Goal: Task Accomplishment & Management: Use online tool/utility

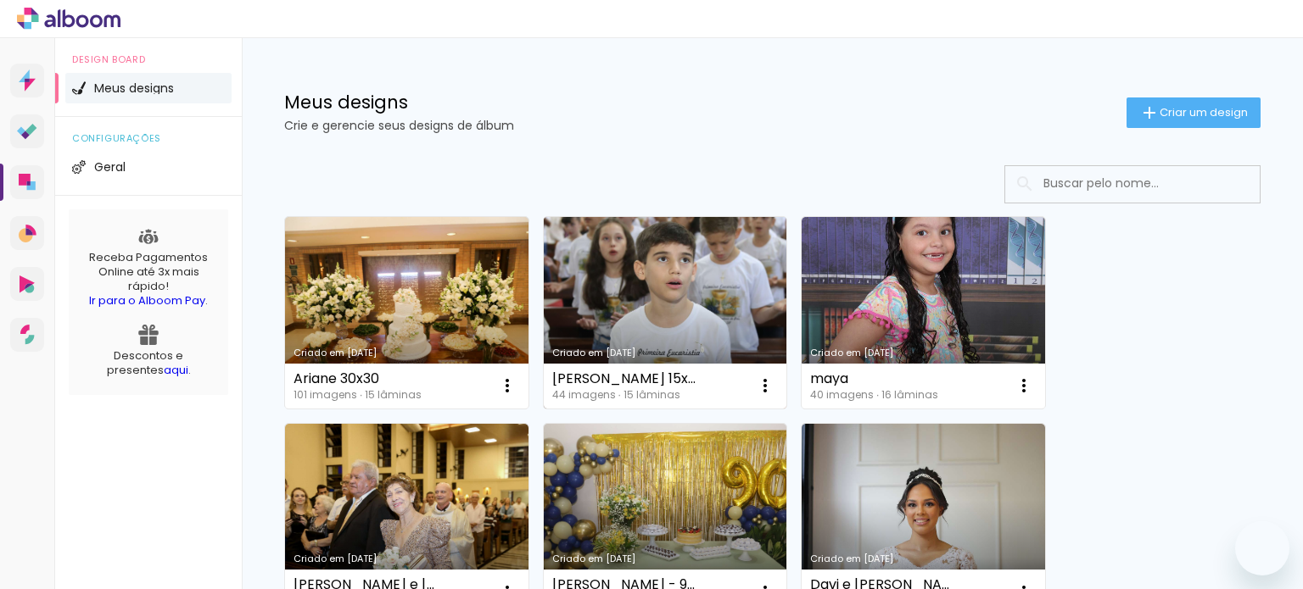
click at [653, 306] on link "Criado em [DATE]" at bounding box center [665, 313] width 243 height 192
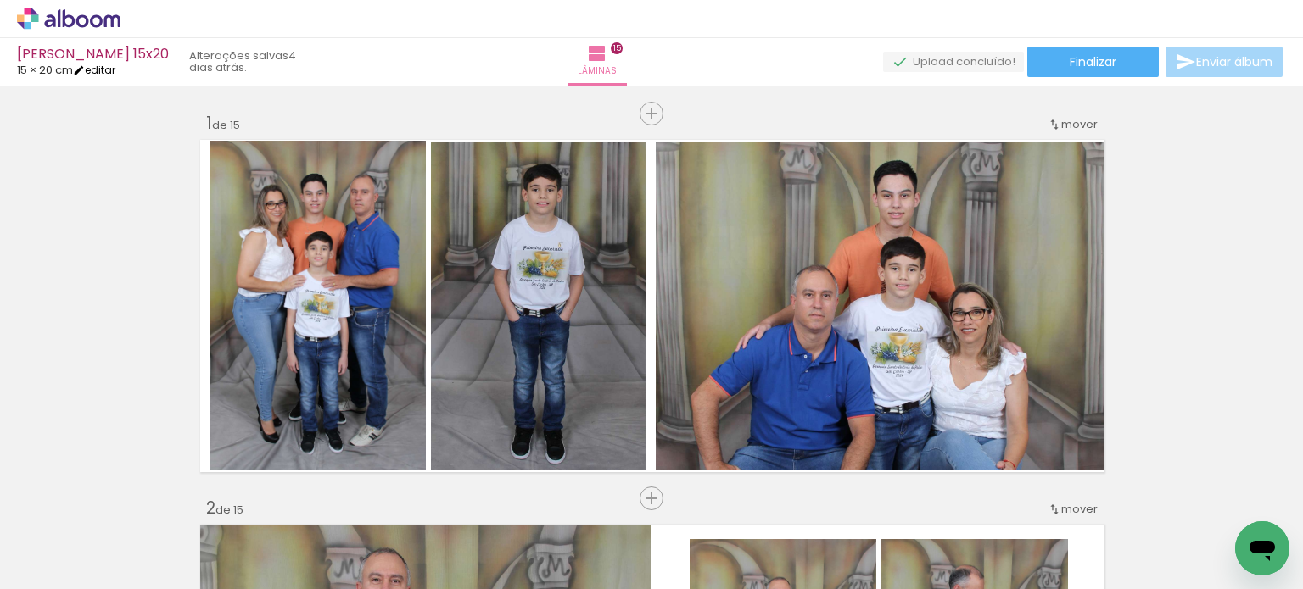
click at [115, 74] on link "editar" at bounding box center [94, 70] width 42 height 14
type input "15"
type input "40"
type input "2"
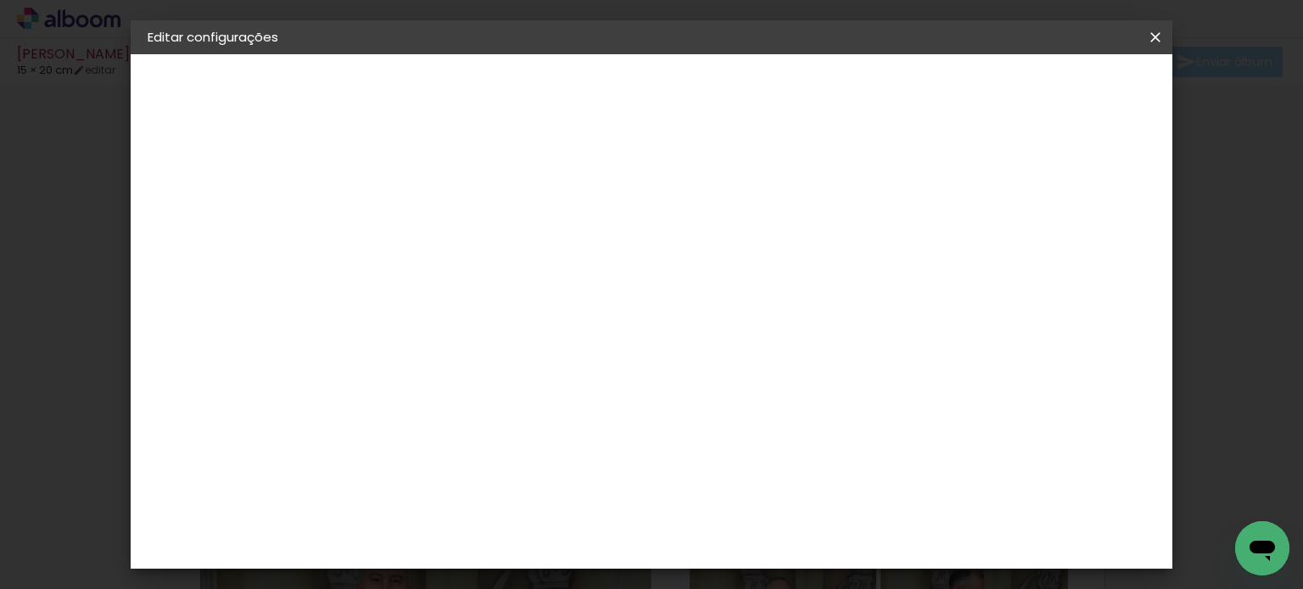
click at [448, 404] on input "15" at bounding box center [431, 406] width 44 height 25
click at [453, 406] on div "cm" at bounding box center [463, 406] width 20 height 25
click at [443, 405] on input "15" at bounding box center [431, 406] width 44 height 25
type input "15,2"
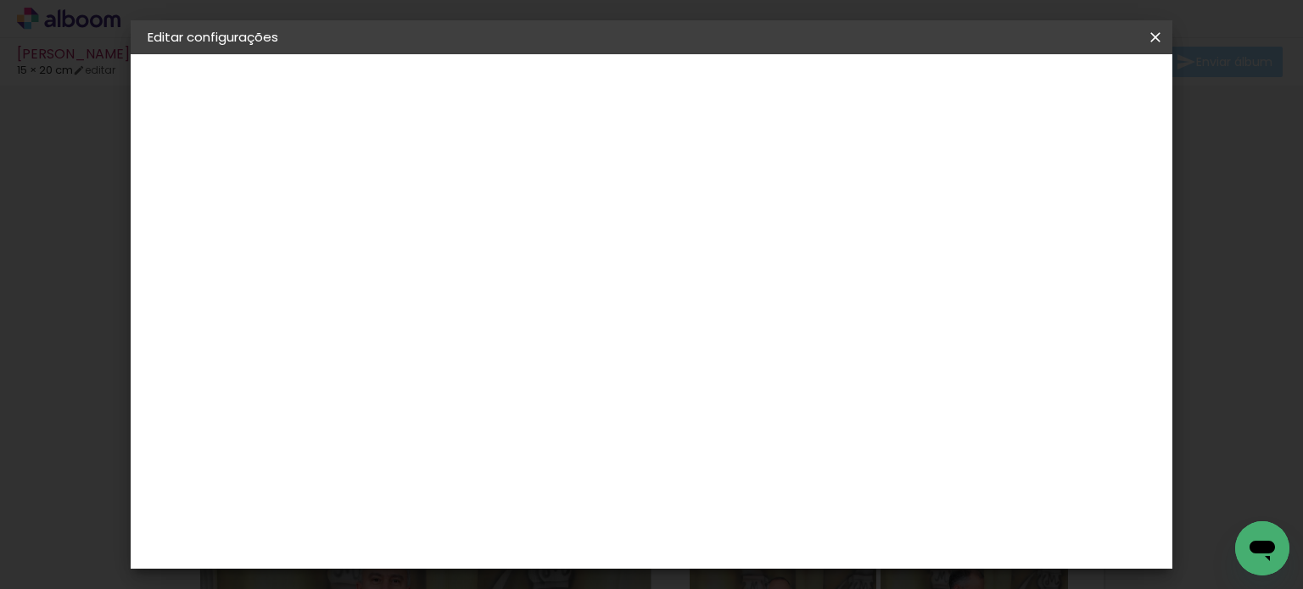
type paper-input "15,2"
click at [761, 399] on input "40" at bounding box center [745, 398] width 44 height 25
click at [770, 401] on div "cm" at bounding box center [778, 398] width 20 height 25
click at [763, 399] on input "40" at bounding box center [745, 398] width 44 height 25
type input "40,6"
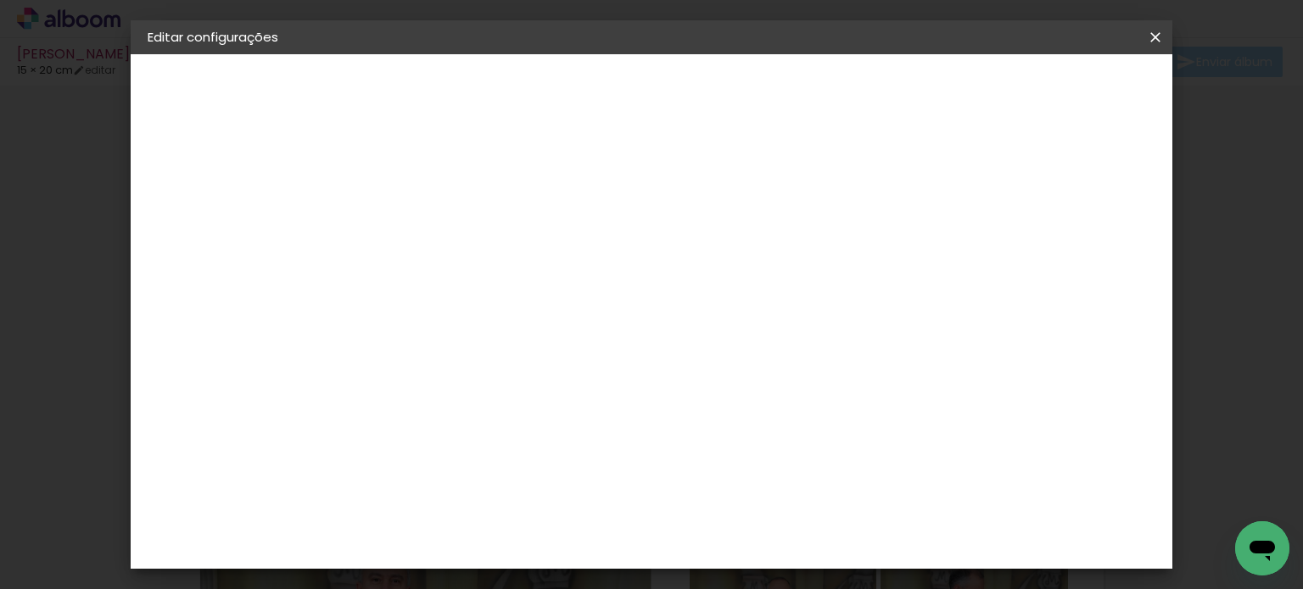
type paper-input "40,6"
click at [931, 87] on span "Salvar configurações" at bounding box center [869, 90] width 126 height 12
click at [948, 80] on paper-button "Salvar configurações" at bounding box center [868, 89] width 159 height 29
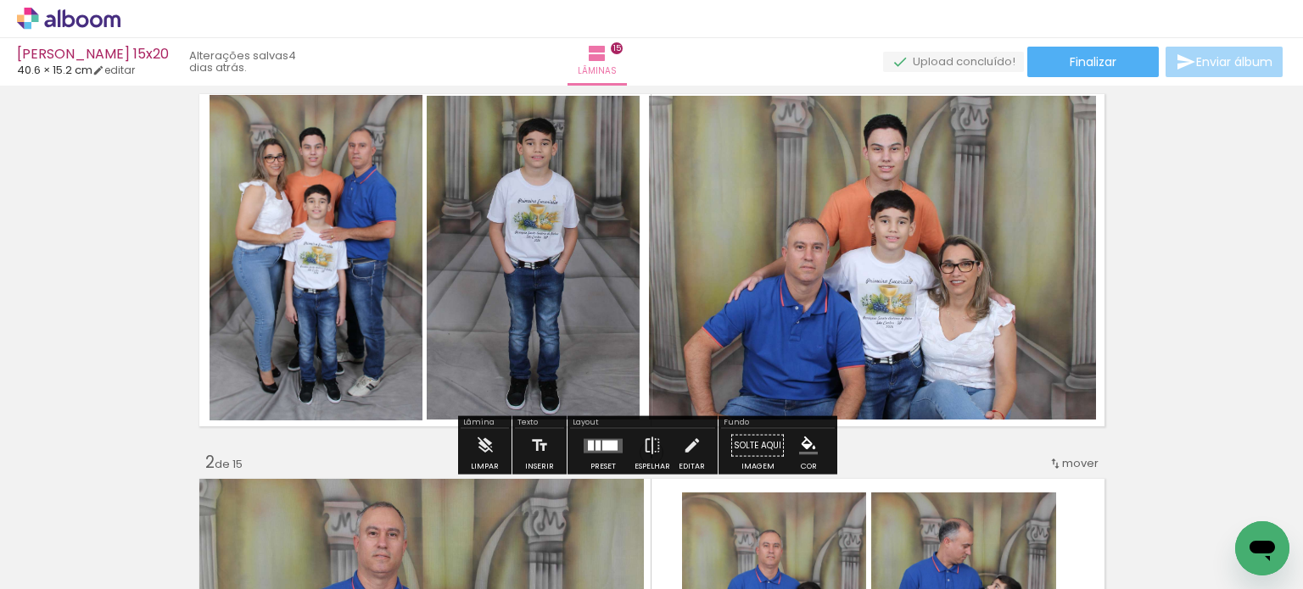
scroll to position [85, 0]
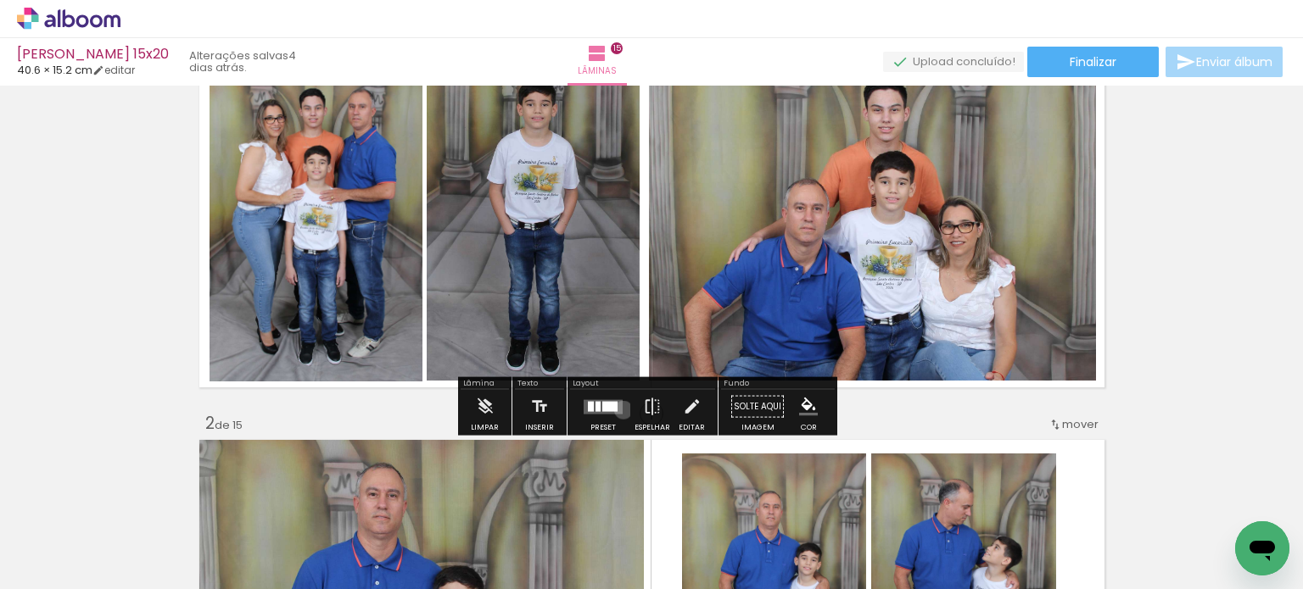
click at [618, 410] on div at bounding box center [603, 407] width 46 height 34
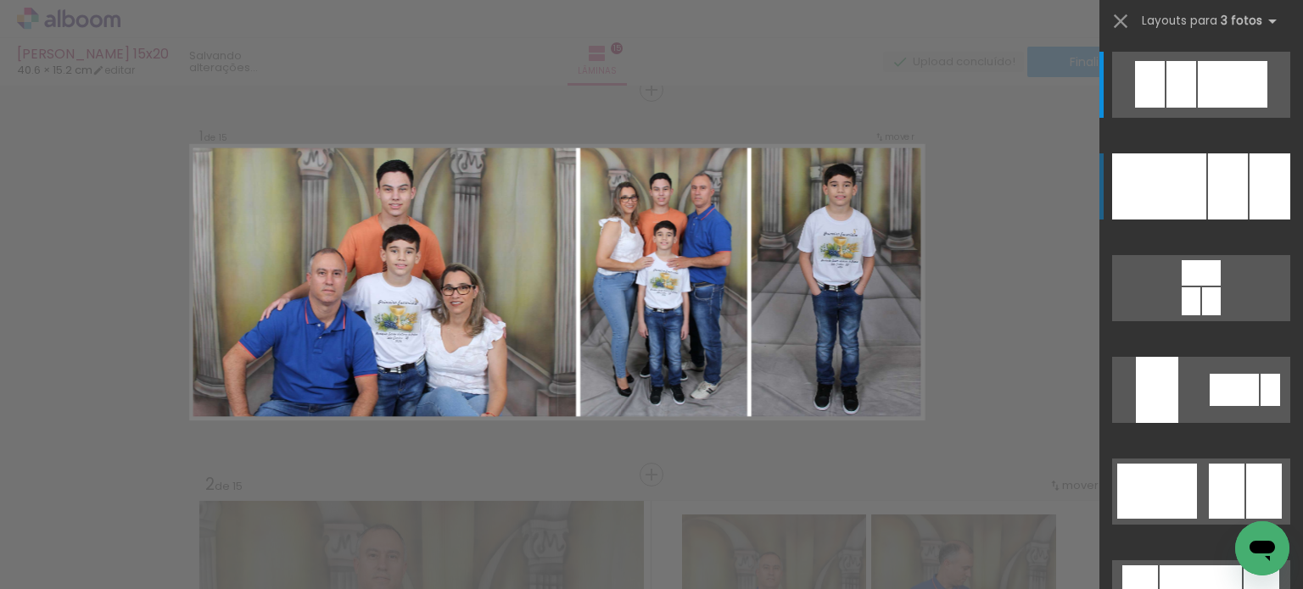
scroll to position [21, 0]
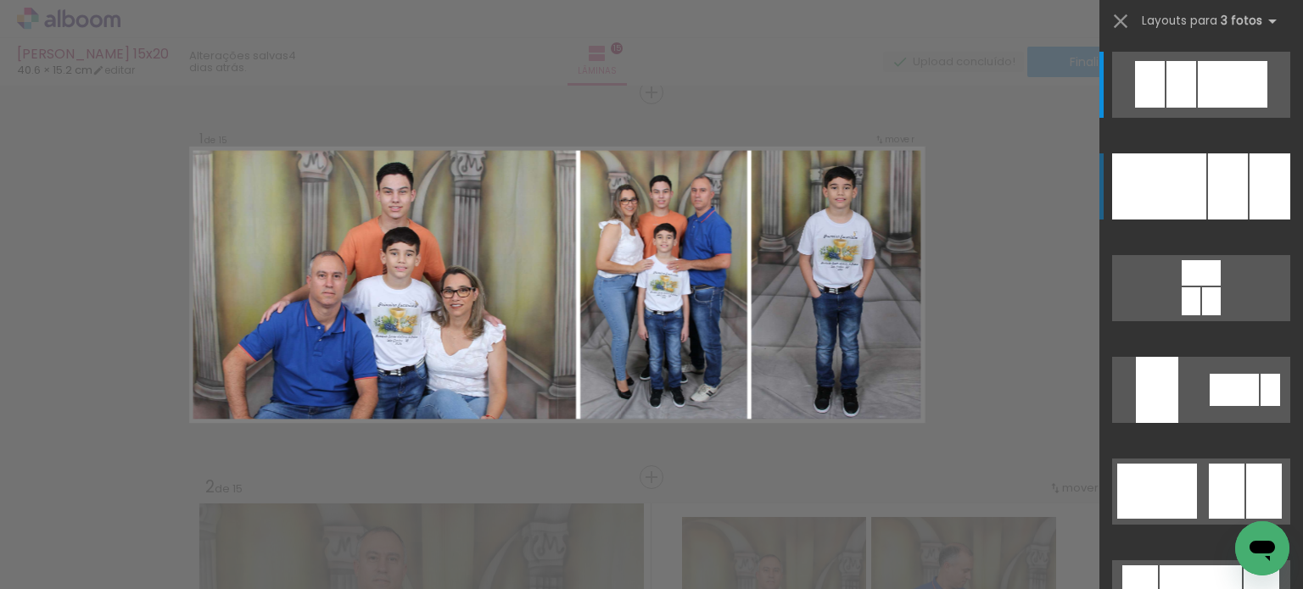
click at [1215, 210] on div at bounding box center [1228, 187] width 40 height 66
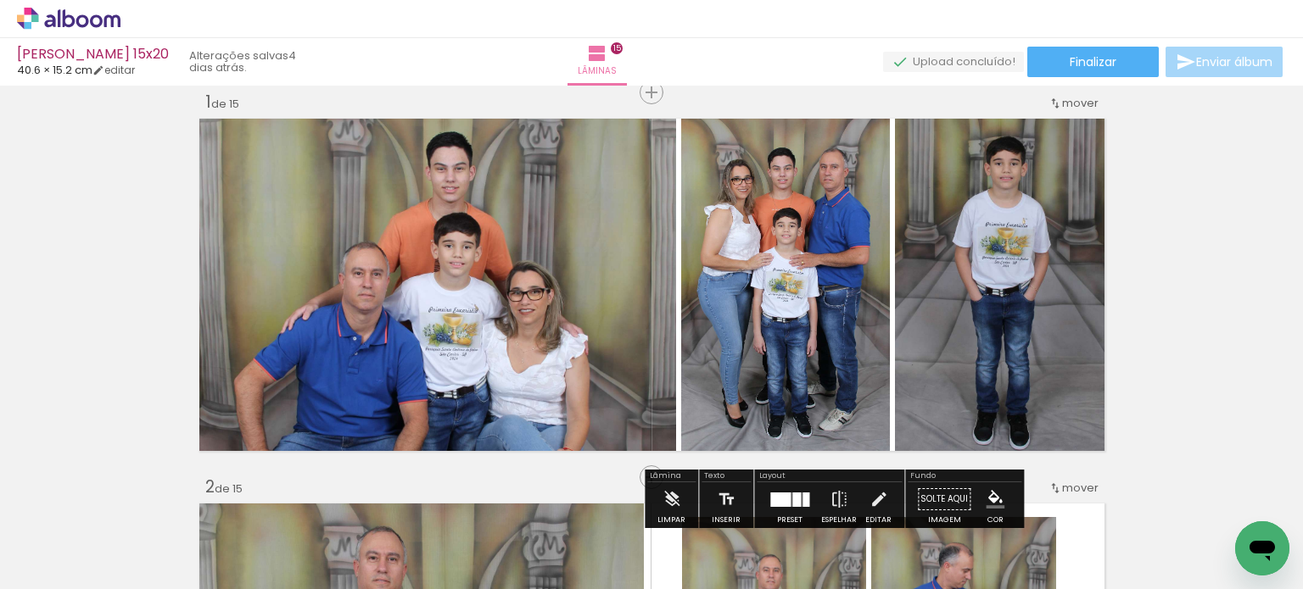
scroll to position [106, 0]
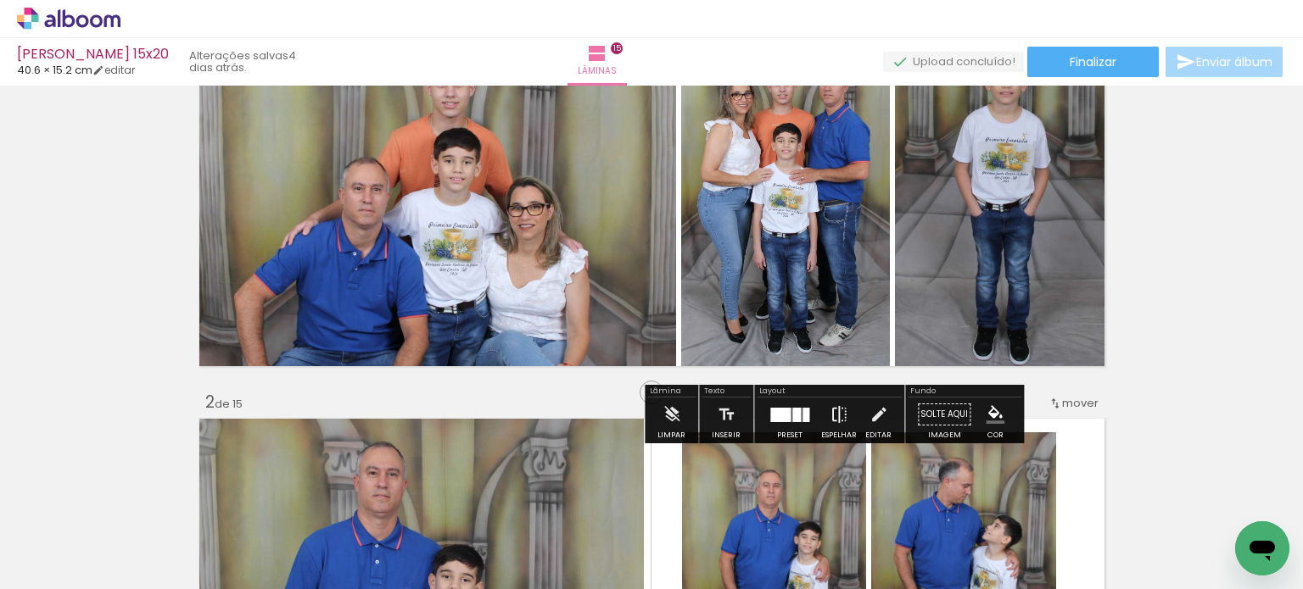
click at [835, 416] on iron-icon at bounding box center [838, 415] width 19 height 34
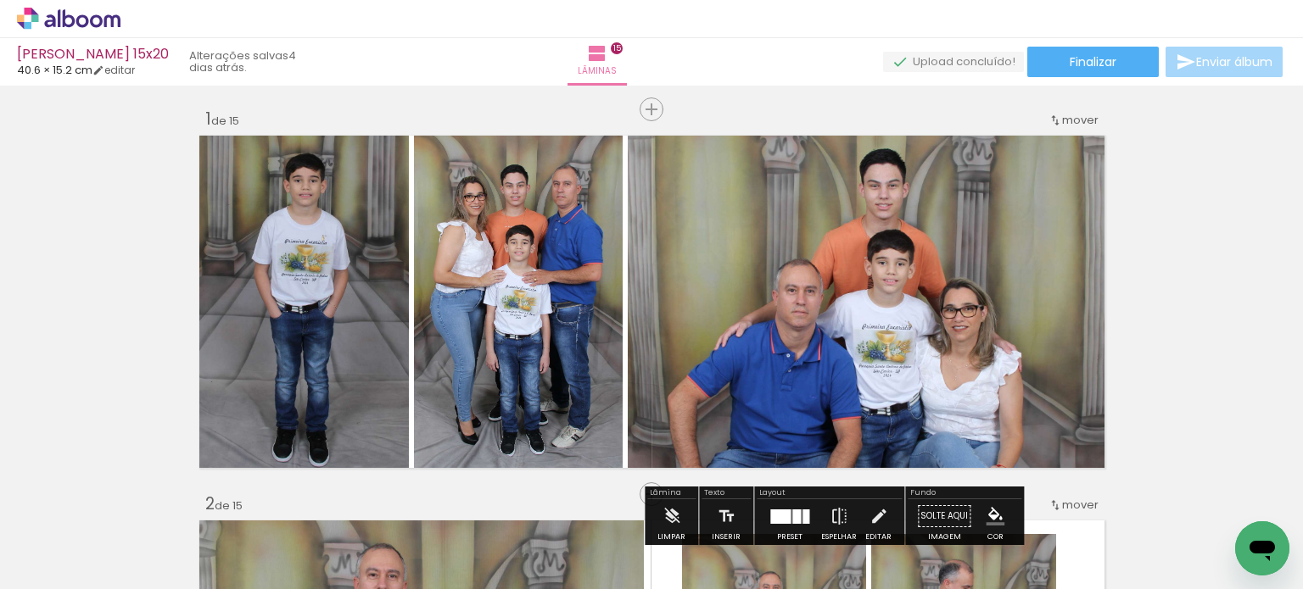
scroll to position [0, 0]
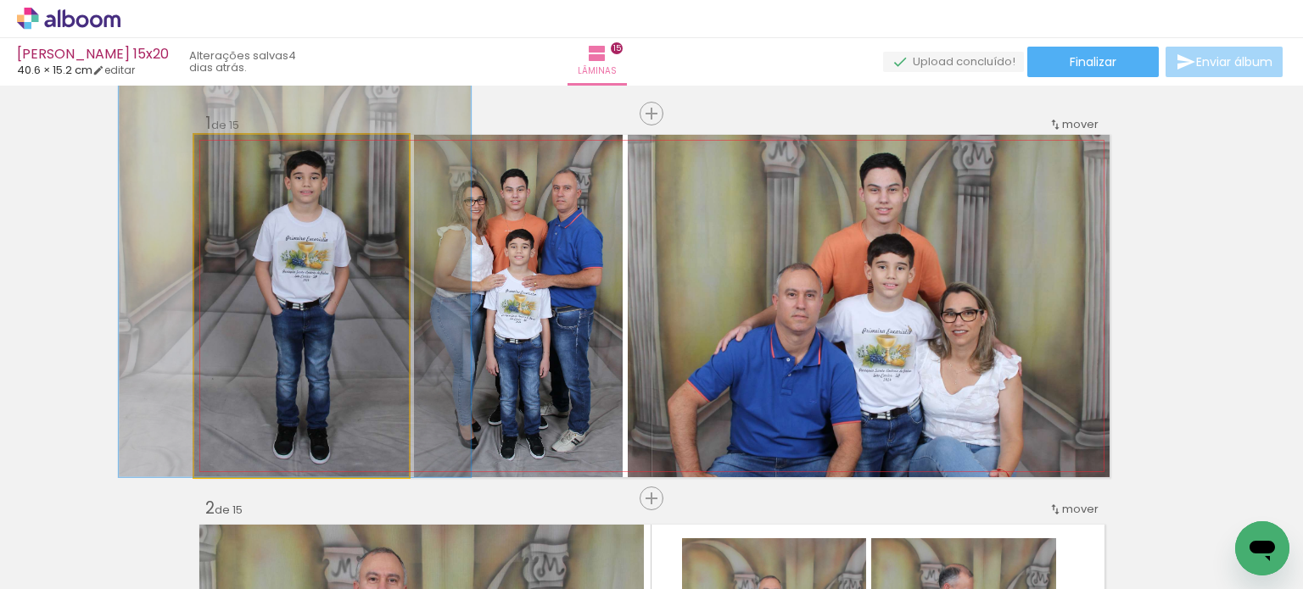
drag, startPoint x: 317, startPoint y: 315, endPoint x: 319, endPoint y: 286, distance: 28.9
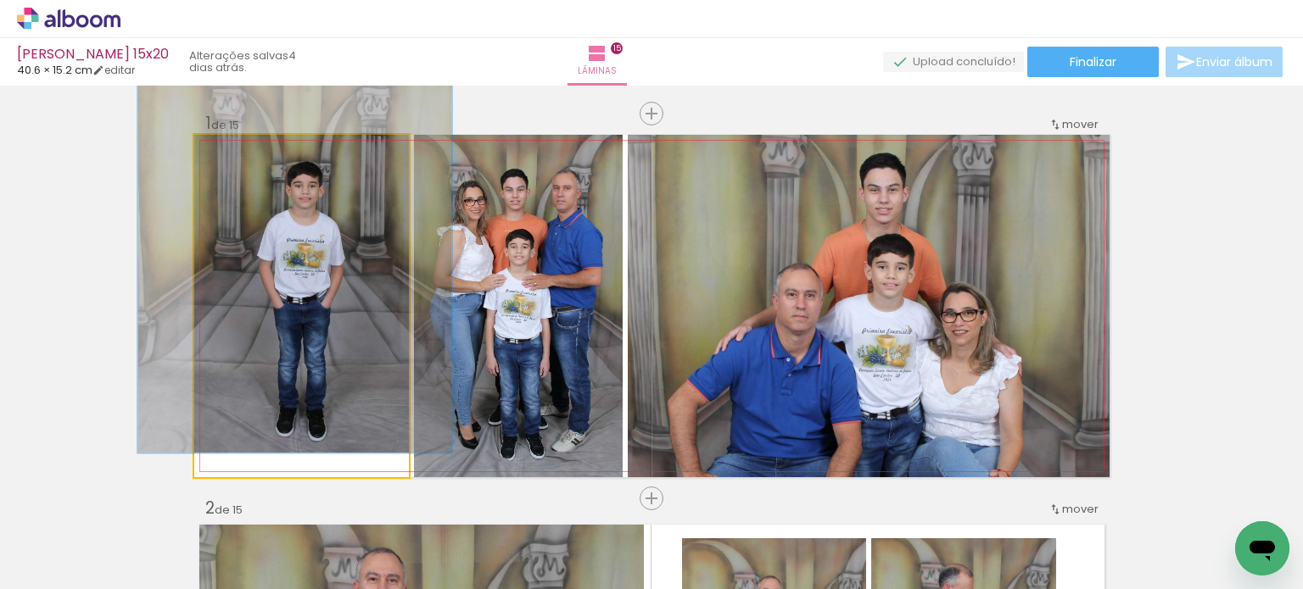
type paper-slider "116"
click at [237, 151] on div at bounding box center [244, 152] width 15 height 15
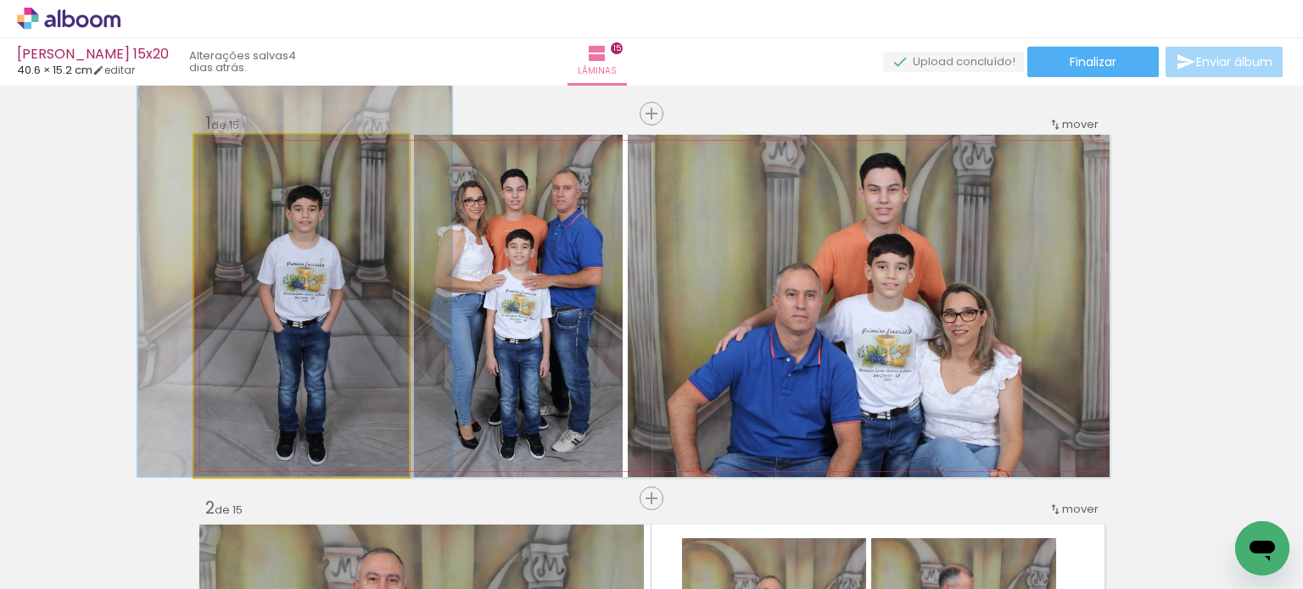
drag, startPoint x: 299, startPoint y: 316, endPoint x: 299, endPoint y: 305, distance: 10.2
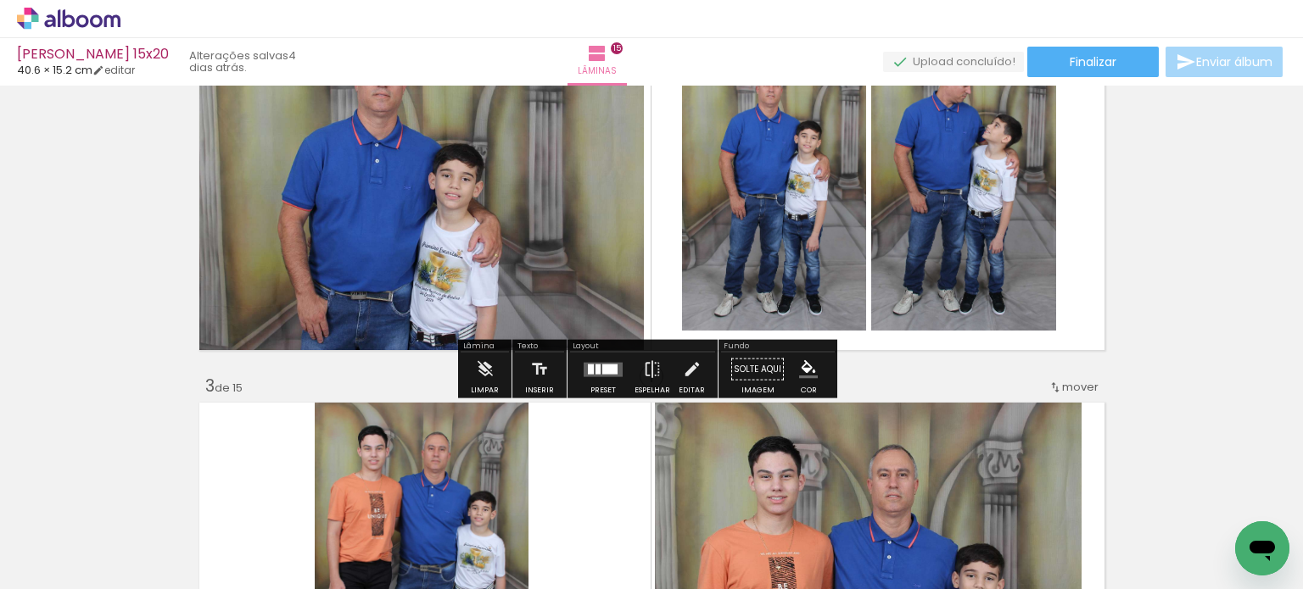
scroll to position [509, 0]
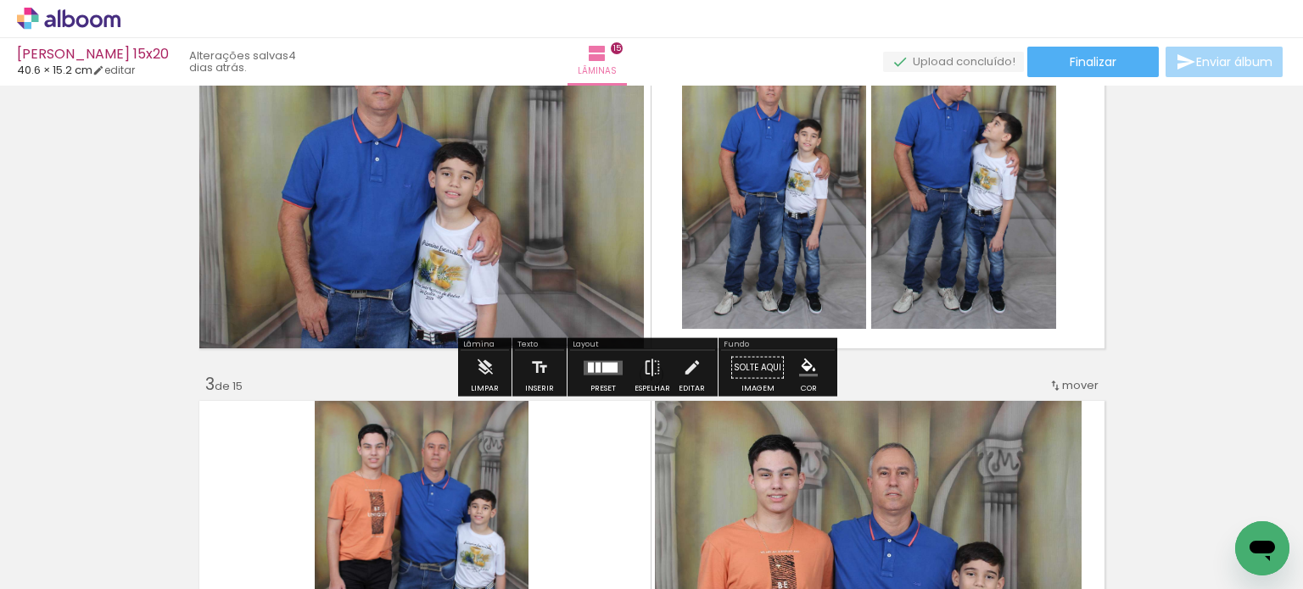
click at [596, 370] on quentale-layouter at bounding box center [603, 367] width 39 height 14
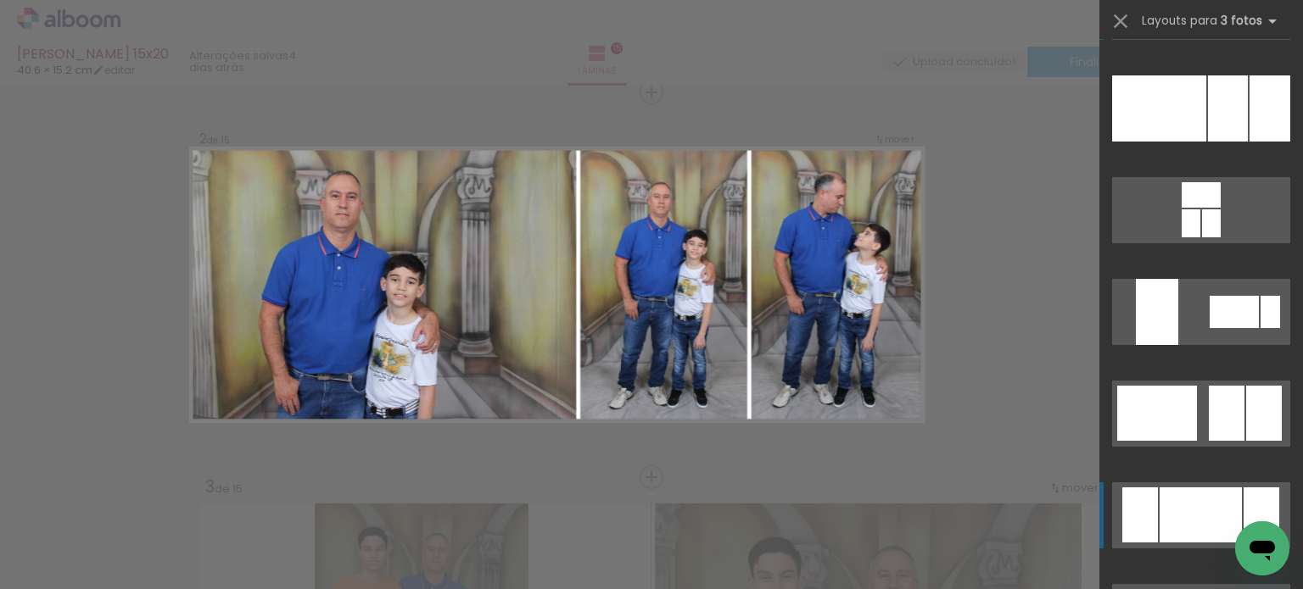
scroll to position [170, 0]
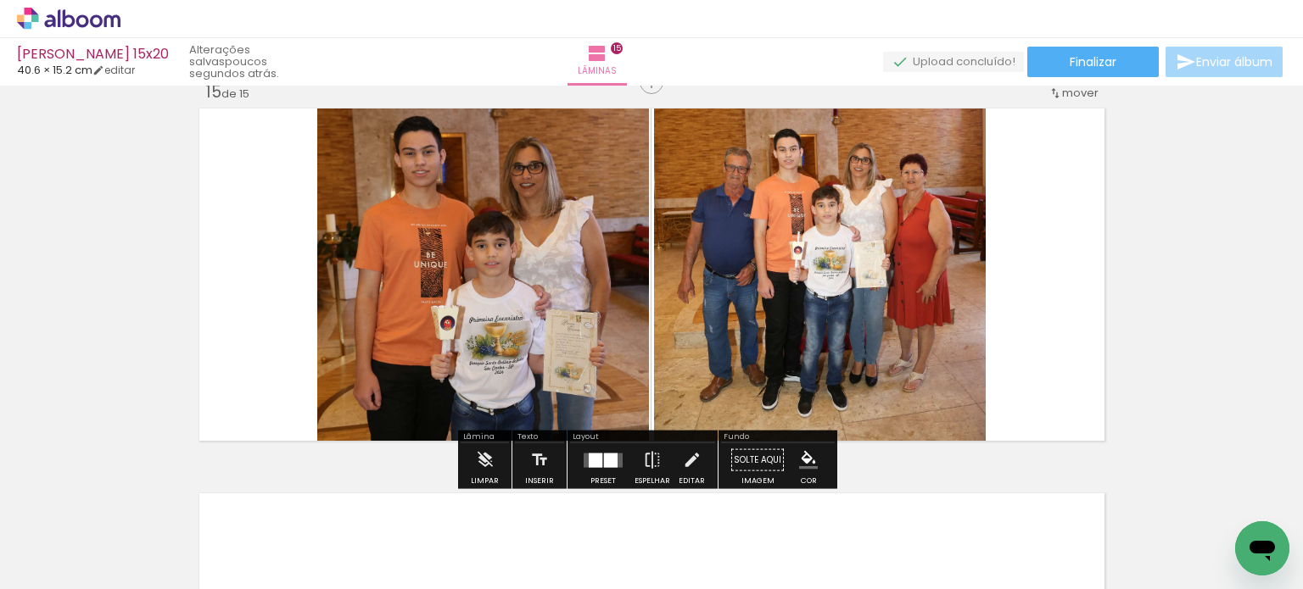
scroll to position [5451, 0]
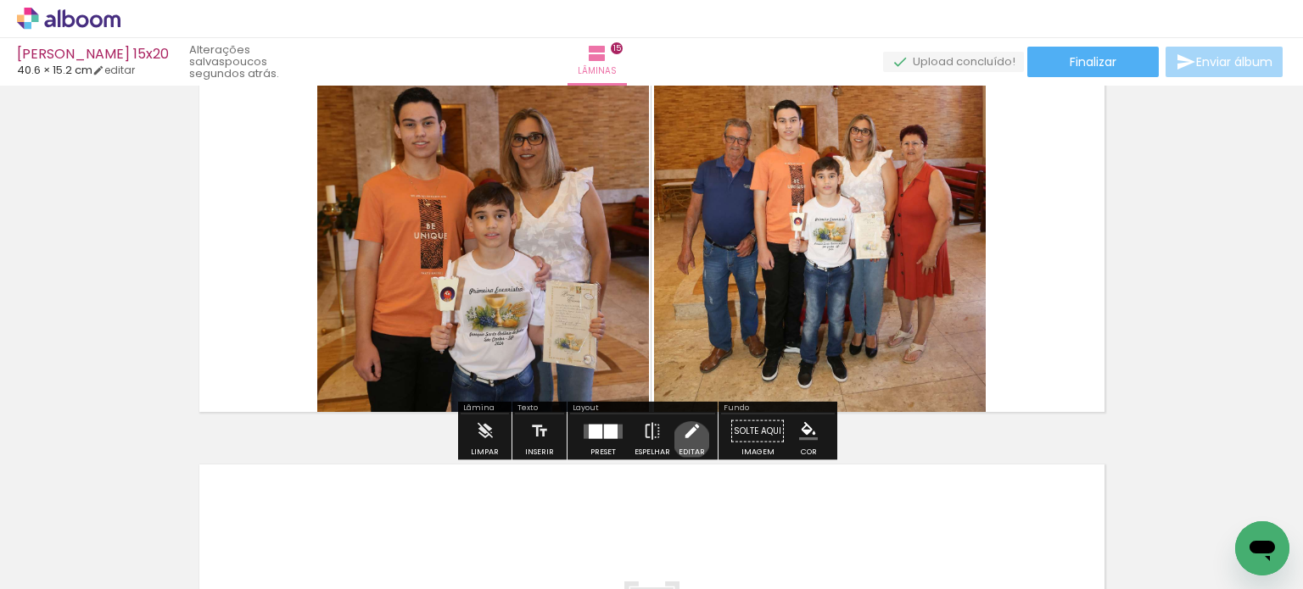
click at [687, 440] on iron-icon at bounding box center [692, 432] width 19 height 34
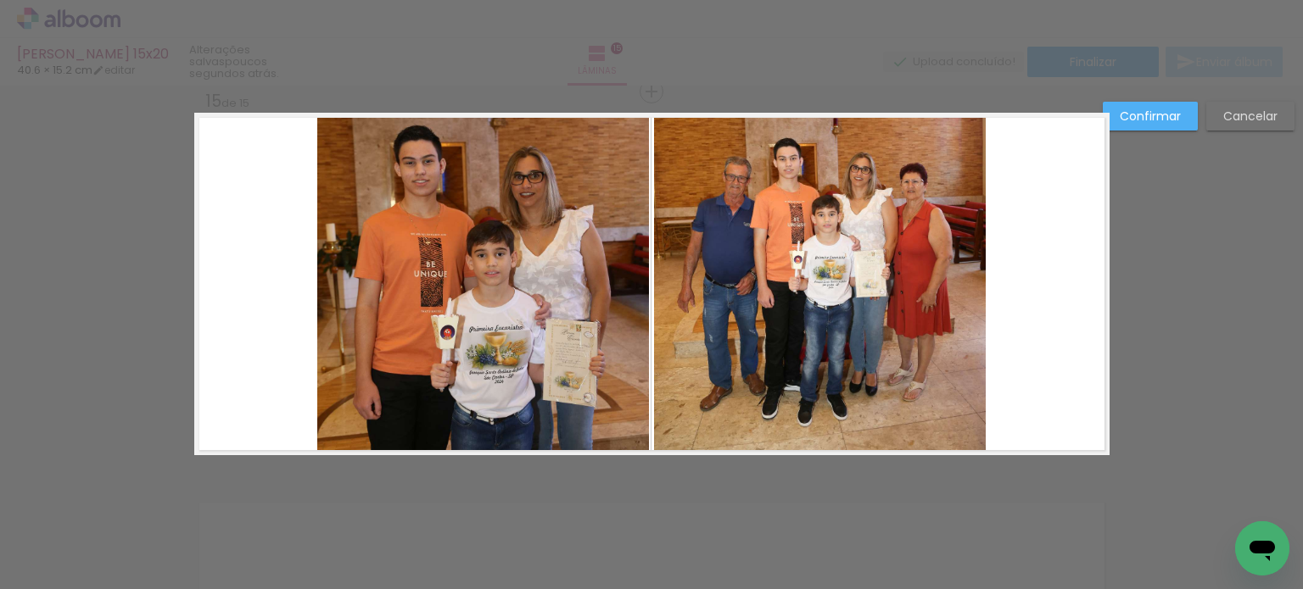
click at [830, 291] on quentale-photo at bounding box center [820, 284] width 332 height 343
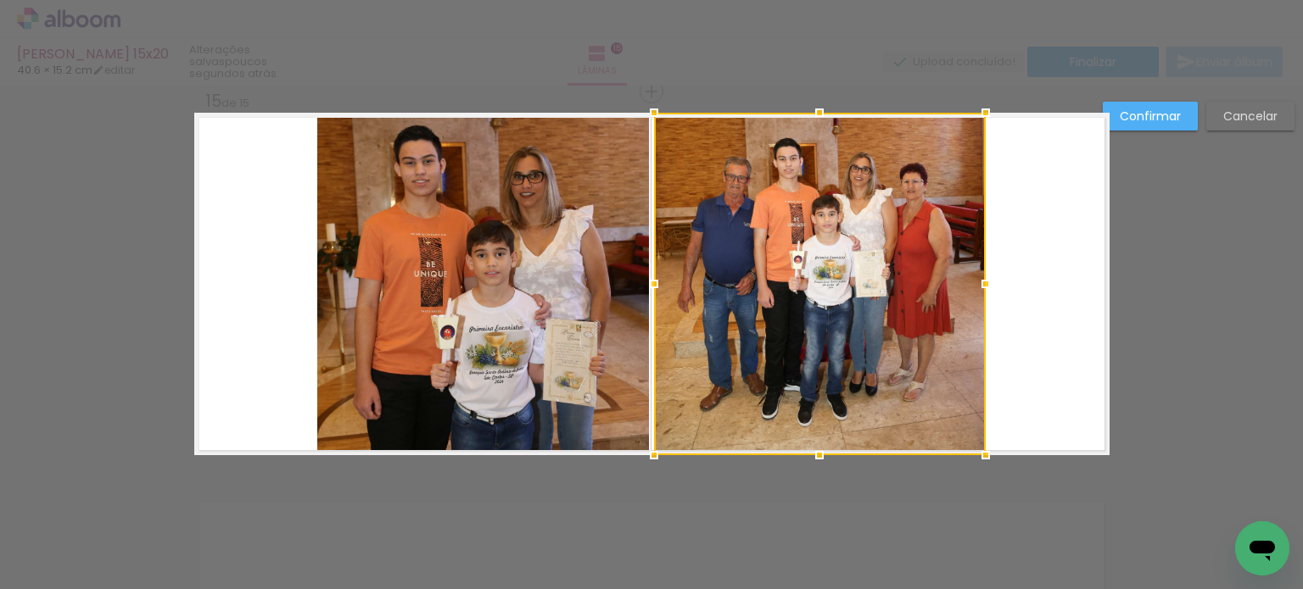
scroll to position [5412, 0]
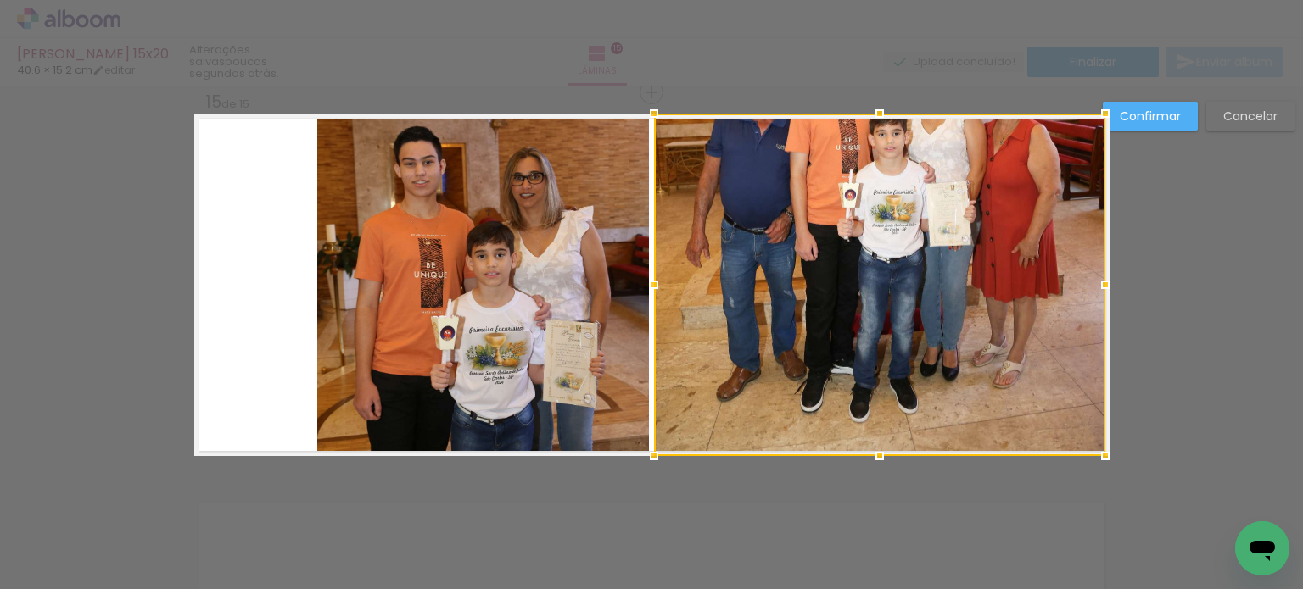
drag, startPoint x: 982, startPoint y: 278, endPoint x: 1123, endPoint y: 277, distance: 140.8
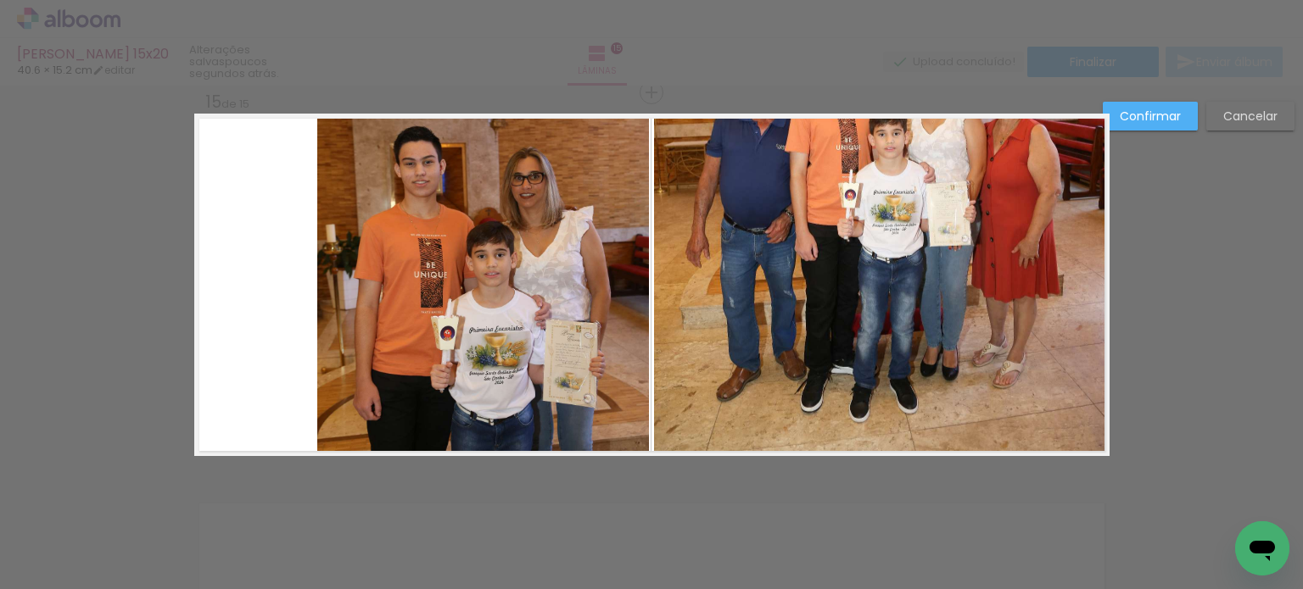
click at [431, 246] on quentale-photo at bounding box center [483, 285] width 332 height 343
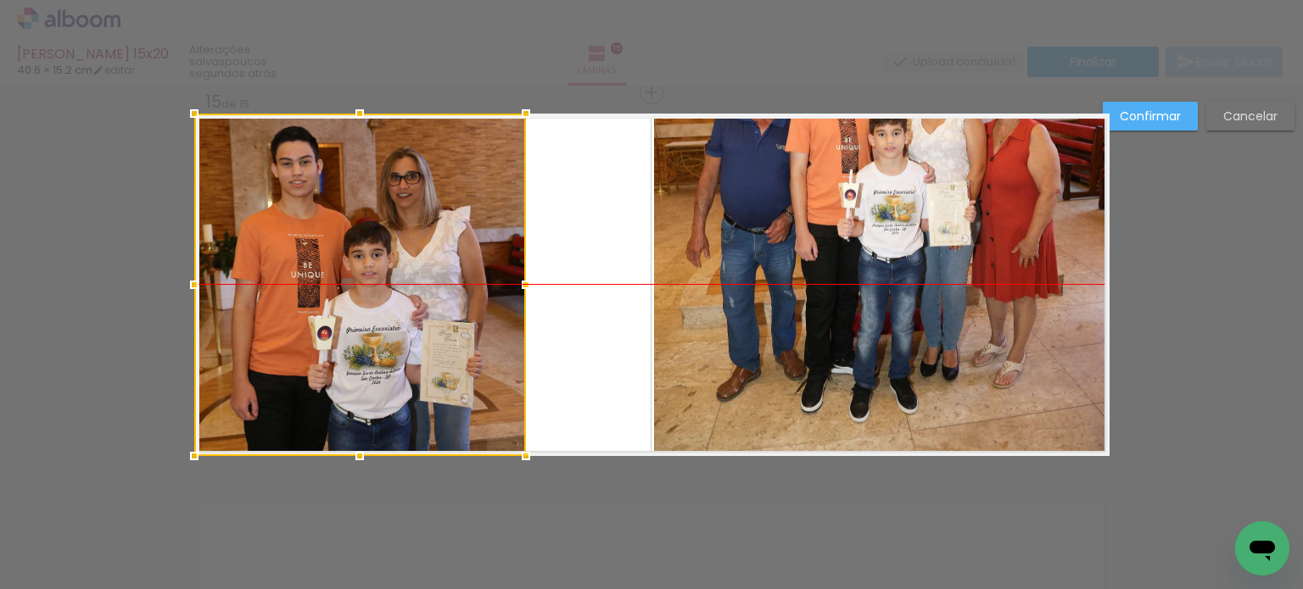
drag, startPoint x: 521, startPoint y: 268, endPoint x: 355, endPoint y: 259, distance: 166.5
click at [355, 259] on div at bounding box center [360, 285] width 332 height 343
click at [752, 287] on quentale-photo at bounding box center [880, 285] width 452 height 343
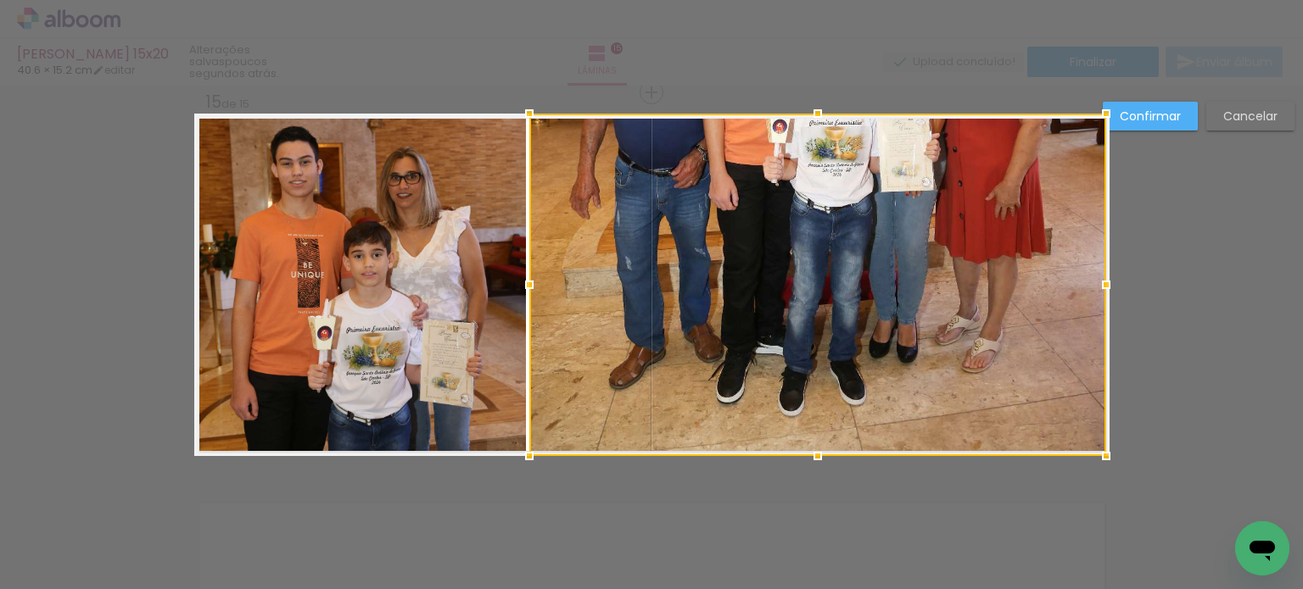
drag, startPoint x: 645, startPoint y: 284, endPoint x: 570, endPoint y: 274, distance: 76.2
click at [570, 274] on div at bounding box center [817, 285] width 577 height 343
drag, startPoint x: 1142, startPoint y: 112, endPoint x: 1131, endPoint y: 126, distance: 17.5
click at [0, 0] on slot "Confirmar" at bounding box center [0, 0] width 0 height 0
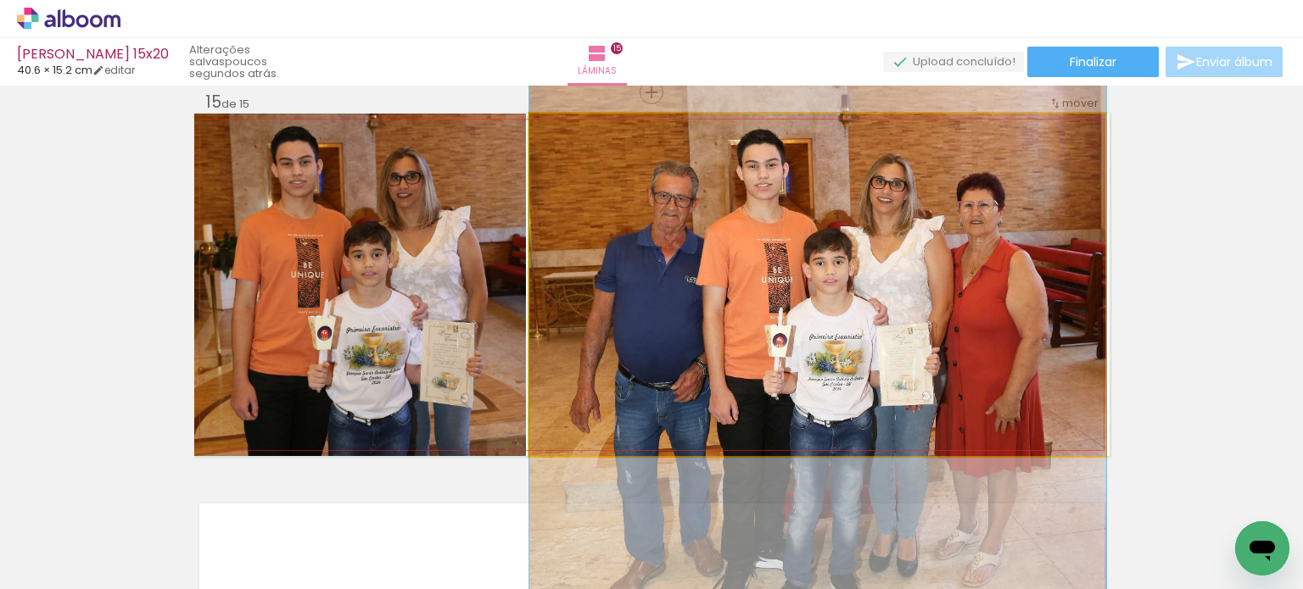
drag, startPoint x: 1041, startPoint y: 220, endPoint x: 1058, endPoint y: 427, distance: 208.6
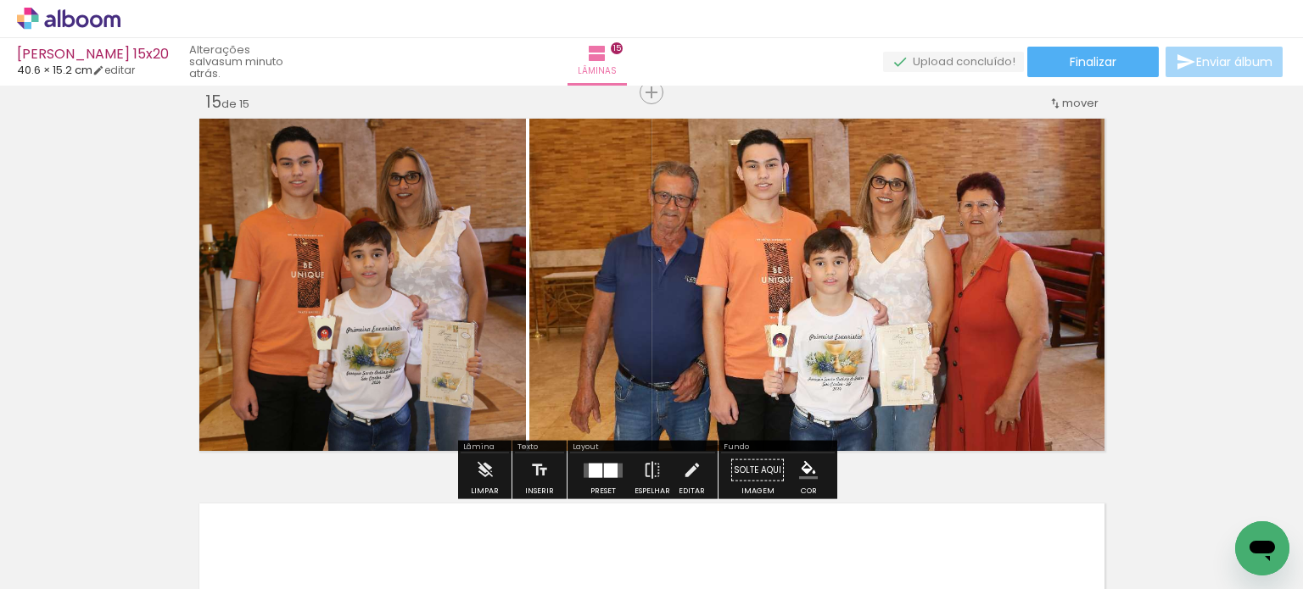
click at [908, 307] on quentale-photo at bounding box center [817, 285] width 577 height 343
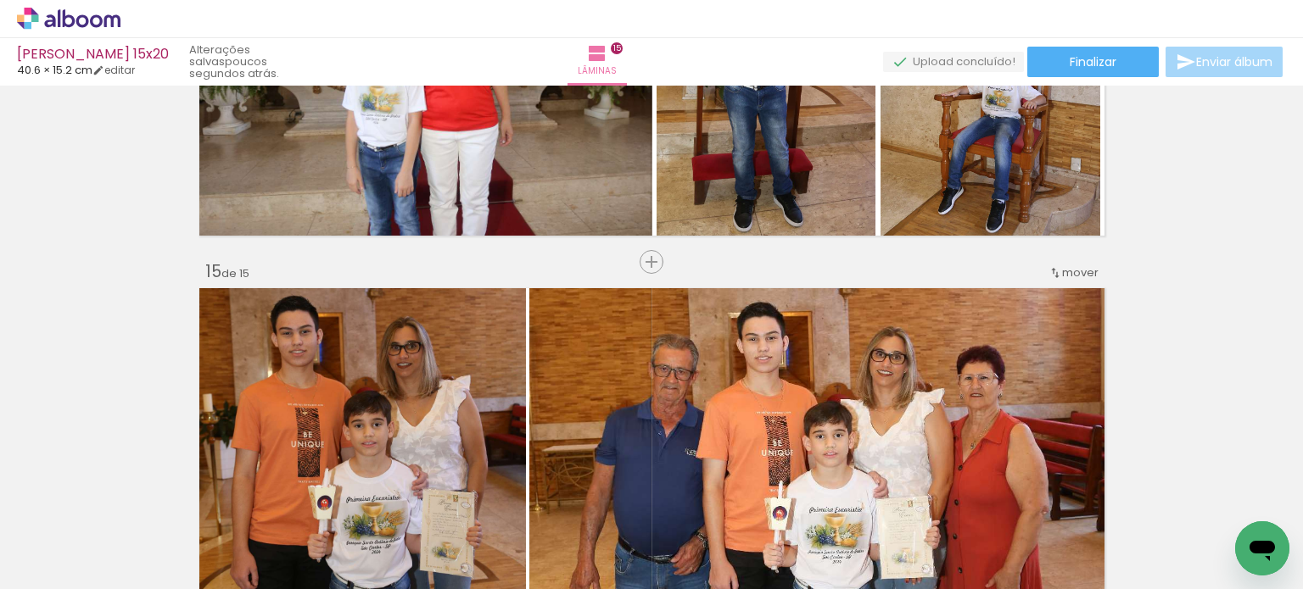
scroll to position [4988, 0]
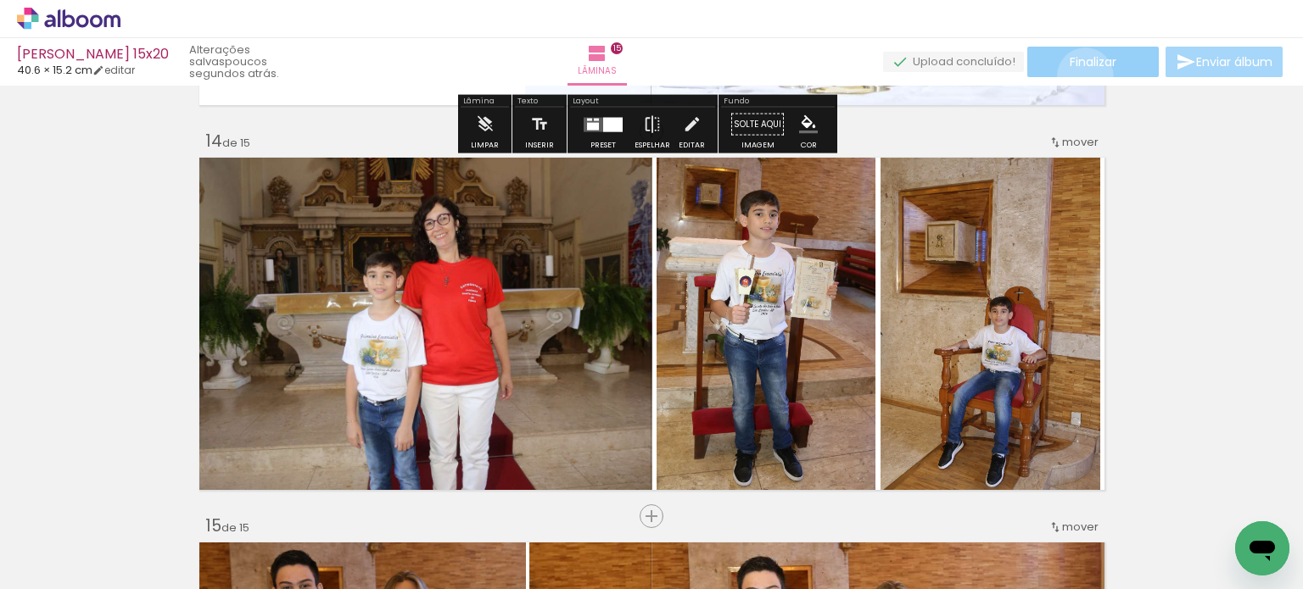
click at [1079, 75] on paper-button "Finalizar" at bounding box center [1092, 62] width 131 height 31
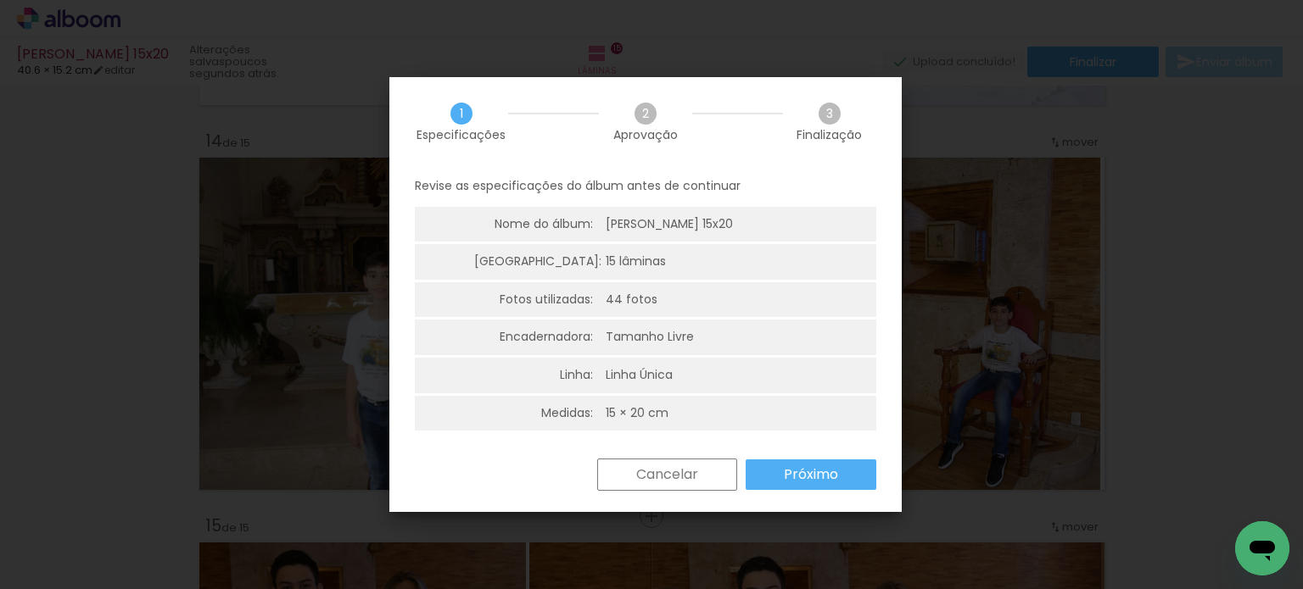
click at [805, 485] on paper-button "Próximo" at bounding box center [811, 475] width 131 height 31
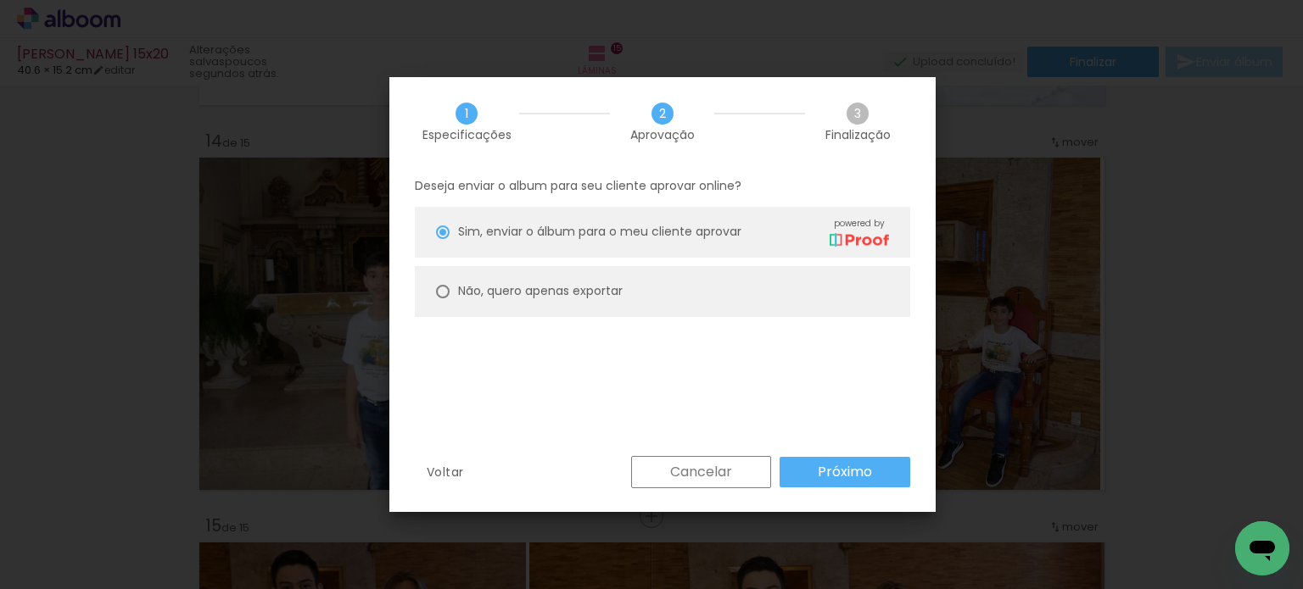
click at [775, 316] on paper-radio-button "Não, quero apenas exportar" at bounding box center [662, 291] width 495 height 51
type paper-radio-button "on"
click at [774, 301] on paper-radio-button "Não, quero apenas exportar" at bounding box center [662, 291] width 495 height 51
click at [0, 0] on slot "Próximo" at bounding box center [0, 0] width 0 height 0
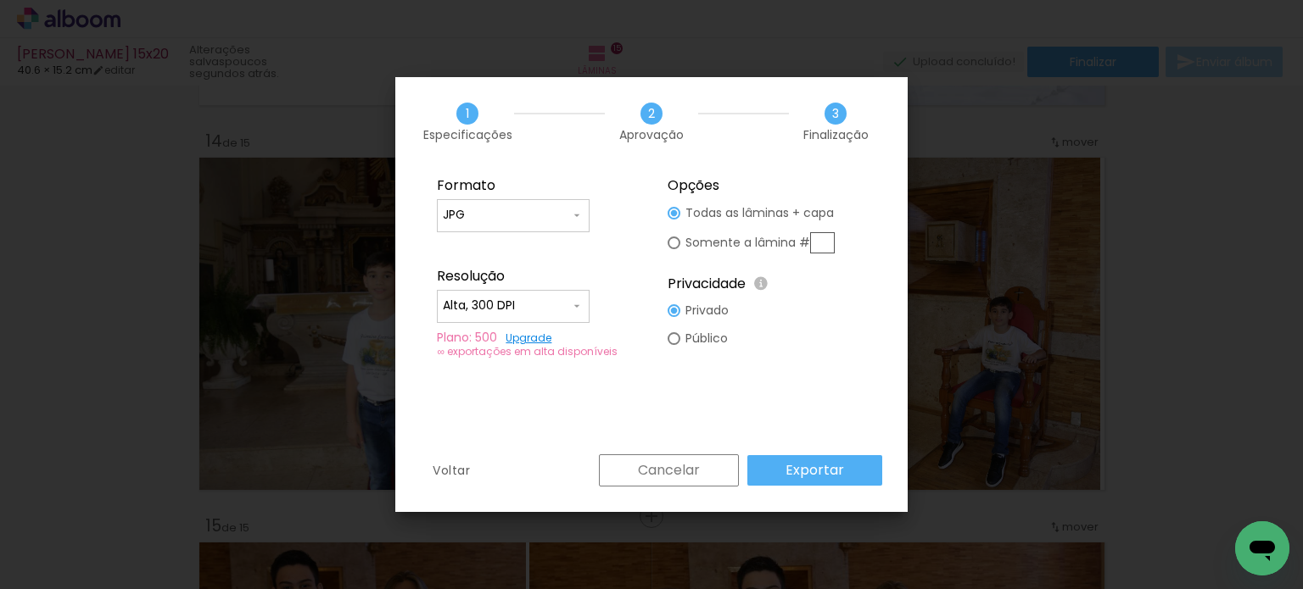
type input "Alta, 300 DPI"
click at [0, 0] on slot "Exportar" at bounding box center [0, 0] width 0 height 0
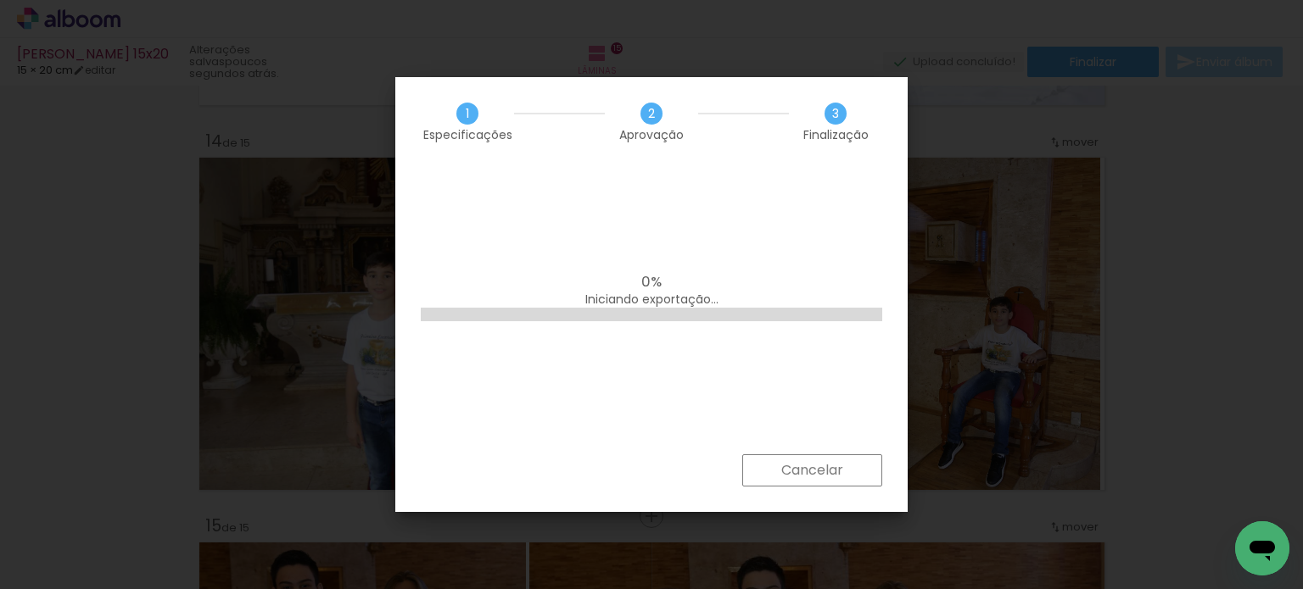
scroll to position [0, 0]
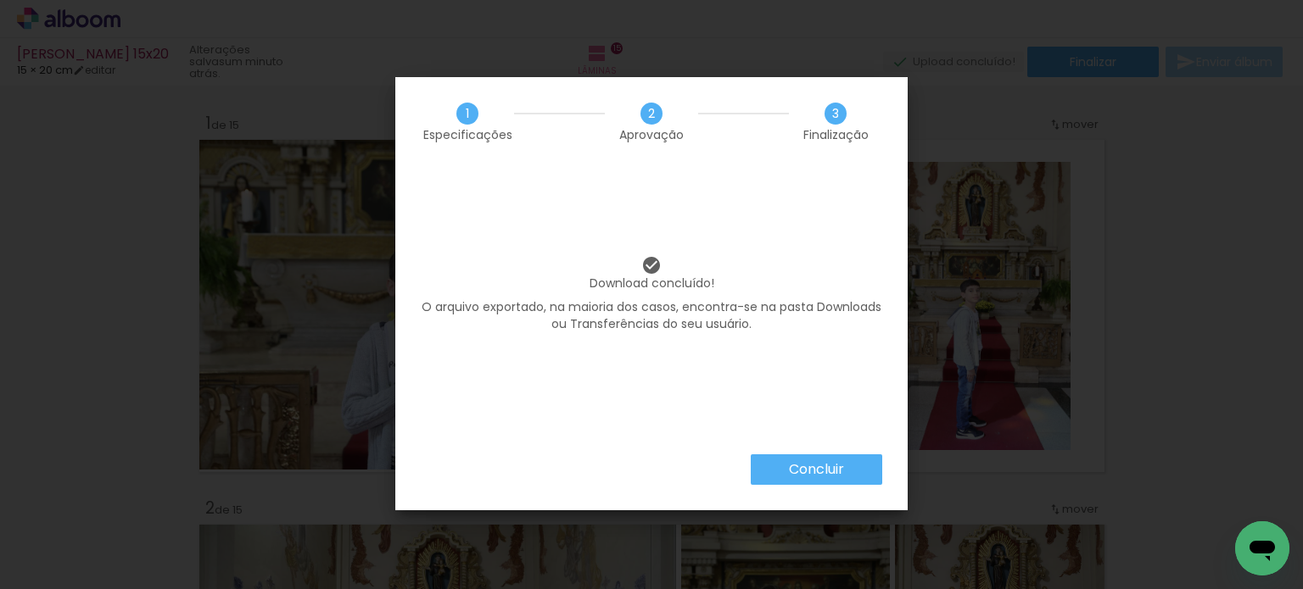
scroll to position [4988, 0]
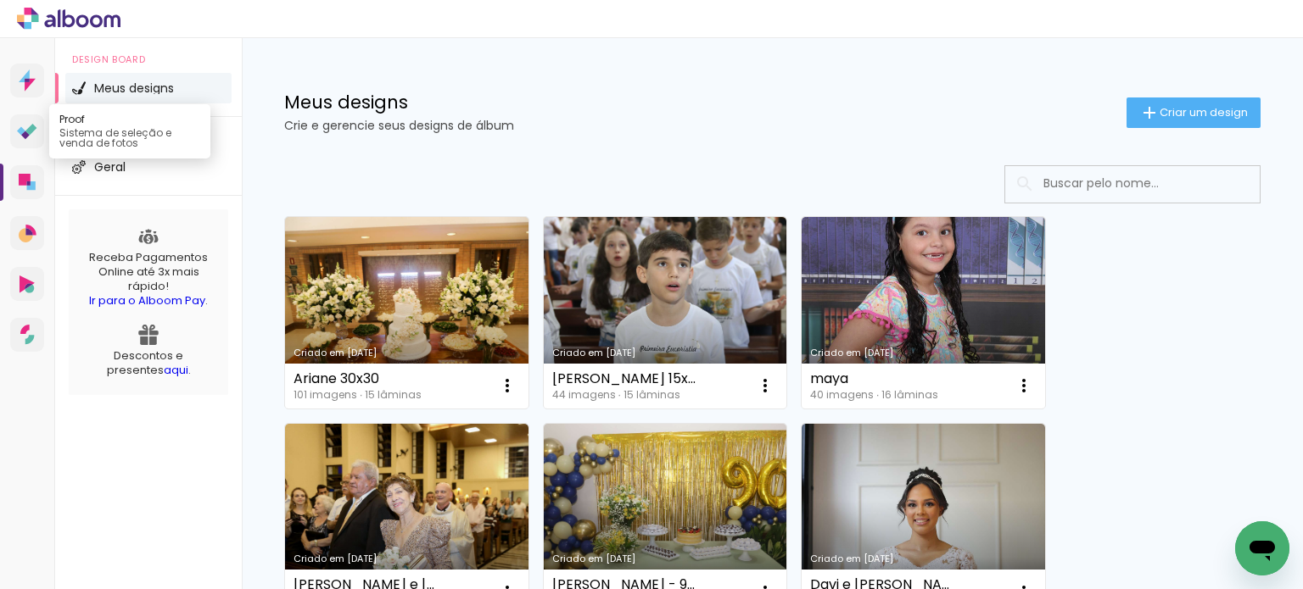
click at [25, 135] on icon at bounding box center [25, 135] width 8 height 8
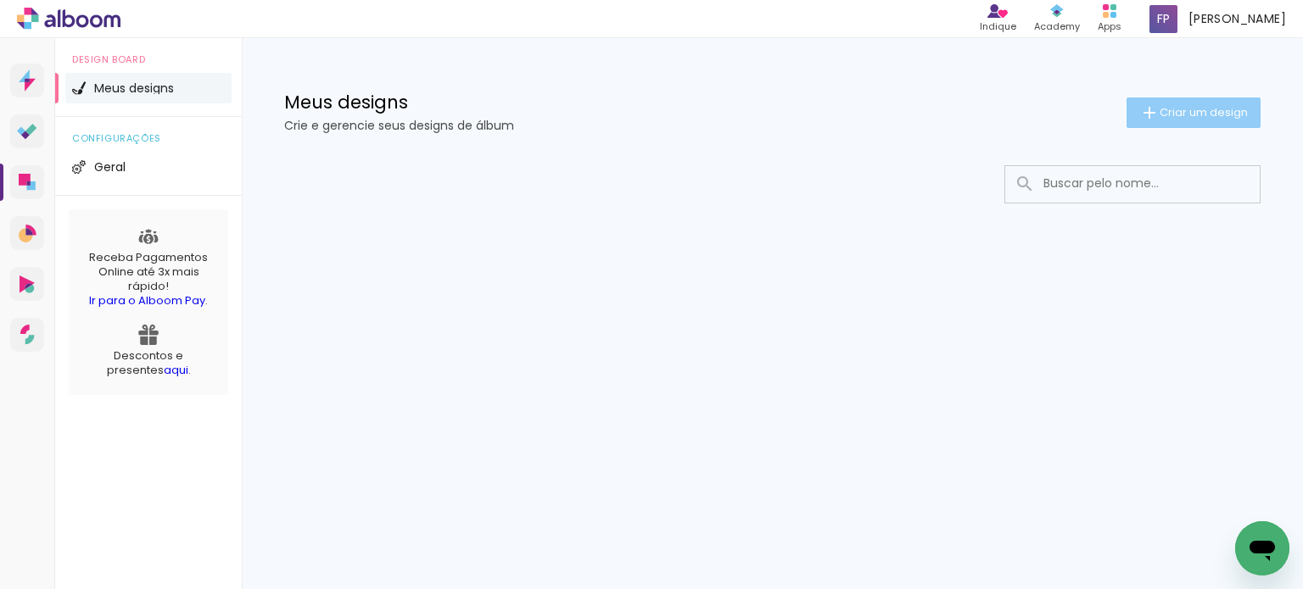
click at [1230, 112] on span "Criar um design" at bounding box center [1203, 112] width 88 height 11
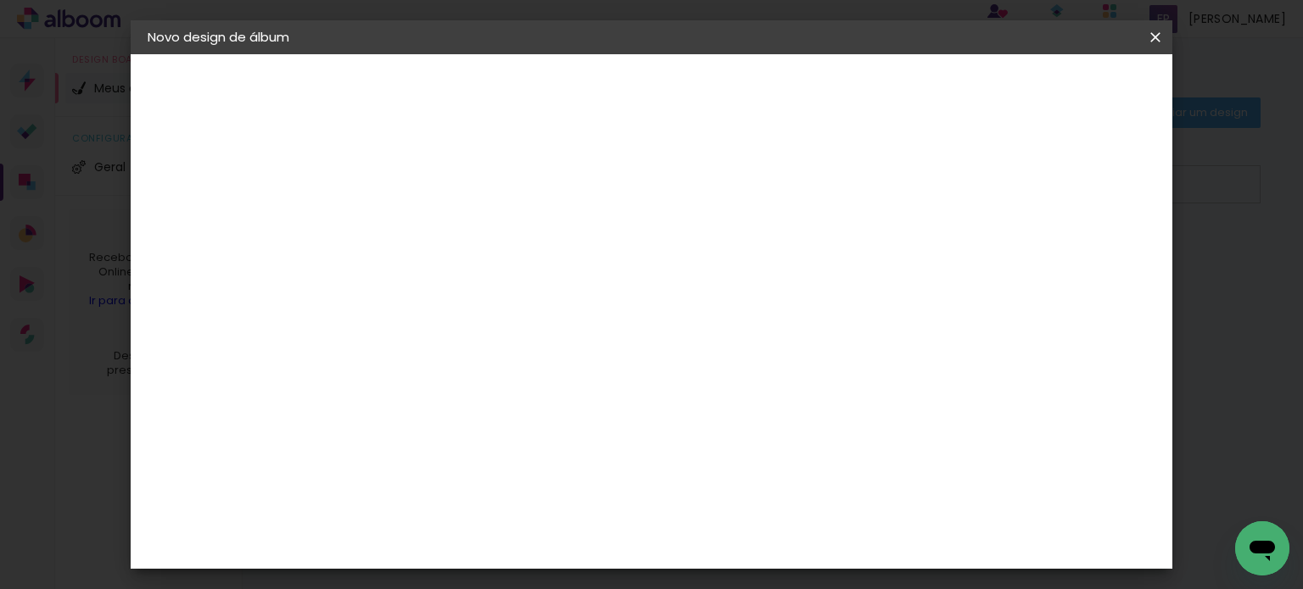
click at [425, 230] on input at bounding box center [425, 228] width 0 height 26
type input "BENÍCIO 2 ANOS"
type paper-input "BENÍCIO 2 ANOS"
click at [0, 0] on slot "Avançar" at bounding box center [0, 0] width 0 height 0
click at [742, 276] on paper-item "Tamanho Livre" at bounding box center [660, 257] width 163 height 37
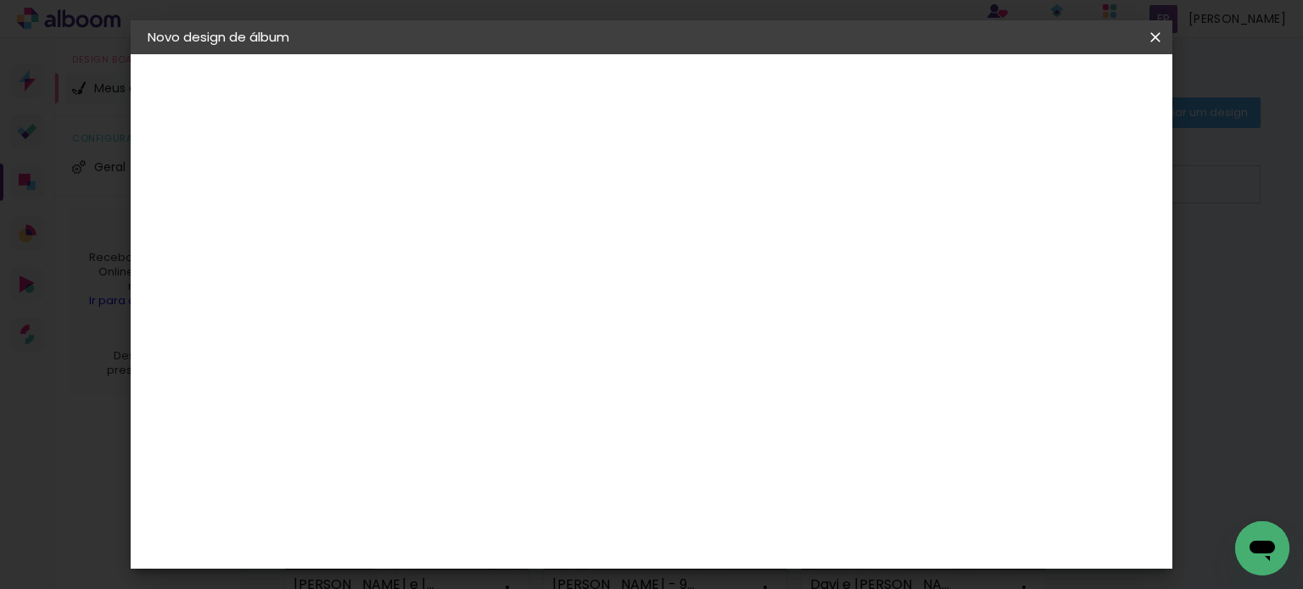
click at [0, 0] on slot "Avançar" at bounding box center [0, 0] width 0 height 0
drag, startPoint x: 387, startPoint y: 381, endPoint x: 363, endPoint y: 383, distance: 23.9
click at [372, 384] on input "30" at bounding box center [371, 381] width 44 height 25
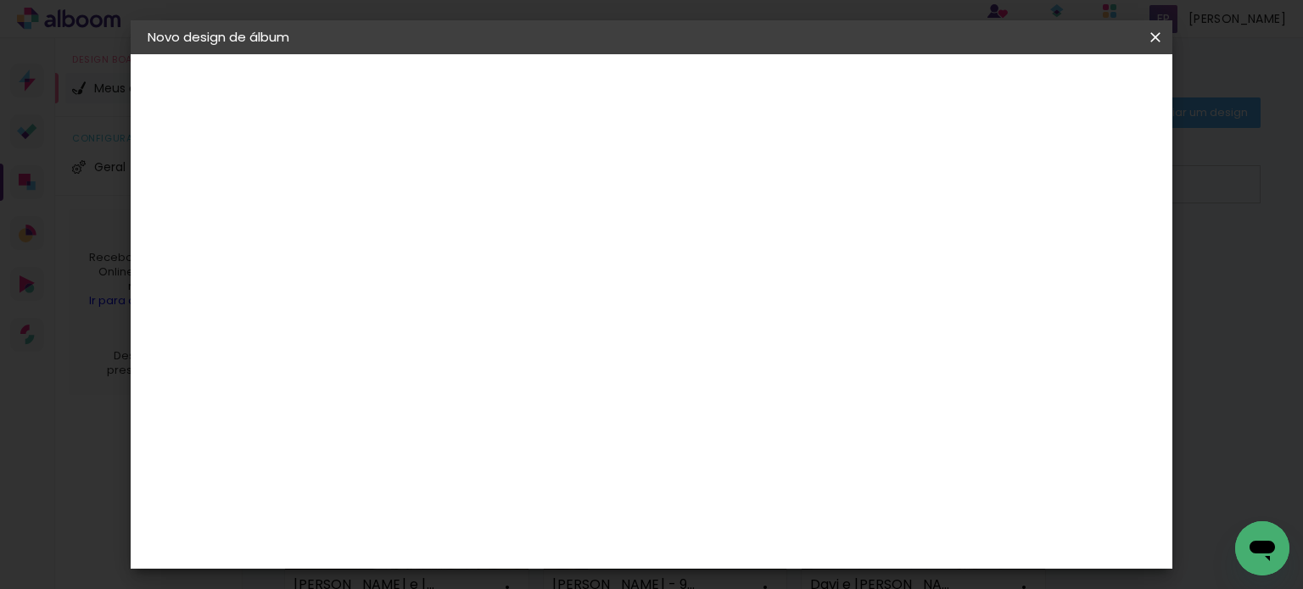
type input "20"
type paper-input "20"
drag, startPoint x: 746, startPoint y: 511, endPoint x: 755, endPoint y: 511, distance: 9.4
click at [755, 511] on input "60" at bounding box center [745, 501] width 44 height 25
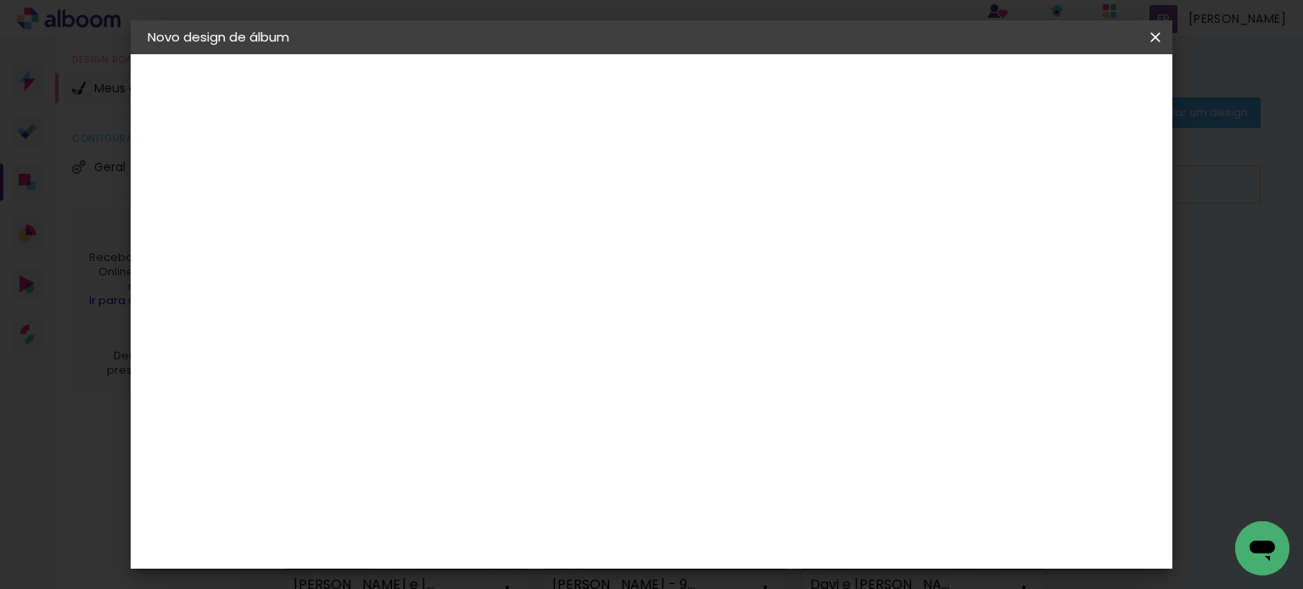
type input "40"
type paper-input "40"
click at [1058, 410] on input "5" at bounding box center [1063, 415] width 31 height 25
type input "0"
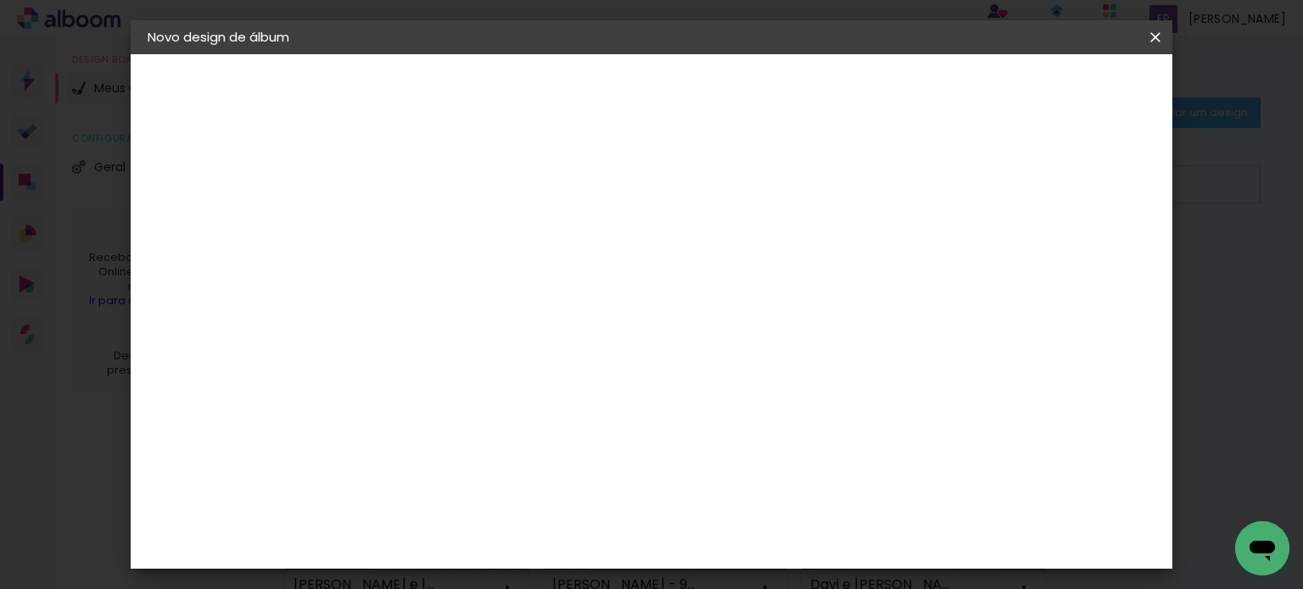
click at [1049, 90] on span "Iniciar design" at bounding box center [1010, 90] width 77 height 12
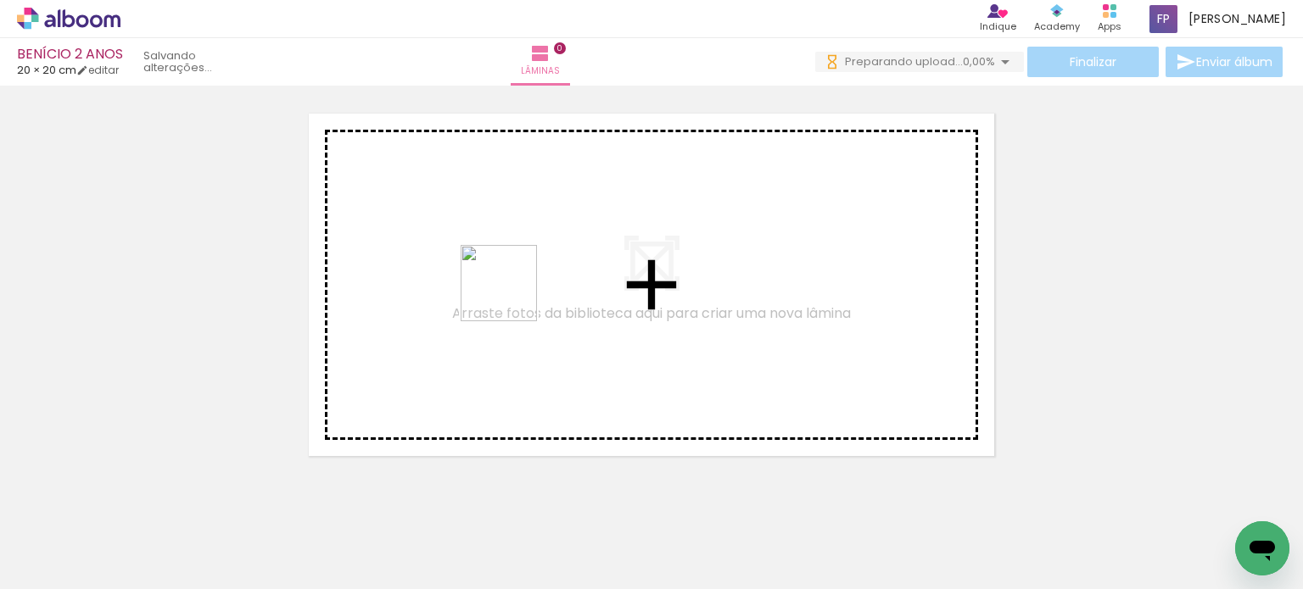
drag, startPoint x: 206, startPoint y: 528, endPoint x: 511, endPoint y: 296, distance: 383.7
click at [511, 296] on quentale-workspace at bounding box center [651, 294] width 1303 height 589
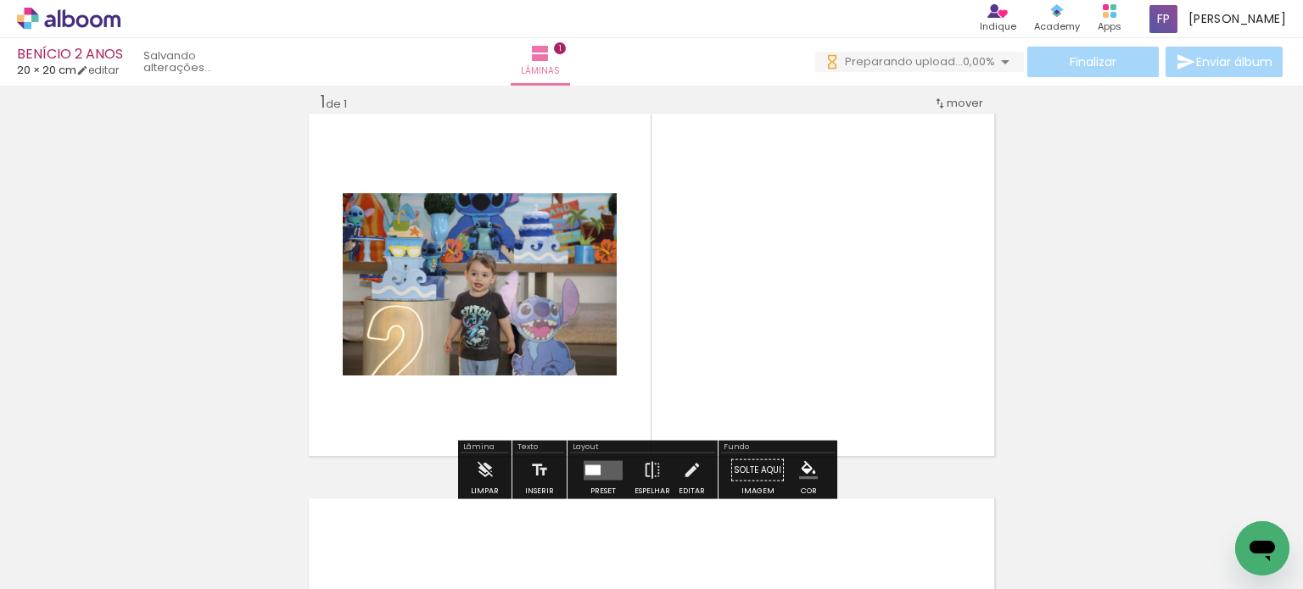
click at [585, 468] on div at bounding box center [592, 470] width 15 height 10
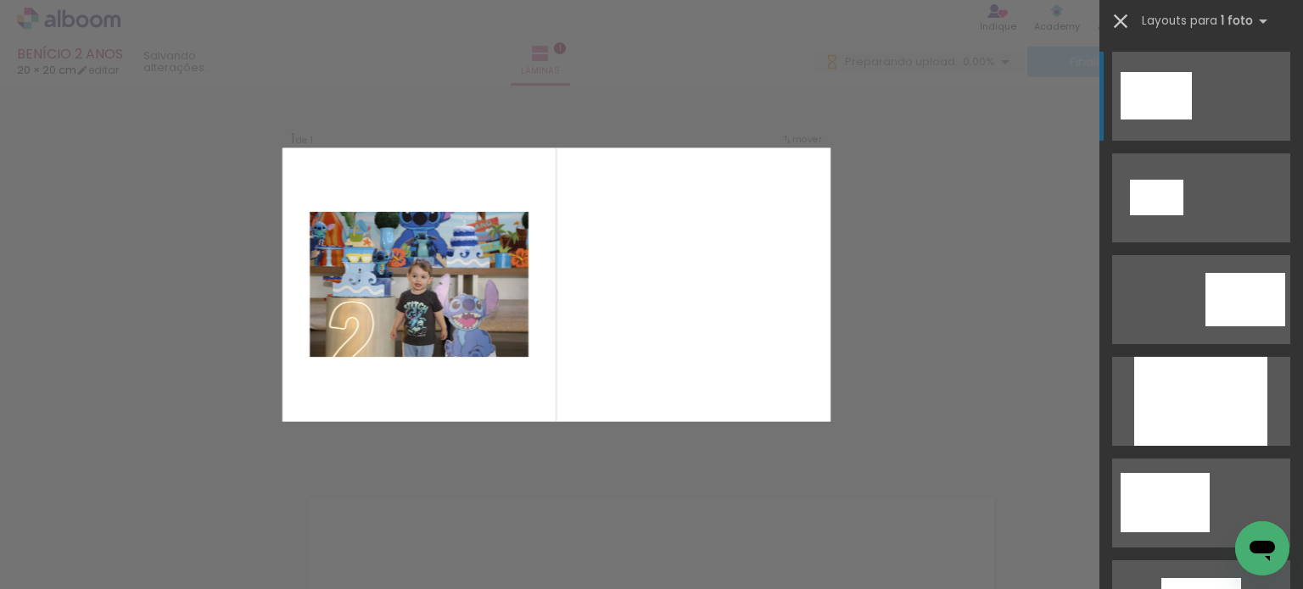
click at [1124, 9] on iron-icon at bounding box center [1121, 21] width 24 height 24
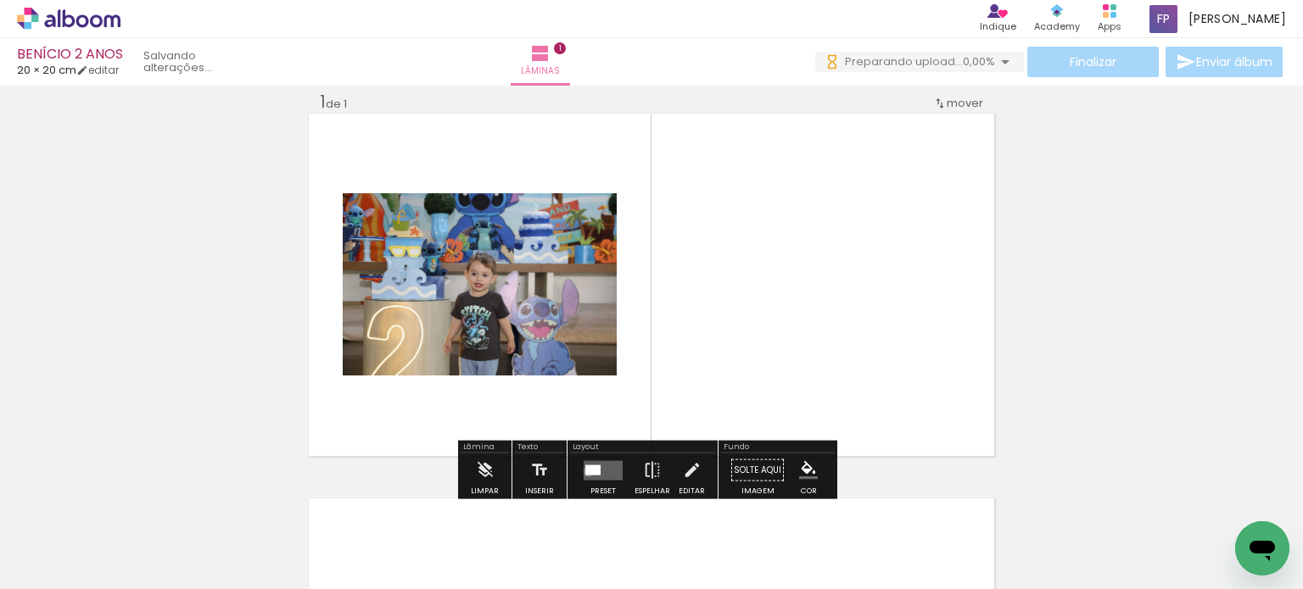
click at [585, 471] on div at bounding box center [592, 470] width 15 height 10
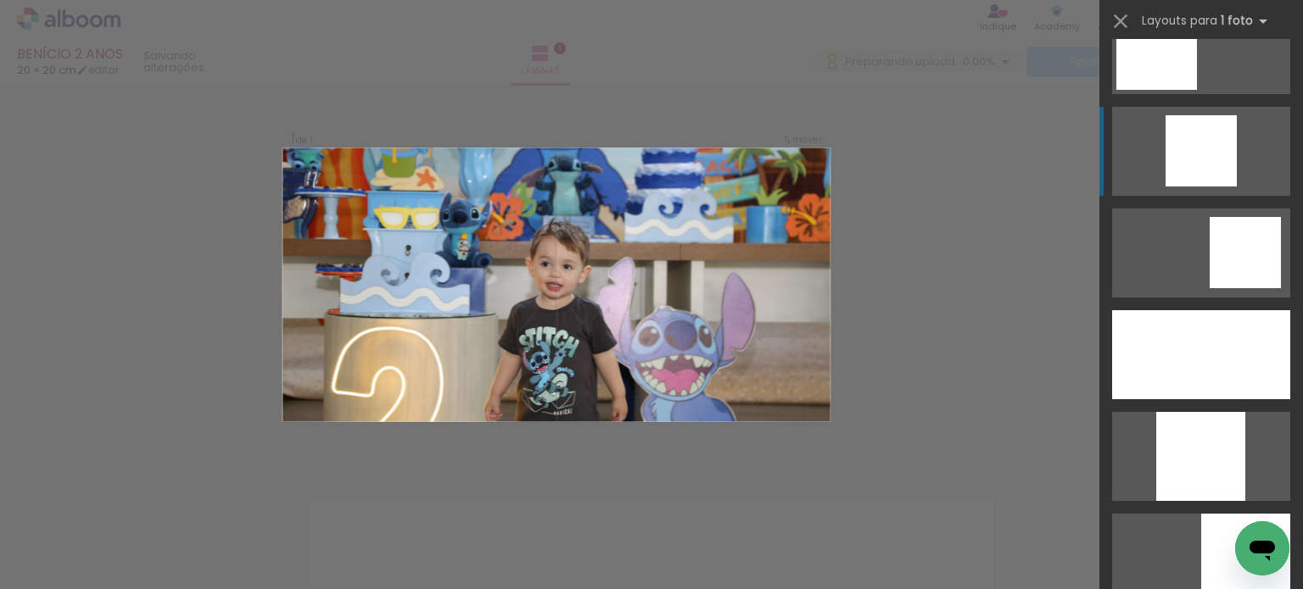
scroll to position [1442, 0]
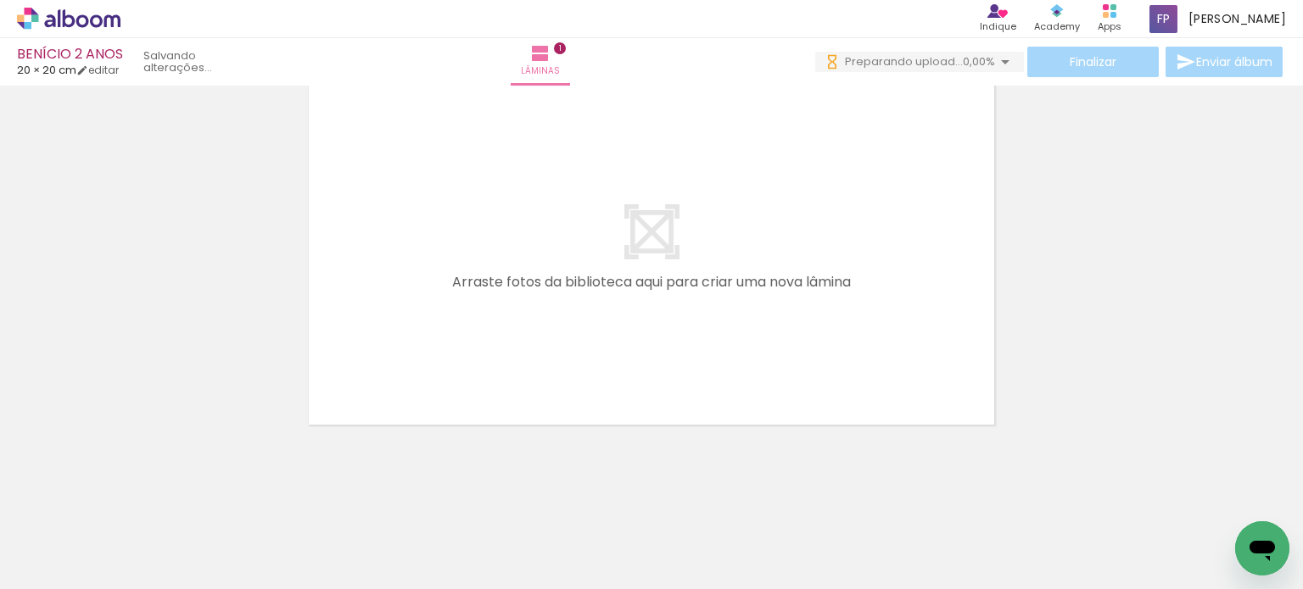
scroll to position [0, 0]
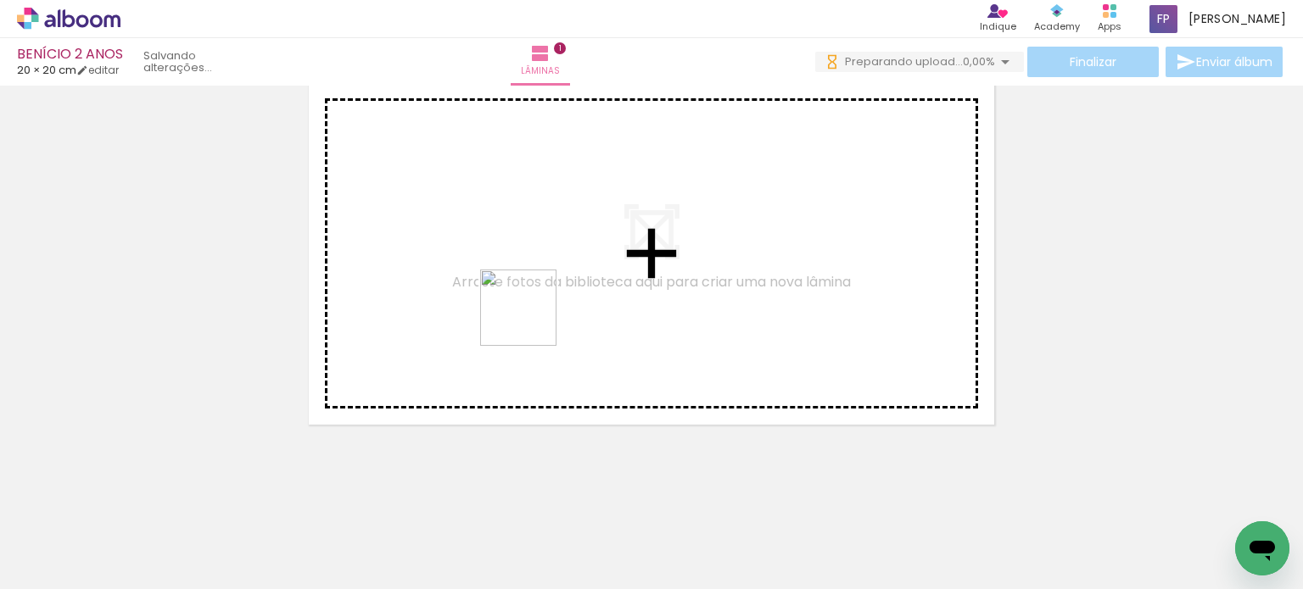
drag, startPoint x: 586, startPoint y: 535, endPoint x: 394, endPoint y: 535, distance: 192.5
click at [511, 262] on quentale-workspace at bounding box center [651, 294] width 1303 height 589
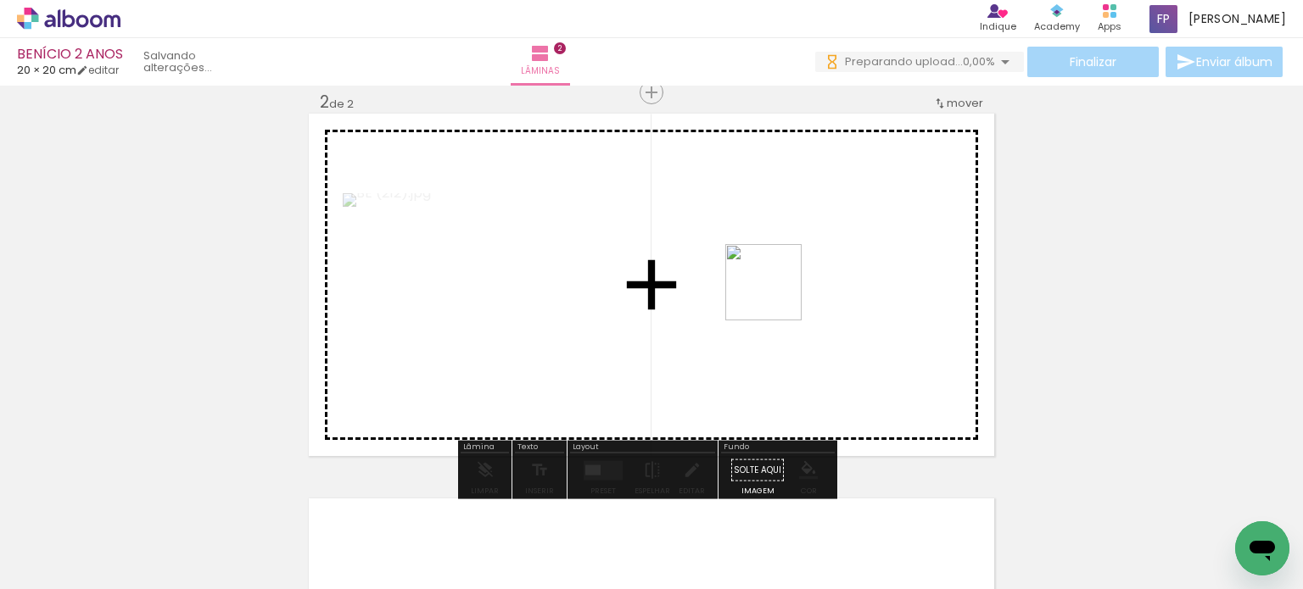
drag, startPoint x: 265, startPoint y: 546, endPoint x: 505, endPoint y: 479, distance: 249.2
click at [777, 294] on quentale-workspace at bounding box center [651, 294] width 1303 height 589
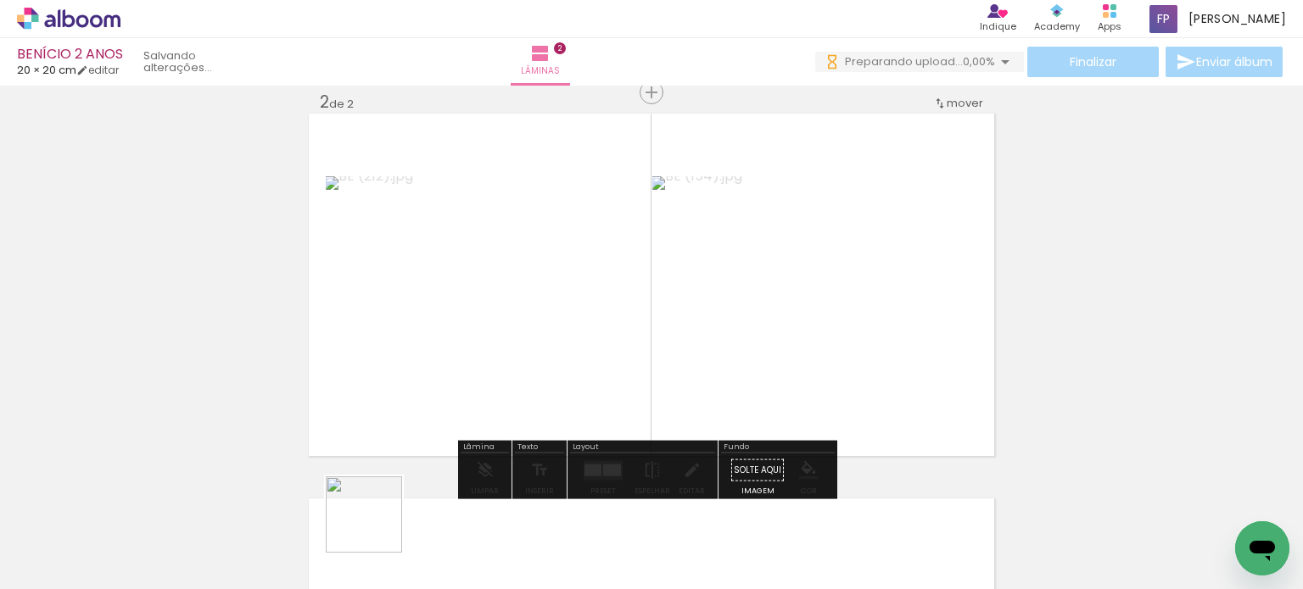
drag, startPoint x: 368, startPoint y: 539, endPoint x: 701, endPoint y: 318, distance: 400.1
click at [687, 314] on quentale-workspace at bounding box center [651, 294] width 1303 height 589
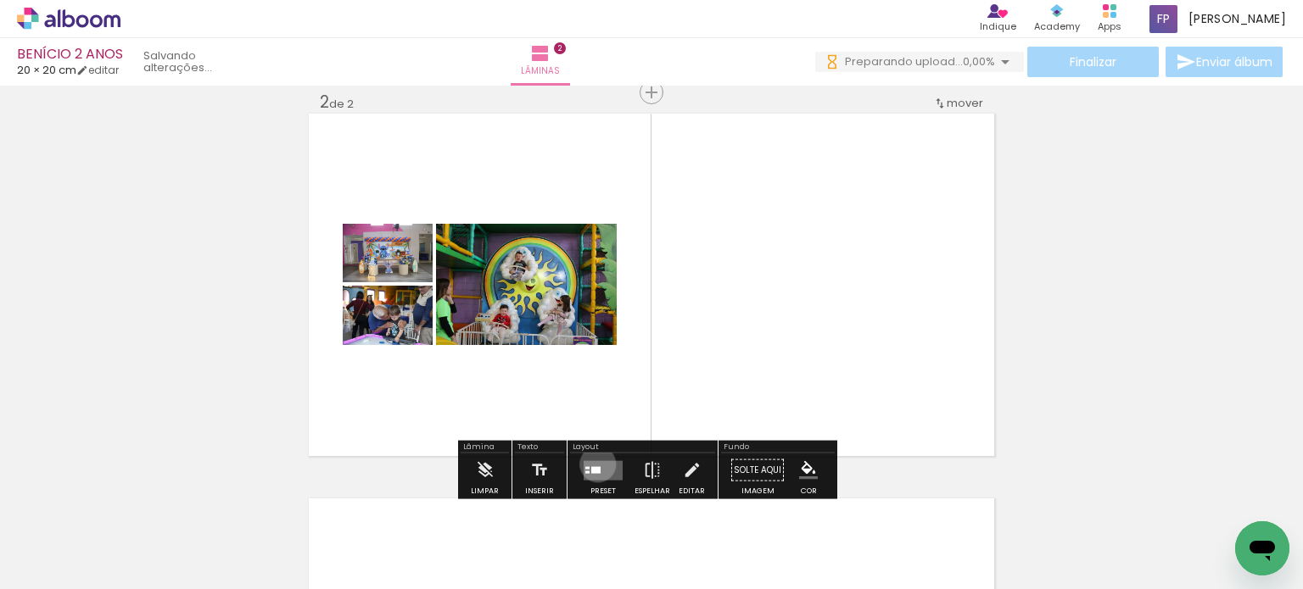
click at [594, 464] on quentale-layouter at bounding box center [603, 471] width 39 height 20
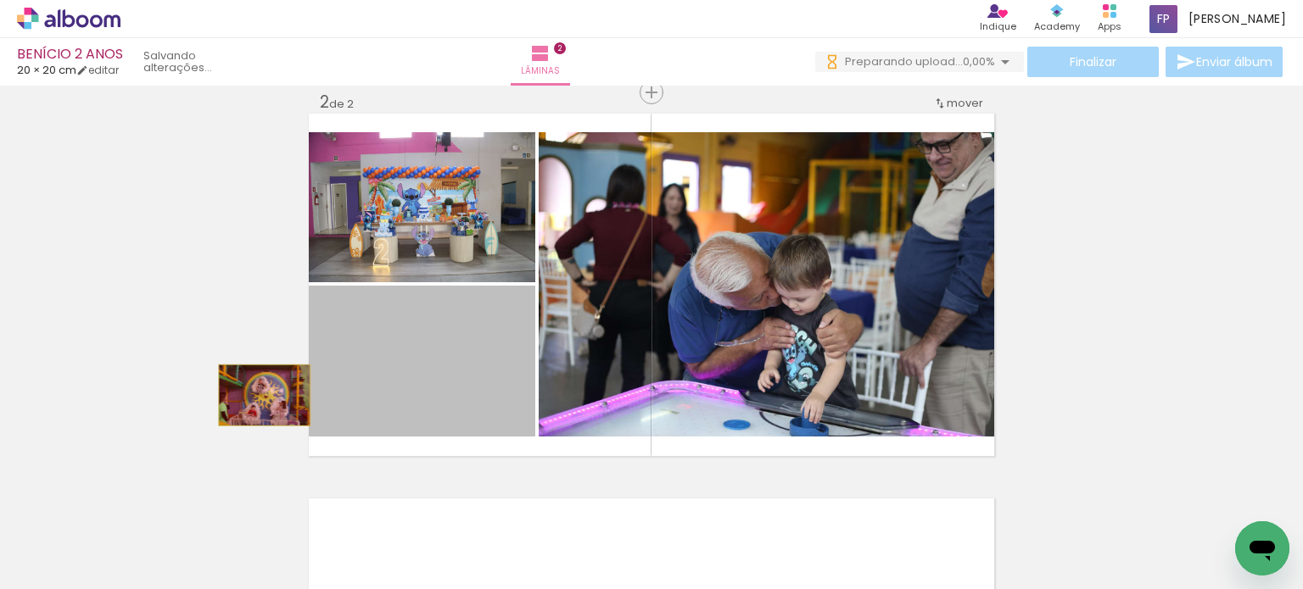
drag, startPoint x: 461, startPoint y: 382, endPoint x: 232, endPoint y: 374, distance: 229.1
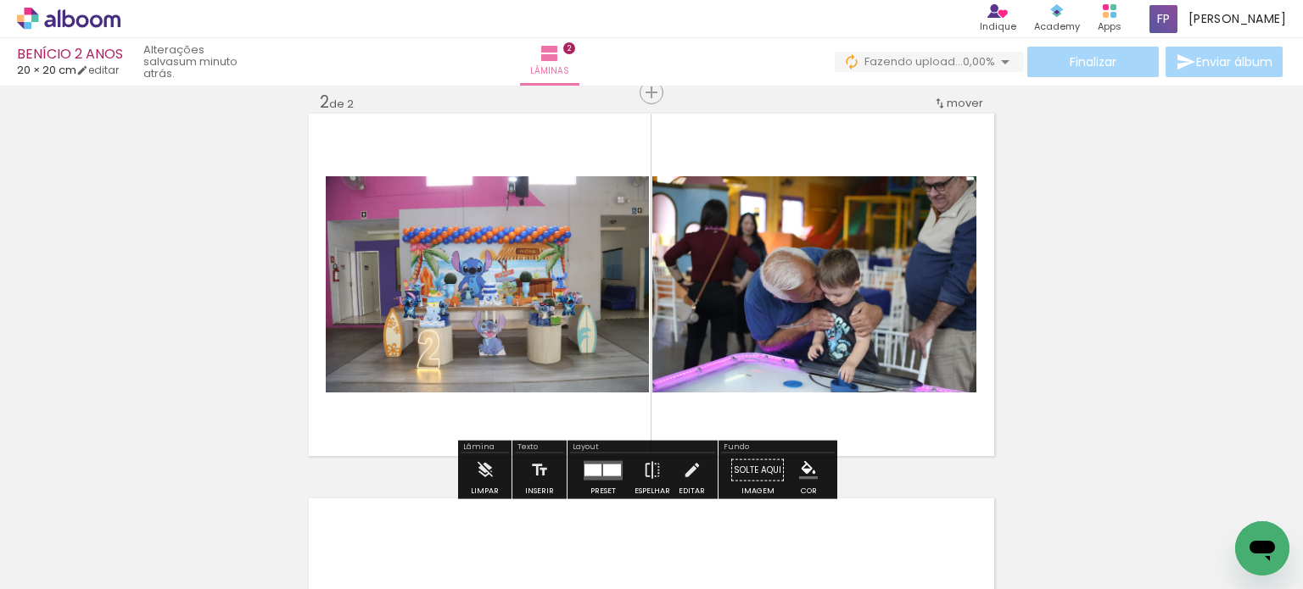
drag, startPoint x: 835, startPoint y: 551, endPoint x: 590, endPoint y: 352, distance: 315.9
click at [590, 349] on quentale-workspace at bounding box center [651, 294] width 1303 height 589
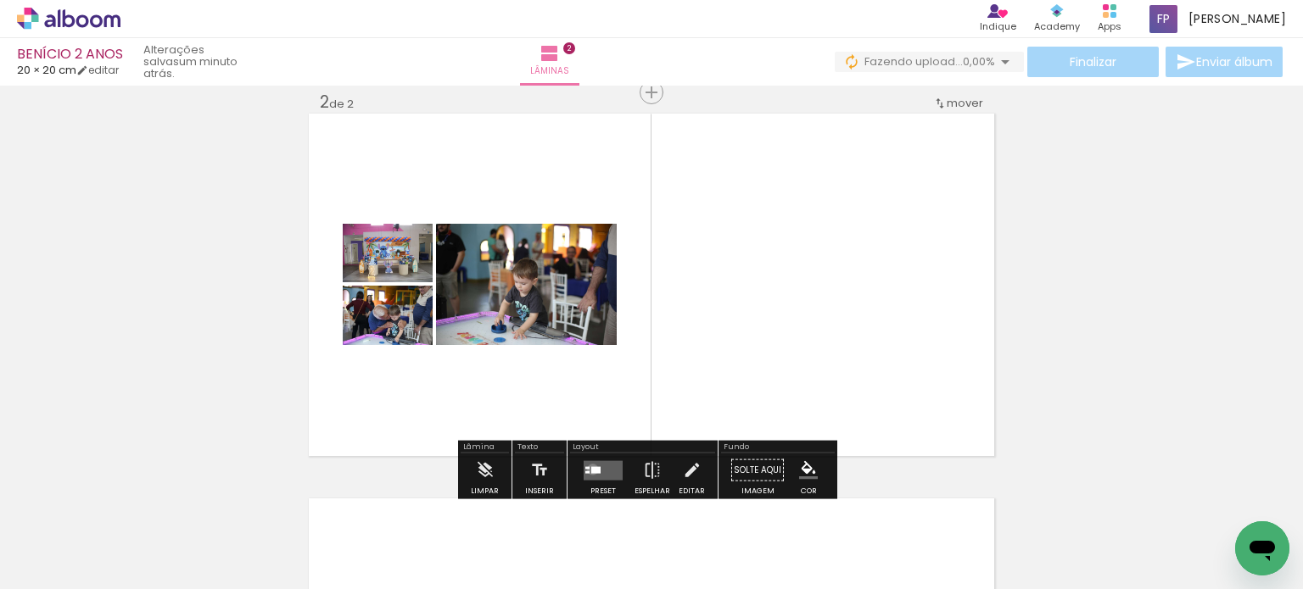
click at [591, 469] on div at bounding box center [595, 469] width 9 height 7
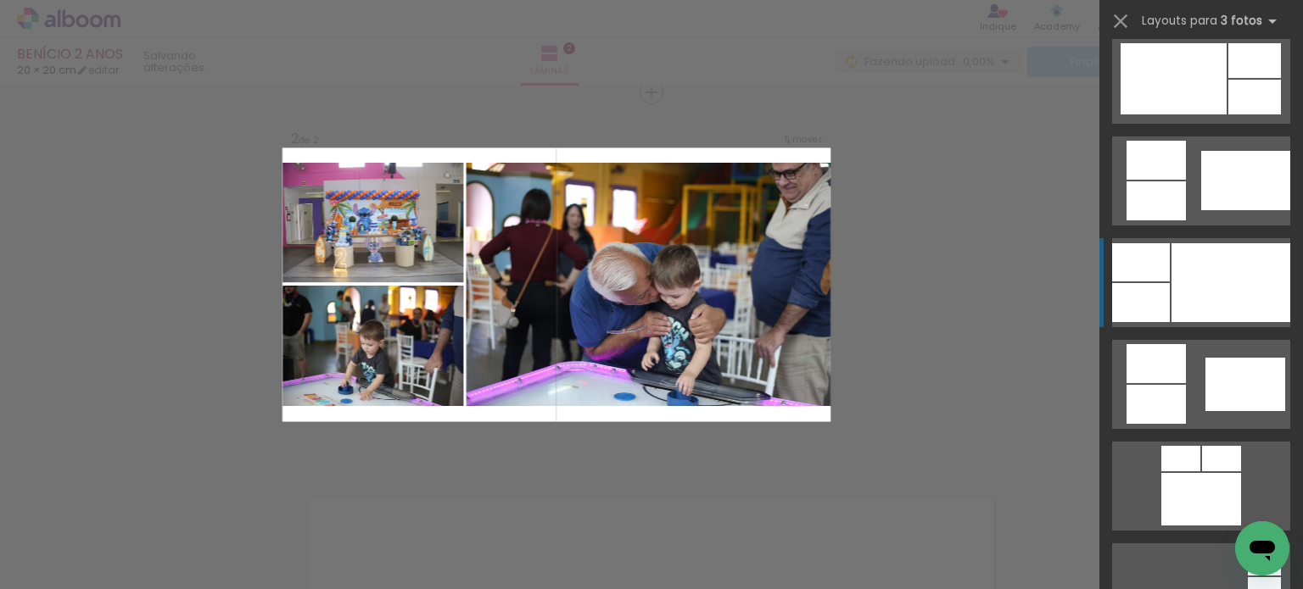
click at [1259, 298] on div at bounding box center [1230, 282] width 119 height 79
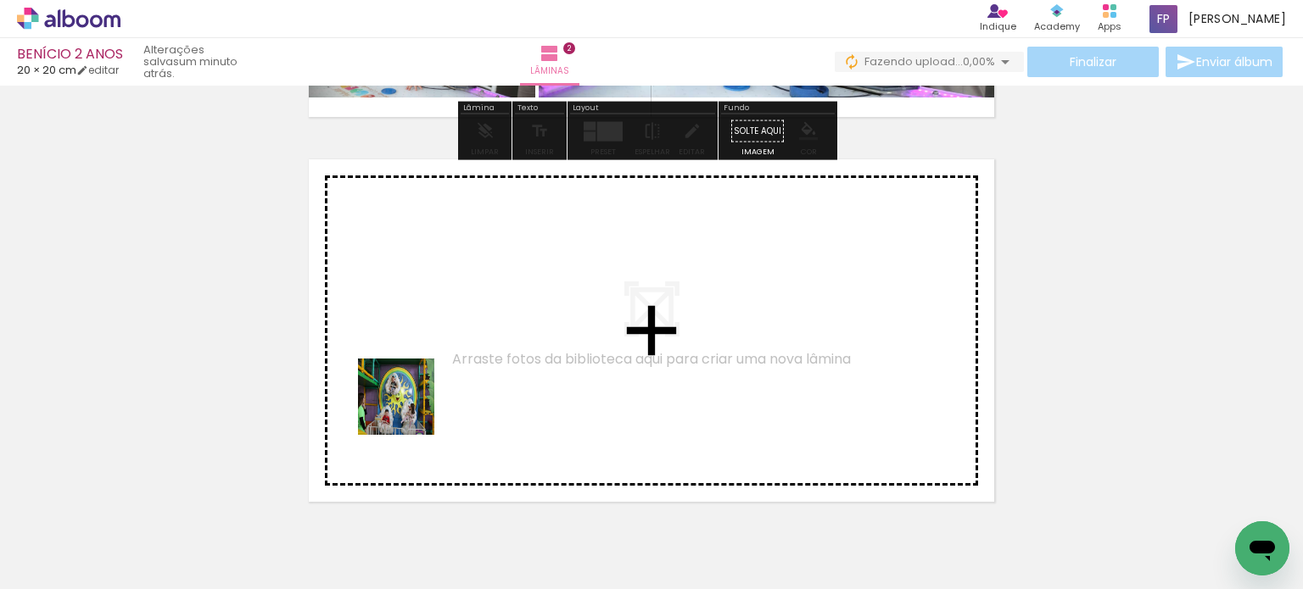
drag, startPoint x: 388, startPoint y: 471, endPoint x: 445, endPoint y: 318, distance: 162.9
click at [445, 318] on quentale-workspace at bounding box center [651, 294] width 1303 height 589
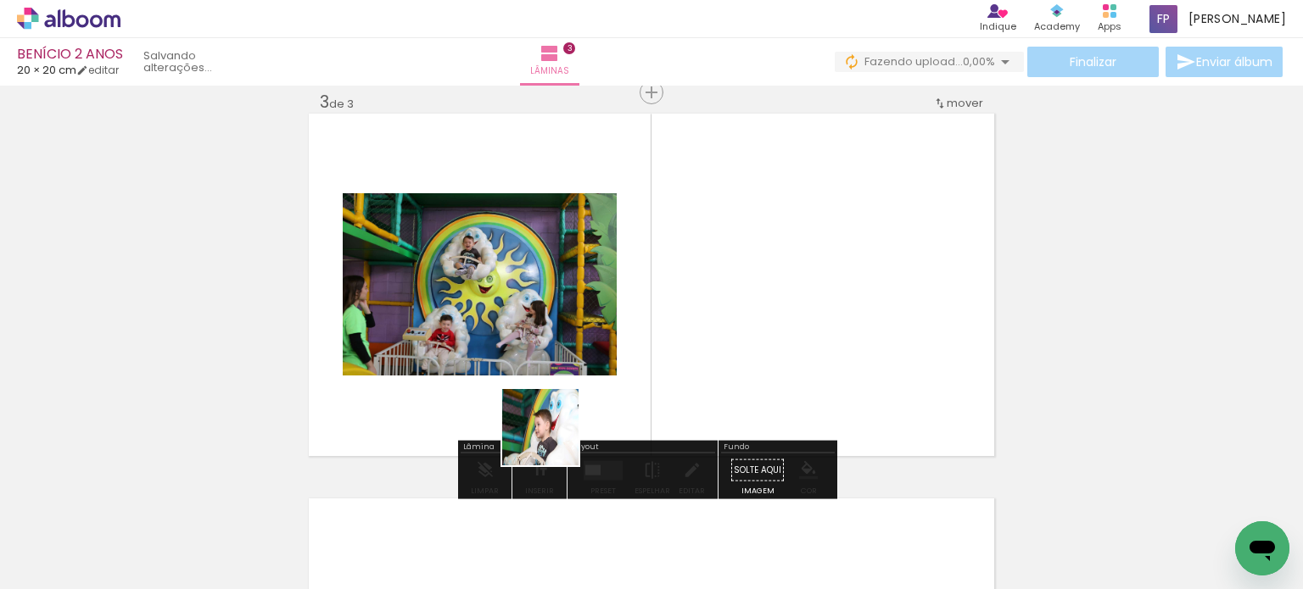
drag, startPoint x: 460, startPoint y: 528, endPoint x: 729, endPoint y: 477, distance: 274.6
click at [757, 328] on quentale-workspace at bounding box center [651, 294] width 1303 height 589
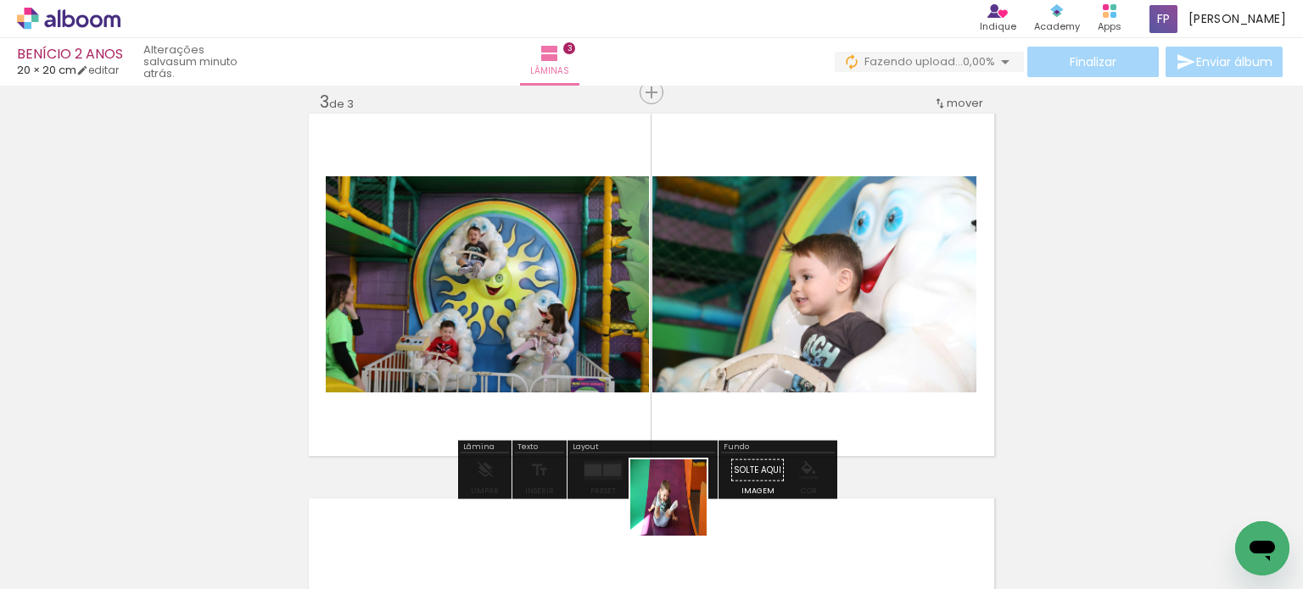
drag, startPoint x: 671, startPoint y: 539, endPoint x: 768, endPoint y: 444, distance: 136.7
click at [735, 349] on quentale-workspace at bounding box center [651, 294] width 1303 height 589
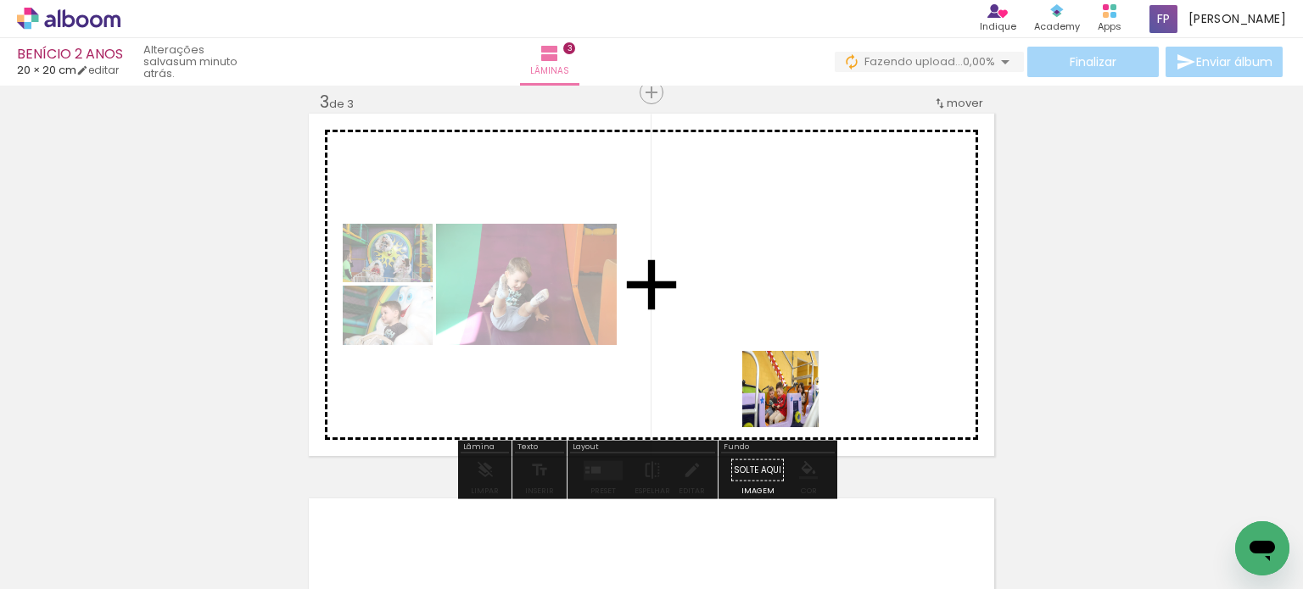
drag, startPoint x: 755, startPoint y: 556, endPoint x: 810, endPoint y: 335, distance: 228.1
click at [807, 337] on quentale-workspace at bounding box center [651, 294] width 1303 height 589
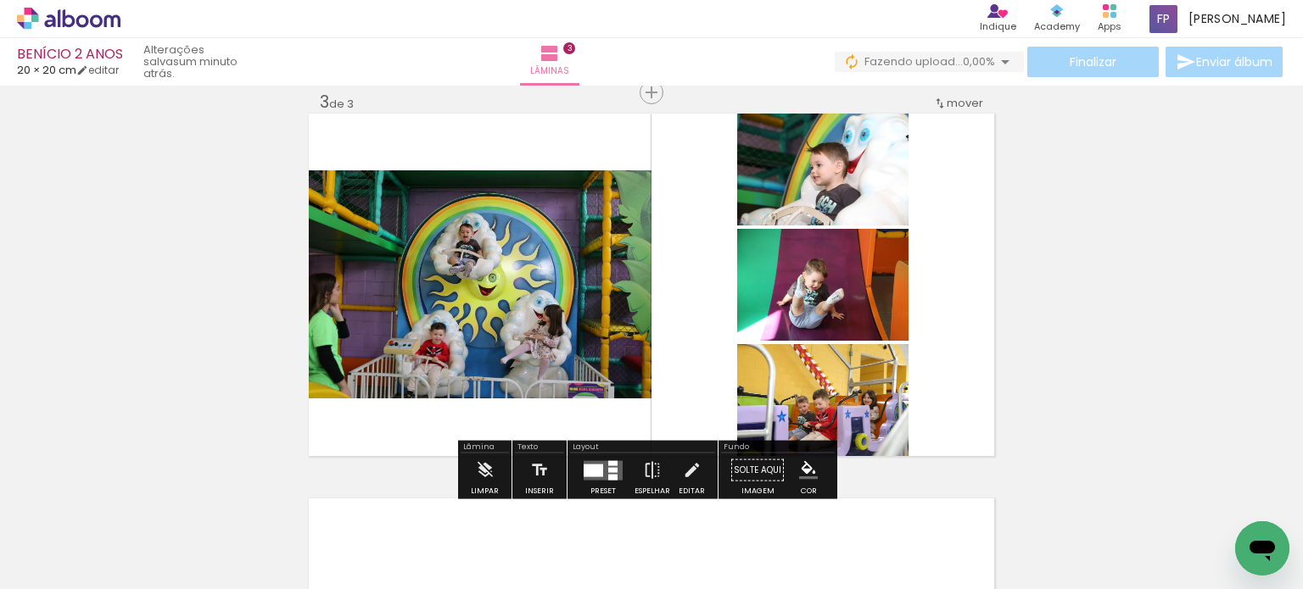
click at [595, 464] on div at bounding box center [594, 470] width 20 height 13
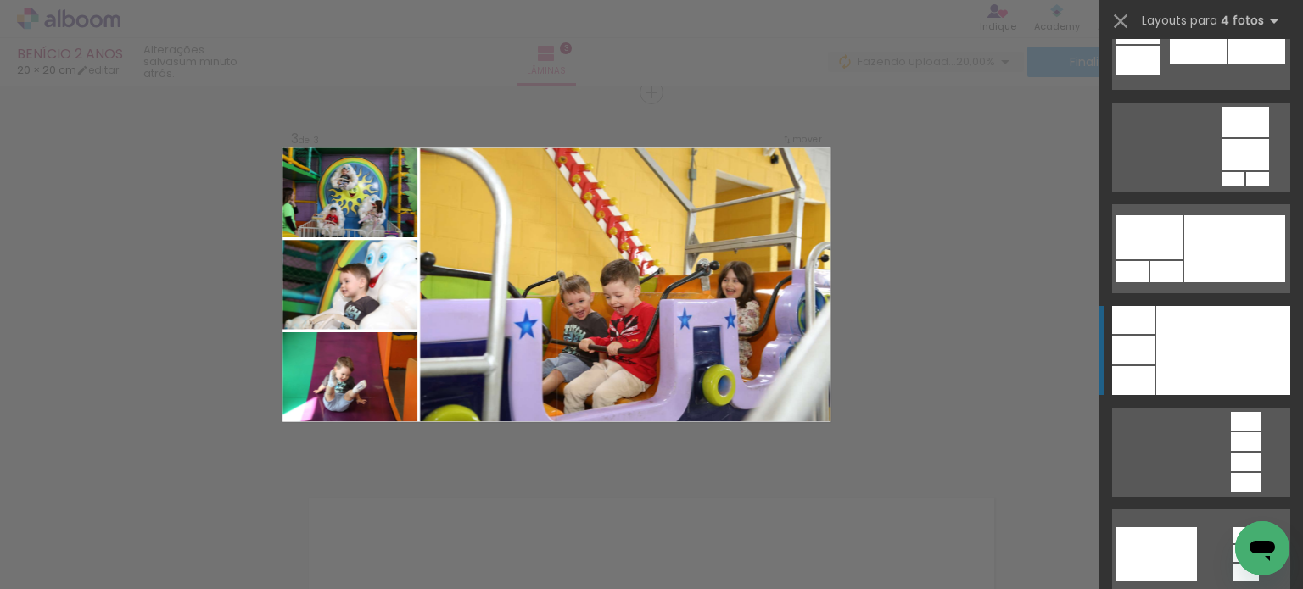
click at [1277, 364] on div at bounding box center [1223, 350] width 134 height 89
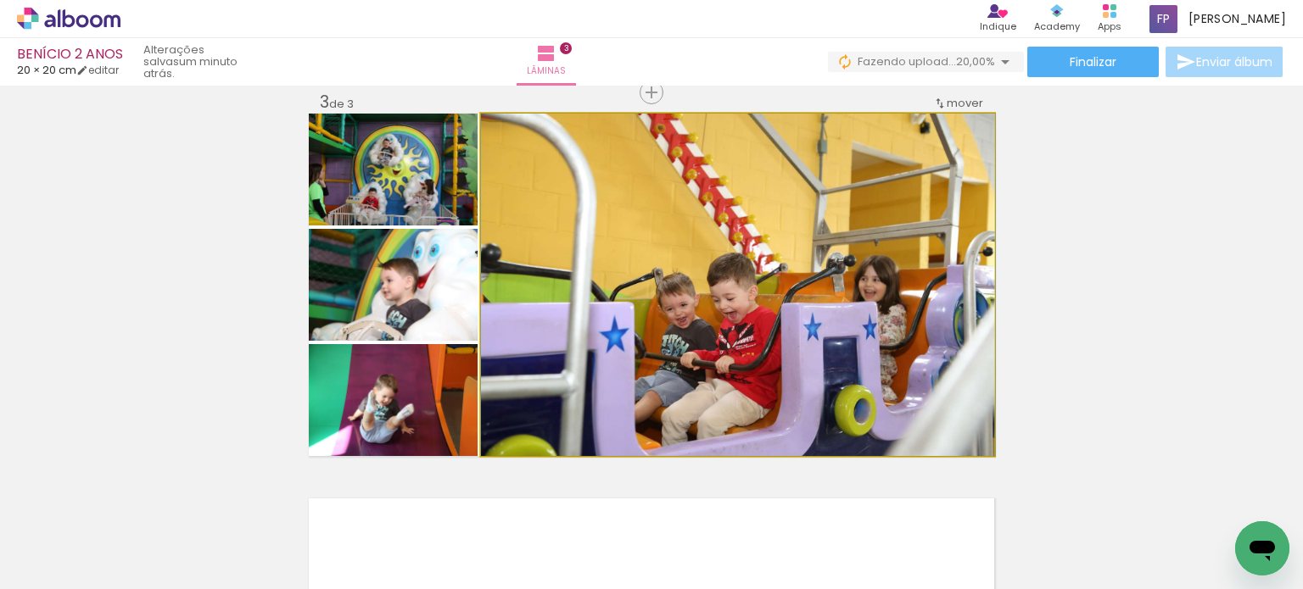
drag, startPoint x: 843, startPoint y: 334, endPoint x: 910, endPoint y: 321, distance: 68.2
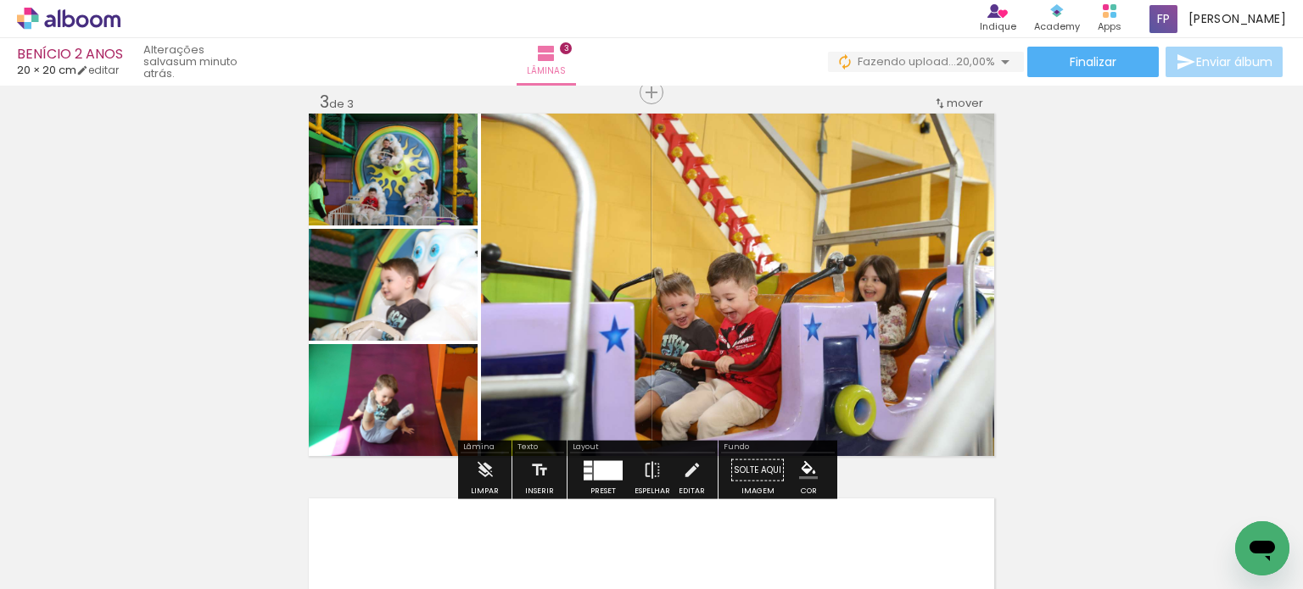
drag, startPoint x: 600, startPoint y: 471, endPoint x: 668, endPoint y: 453, distance: 70.2
click at [602, 472] on div at bounding box center [608, 471] width 29 height 20
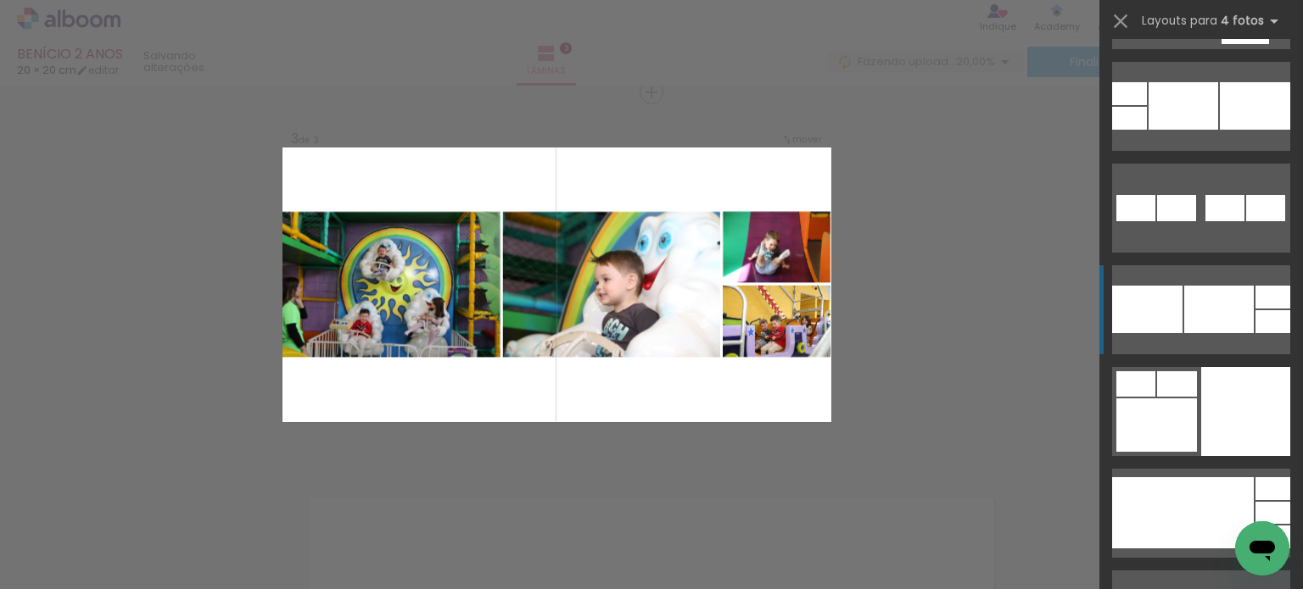
scroll to position [7633, 0]
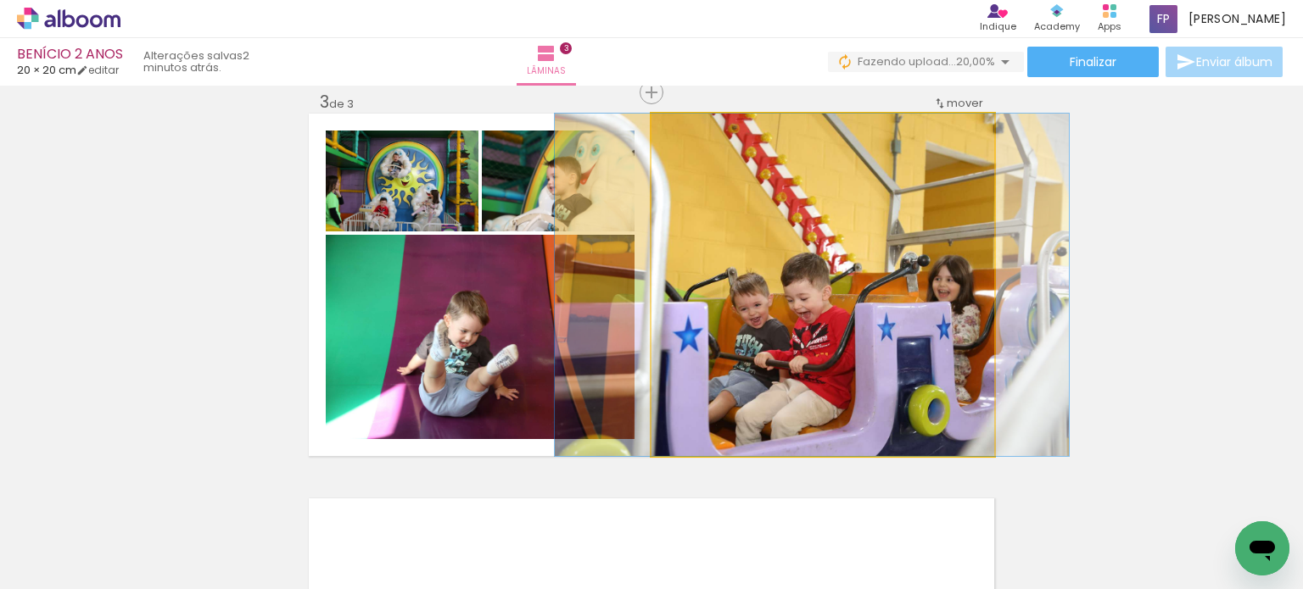
drag, startPoint x: 922, startPoint y: 389, endPoint x: 829, endPoint y: 403, distance: 93.4
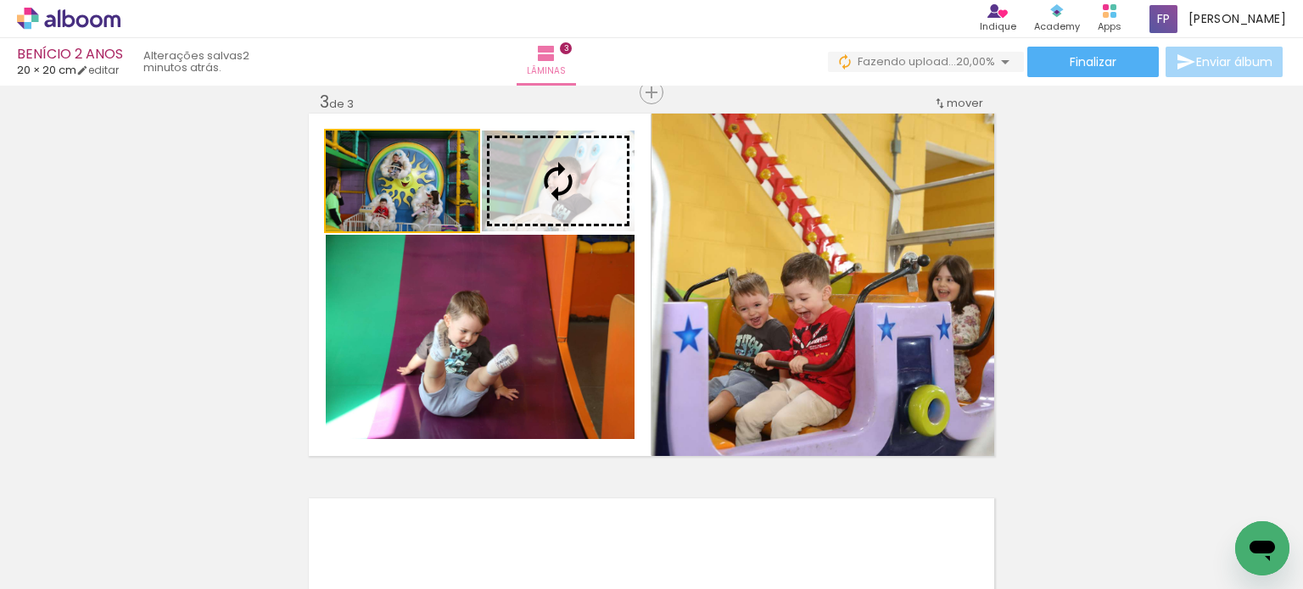
drag, startPoint x: 415, startPoint y: 204, endPoint x: 803, endPoint y: 271, distance: 394.0
click at [0, 0] on slot at bounding box center [0, 0] width 0 height 0
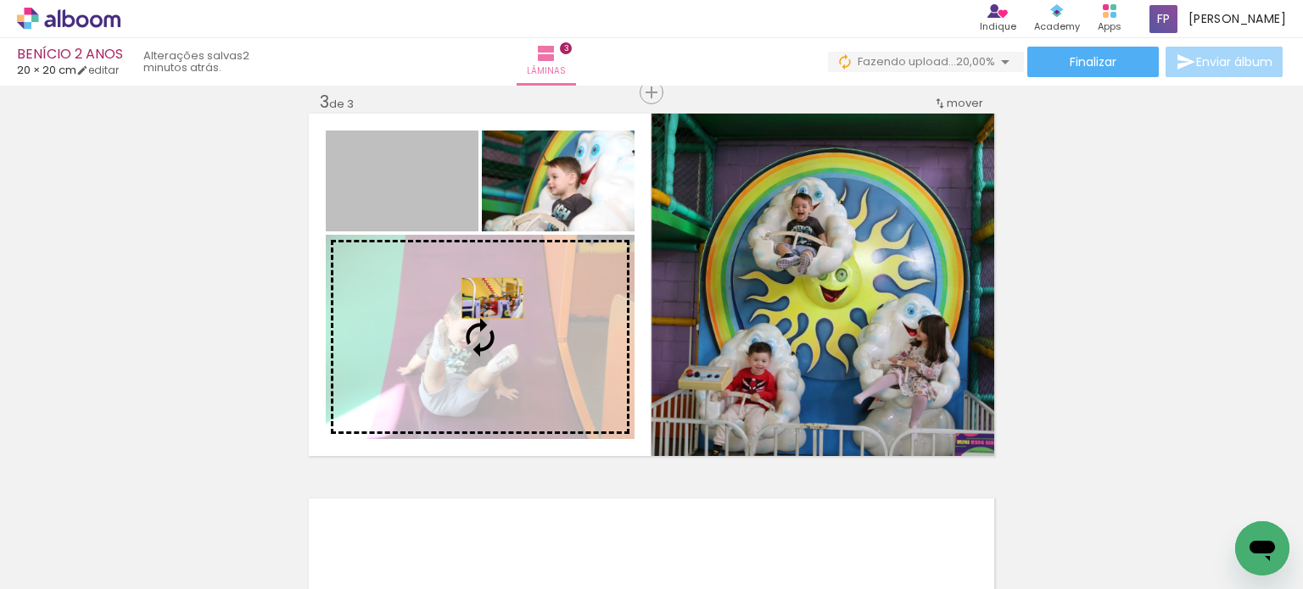
drag, startPoint x: 486, startPoint y: 298, endPoint x: 519, endPoint y: 338, distance: 51.8
click at [0, 0] on slot at bounding box center [0, 0] width 0 height 0
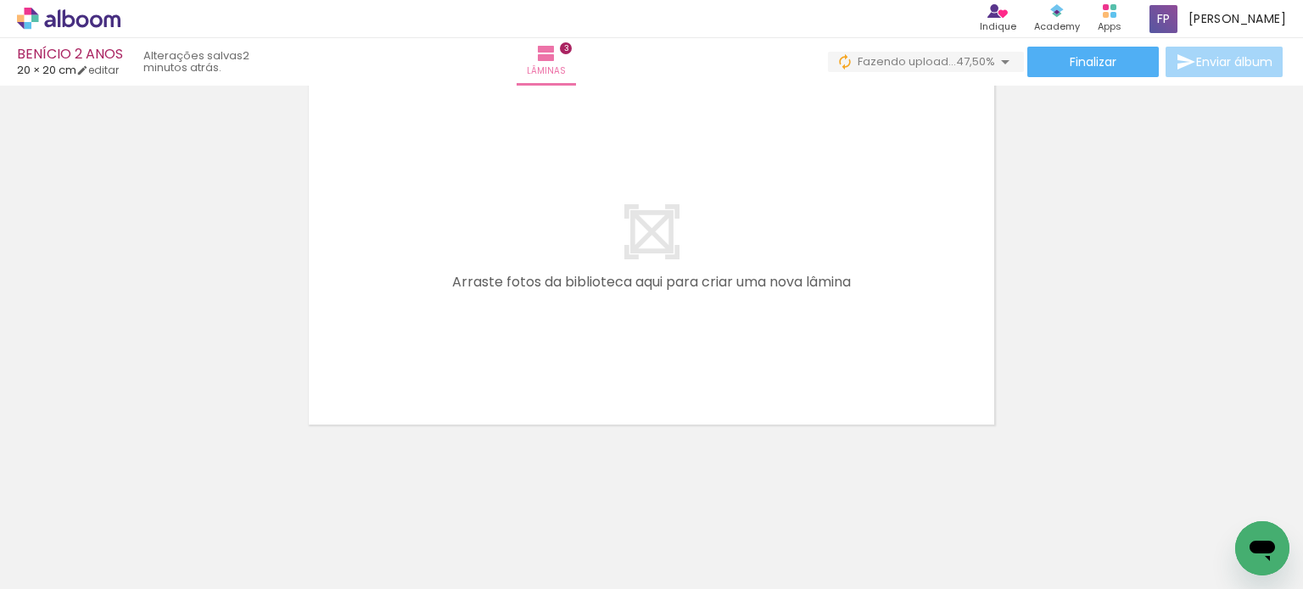
scroll to position [0, 499]
drag, startPoint x: 413, startPoint y: 542, endPoint x: 590, endPoint y: 490, distance: 184.7
click at [483, 294] on quentale-workspace at bounding box center [651, 294] width 1303 height 589
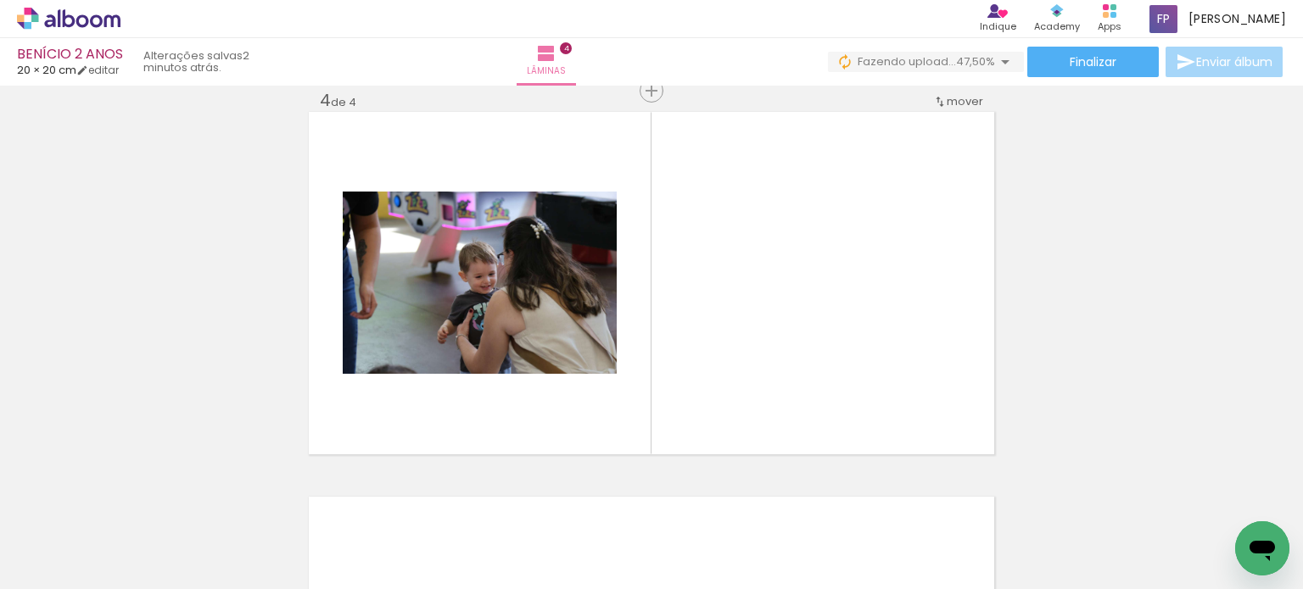
scroll to position [1176, 0]
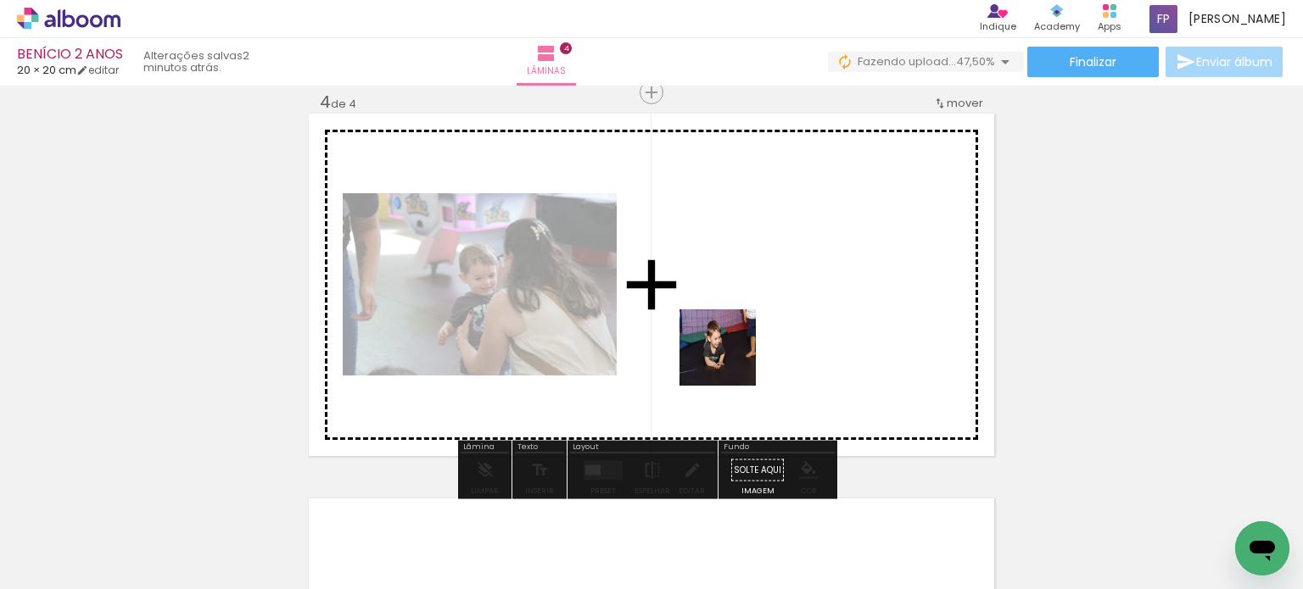
drag, startPoint x: 556, startPoint y: 542, endPoint x: 709, endPoint y: 472, distance: 167.8
click at [730, 360] on quentale-workspace at bounding box center [651, 294] width 1303 height 589
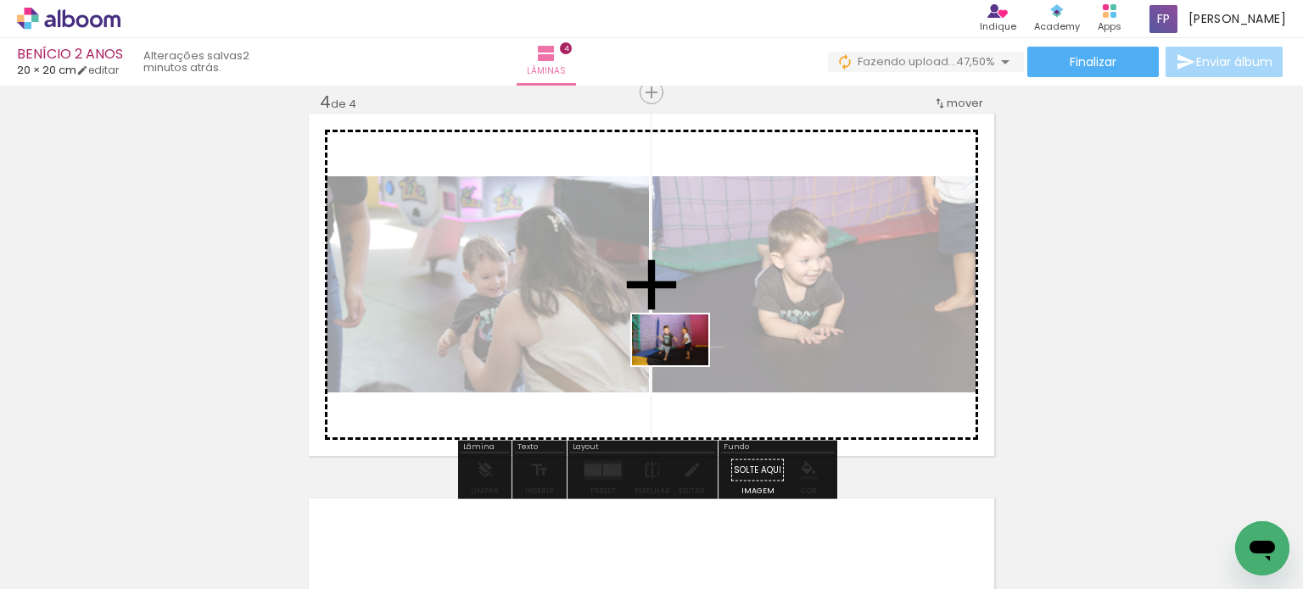
drag, startPoint x: 646, startPoint y: 552, endPoint x: 683, endPoint y: 365, distance: 191.0
click at [683, 365] on quentale-workspace at bounding box center [651, 294] width 1303 height 589
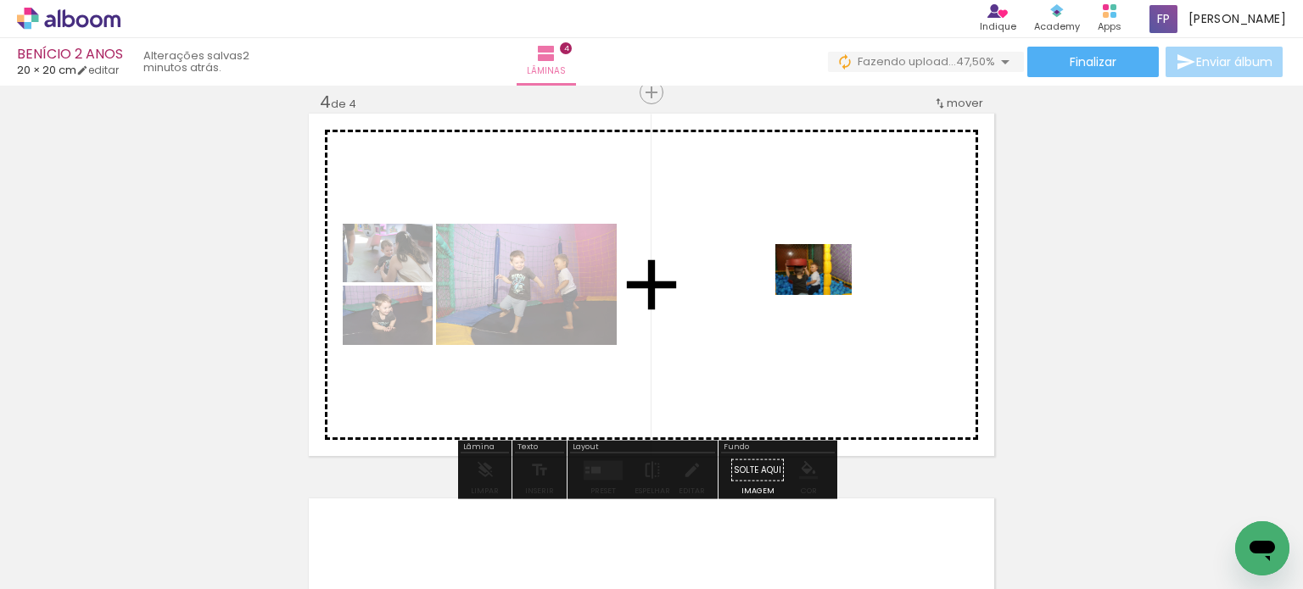
drag, startPoint x: 762, startPoint y: 541, endPoint x: 826, endPoint y: 295, distance: 254.1
click at [826, 295] on quentale-workspace at bounding box center [651, 294] width 1303 height 589
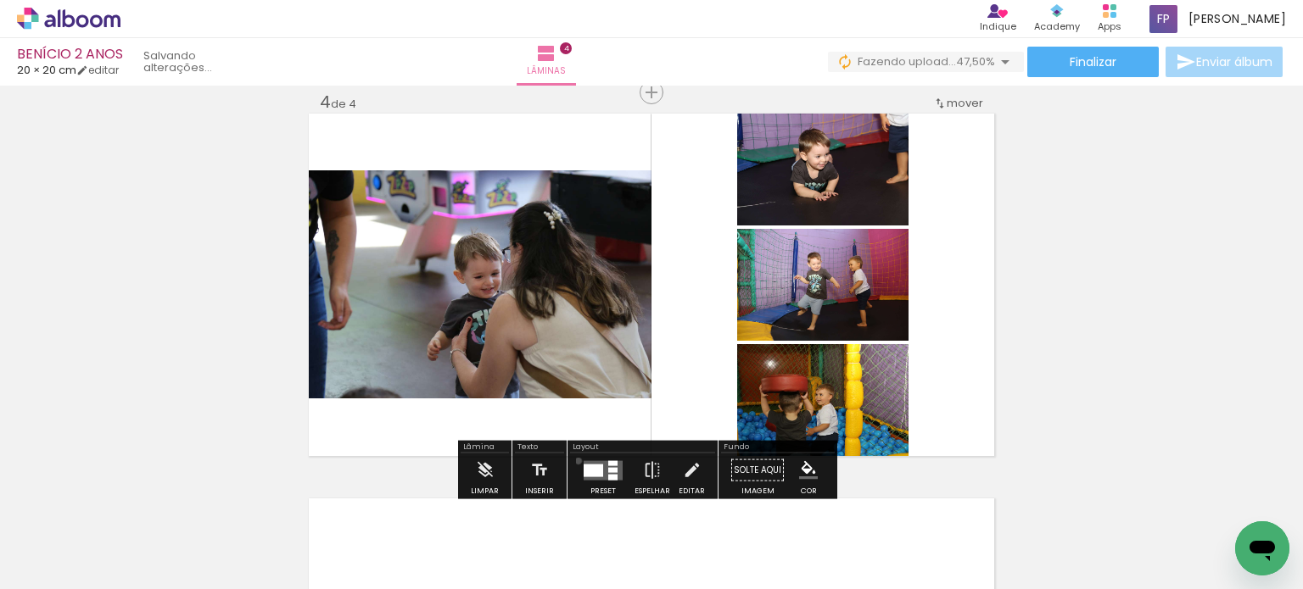
click at [576, 461] on paper-button "Preset" at bounding box center [603, 475] width 54 height 43
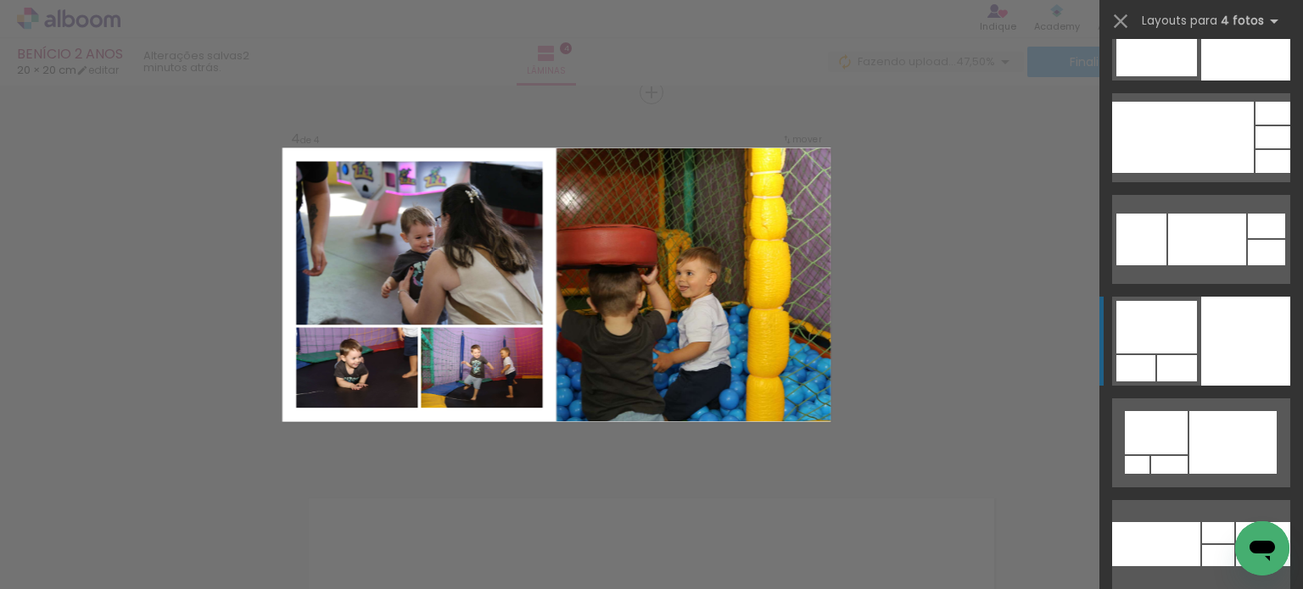
scroll to position [7973, 0]
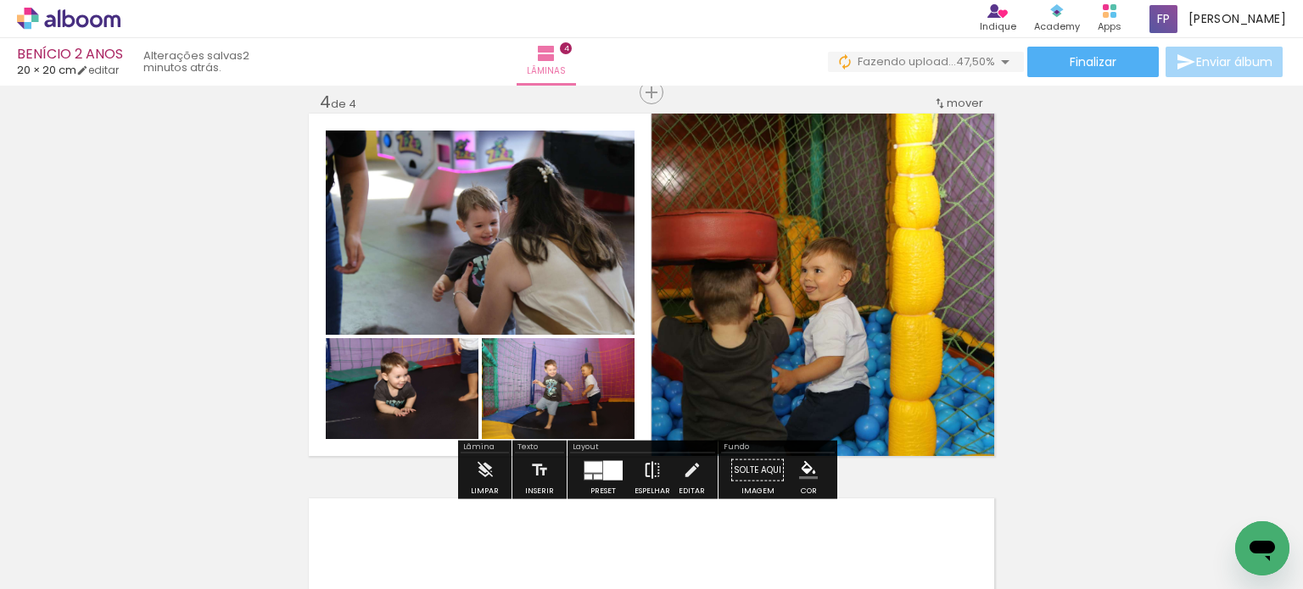
click at [644, 478] on iron-icon at bounding box center [652, 471] width 19 height 34
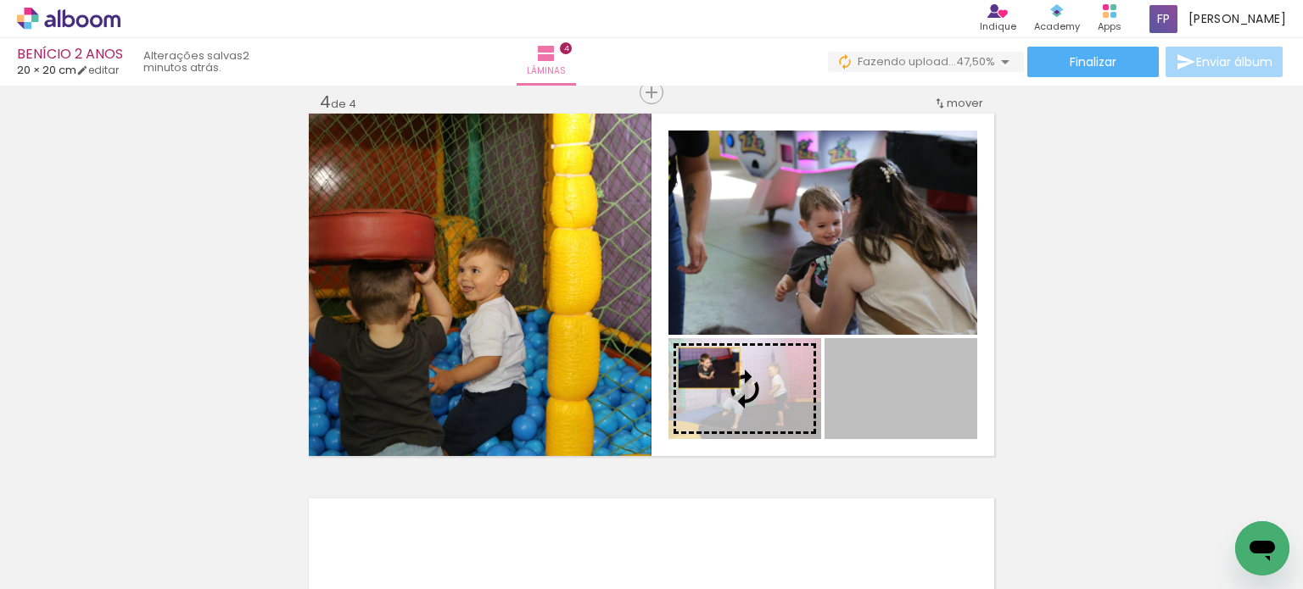
drag, startPoint x: 943, startPoint y: 422, endPoint x: 549, endPoint y: 340, distance: 402.9
click at [0, 0] on slot at bounding box center [0, 0] width 0 height 0
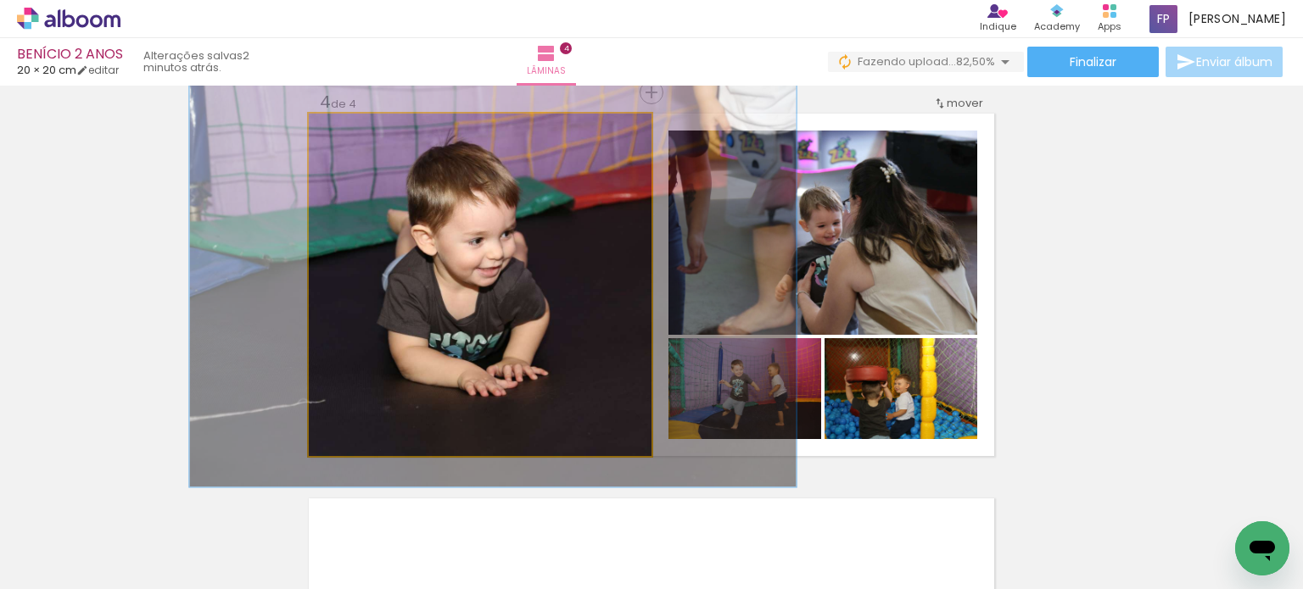
type paper-slider "118"
click at [360, 134] on div at bounding box center [359, 131] width 27 height 27
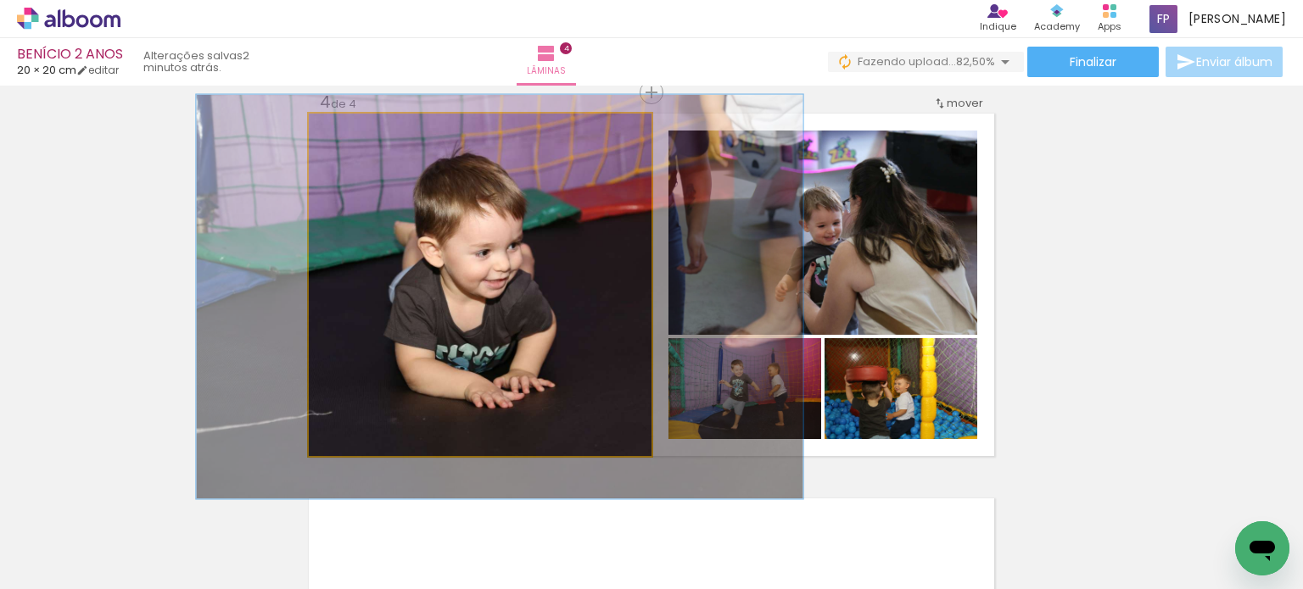
drag, startPoint x: 462, startPoint y: 249, endPoint x: 465, endPoint y: 259, distance: 10.5
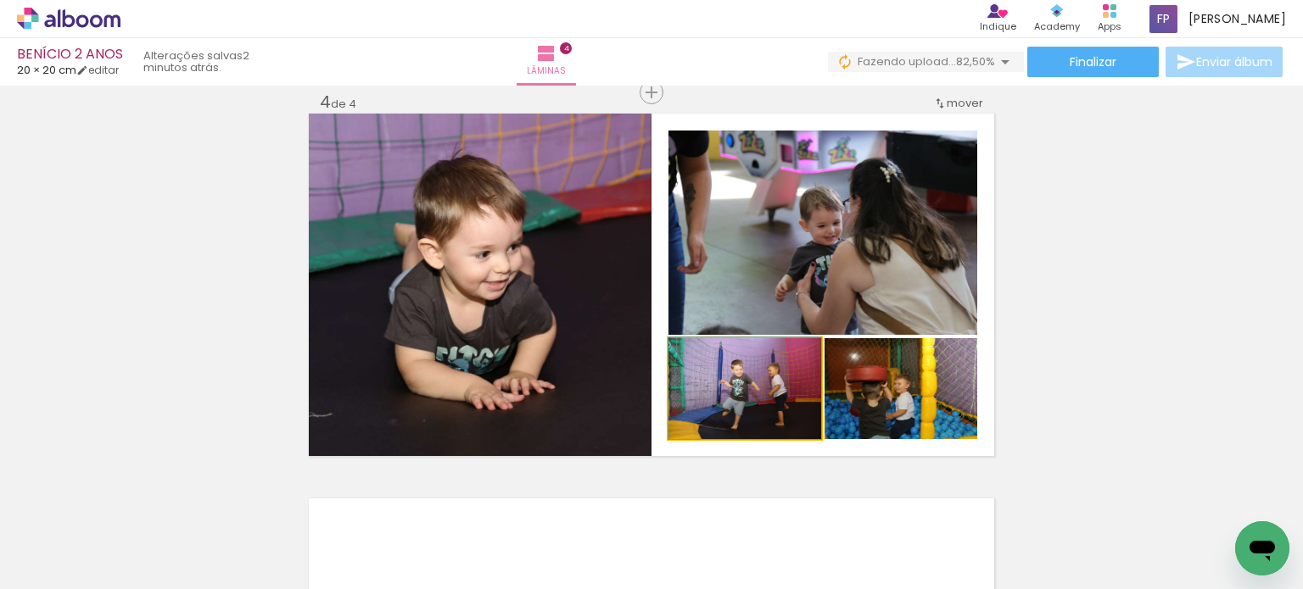
drag, startPoint x: 792, startPoint y: 398, endPoint x: 823, endPoint y: 243, distance: 157.4
click at [0, 0] on slot at bounding box center [0, 0] width 0 height 0
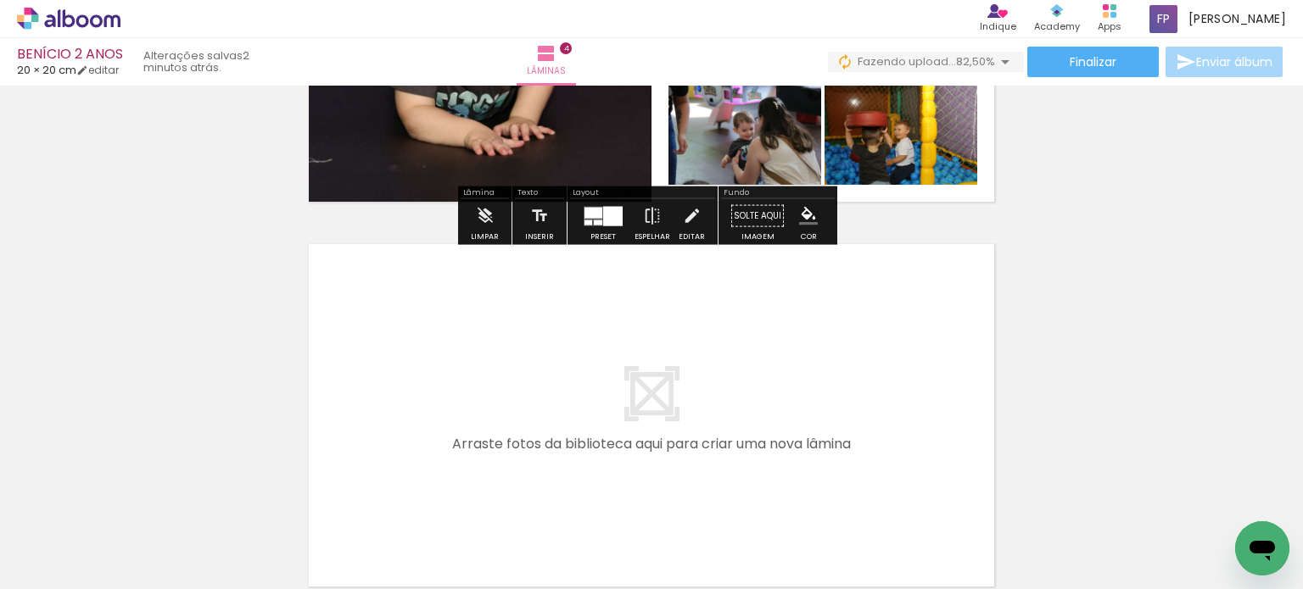
scroll to position [1593, 0]
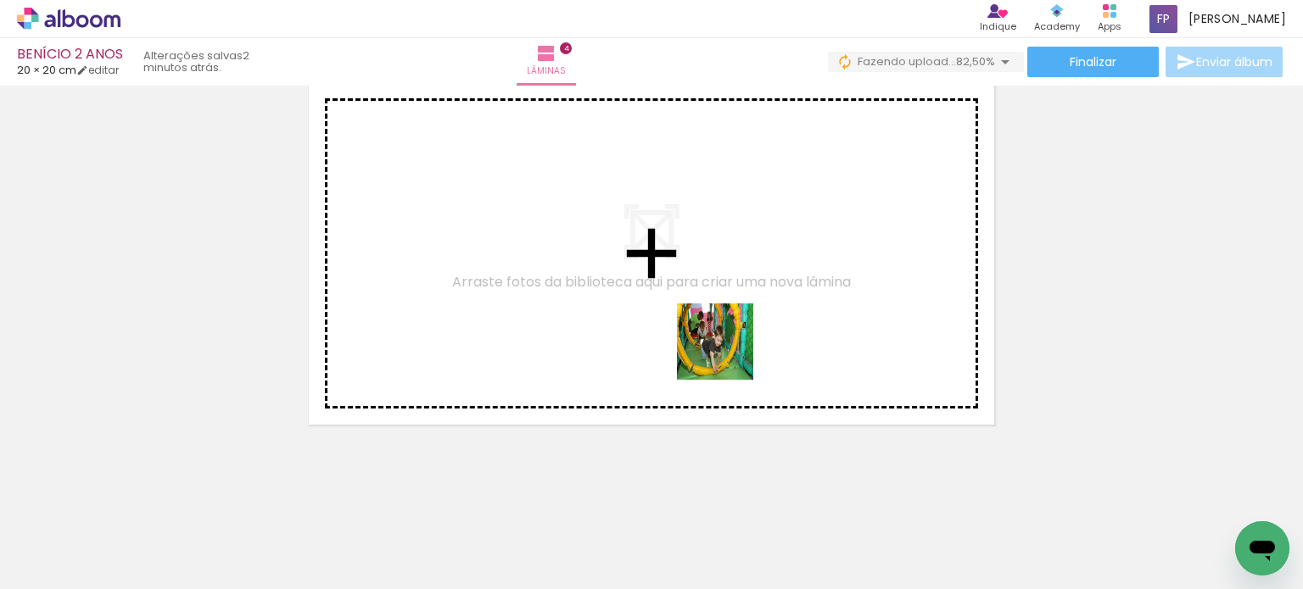
drag, startPoint x: 792, startPoint y: 437, endPoint x: 699, endPoint y: 335, distance: 138.1
click at [699, 335] on quentale-workspace at bounding box center [651, 294] width 1303 height 589
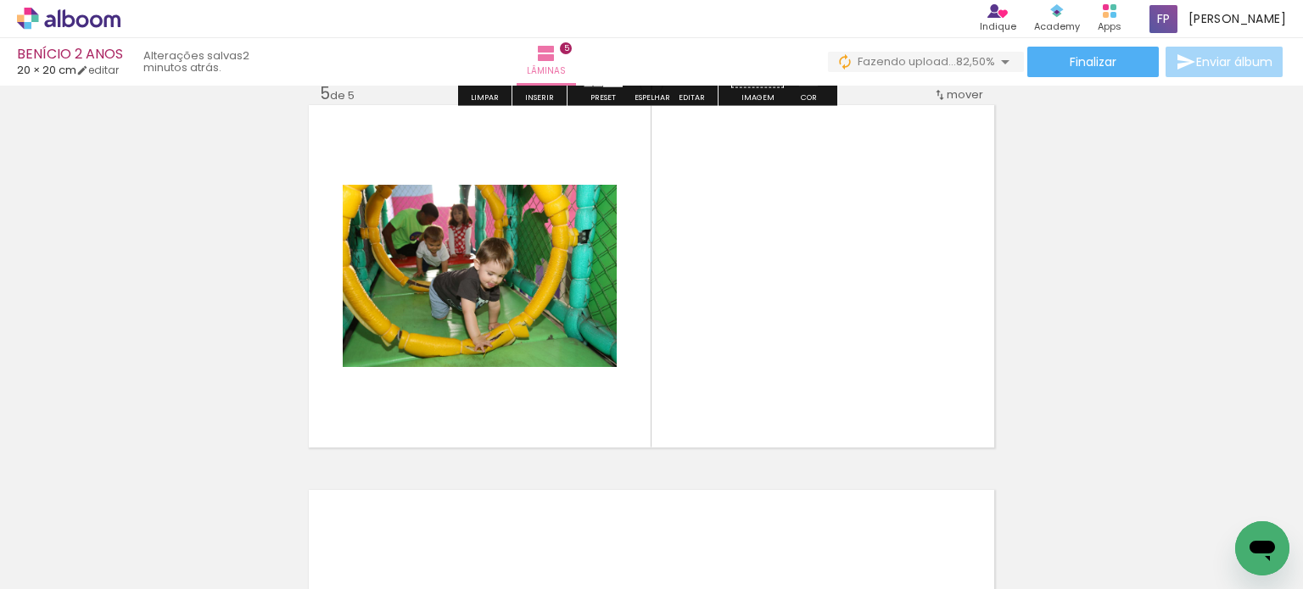
scroll to position [1561, 0]
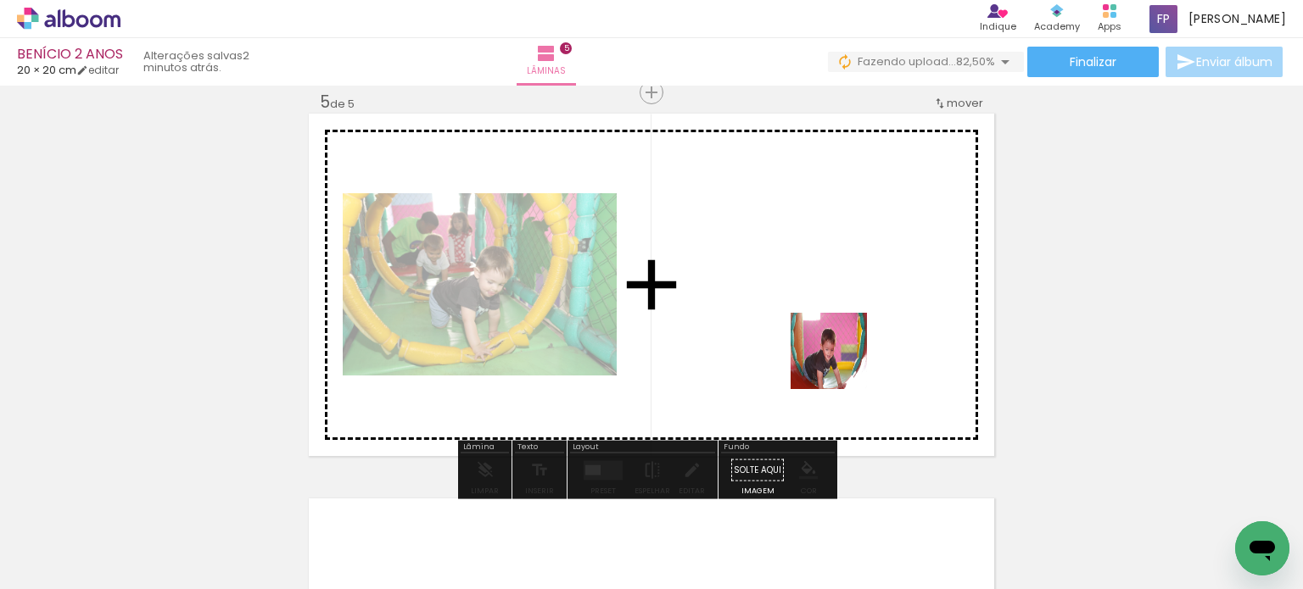
drag, startPoint x: 924, startPoint y: 552, endPoint x: 833, endPoint y: 399, distance: 178.0
click at [841, 363] on quentale-workspace at bounding box center [651, 294] width 1303 height 589
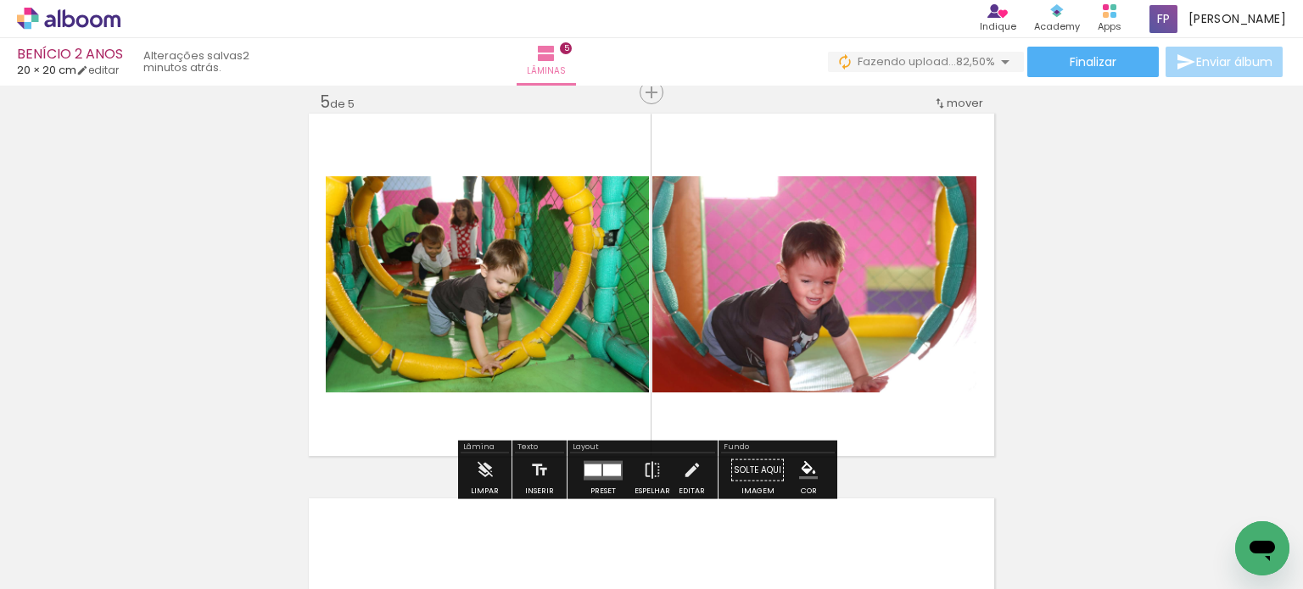
scroll to position [0, 788]
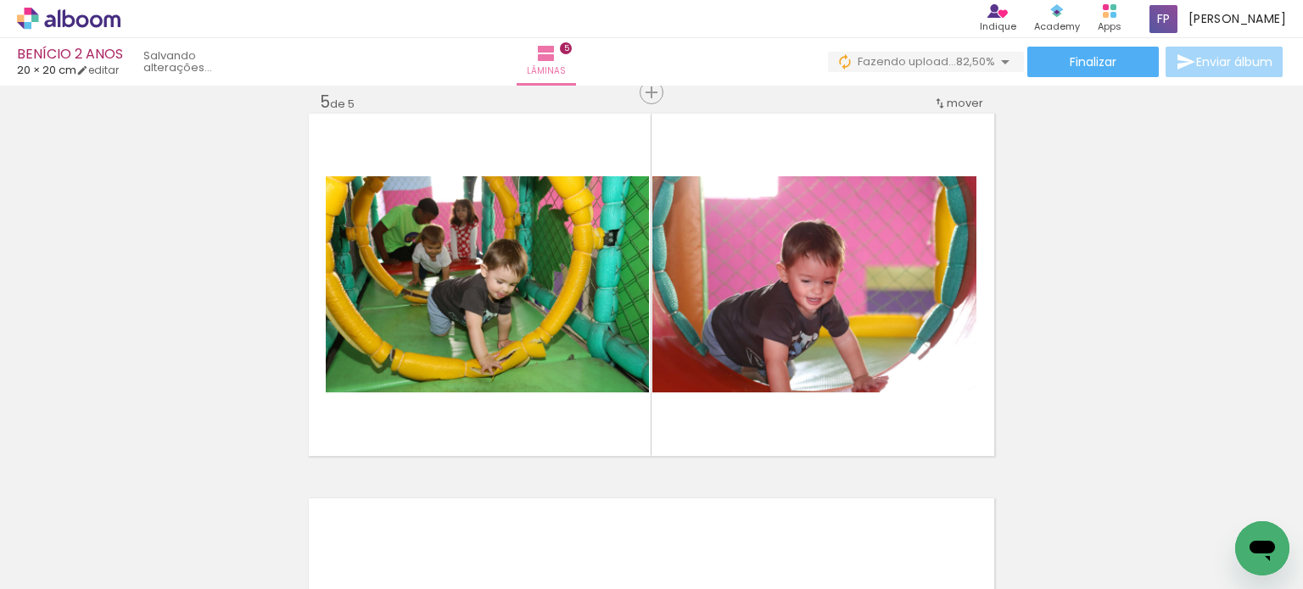
scroll to position [0, 2640]
drag, startPoint x: 1058, startPoint y: 546, endPoint x: 953, endPoint y: 382, distance: 195.3
click at [955, 382] on quentale-workspace at bounding box center [651, 294] width 1303 height 589
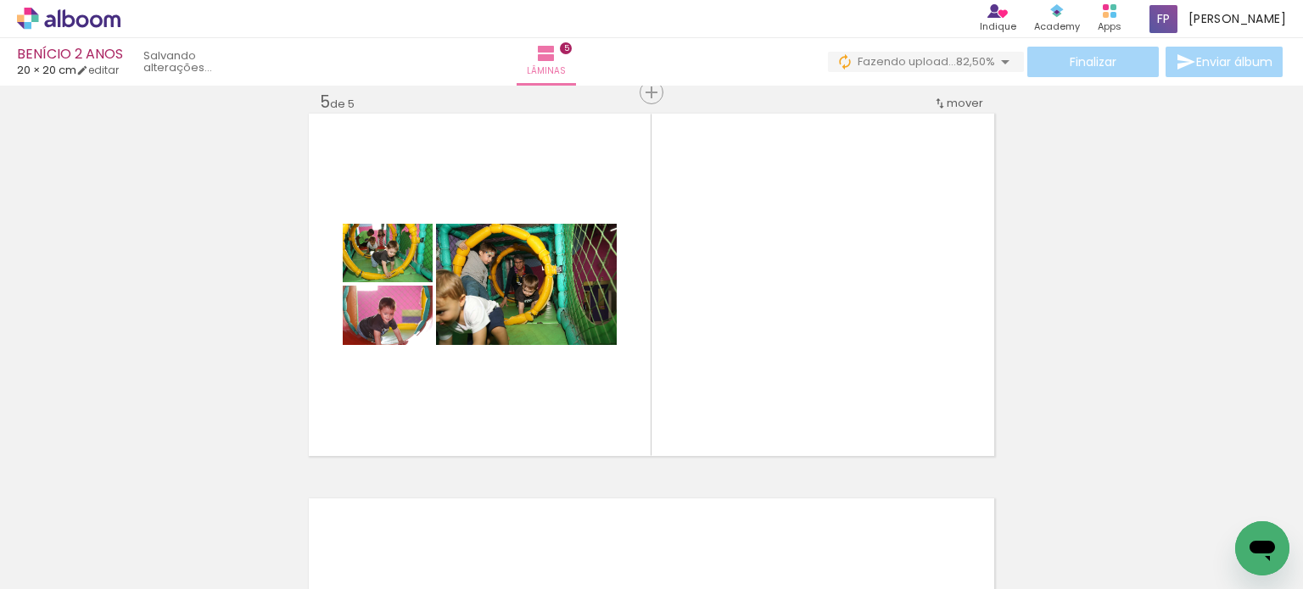
scroll to position [0, 1188]
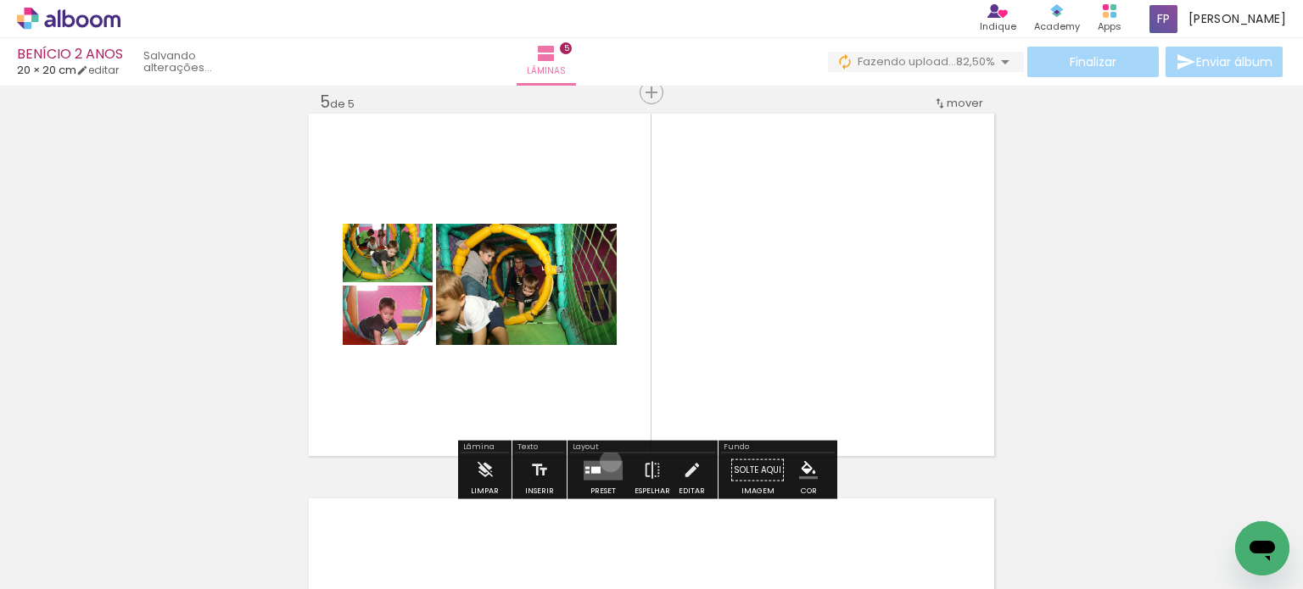
click at [606, 461] on quentale-layouter at bounding box center [603, 471] width 39 height 20
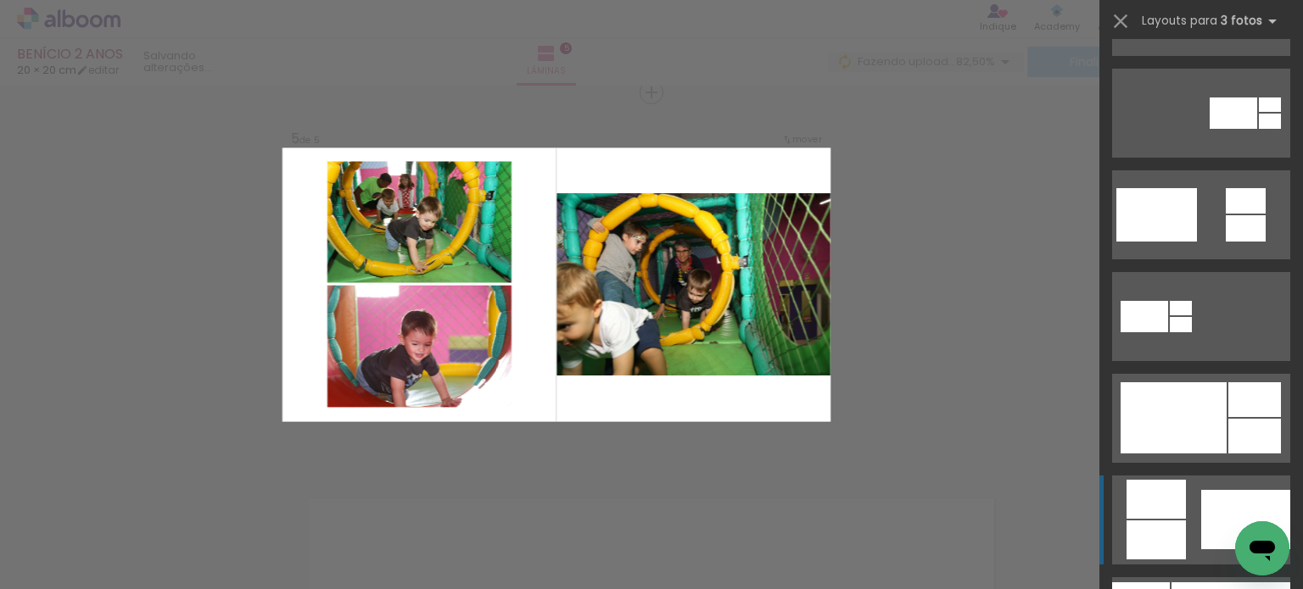
scroll to position [763, 0]
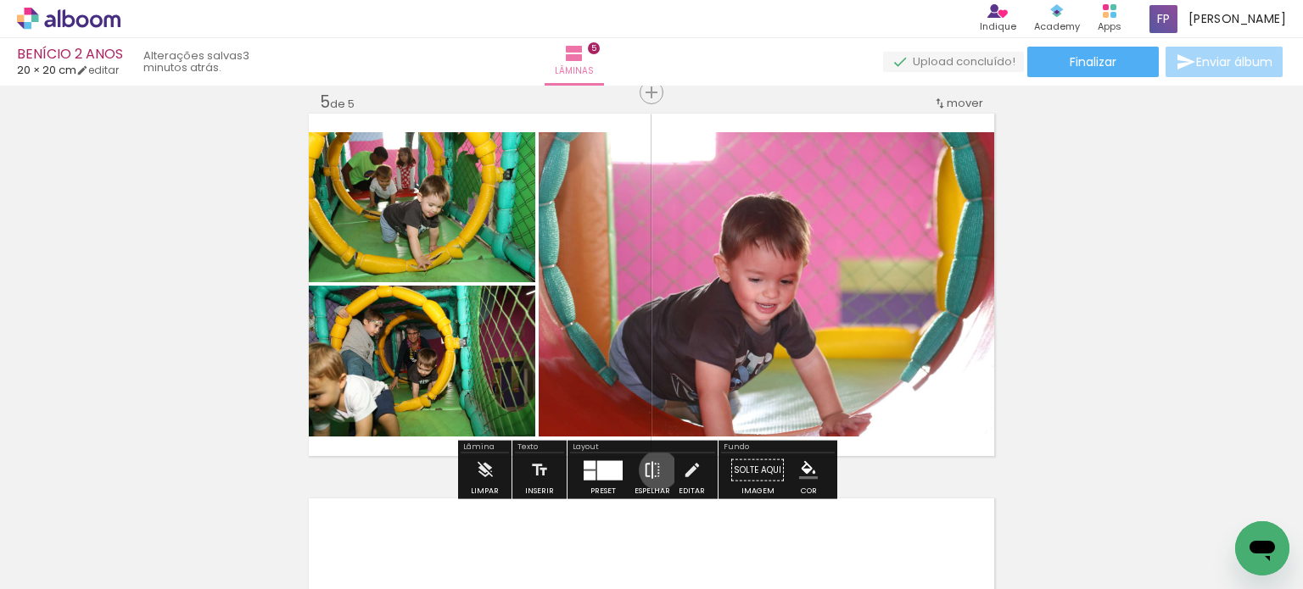
click at [655, 470] on iron-icon at bounding box center [652, 471] width 19 height 34
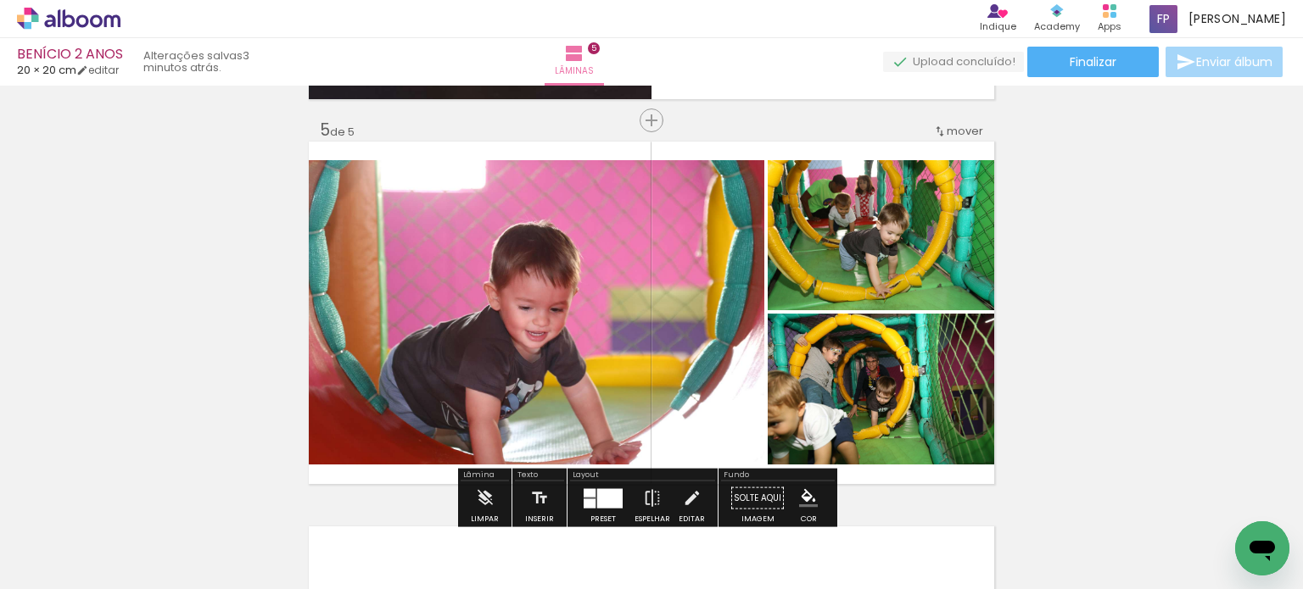
scroll to position [1561, 0]
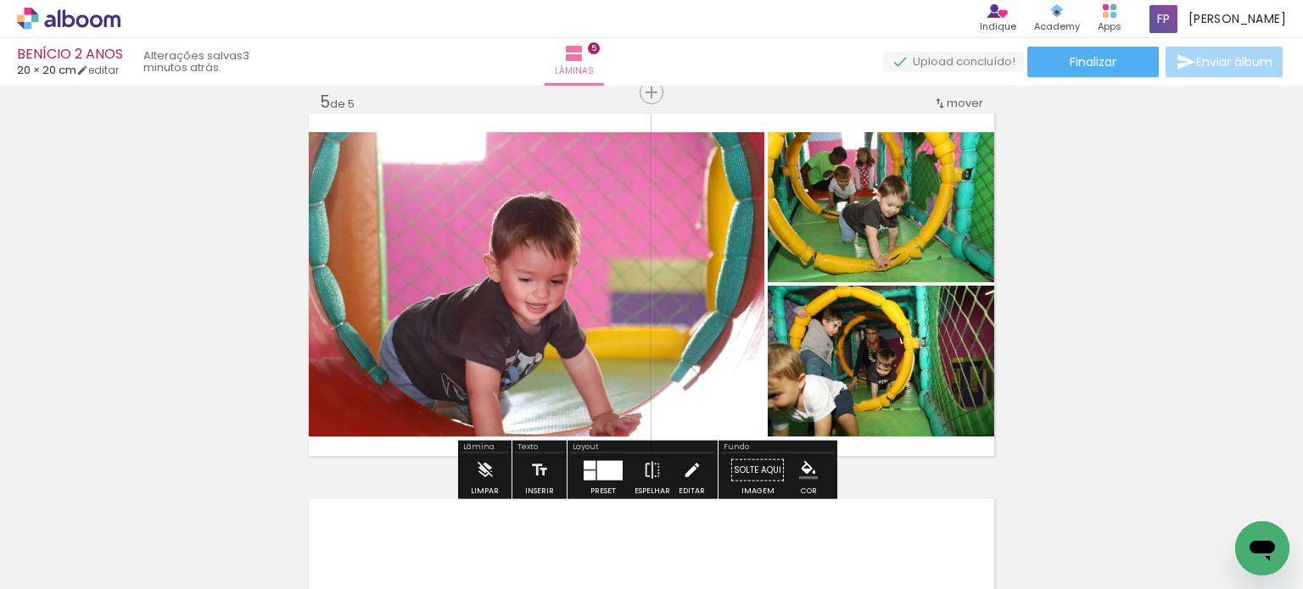
click at [695, 464] on paper-button "Editar" at bounding box center [691, 475] width 35 height 43
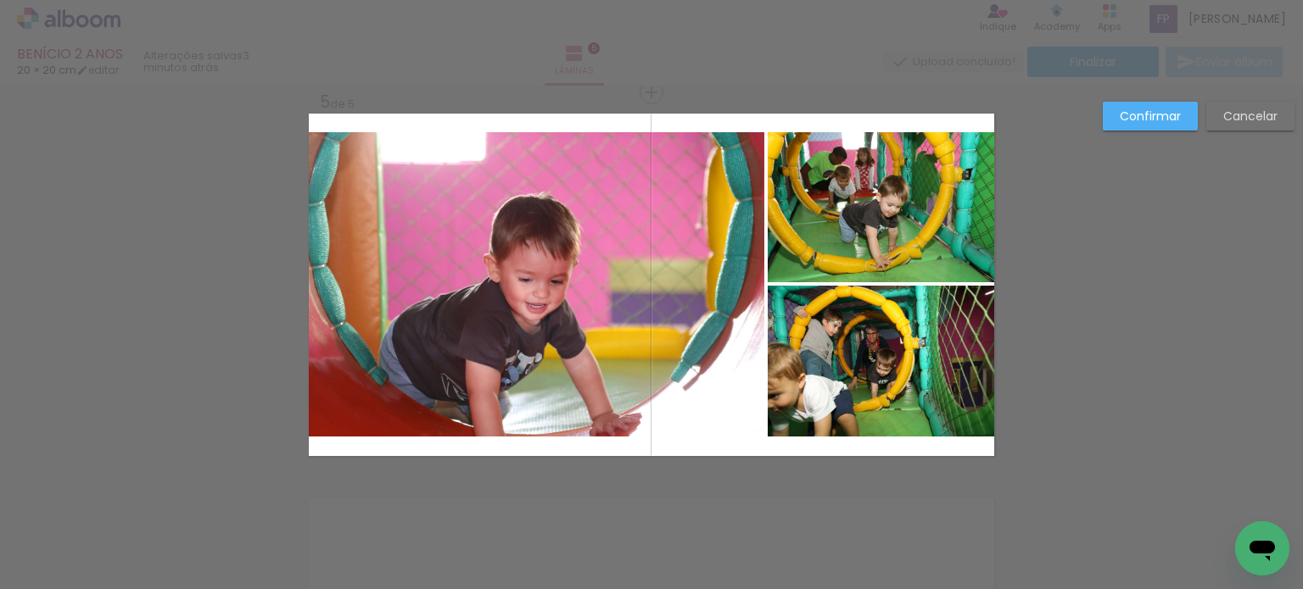
click at [567, 259] on quentale-photo at bounding box center [536, 284] width 455 height 304
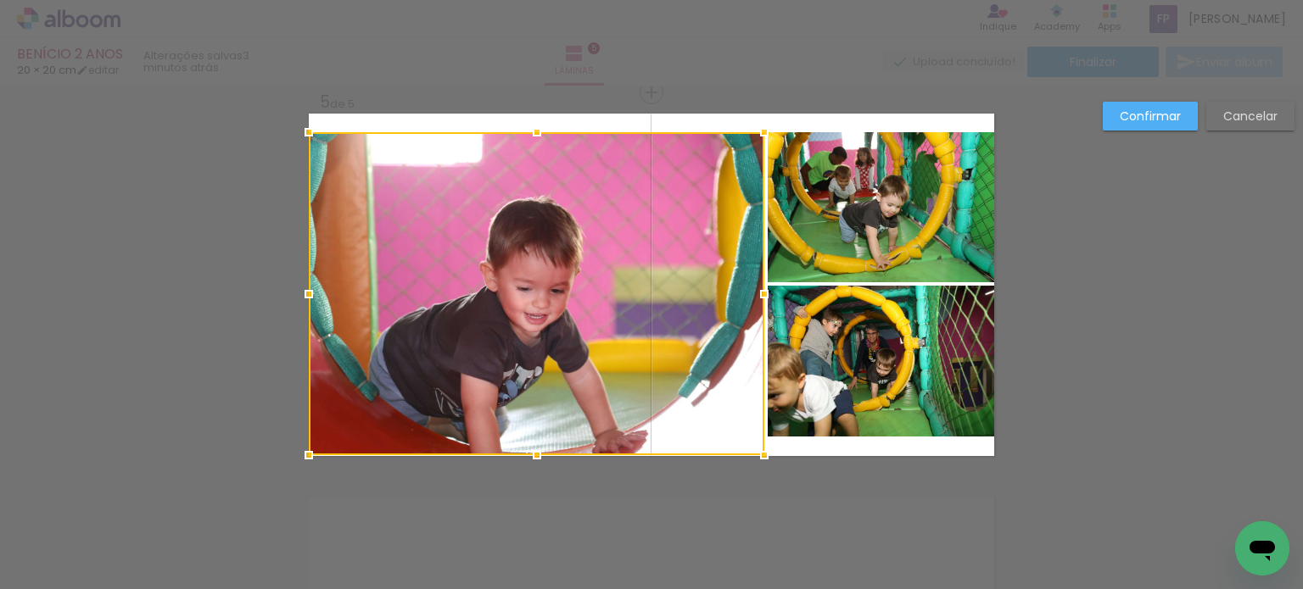
click at [520, 464] on div at bounding box center [537, 455] width 34 height 34
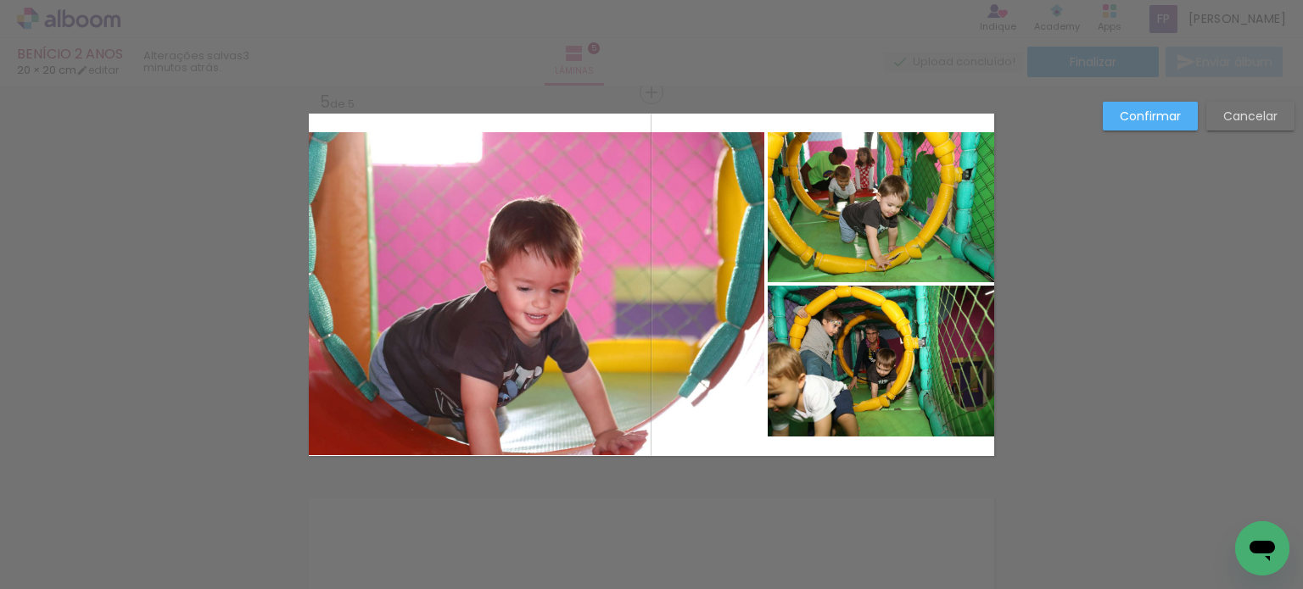
click at [517, 357] on quentale-photo at bounding box center [536, 293] width 455 height 323
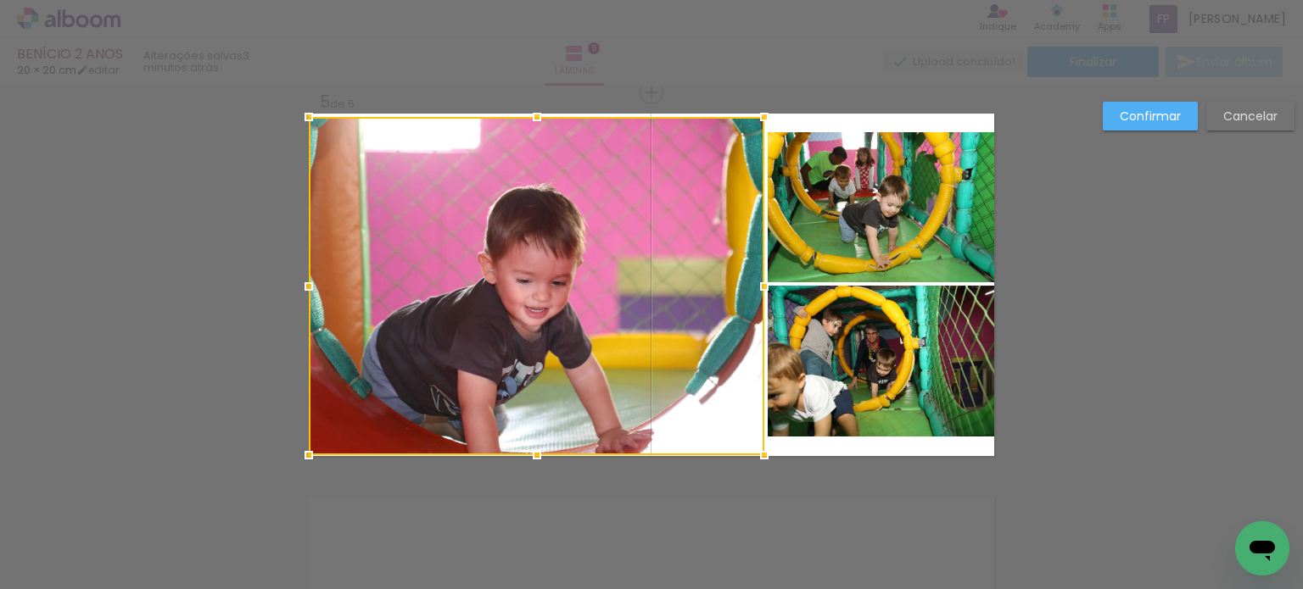
drag, startPoint x: 535, startPoint y: 137, endPoint x: 539, endPoint y: 91, distance: 46.0
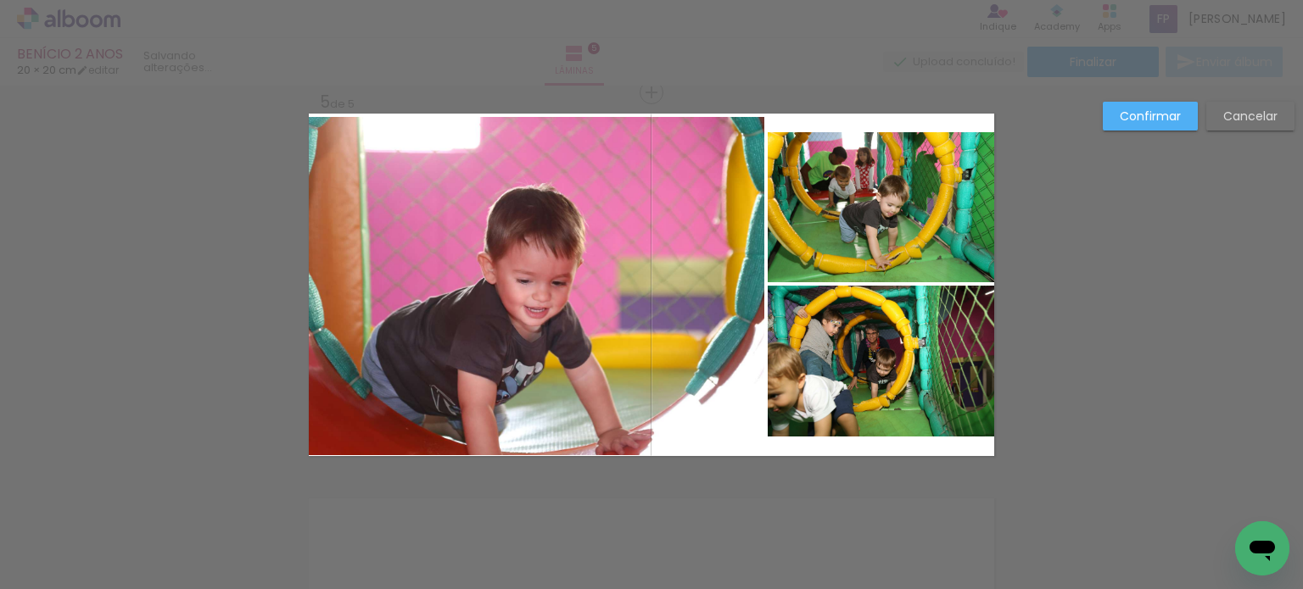
click at [554, 202] on quentale-photo at bounding box center [536, 286] width 455 height 338
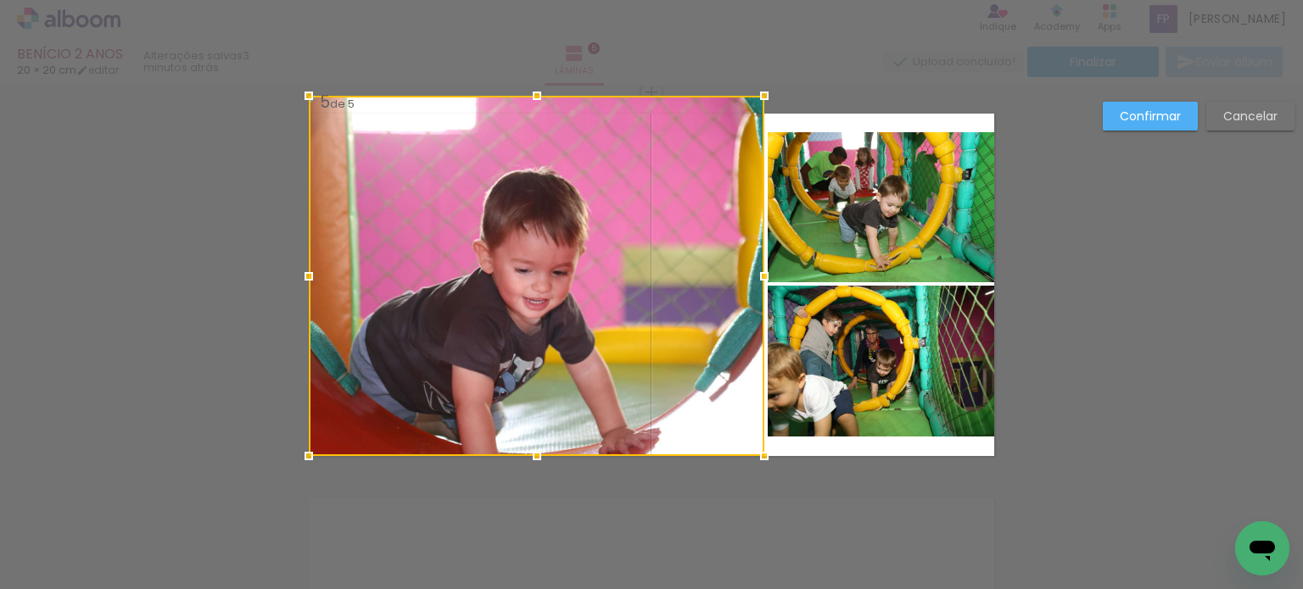
drag, startPoint x: 533, startPoint y: 113, endPoint x: 539, endPoint y: 104, distance: 10.9
click at [536, 90] on div at bounding box center [537, 96] width 34 height 34
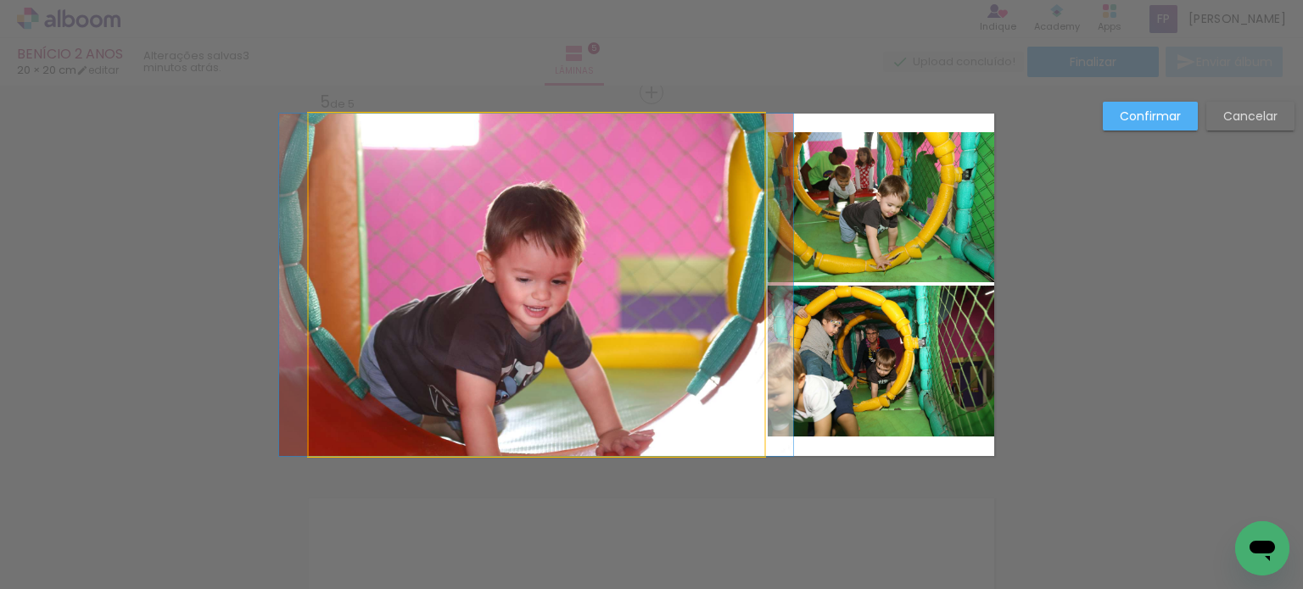
click at [580, 258] on quentale-photo at bounding box center [536, 285] width 455 height 343
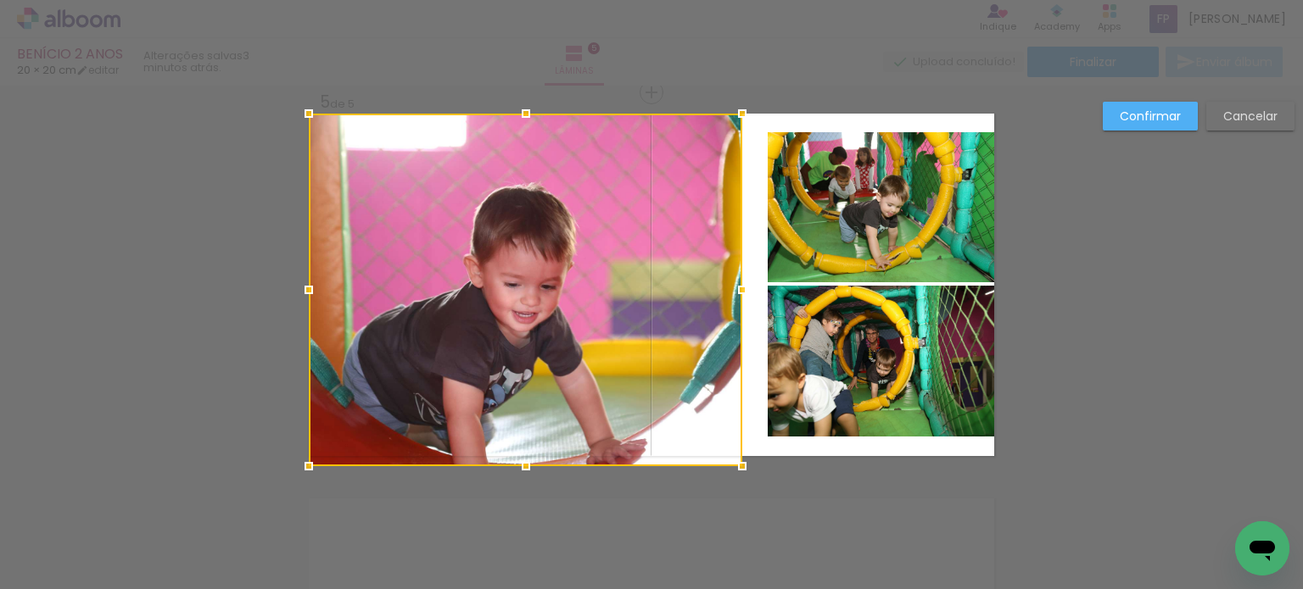
drag, startPoint x: 761, startPoint y: 282, endPoint x: 740, endPoint y: 278, distance: 21.6
click at [740, 278] on div at bounding box center [742, 290] width 34 height 34
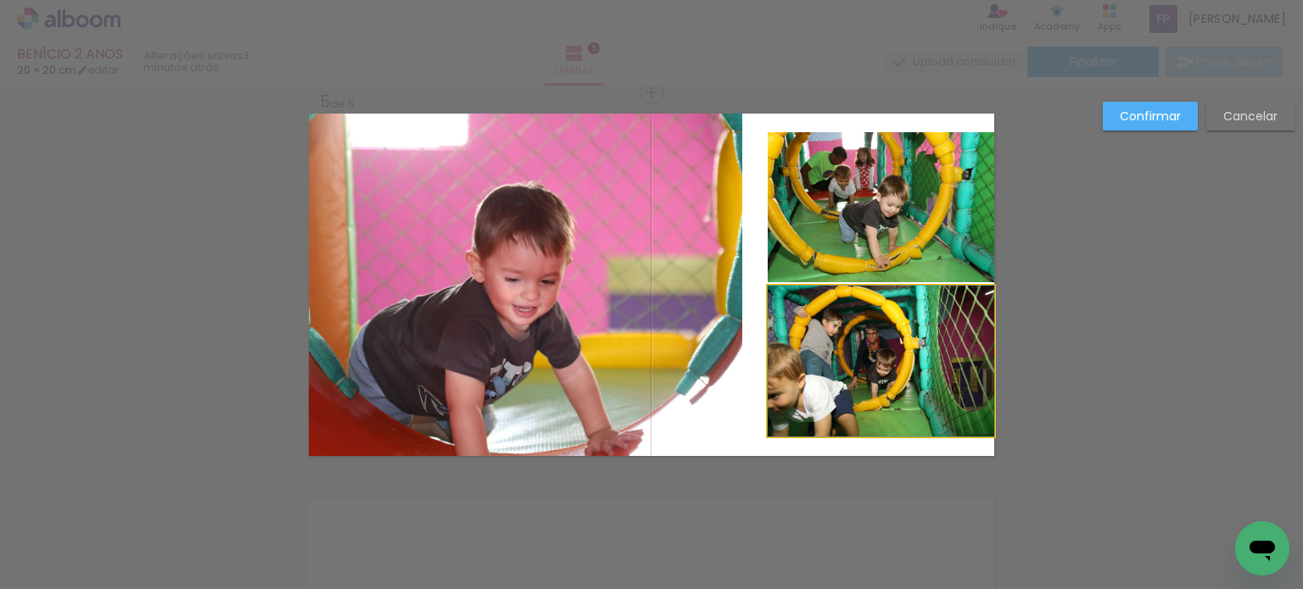
click at [832, 325] on quentale-photo at bounding box center [881, 361] width 226 height 151
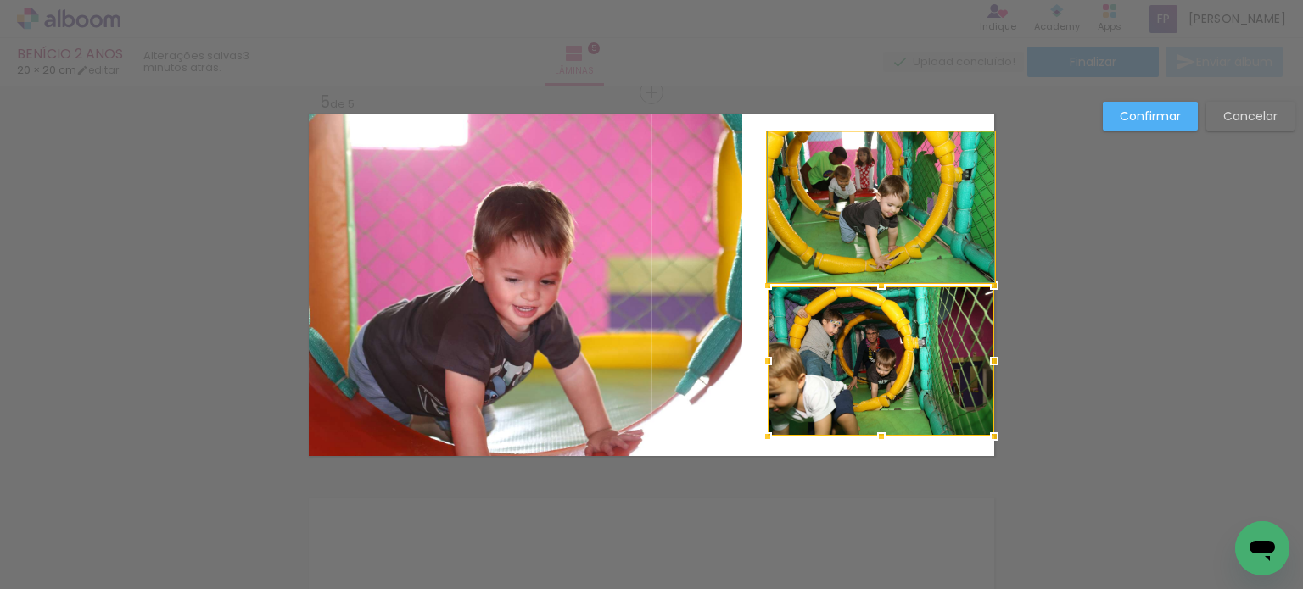
click at [851, 214] on quentale-photo at bounding box center [881, 207] width 226 height 150
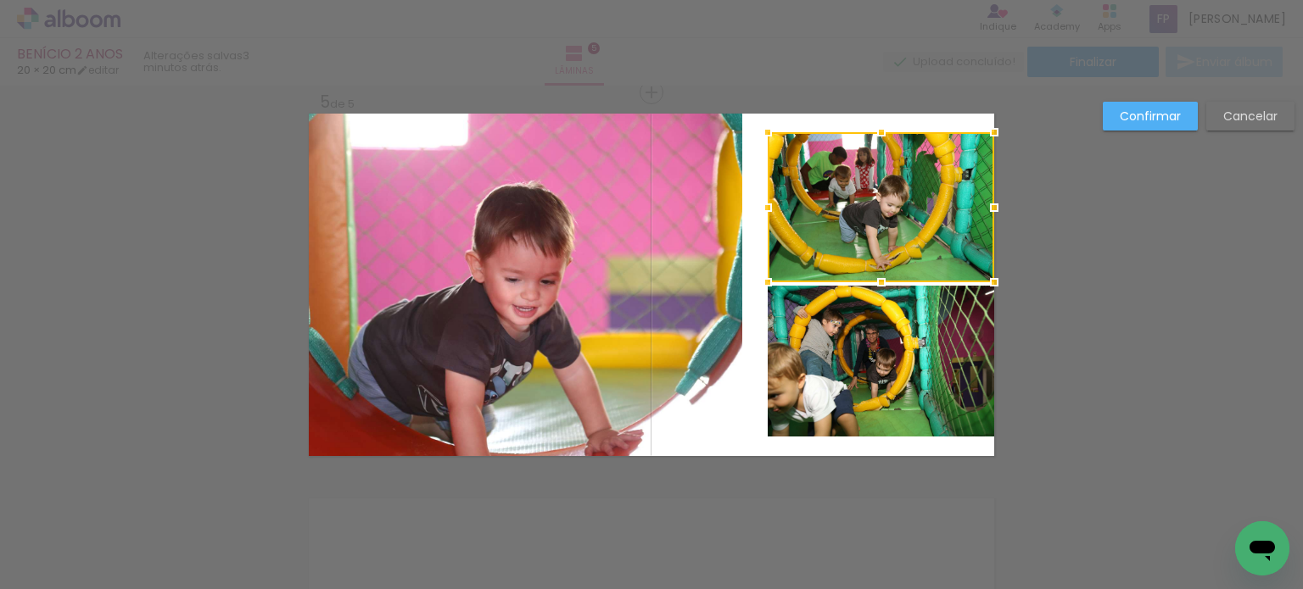
click at [869, 343] on quentale-photo at bounding box center [881, 361] width 226 height 151
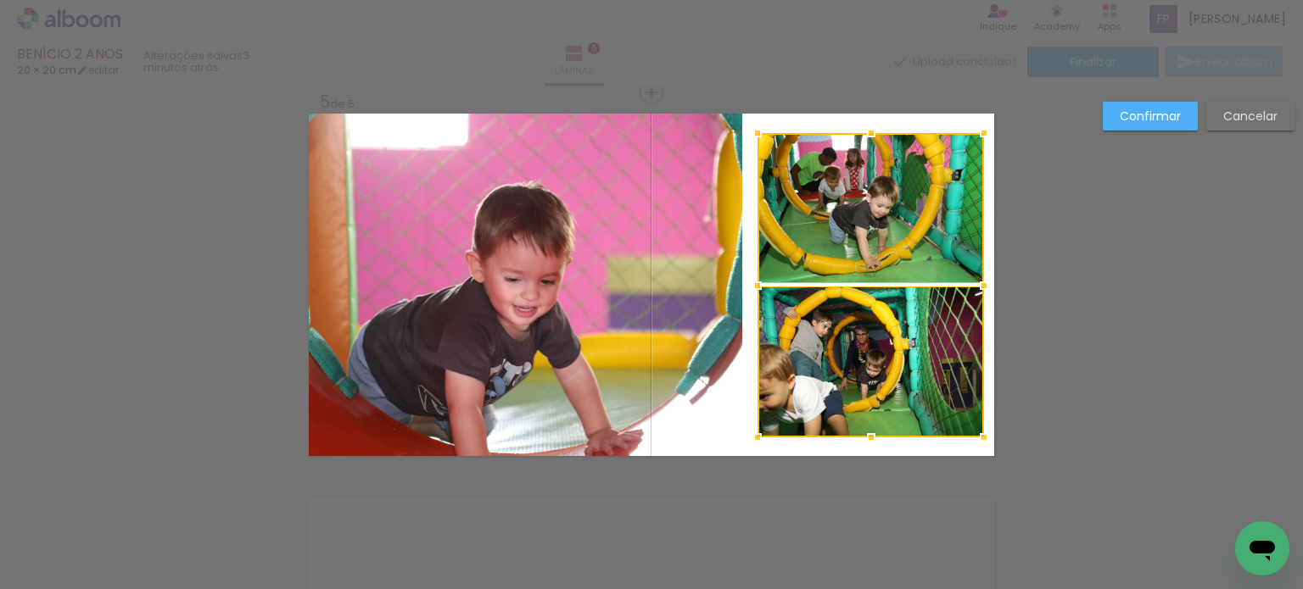
drag, startPoint x: 884, startPoint y: 357, endPoint x: 874, endPoint y: 355, distance: 10.5
click at [874, 355] on div at bounding box center [870, 285] width 226 height 304
click at [899, 247] on quentale-photo at bounding box center [870, 208] width 226 height 150
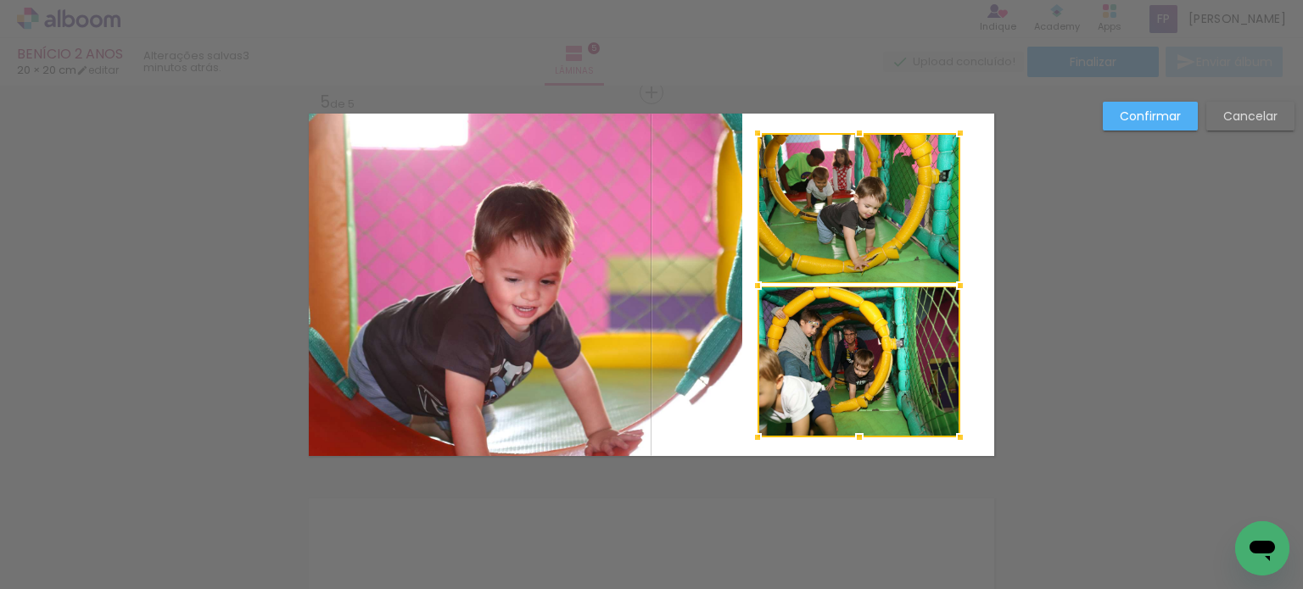
drag, startPoint x: 970, startPoint y: 282, endPoint x: 941, endPoint y: 281, distance: 28.9
click at [943, 281] on div at bounding box center [960, 286] width 34 height 34
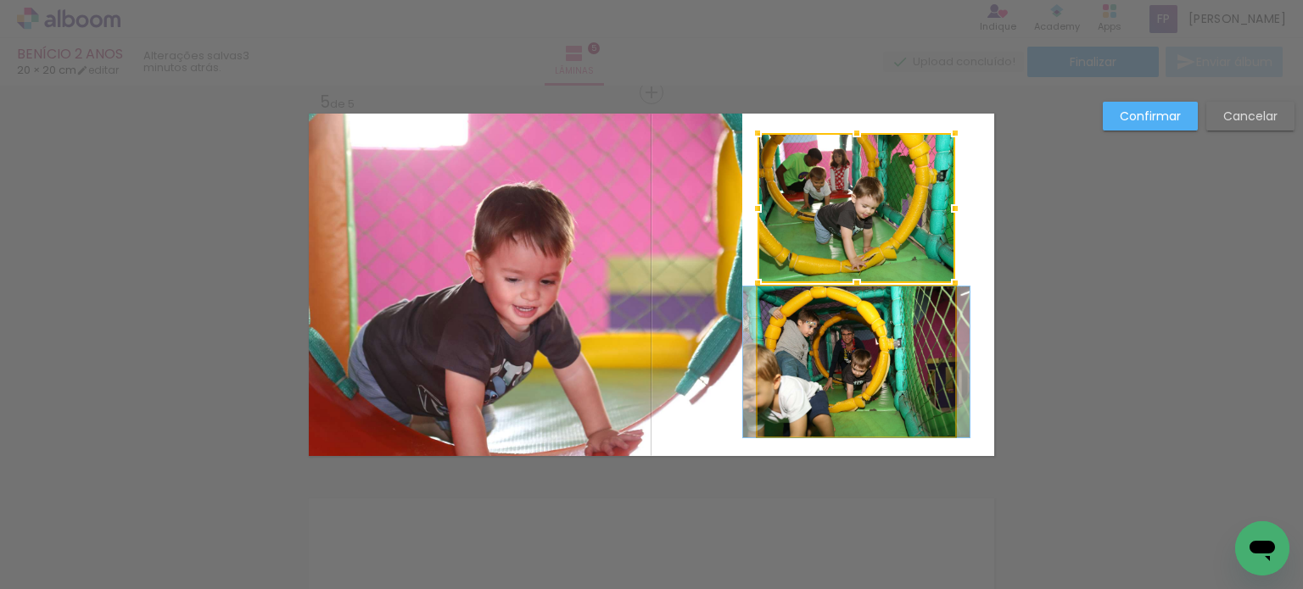
click at [880, 357] on quentale-photo at bounding box center [856, 362] width 198 height 151
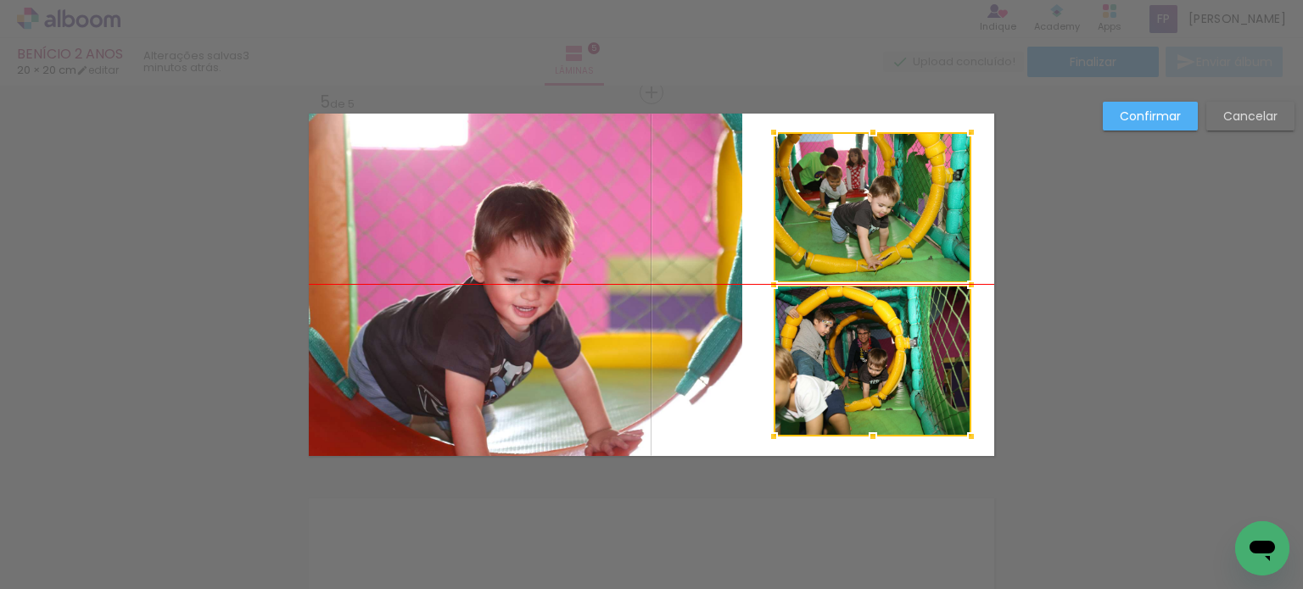
drag, startPoint x: 885, startPoint y: 365, endPoint x: 899, endPoint y: 360, distance: 14.2
click at [899, 360] on div at bounding box center [873, 284] width 198 height 304
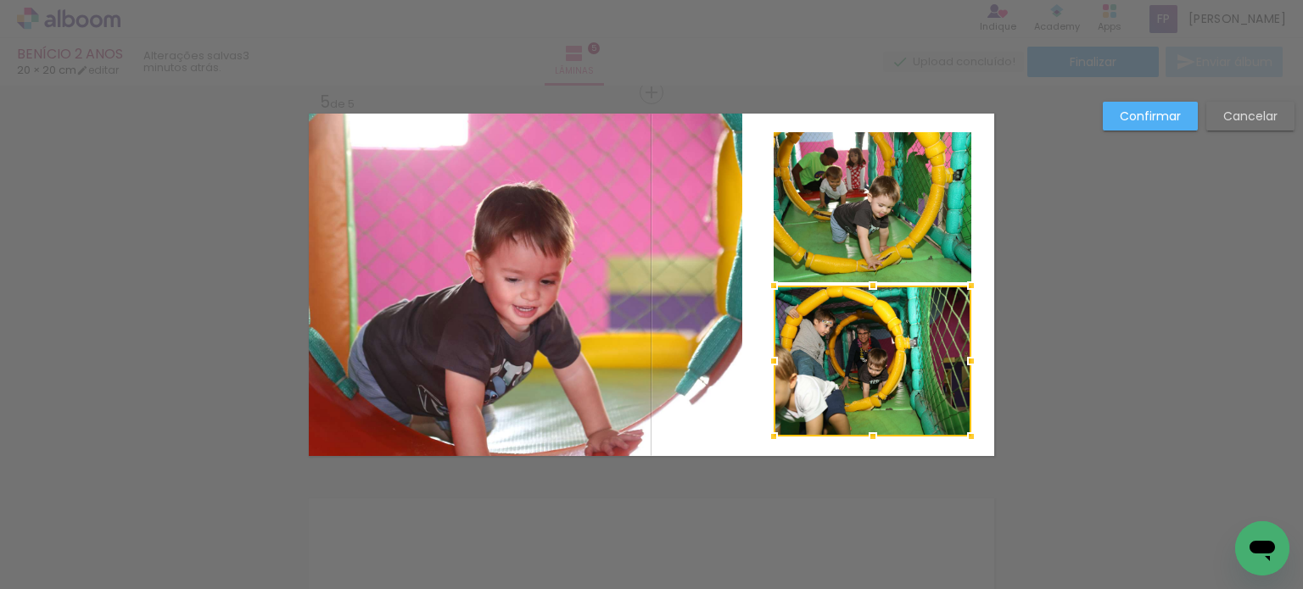
click at [0, 0] on slot "Confirmar" at bounding box center [0, 0] width 0 height 0
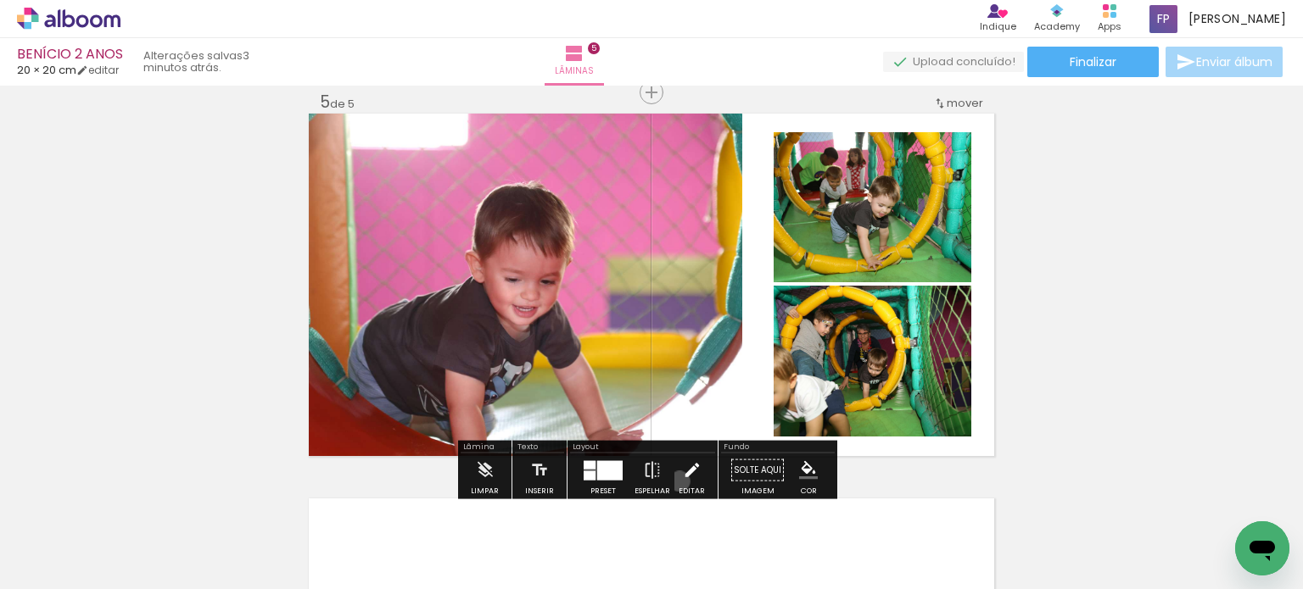
click at [675, 481] on paper-button "Editar" at bounding box center [691, 475] width 35 height 43
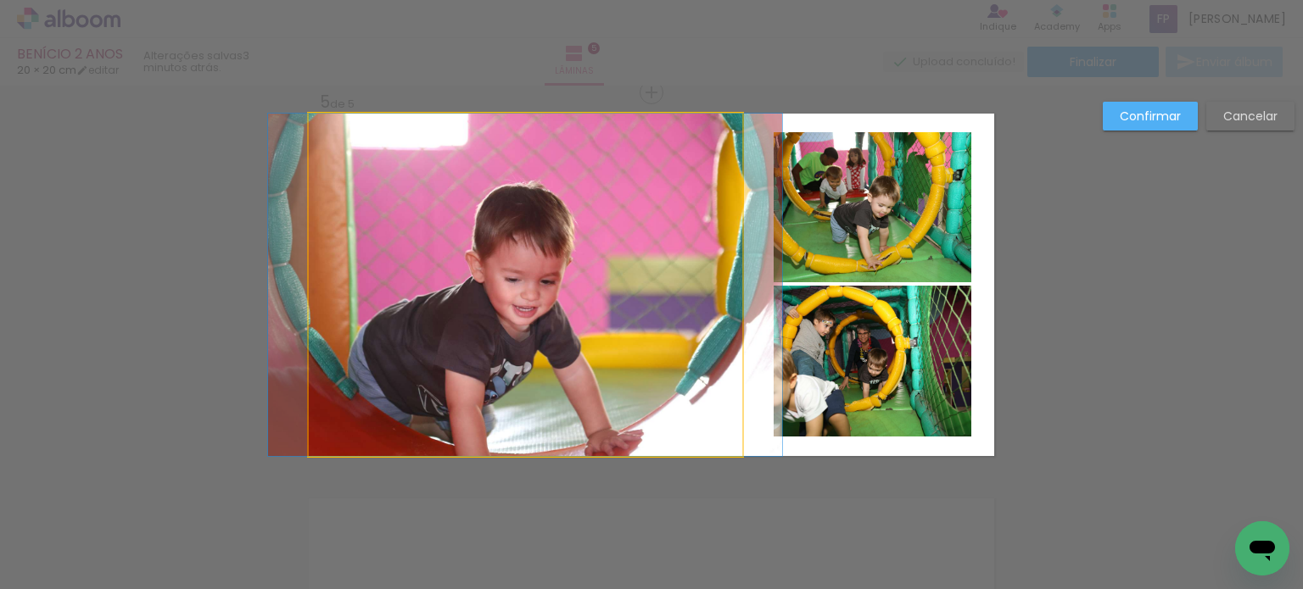
click at [684, 327] on quentale-photo at bounding box center [525, 285] width 433 height 343
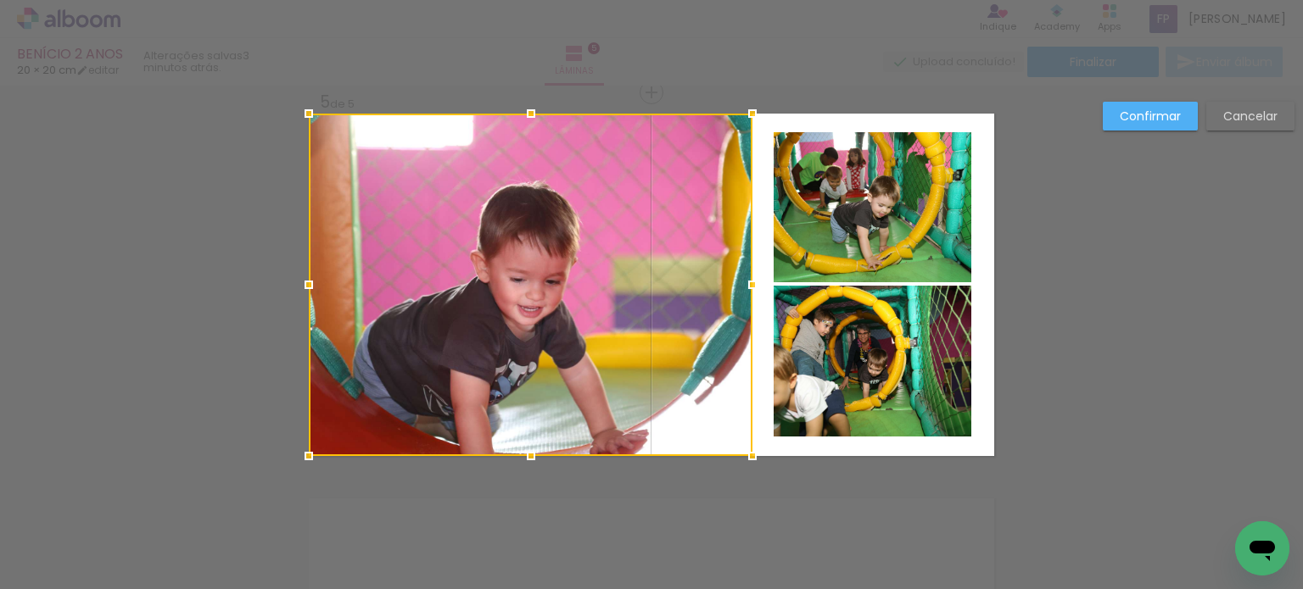
drag, startPoint x: 743, startPoint y: 288, endPoint x: 753, endPoint y: 288, distance: 10.2
click at [753, 288] on div at bounding box center [752, 285] width 34 height 34
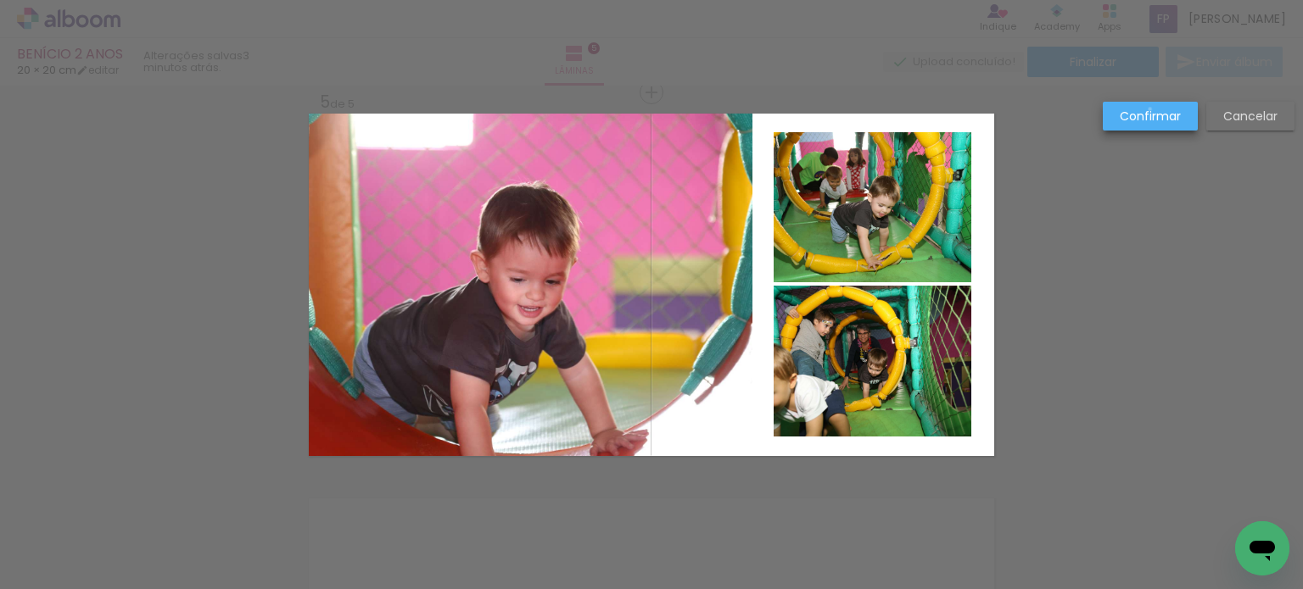
click at [0, 0] on slot "Confirmar" at bounding box center [0, 0] width 0 height 0
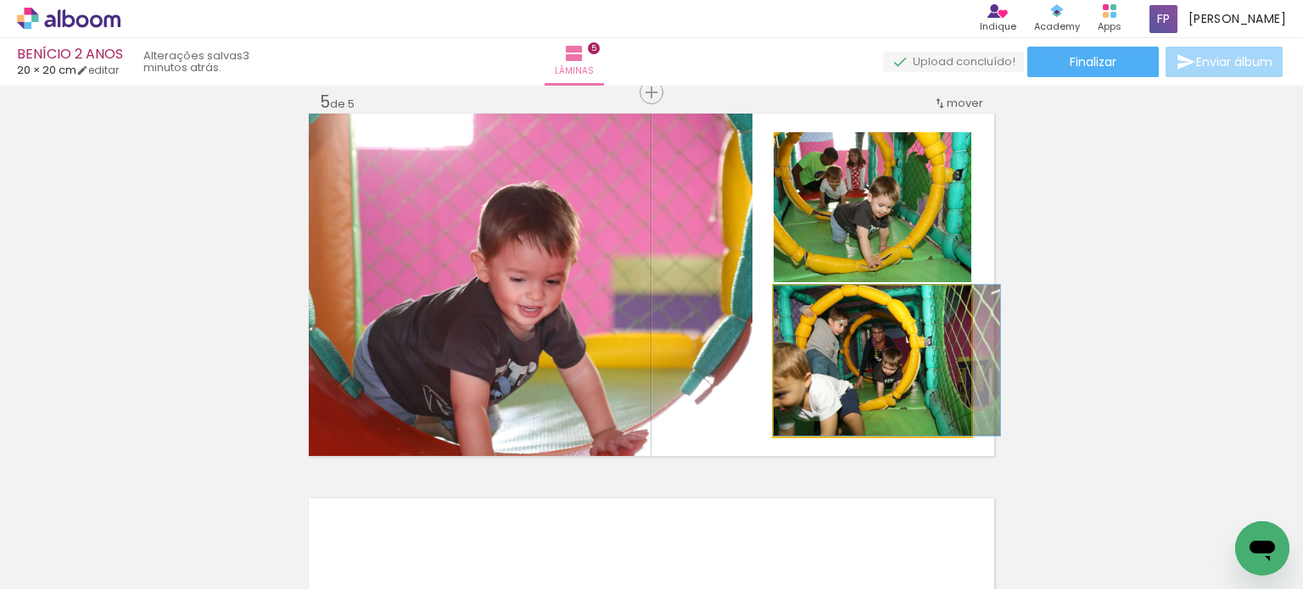
drag, startPoint x: 859, startPoint y: 342, endPoint x: 902, endPoint y: 338, distance: 43.4
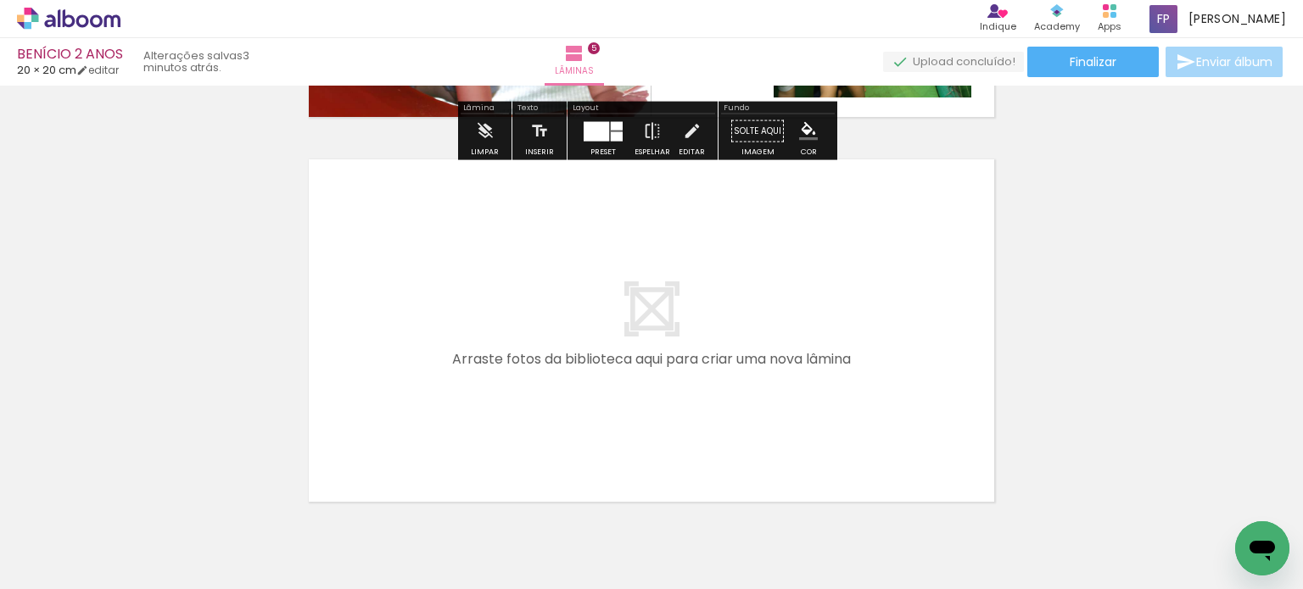
scroll to position [1978, 0]
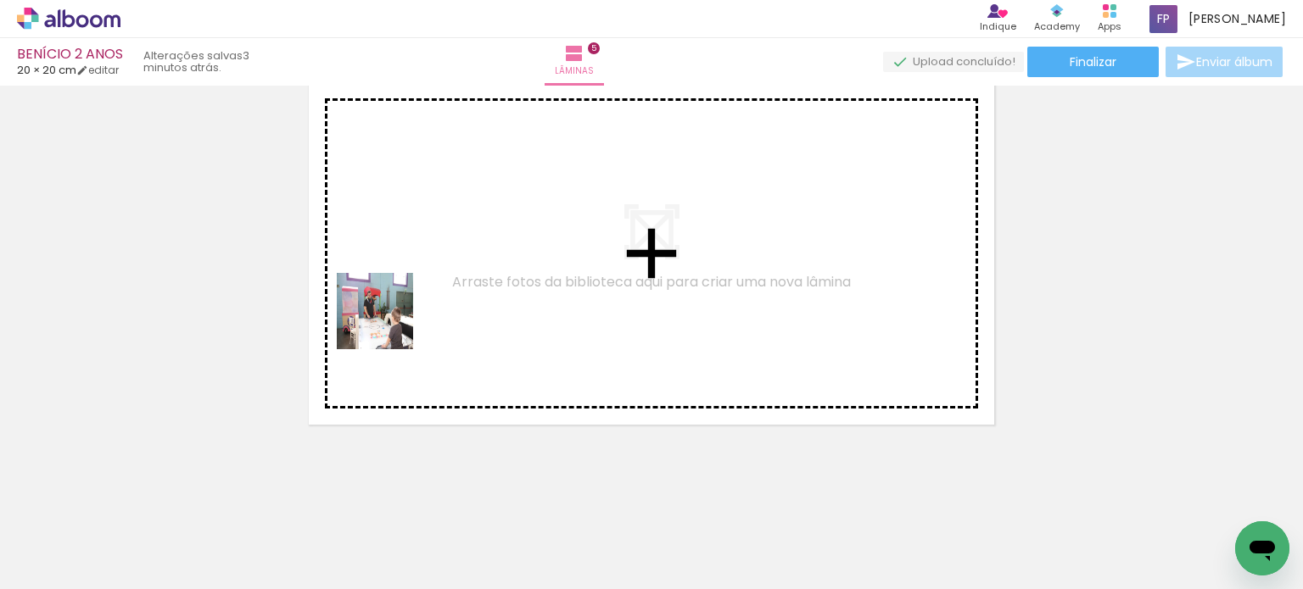
drag, startPoint x: 348, startPoint y: 539, endPoint x: 421, endPoint y: 515, distance: 76.7
click at [399, 304] on quentale-workspace at bounding box center [651, 294] width 1303 height 589
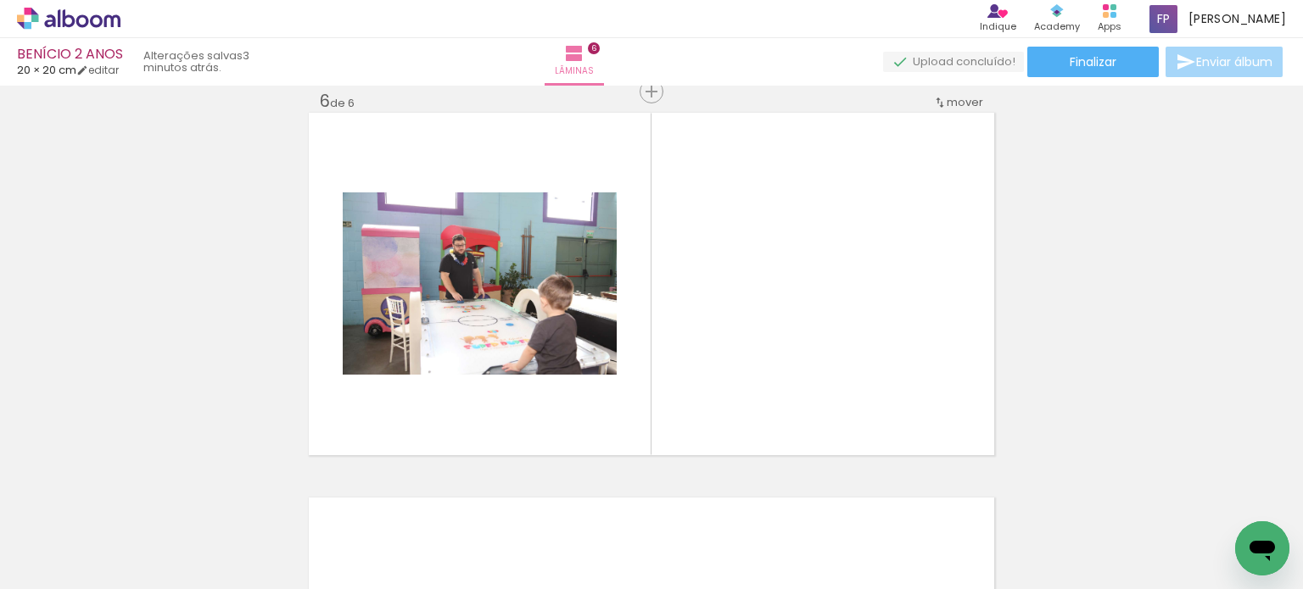
scroll to position [1946, 0]
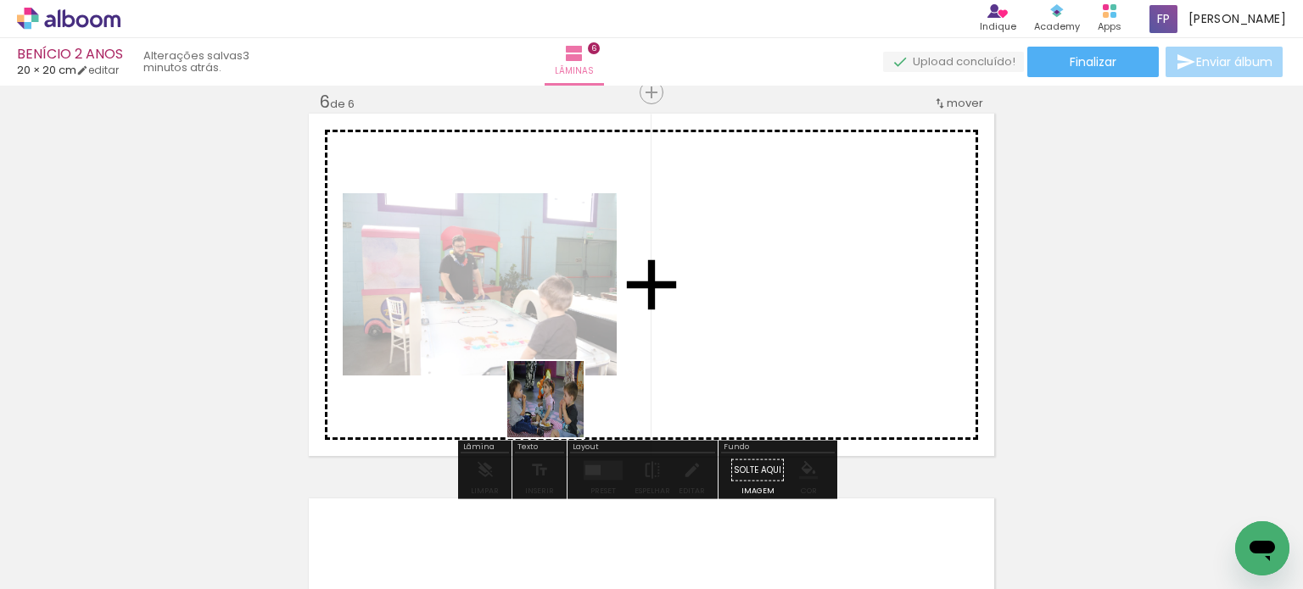
drag, startPoint x: 424, startPoint y: 528, endPoint x: 732, endPoint y: 321, distance: 371.0
click at [732, 321] on quentale-workspace at bounding box center [651, 294] width 1303 height 589
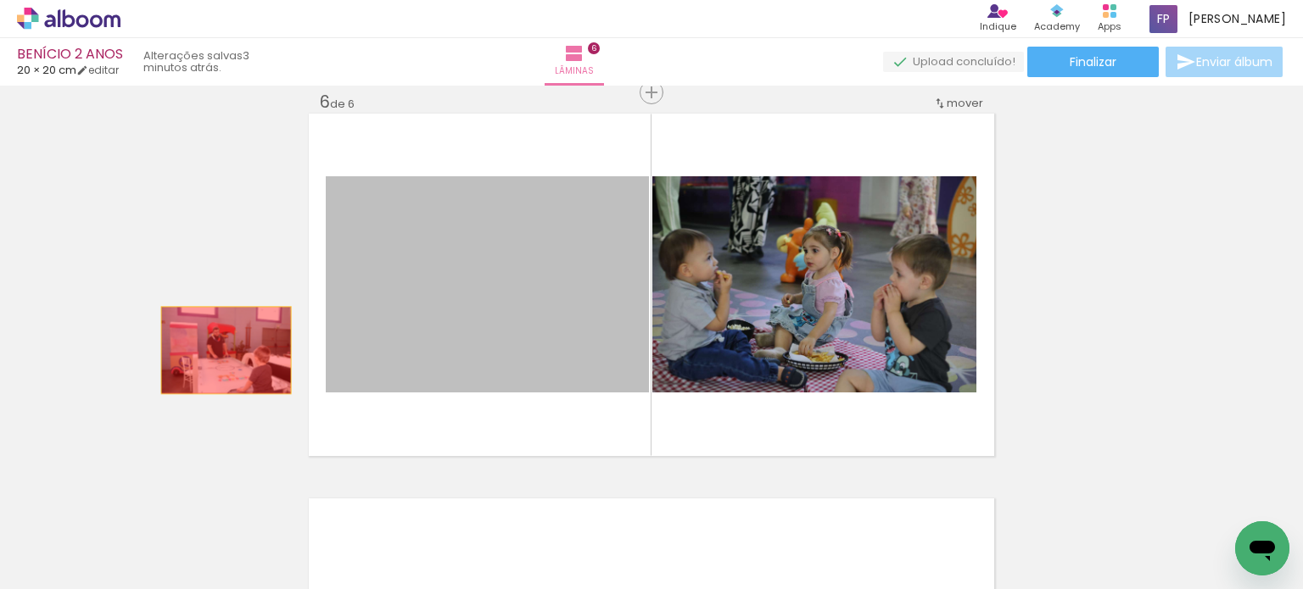
drag, startPoint x: 572, startPoint y: 337, endPoint x: 256, endPoint y: 332, distance: 316.4
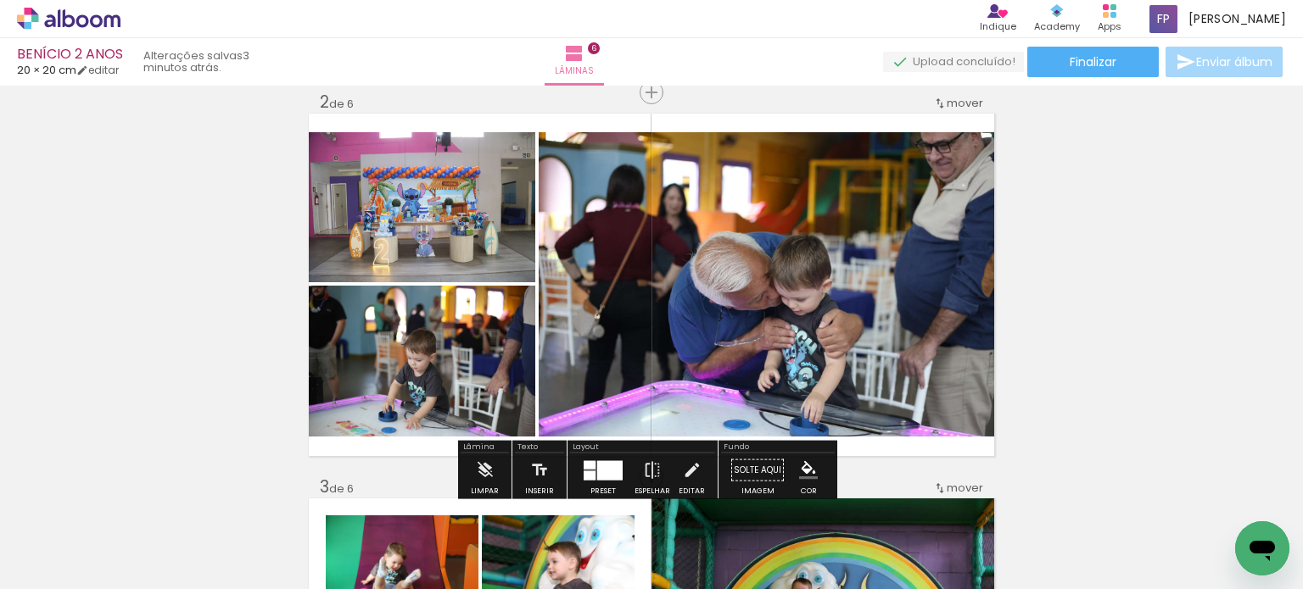
scroll to position [505, 0]
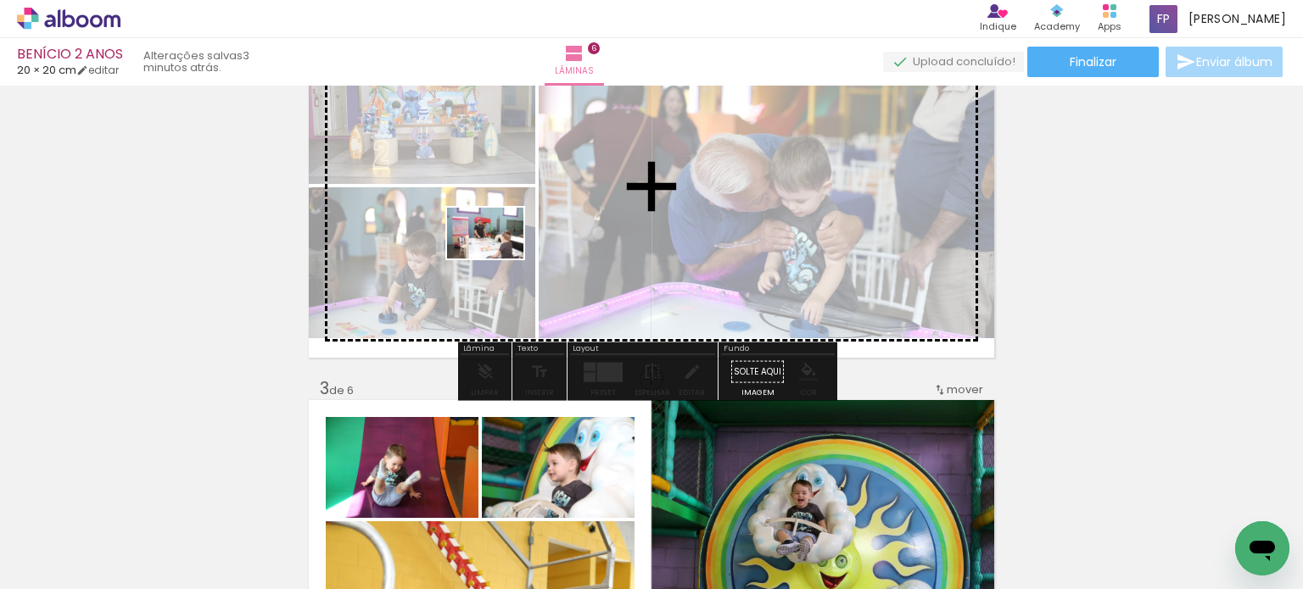
drag, startPoint x: 344, startPoint y: 555, endPoint x: 498, endPoint y: 259, distance: 333.4
click at [498, 259] on quentale-workspace at bounding box center [651, 294] width 1303 height 589
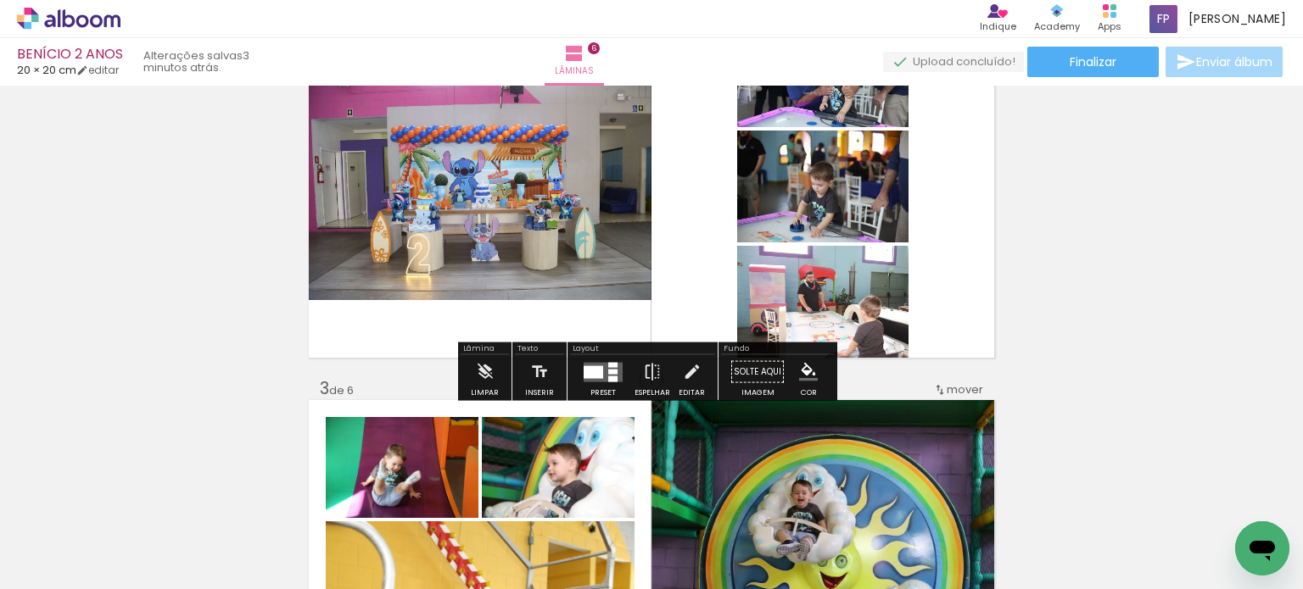
click at [584, 373] on div at bounding box center [594, 372] width 20 height 13
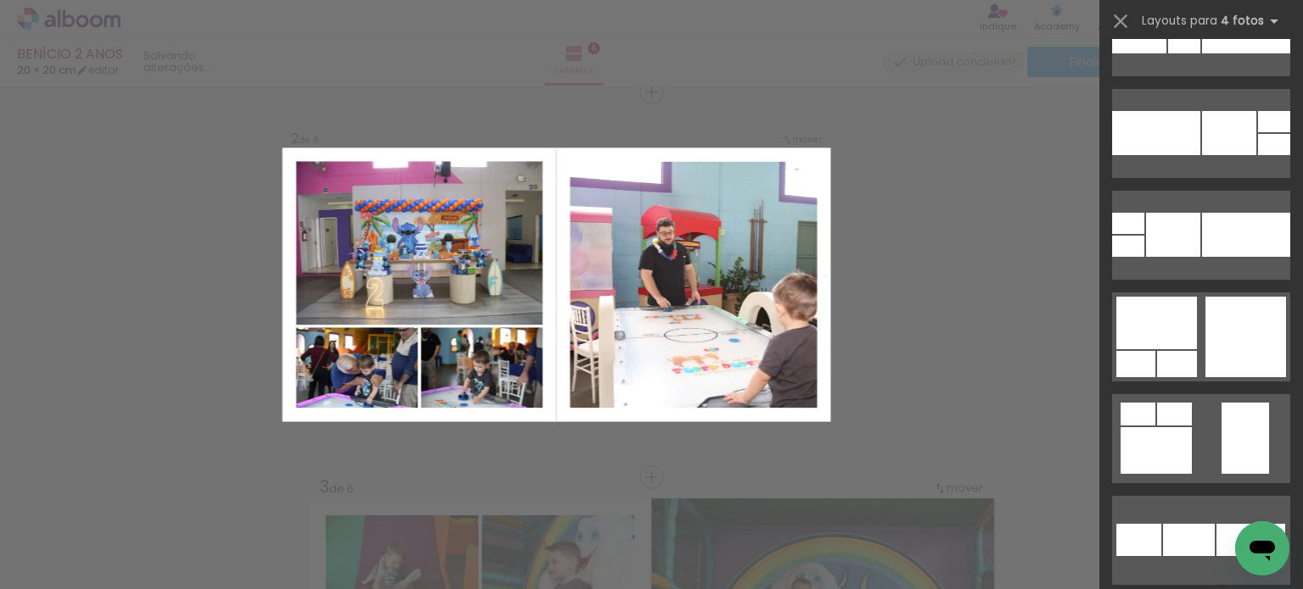
scroll to position [8566, 0]
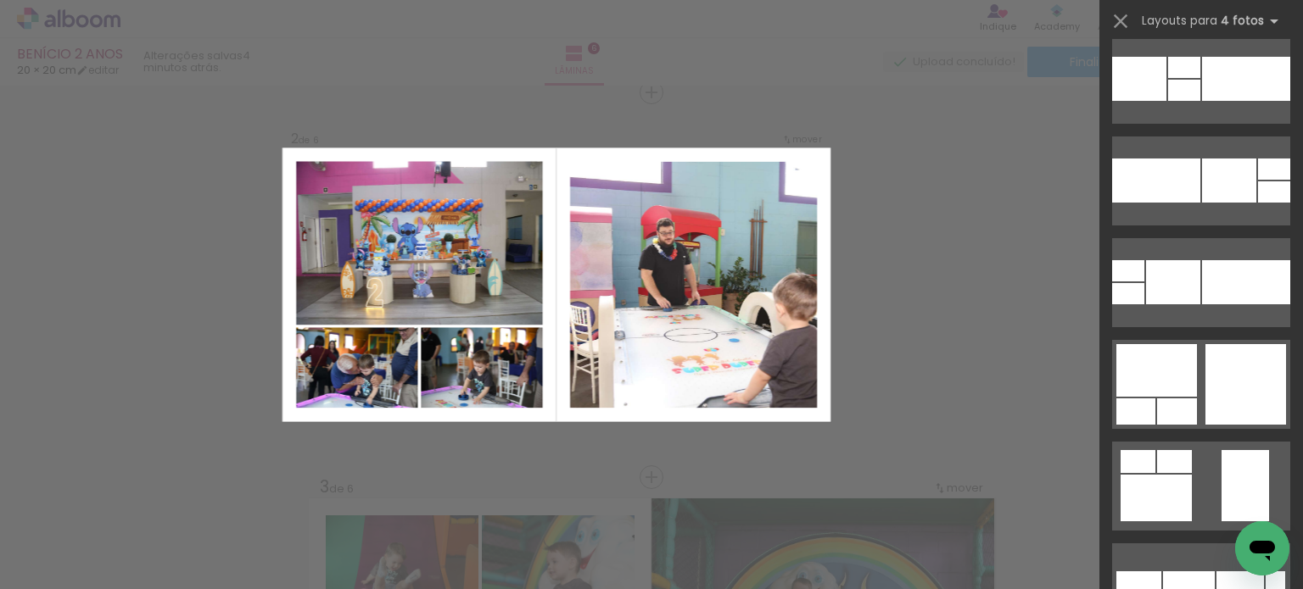
click at [1258, 203] on div at bounding box center [1274, 192] width 32 height 21
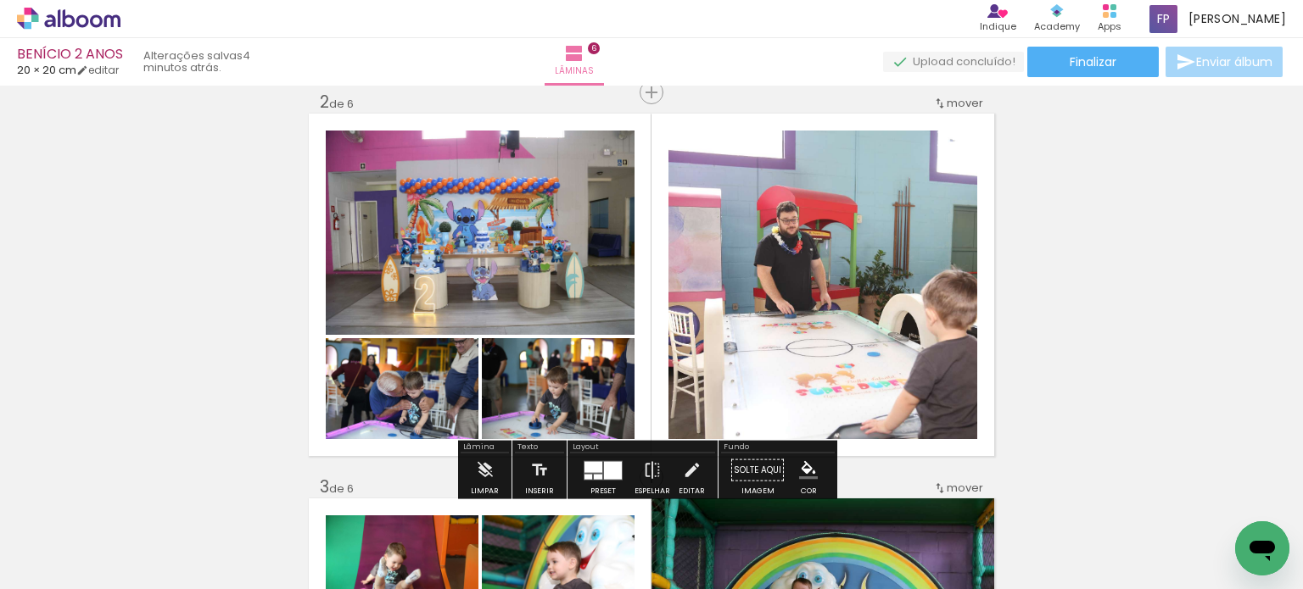
click at [604, 464] on div at bounding box center [613, 470] width 18 height 18
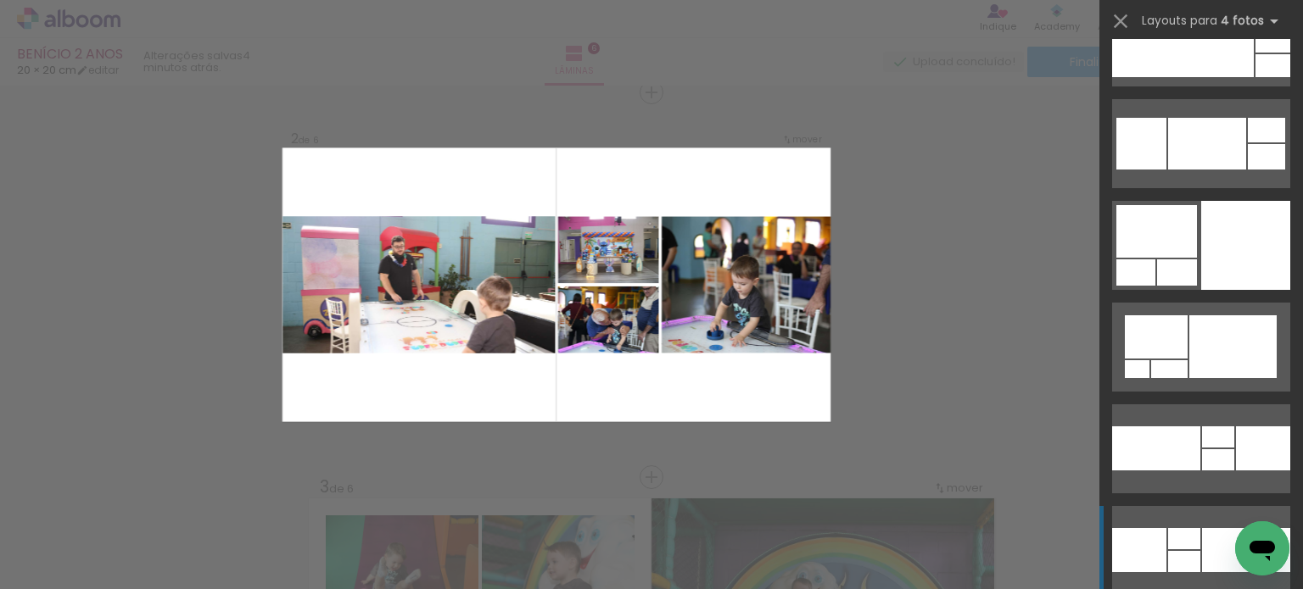
scroll to position [8091, 0]
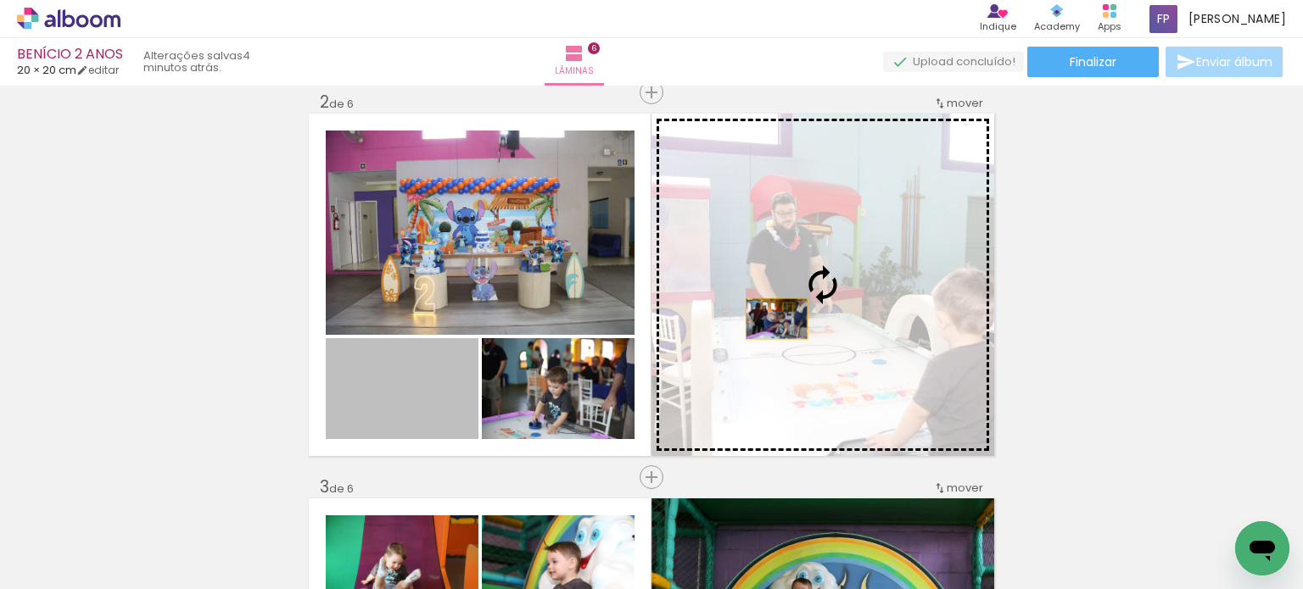
drag, startPoint x: 404, startPoint y: 413, endPoint x: 770, endPoint y: 319, distance: 378.3
click at [0, 0] on slot at bounding box center [0, 0] width 0 height 0
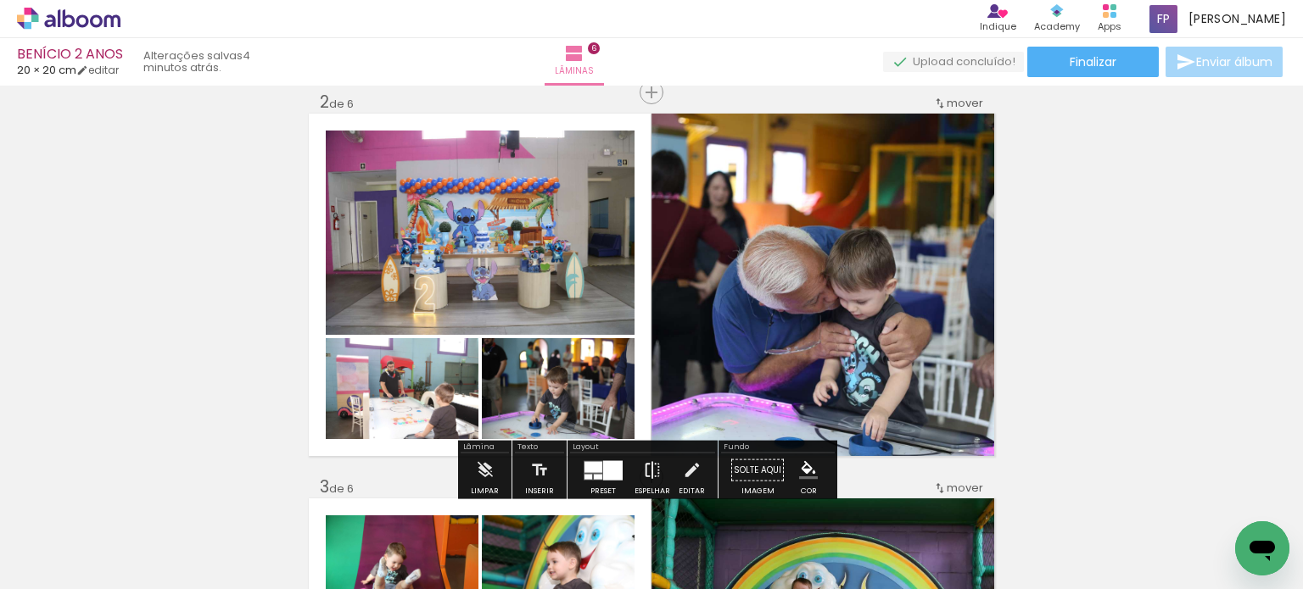
click at [647, 467] on iron-icon at bounding box center [652, 471] width 19 height 34
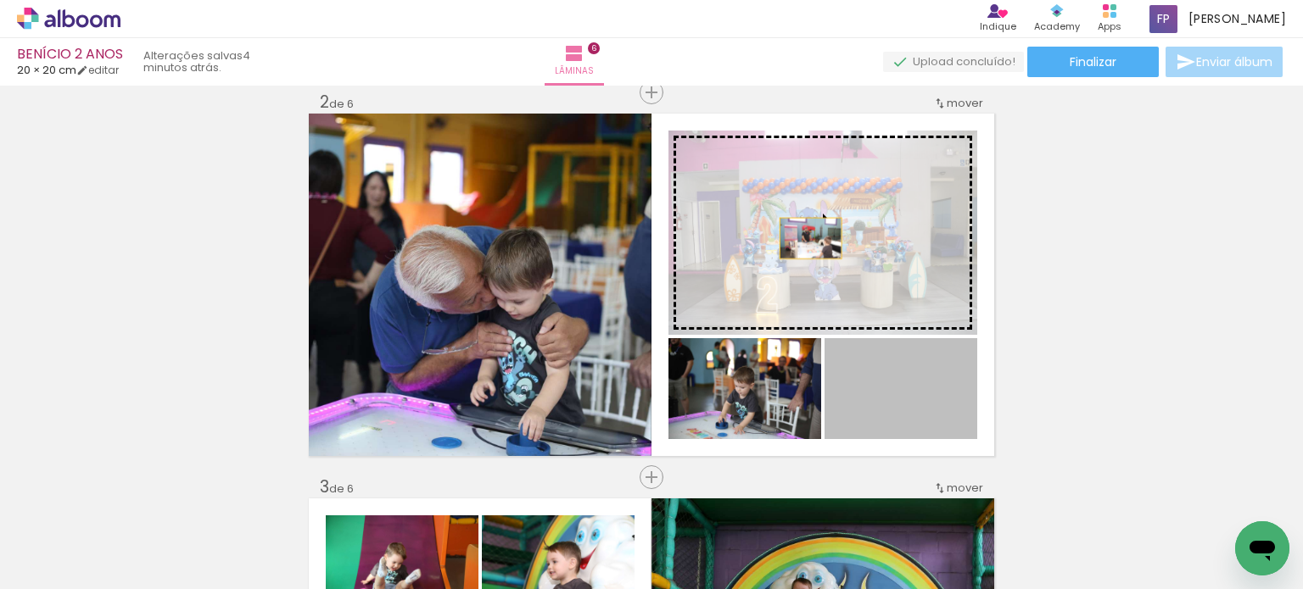
drag, startPoint x: 853, startPoint y: 395, endPoint x: 804, endPoint y: 237, distance: 165.2
click at [0, 0] on slot at bounding box center [0, 0] width 0 height 0
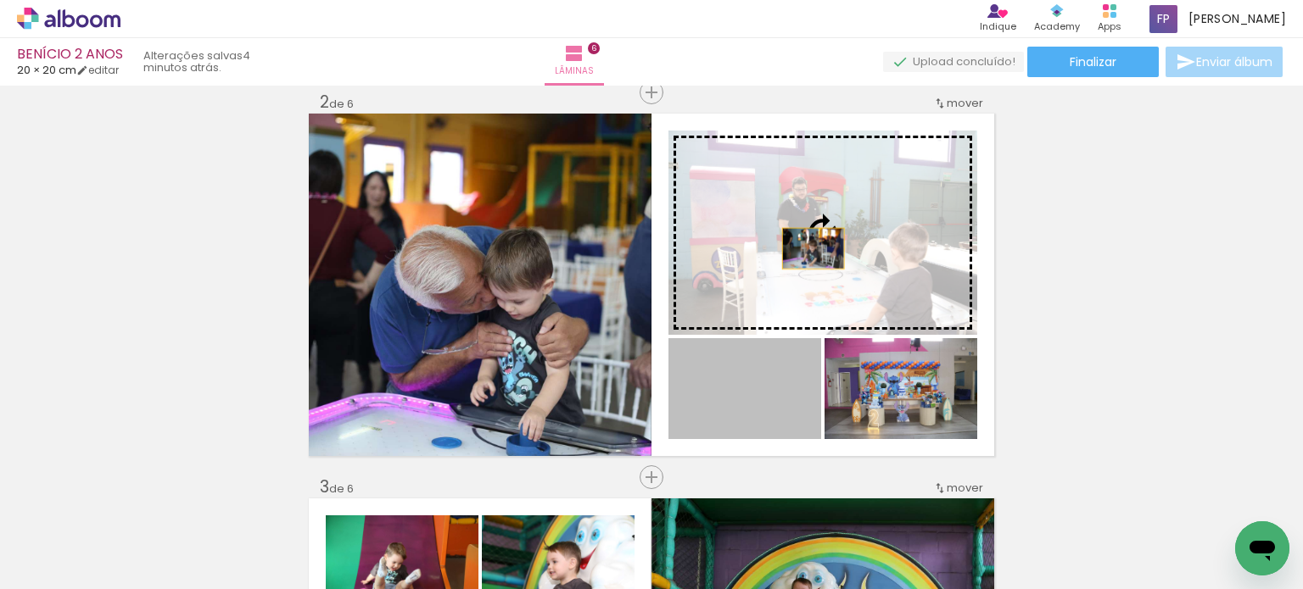
drag, startPoint x: 783, startPoint y: 405, endPoint x: 810, endPoint y: 237, distance: 170.9
click at [0, 0] on slot at bounding box center [0, 0] width 0 height 0
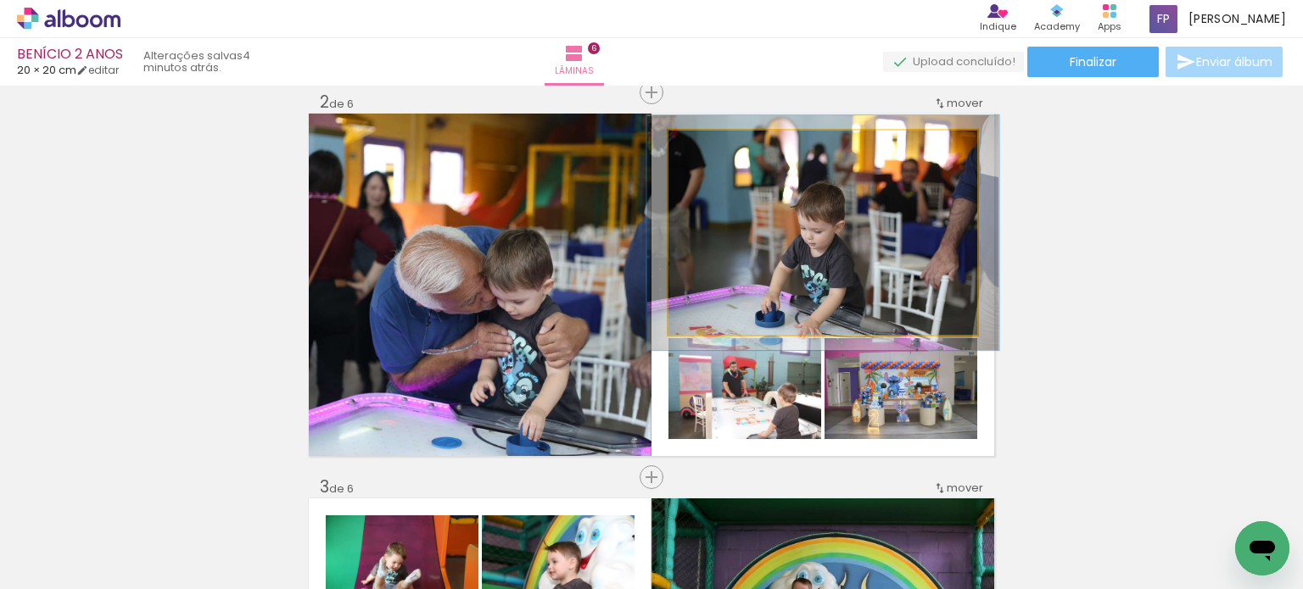
drag, startPoint x: 704, startPoint y: 146, endPoint x: 718, endPoint y: 148, distance: 14.6
type paper-slider "124"
click at [718, 148] on div at bounding box center [716, 148] width 15 height 15
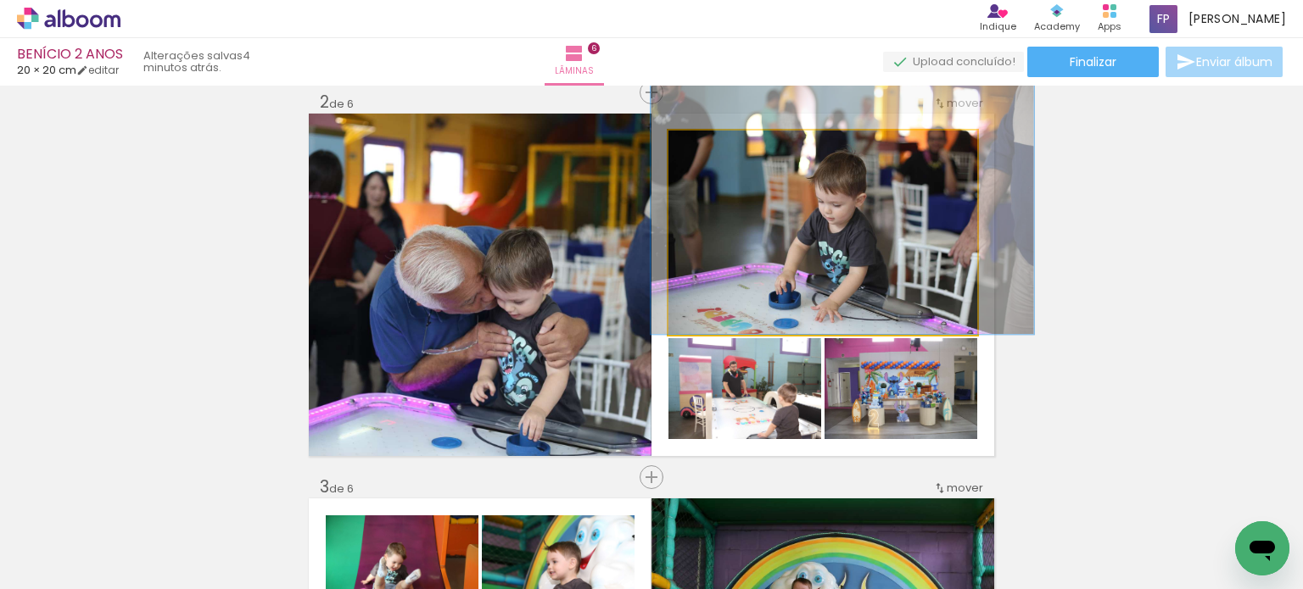
drag, startPoint x: 821, startPoint y: 240, endPoint x: 837, endPoint y: 198, distance: 44.6
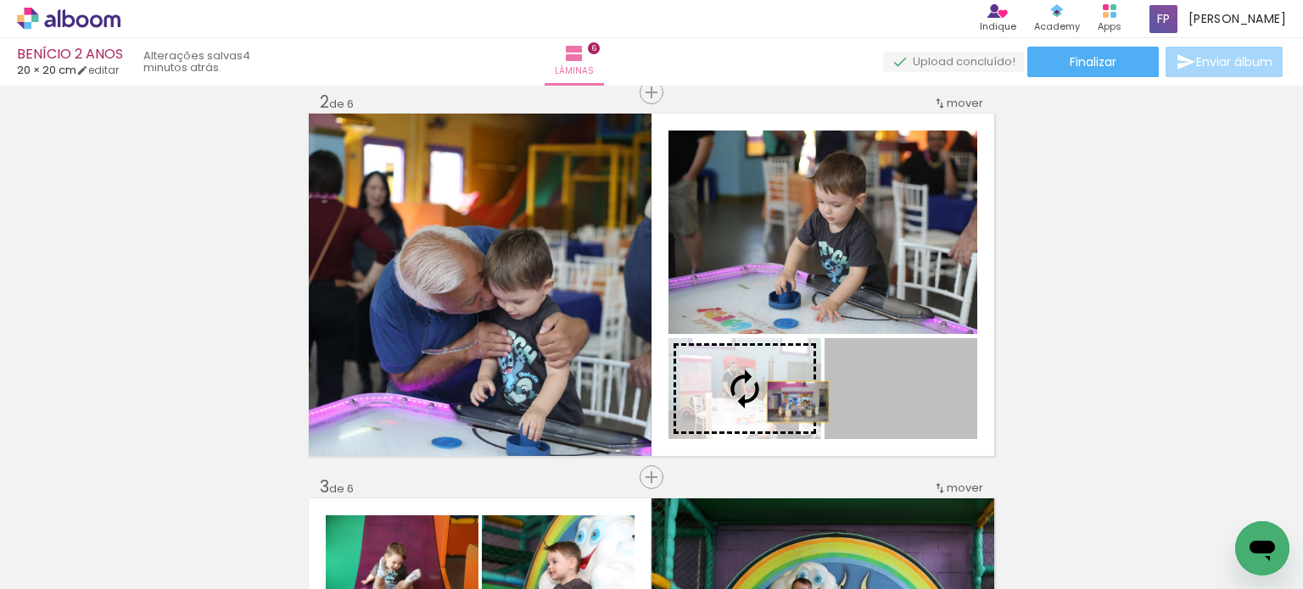
drag, startPoint x: 936, startPoint y: 402, endPoint x: 787, endPoint y: 402, distance: 148.4
click at [0, 0] on slot at bounding box center [0, 0] width 0 height 0
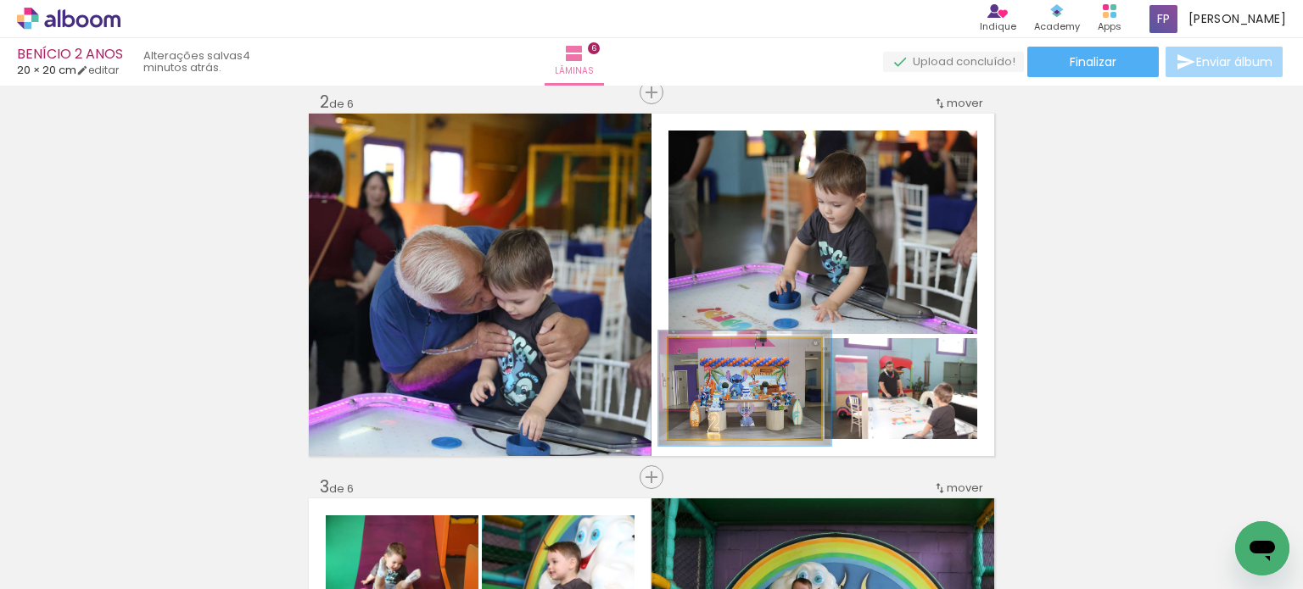
drag, startPoint x: 702, startPoint y: 354, endPoint x: 711, endPoint y: 352, distance: 8.6
click at [711, 352] on div at bounding box center [715, 356] width 15 height 15
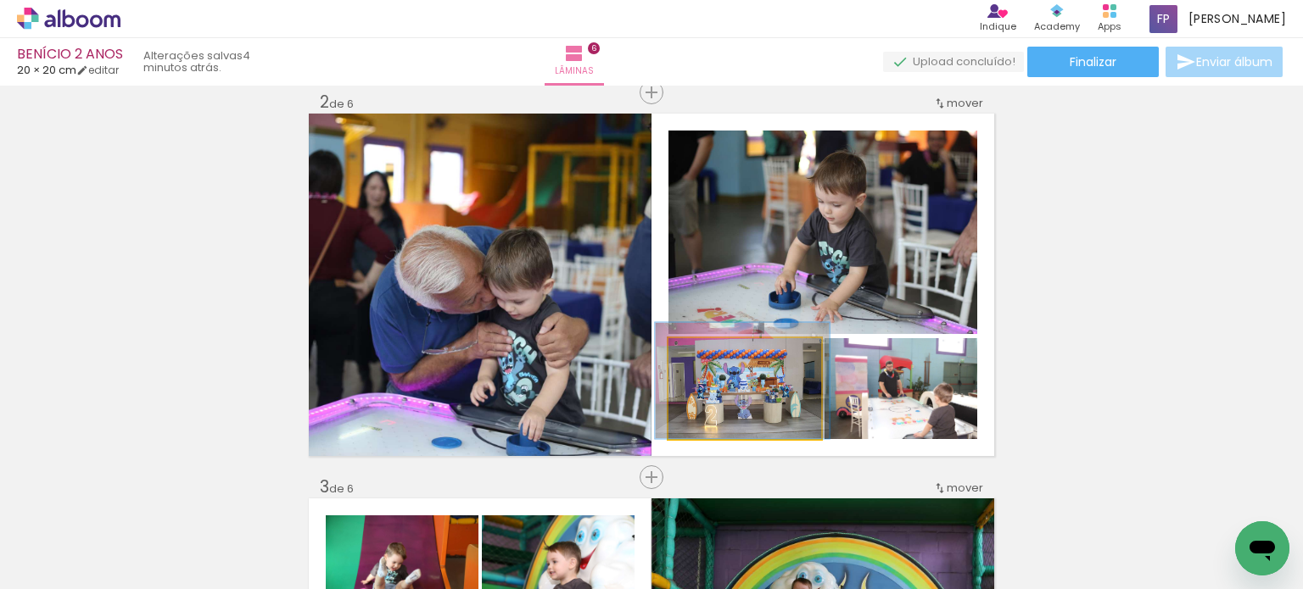
drag, startPoint x: 751, startPoint y: 409, endPoint x: 748, endPoint y: 396, distance: 13.0
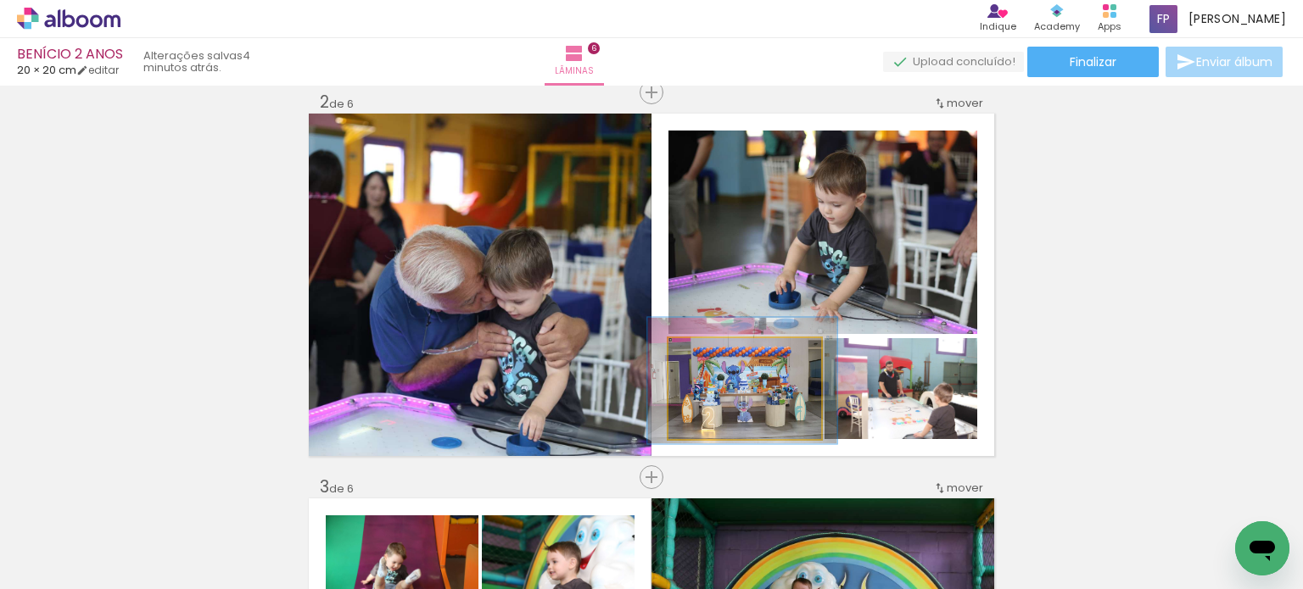
type paper-slider "124"
click at [719, 352] on div at bounding box center [724, 356] width 15 height 15
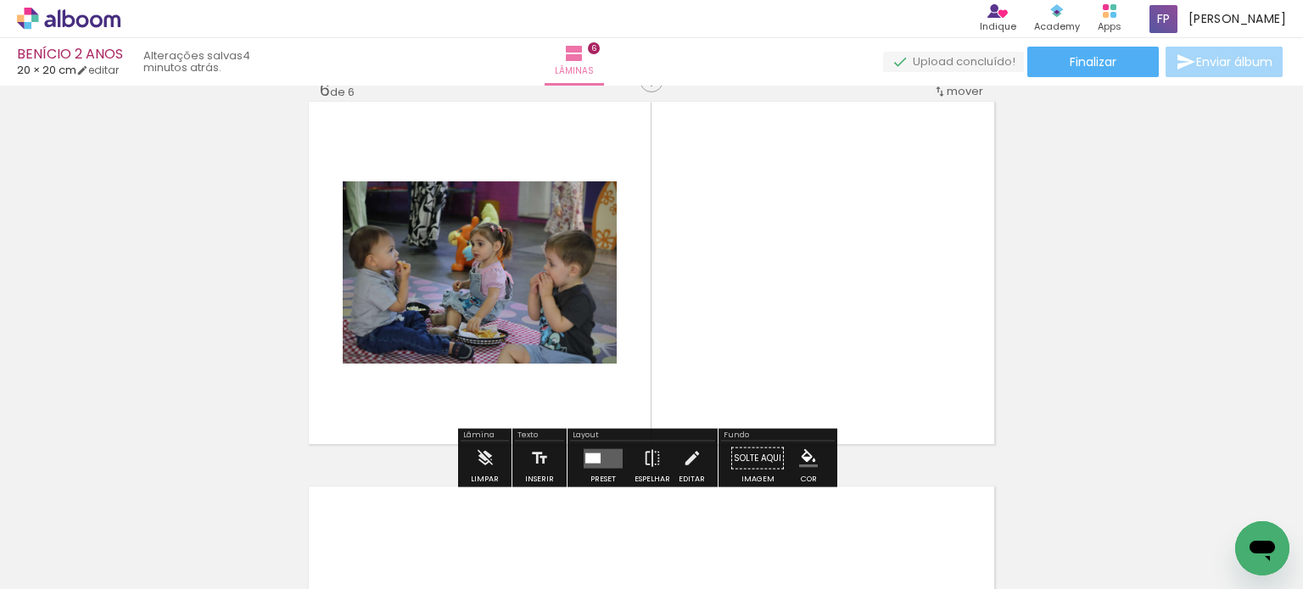
scroll to position [1933, 0]
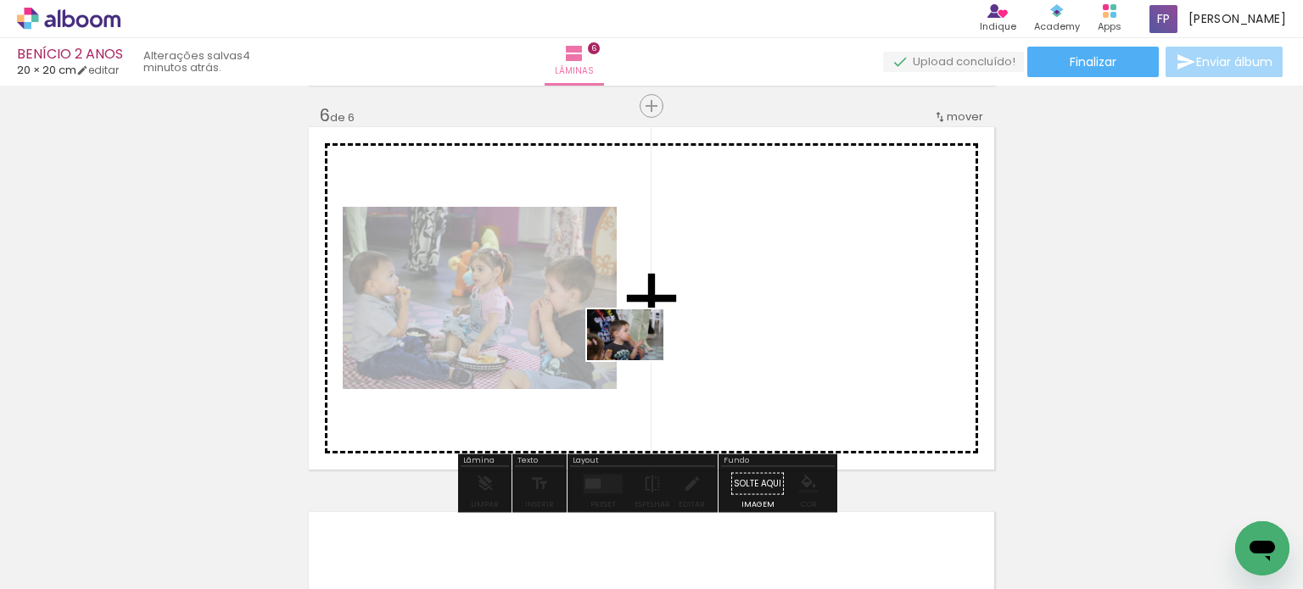
drag, startPoint x: 528, startPoint y: 545, endPoint x: 638, endPoint y: 360, distance: 215.3
click at [638, 360] on quentale-workspace at bounding box center [651, 294] width 1303 height 589
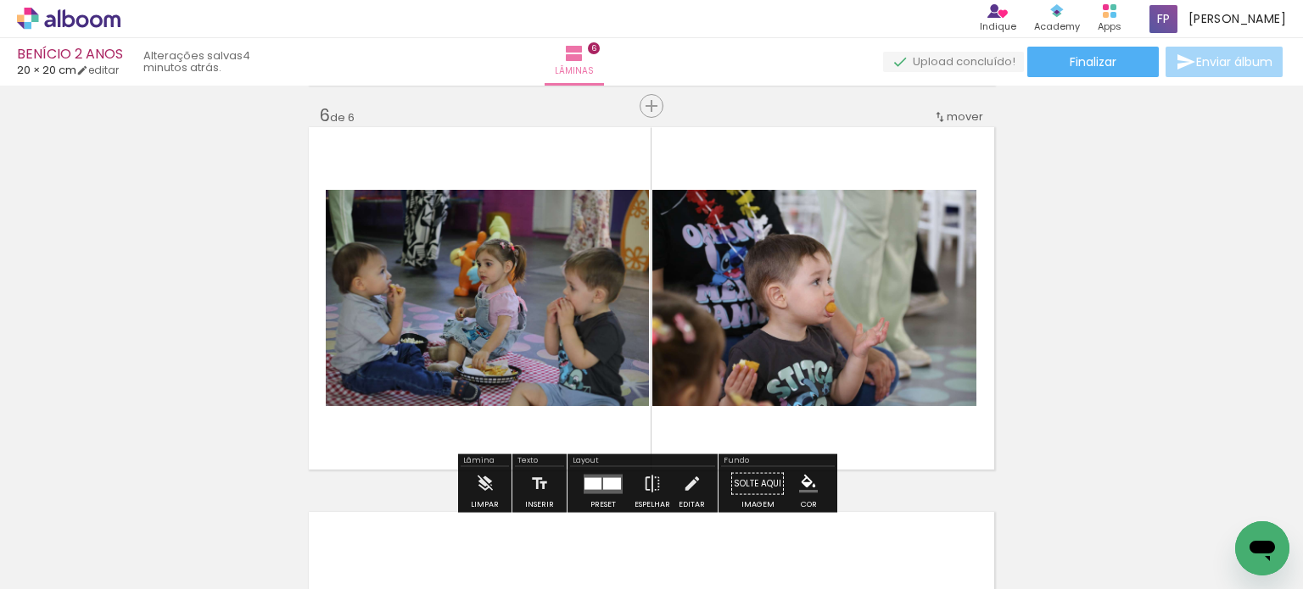
drag, startPoint x: 619, startPoint y: 527, endPoint x: 679, endPoint y: 394, distance: 145.0
click at [672, 347] on quentale-workspace at bounding box center [651, 294] width 1303 height 589
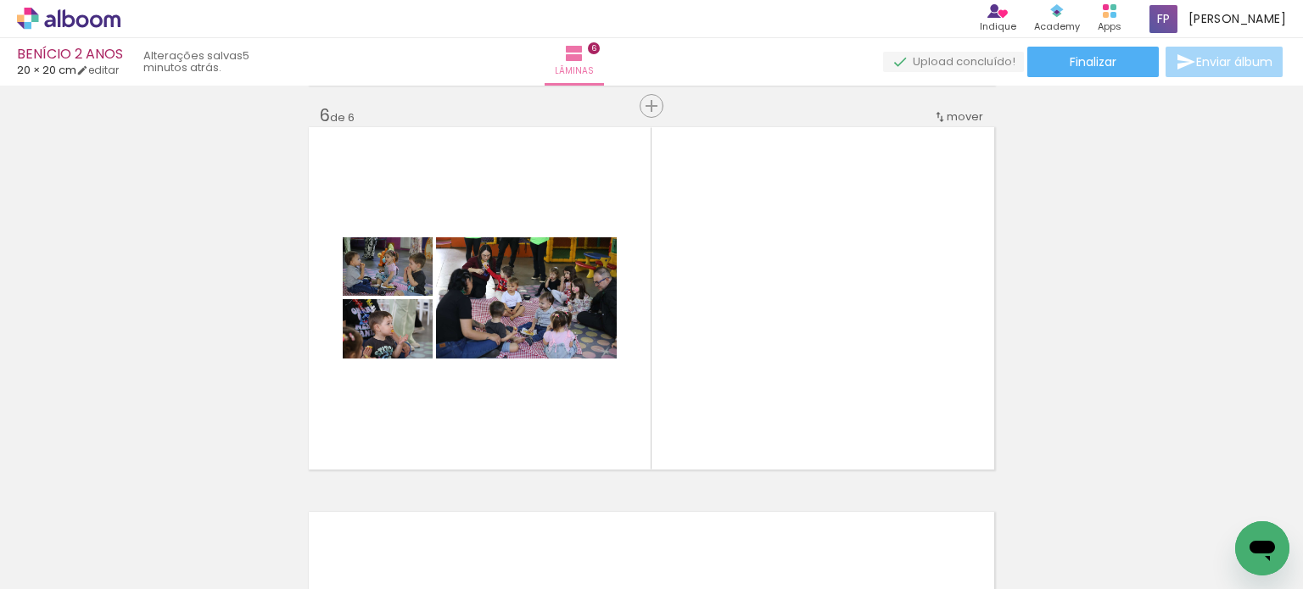
scroll to position [0, 1252]
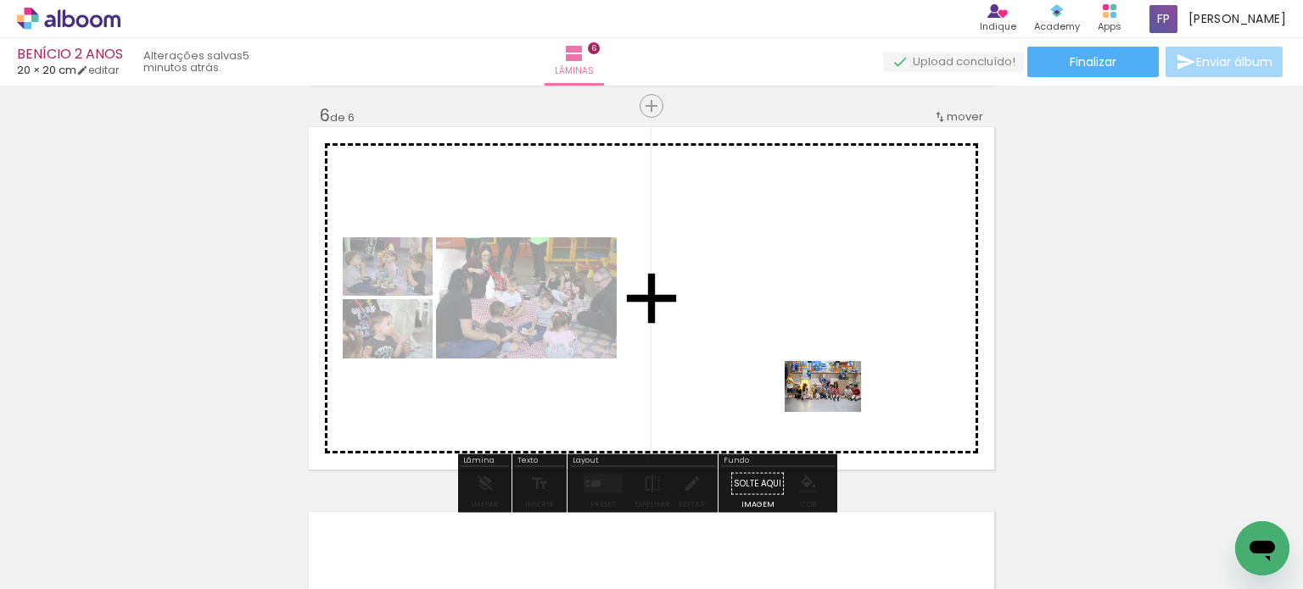
drag, startPoint x: 780, startPoint y: 545, endPoint x: 838, endPoint y: 406, distance: 150.6
click at [838, 406] on quentale-workspace at bounding box center [651, 294] width 1303 height 589
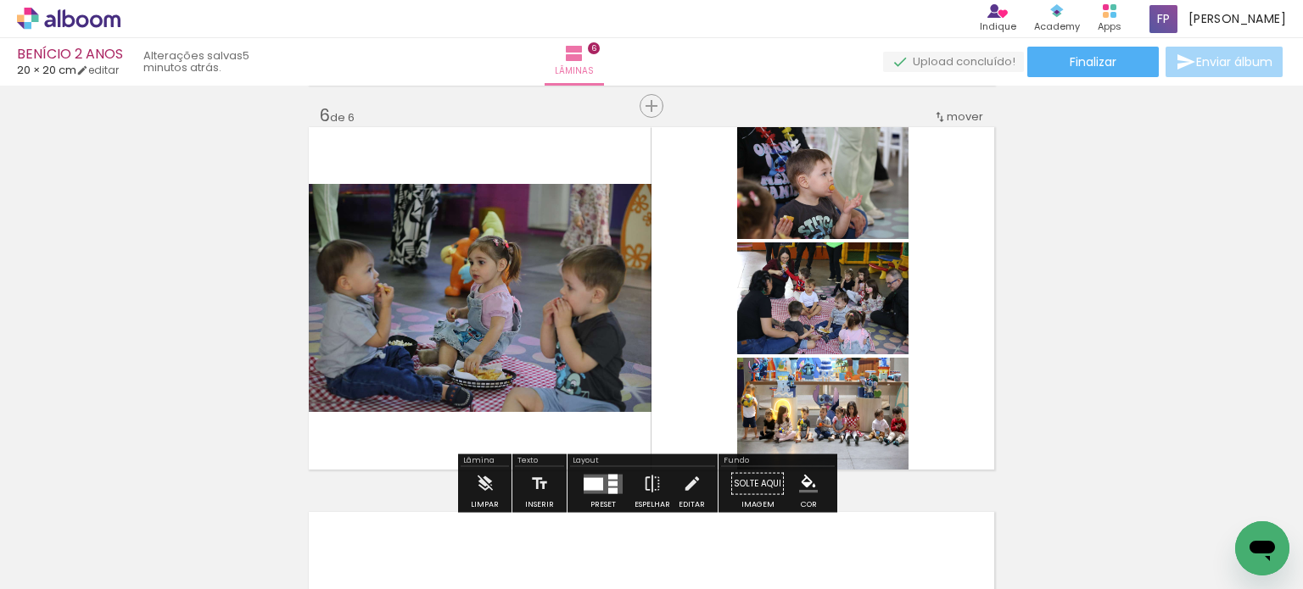
drag, startPoint x: 978, startPoint y: 288, endPoint x: 919, endPoint y: 348, distance: 84.0
click at [978, 288] on quentale-layouter at bounding box center [651, 298] width 685 height 343
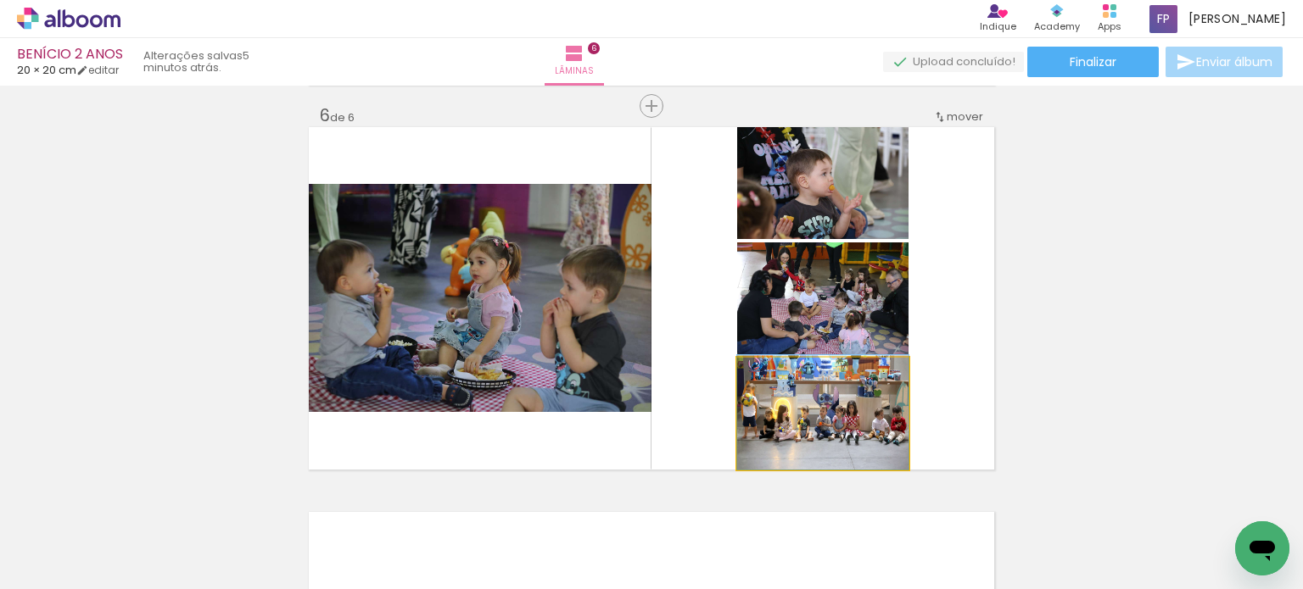
drag, startPoint x: 831, startPoint y: 403, endPoint x: 1072, endPoint y: 347, distance: 247.3
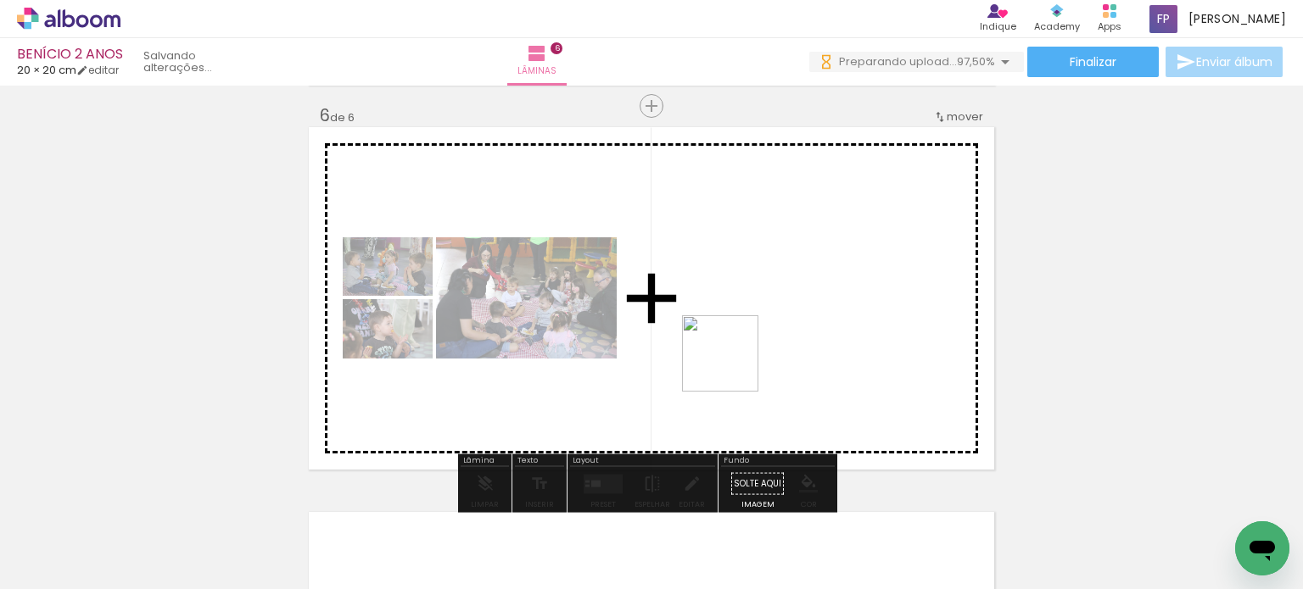
drag, startPoint x: 762, startPoint y: 549, endPoint x: 733, endPoint y: 366, distance: 184.6
click at [733, 366] on quentale-workspace at bounding box center [651, 294] width 1303 height 589
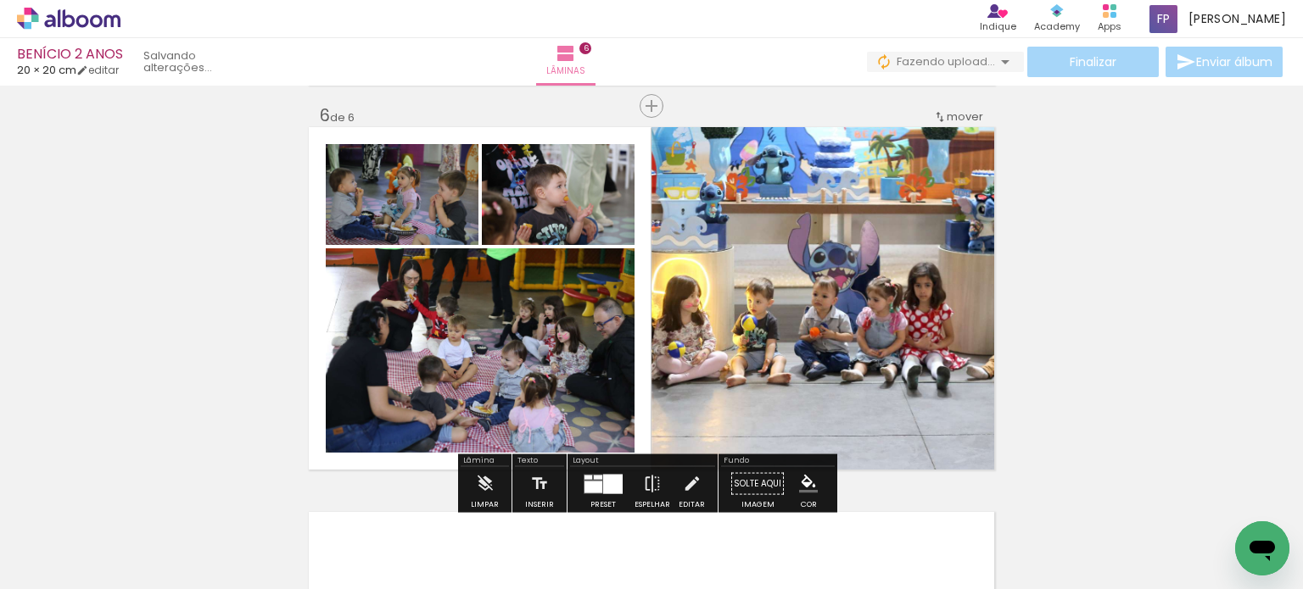
click at [590, 481] on div at bounding box center [593, 487] width 18 height 12
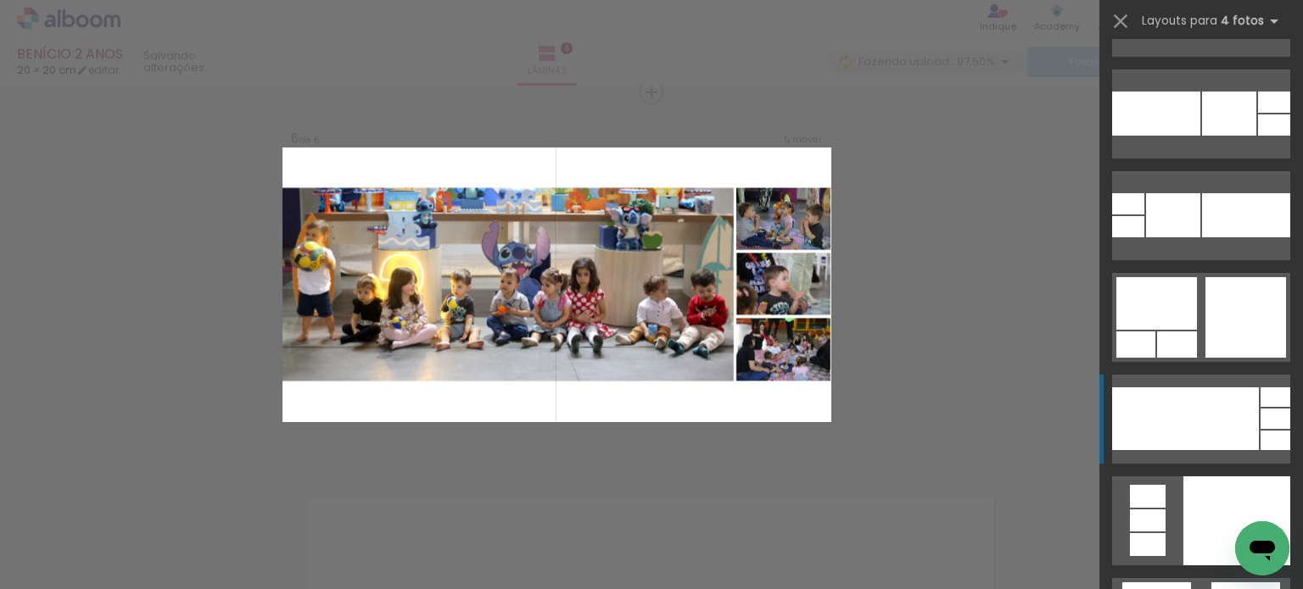
scroll to position [8736, 0]
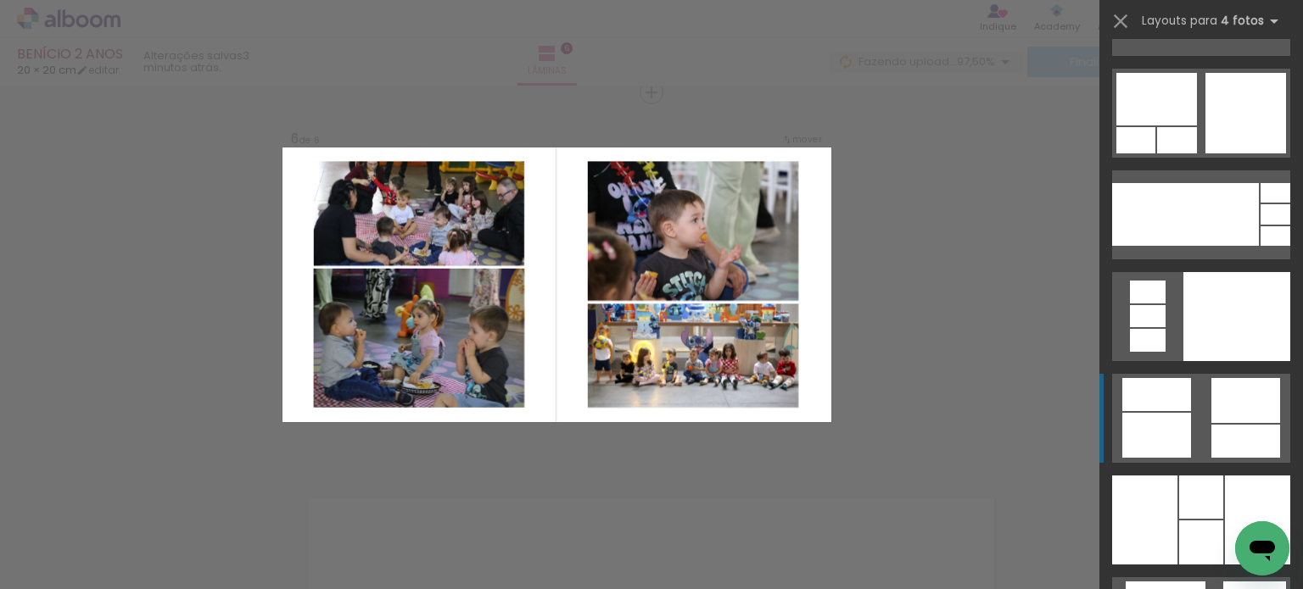
click at [1194, 56] on quentale-layouter at bounding box center [1201, 11] width 178 height 89
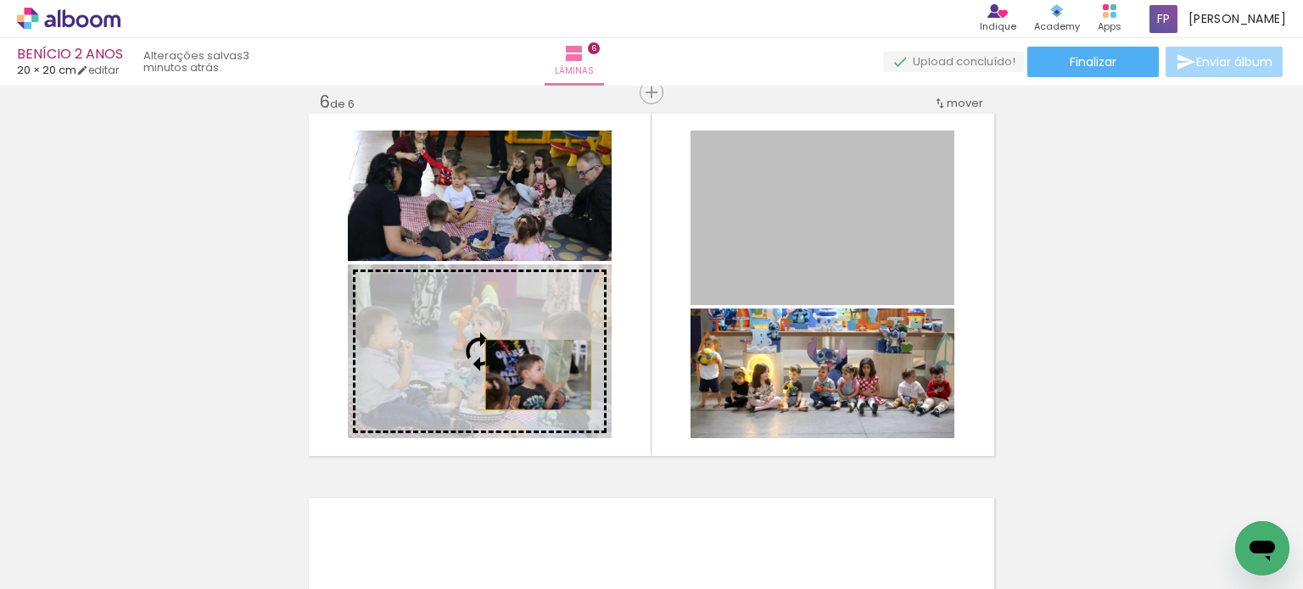
drag, startPoint x: 812, startPoint y: 249, endPoint x: 529, endPoint y: 375, distance: 309.4
click at [0, 0] on slot at bounding box center [0, 0] width 0 height 0
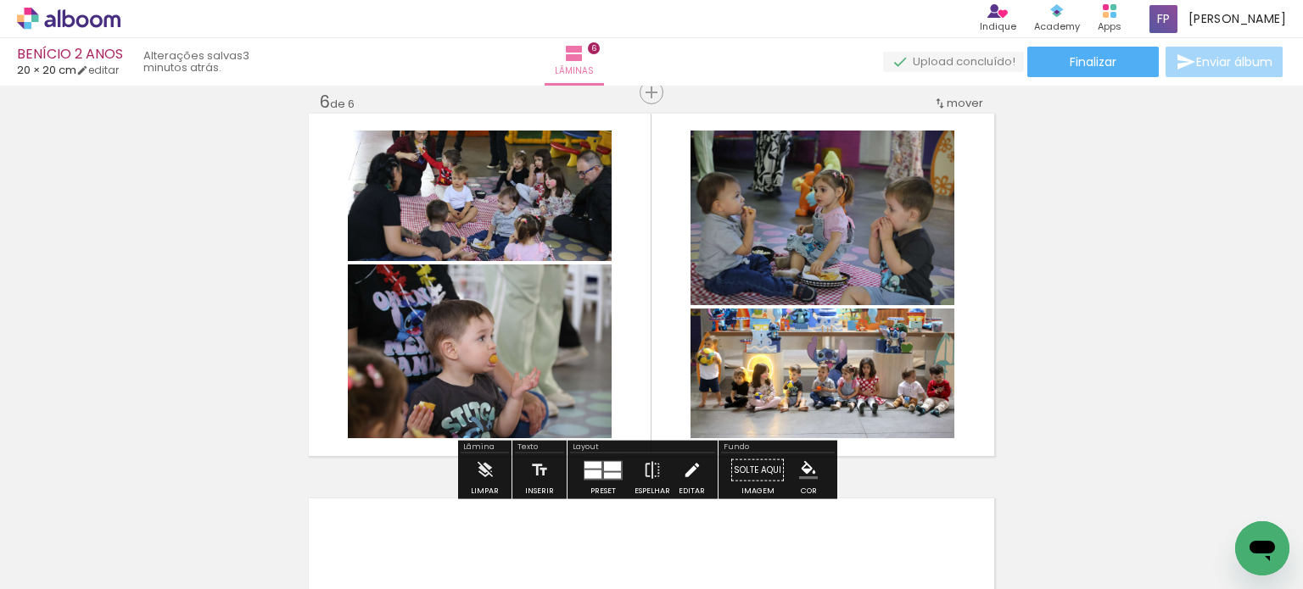
click at [683, 469] on iron-icon at bounding box center [692, 471] width 19 height 34
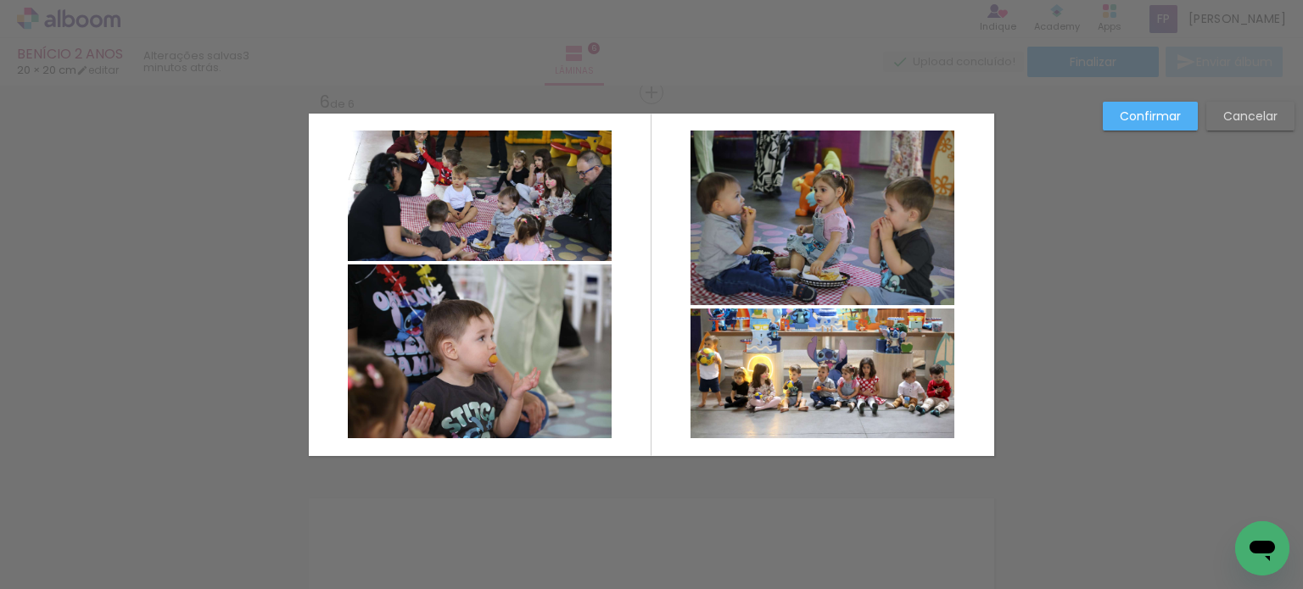
click at [1233, 124] on paper-button "Cancelar" at bounding box center [1250, 116] width 88 height 29
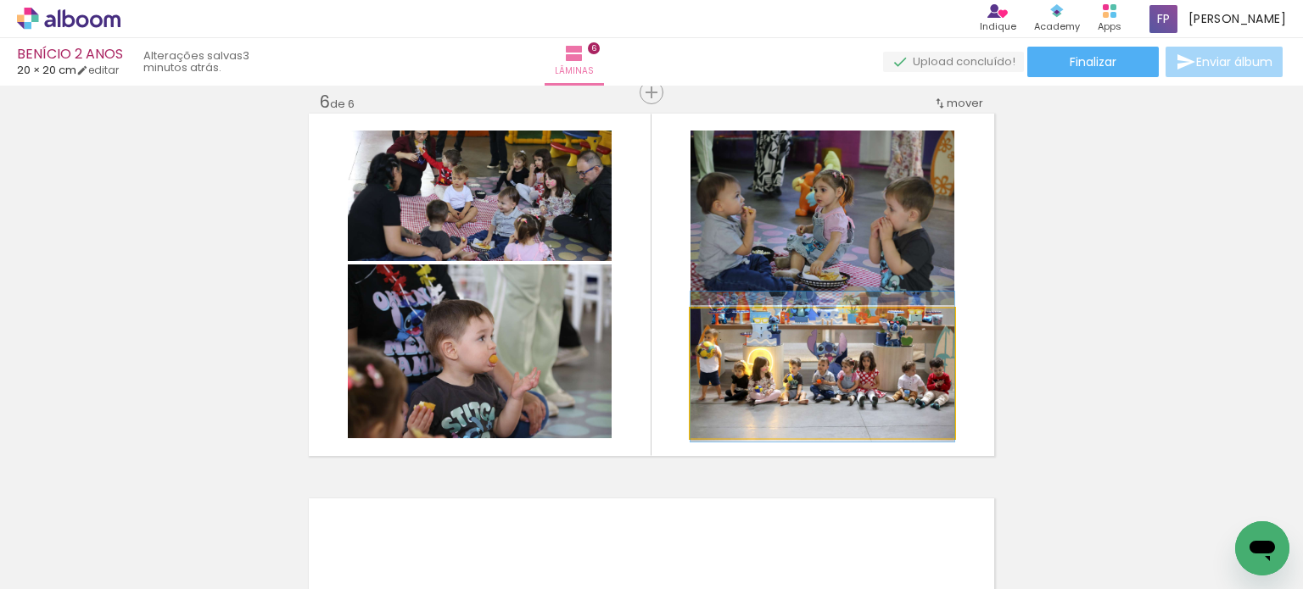
drag, startPoint x: 824, startPoint y: 387, endPoint x: 1144, endPoint y: 376, distance: 319.9
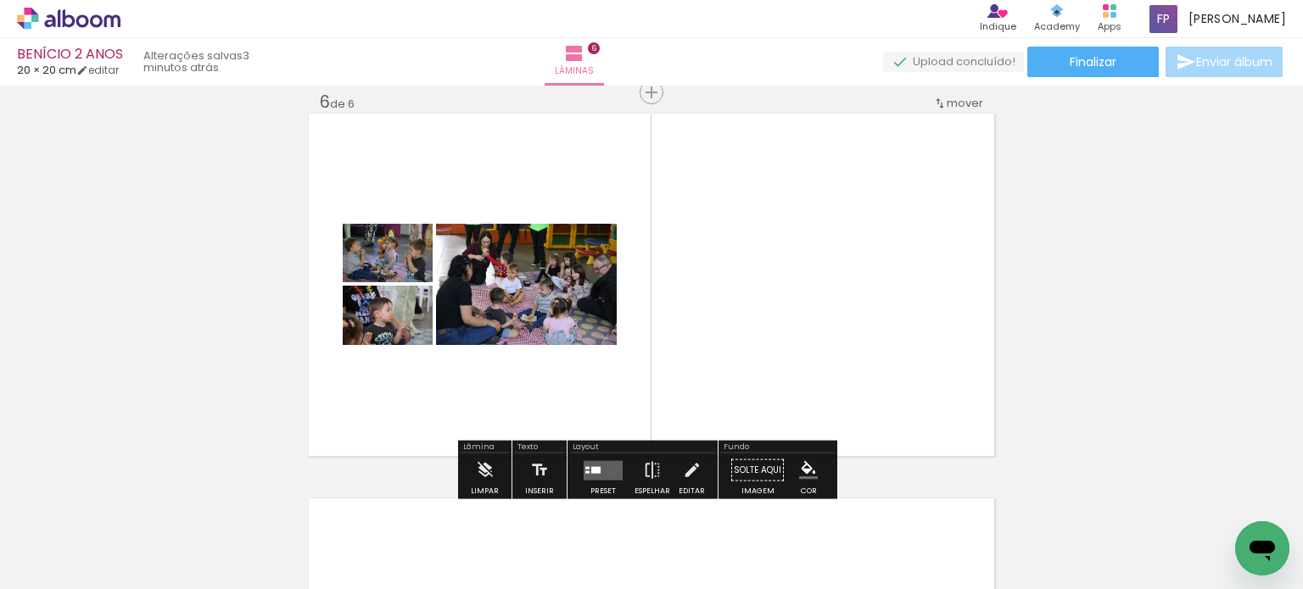
click at [584, 464] on quentale-layouter at bounding box center [603, 471] width 39 height 20
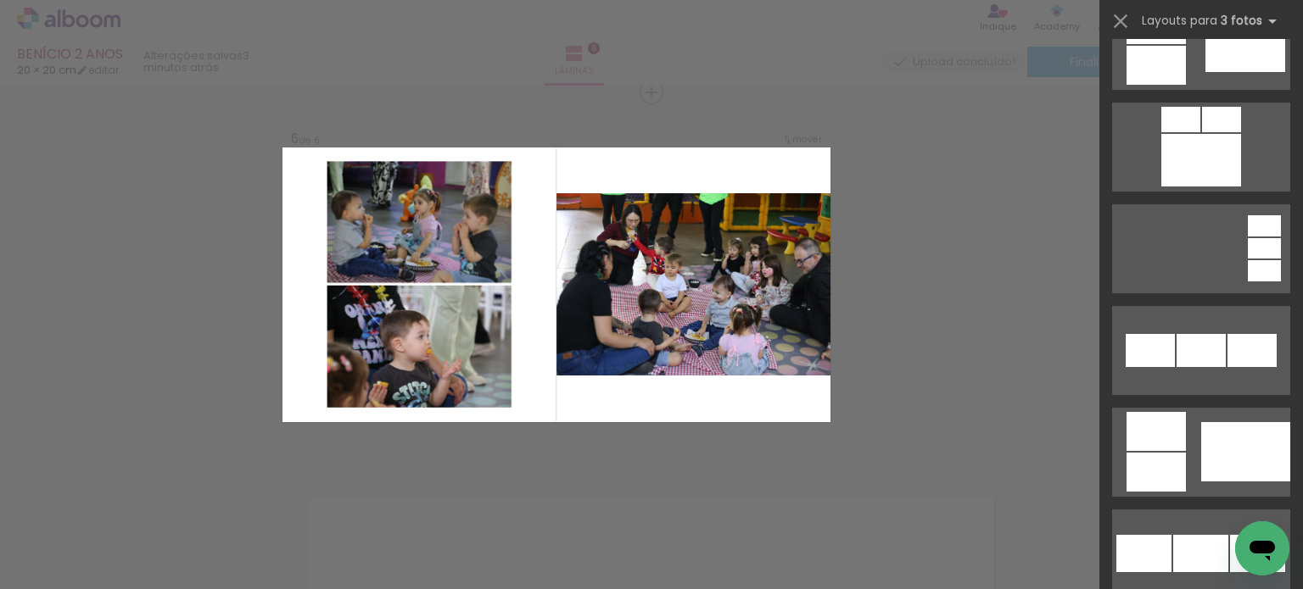
scroll to position [1018, 0]
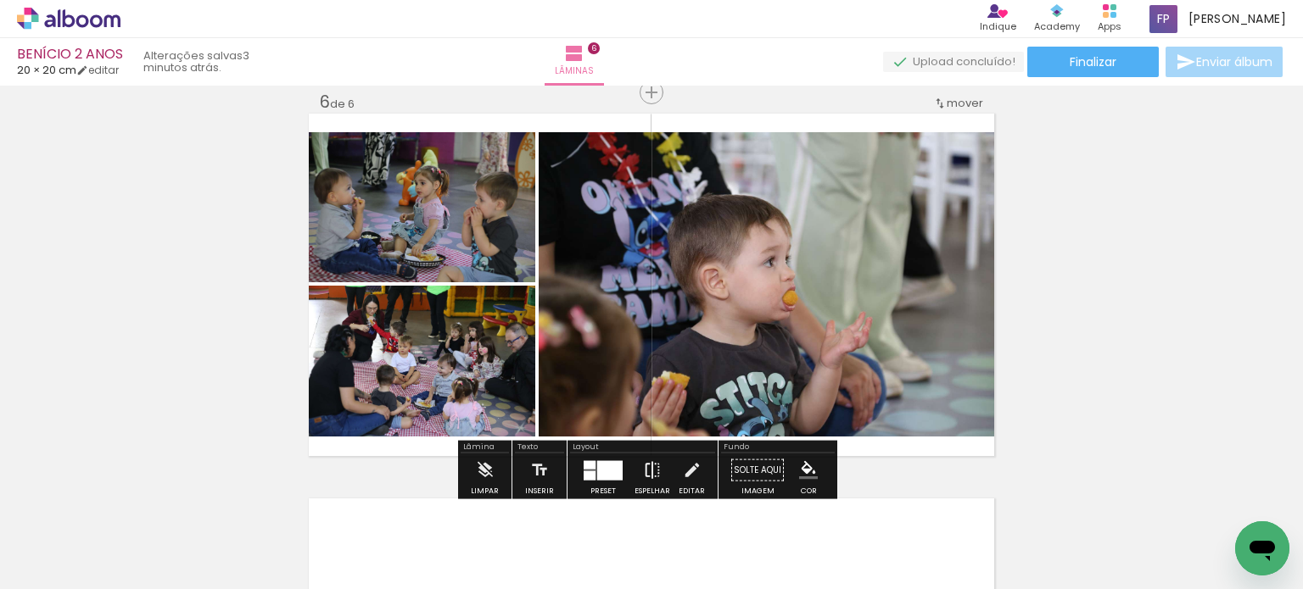
click at [643, 472] on iron-icon at bounding box center [652, 471] width 19 height 34
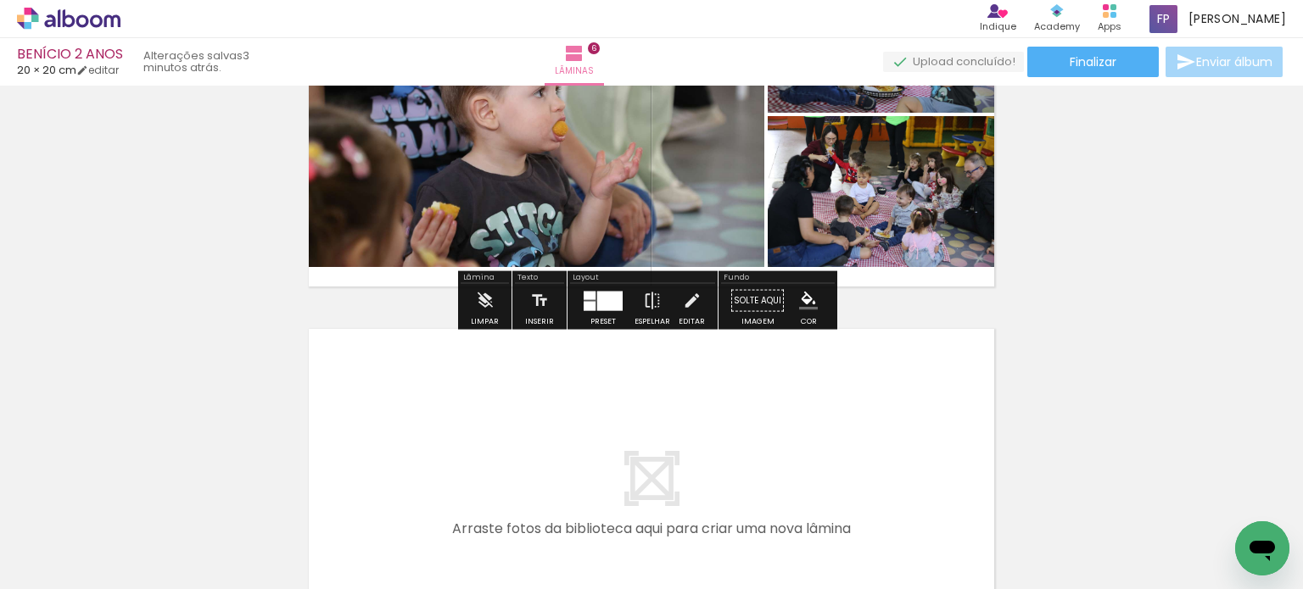
scroll to position [1946, 0]
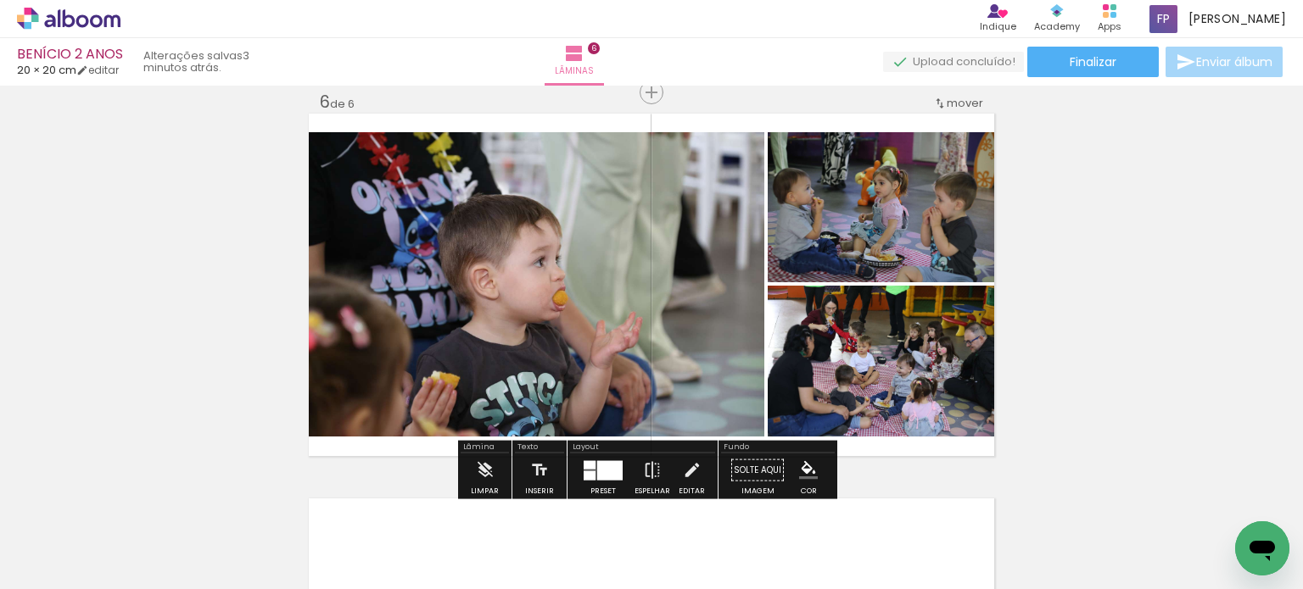
drag, startPoint x: 673, startPoint y: 469, endPoint x: 645, endPoint y: 378, distance: 95.2
click at [674, 469] on paper-button "Editar" at bounding box center [691, 475] width 35 height 43
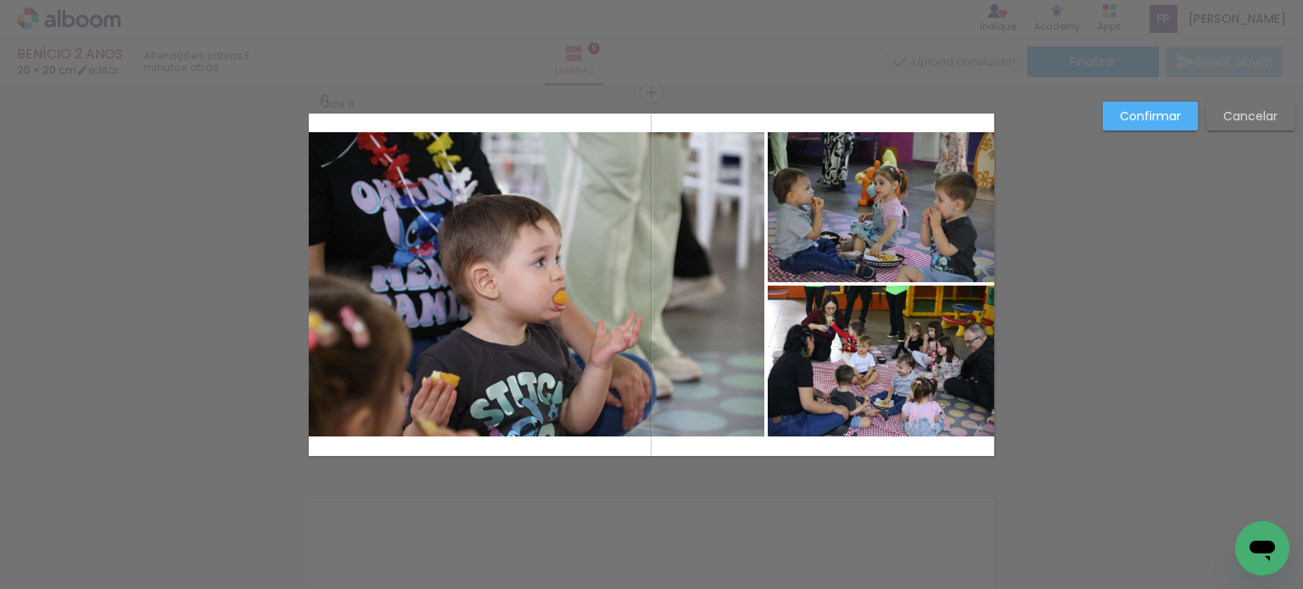
click at [644, 361] on quentale-photo at bounding box center [536, 284] width 455 height 304
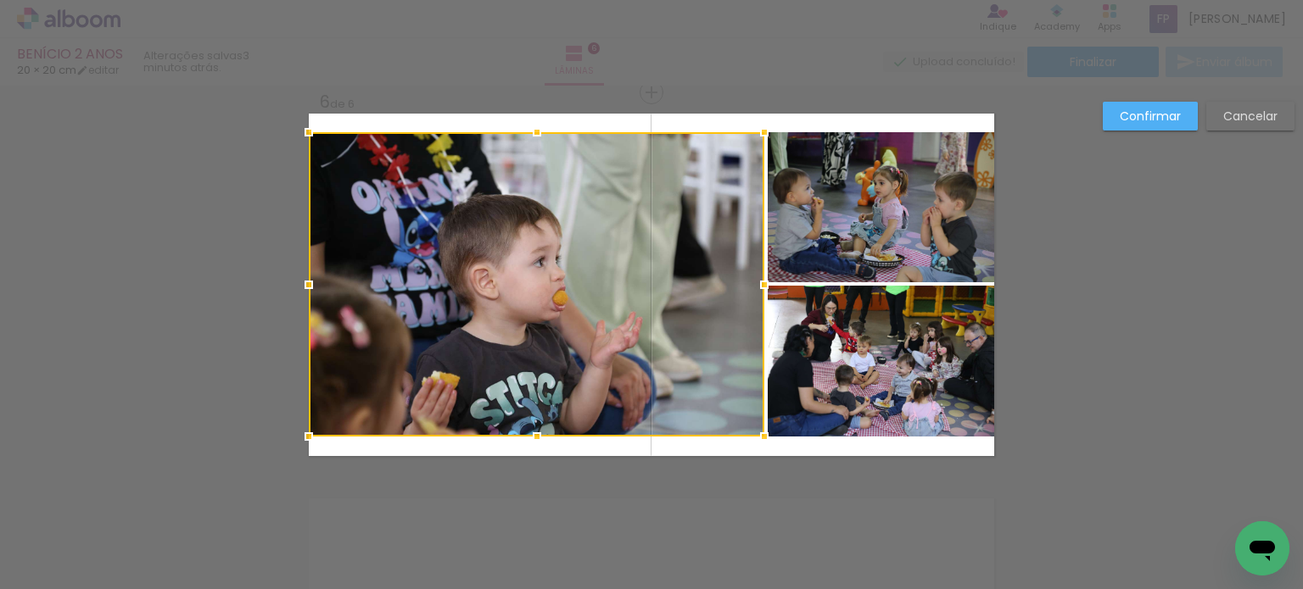
click at [804, 373] on quentale-photo at bounding box center [881, 361] width 226 height 151
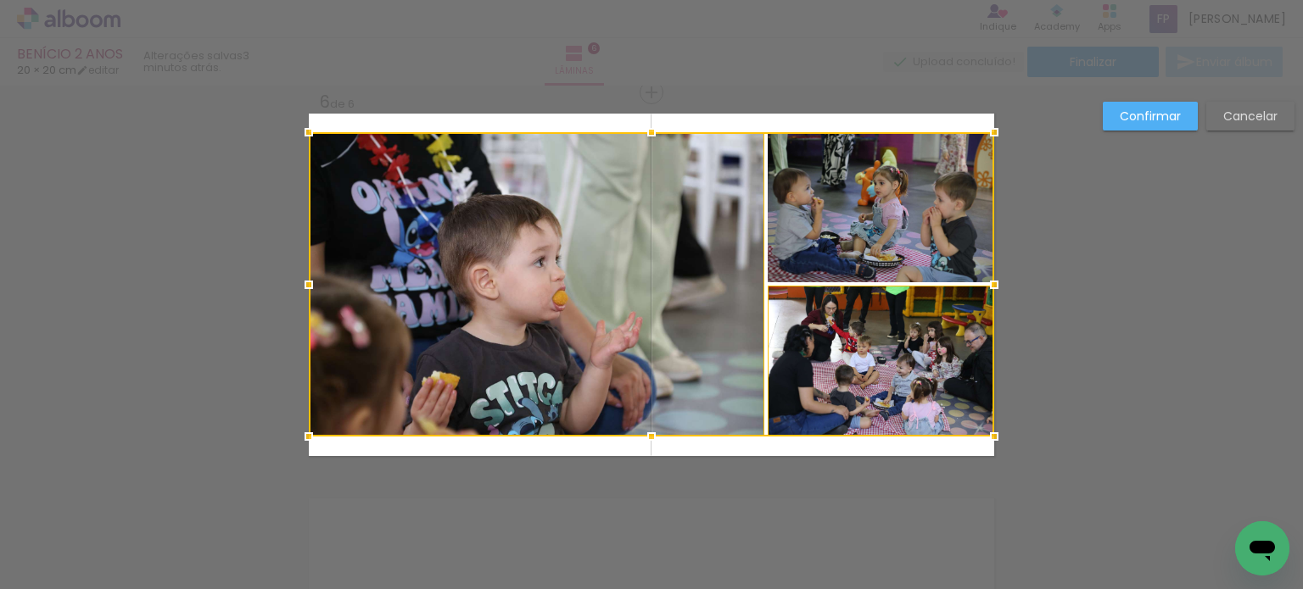
click at [814, 245] on div at bounding box center [651, 284] width 685 height 304
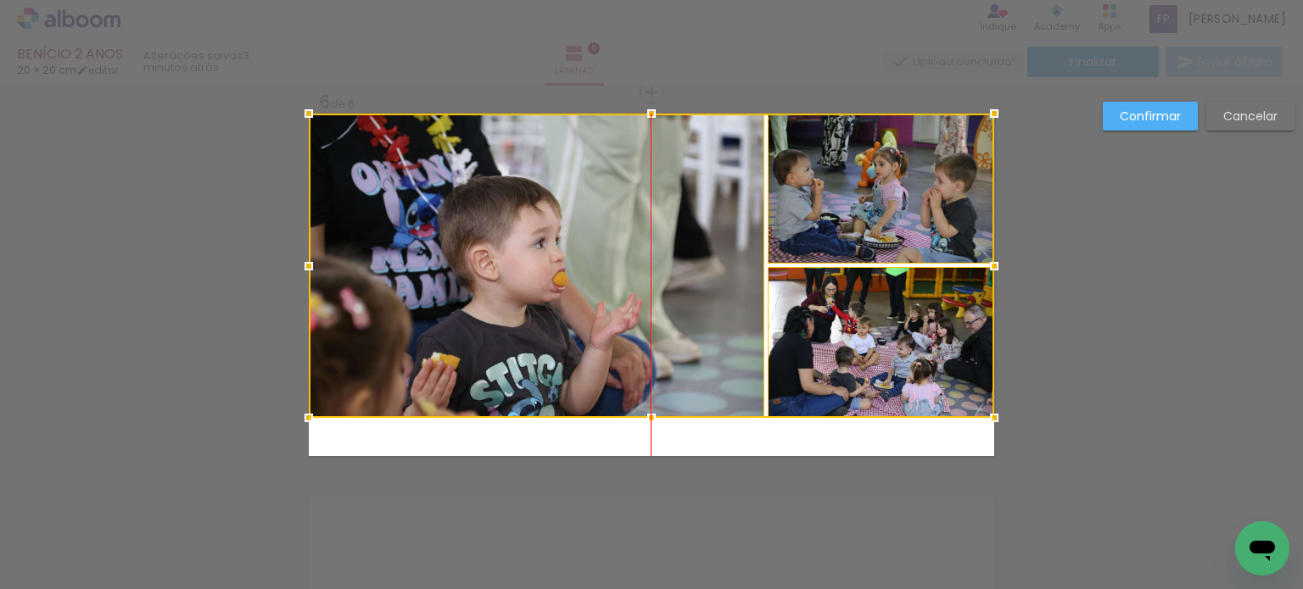
drag, startPoint x: 696, startPoint y: 372, endPoint x: 697, endPoint y: 310, distance: 62.8
click at [697, 310] on div at bounding box center [651, 266] width 685 height 304
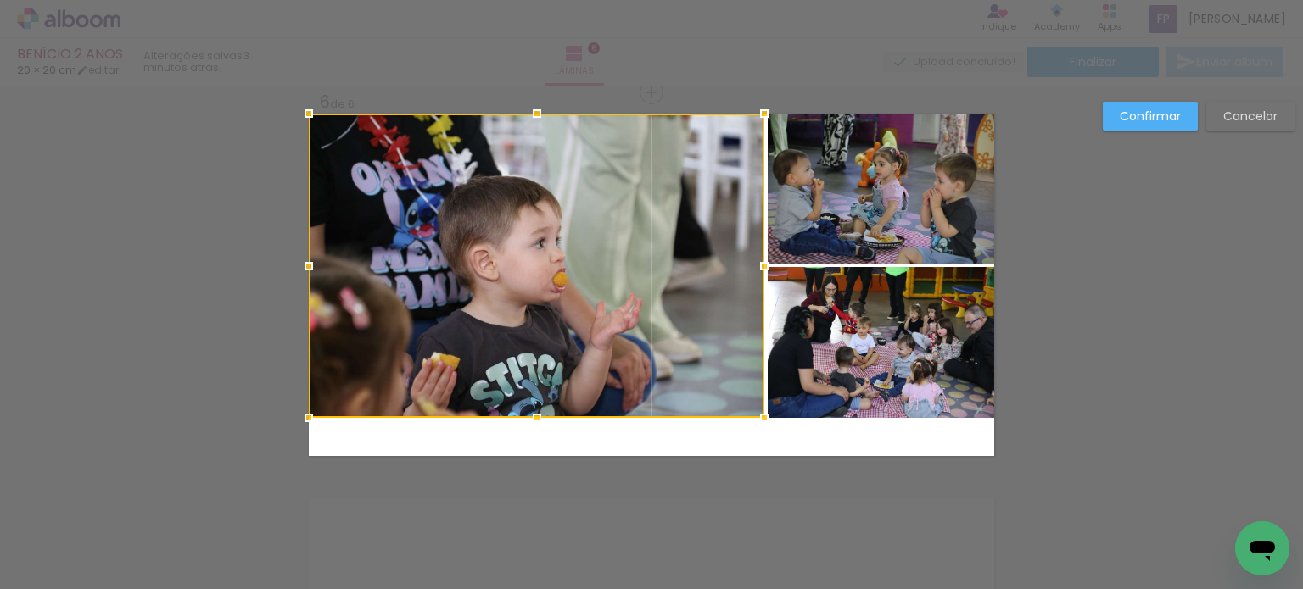
click at [673, 338] on div at bounding box center [536, 266] width 455 height 304
click at [862, 340] on quentale-photo at bounding box center [881, 342] width 226 height 151
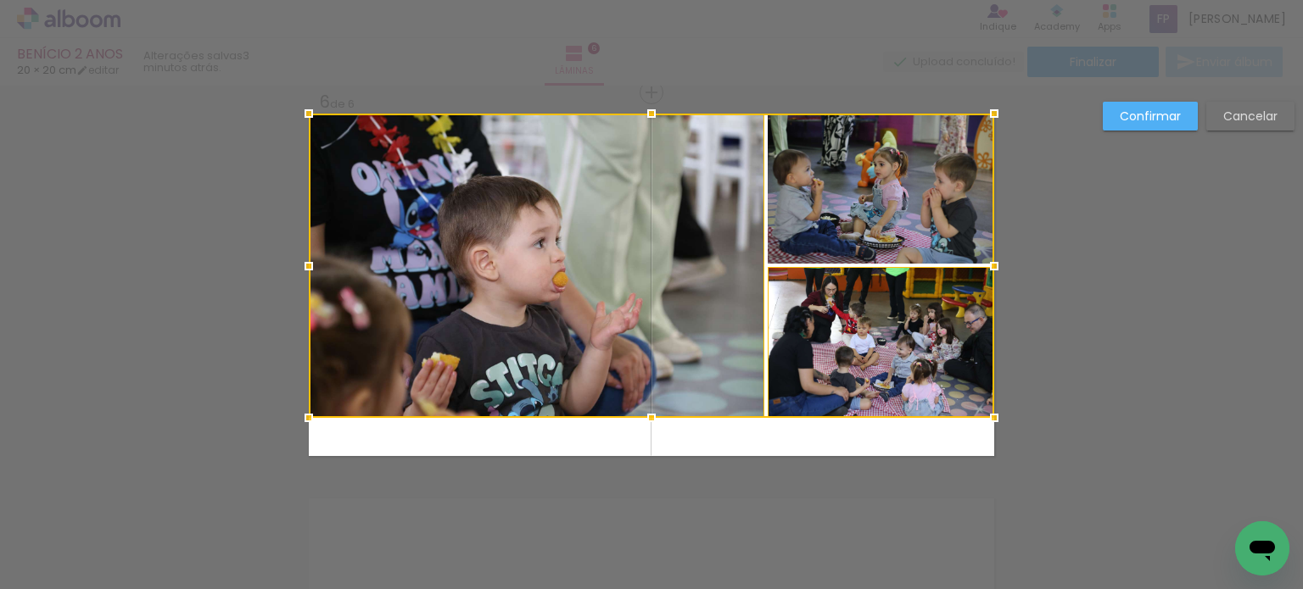
click at [862, 214] on div at bounding box center [651, 266] width 685 height 304
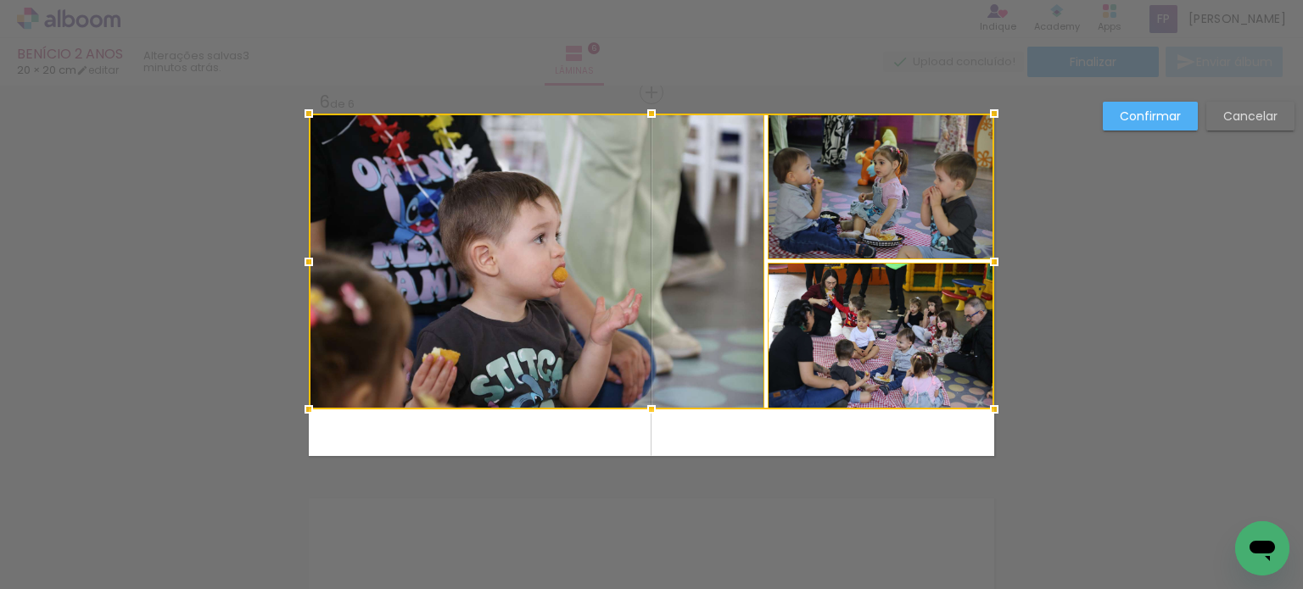
drag, startPoint x: 649, startPoint y: 420, endPoint x: 649, endPoint y: 522, distance: 101.8
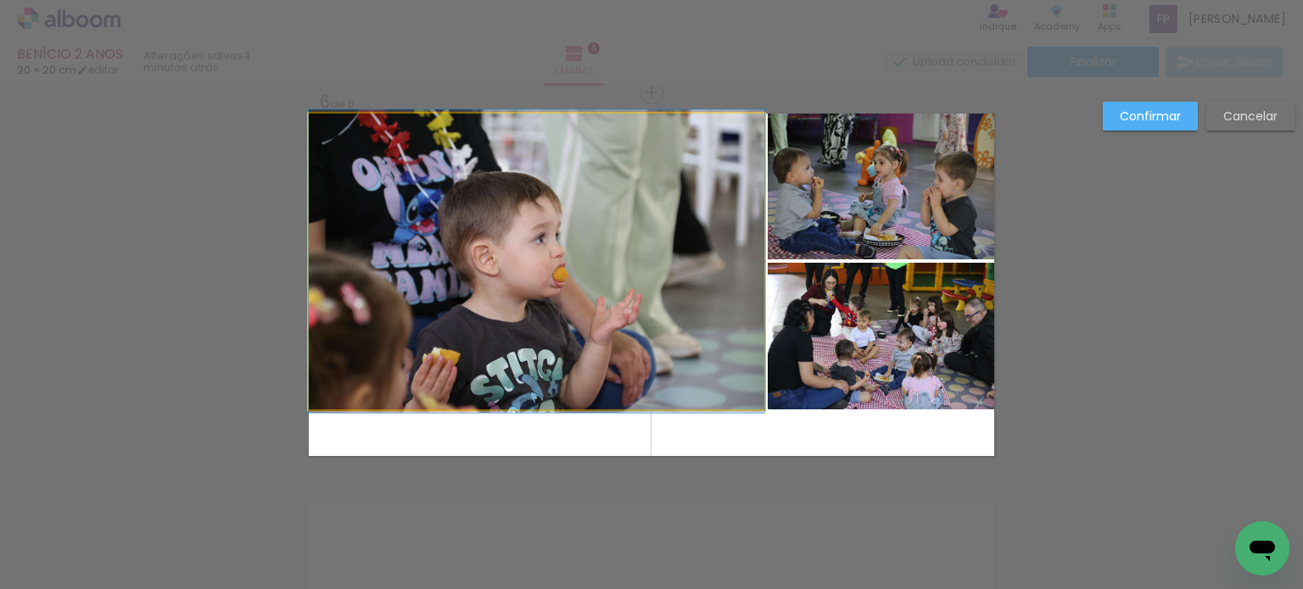
click at [664, 383] on quentale-photo at bounding box center [536, 262] width 455 height 296
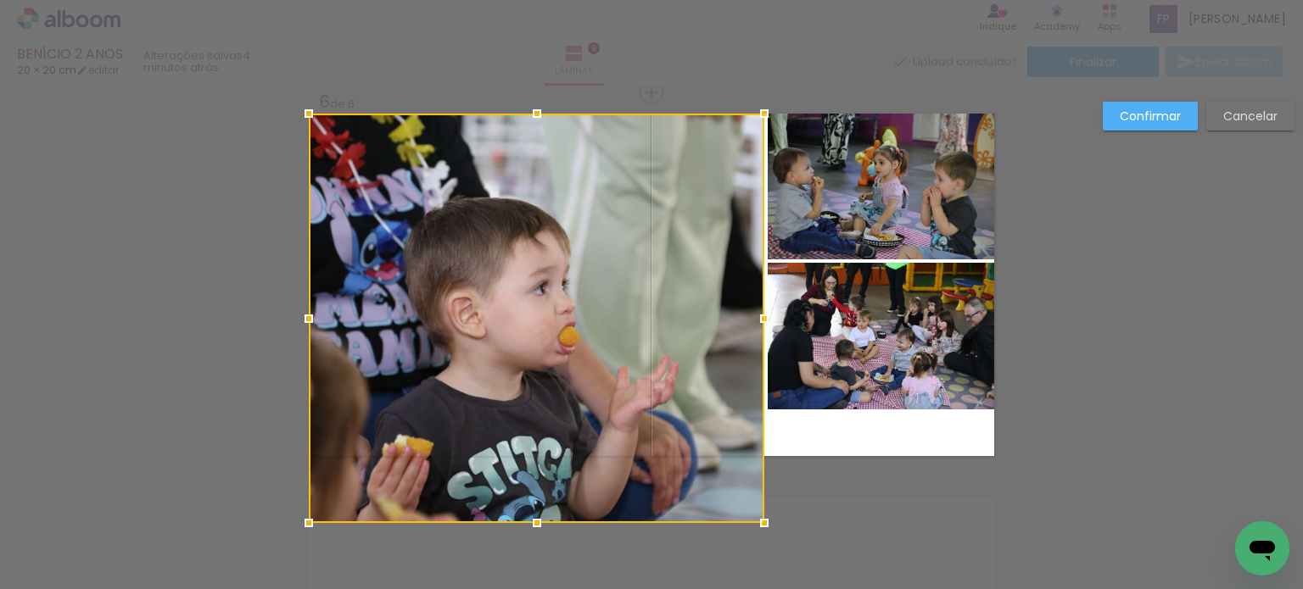
drag, startPoint x: 533, startPoint y: 408, endPoint x: 522, endPoint y: 470, distance: 62.7
click at [522, 470] on div at bounding box center [536, 319] width 455 height 410
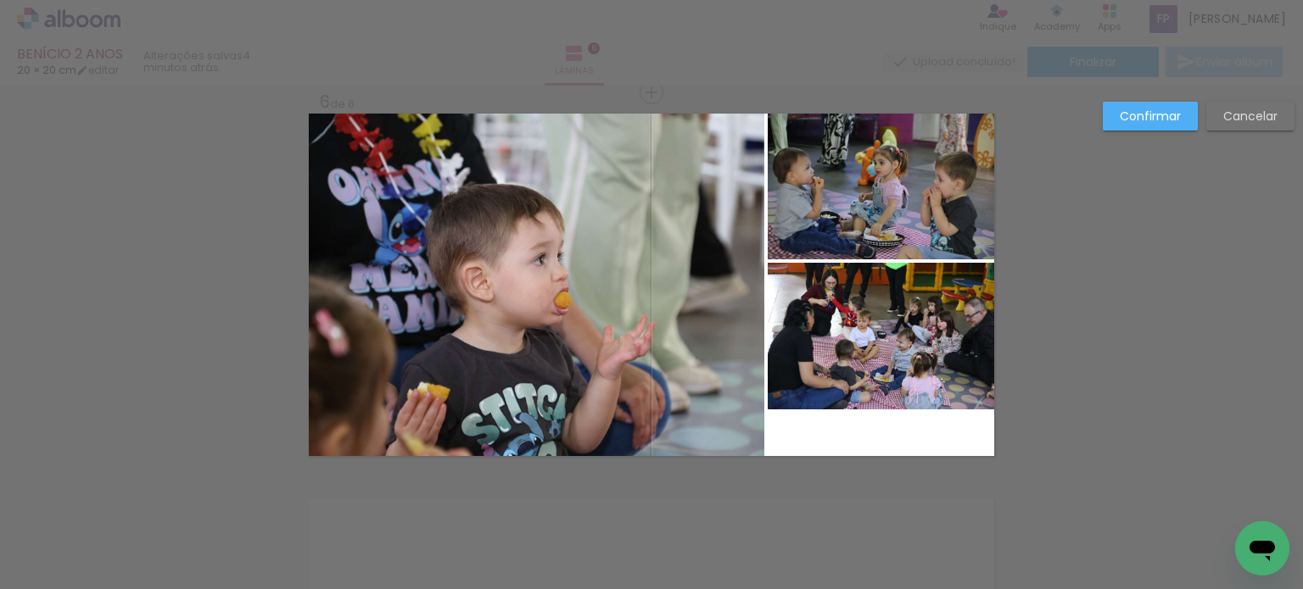
click at [800, 355] on quentale-photo at bounding box center [881, 336] width 226 height 147
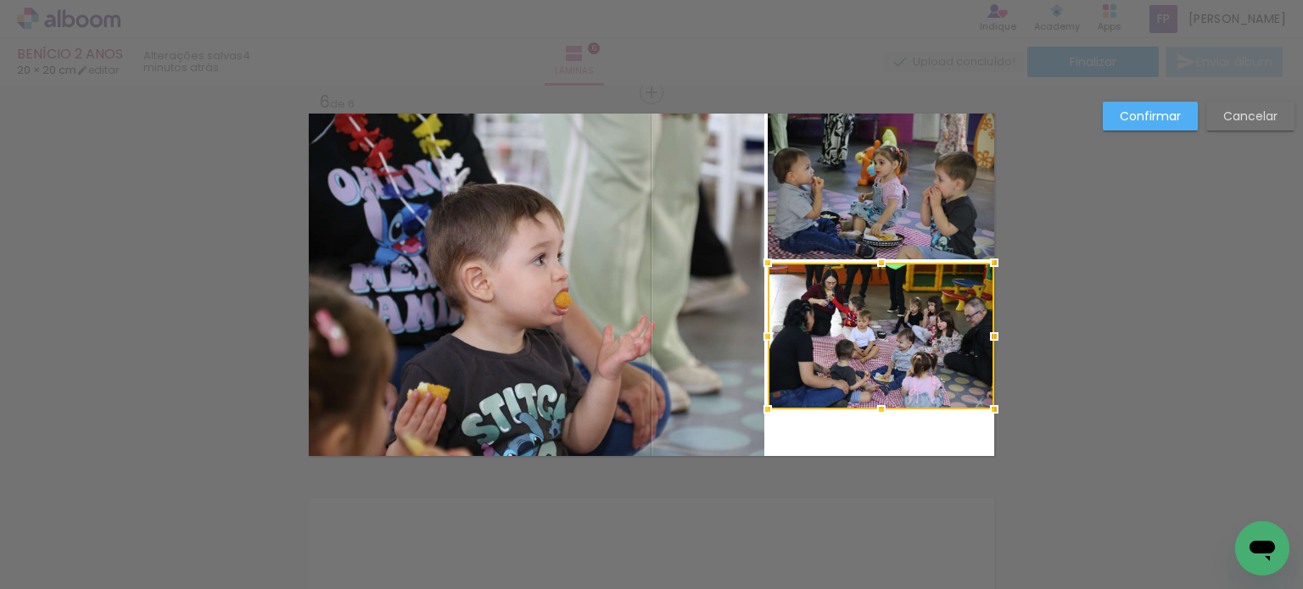
click at [848, 232] on quentale-photo at bounding box center [881, 187] width 226 height 146
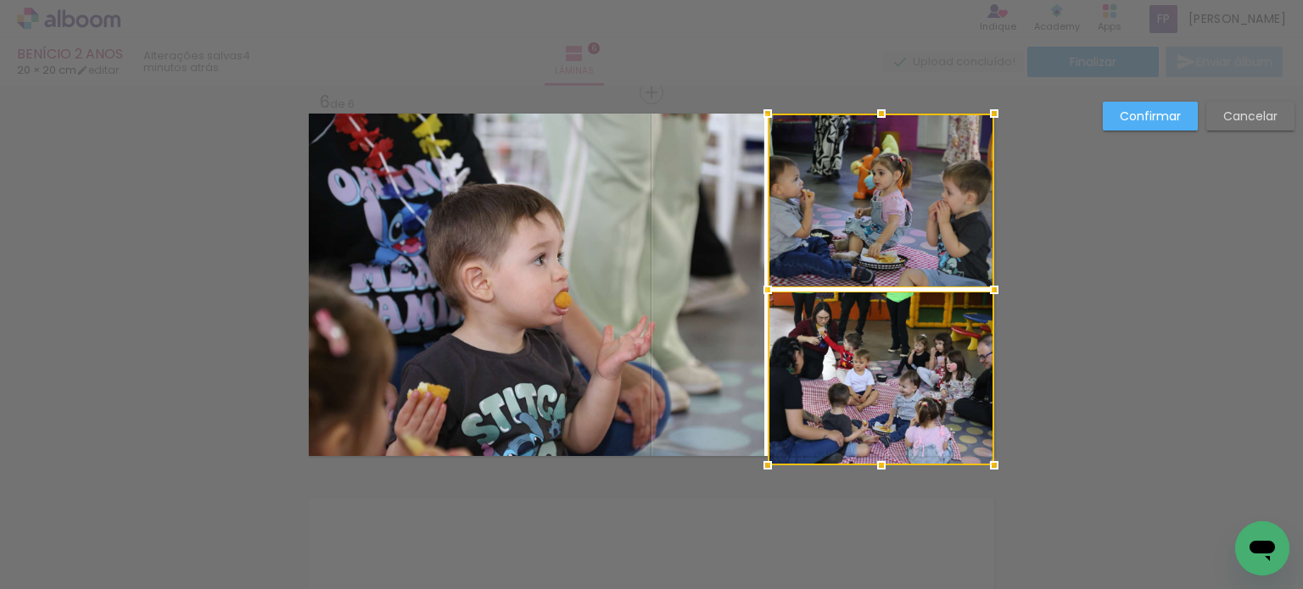
drag, startPoint x: 876, startPoint y: 410, endPoint x: 874, endPoint y: 452, distance: 42.4
click at [874, 452] on div at bounding box center [881, 466] width 34 height 34
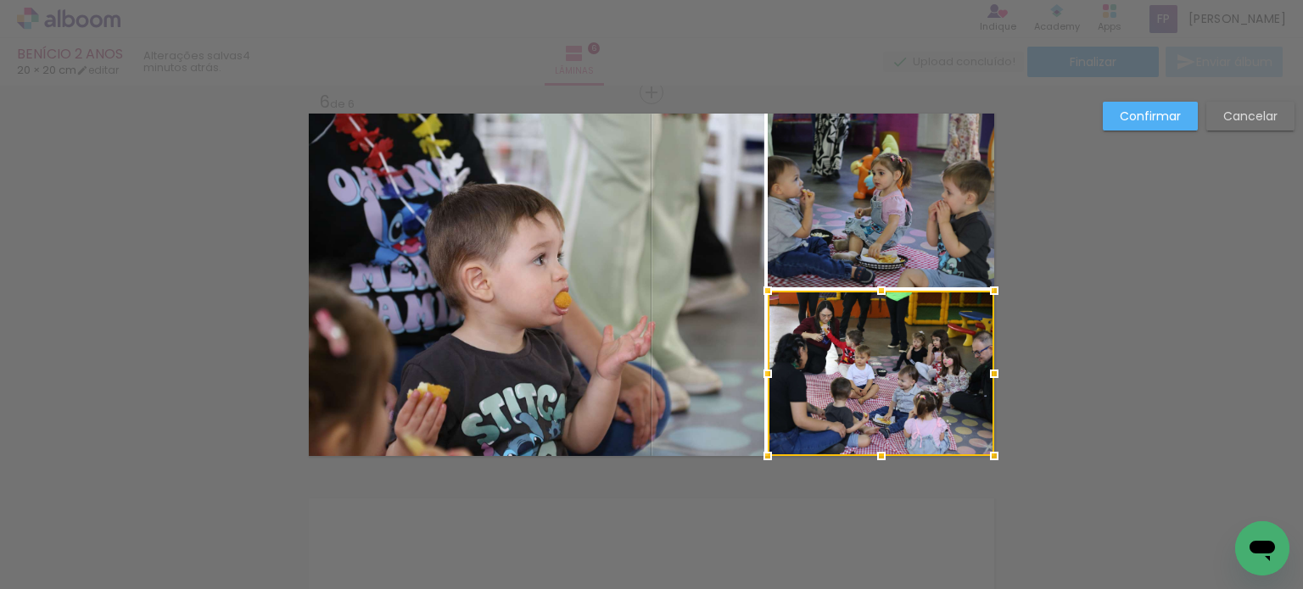
click at [0, 0] on slot "Confirmar" at bounding box center [0, 0] width 0 height 0
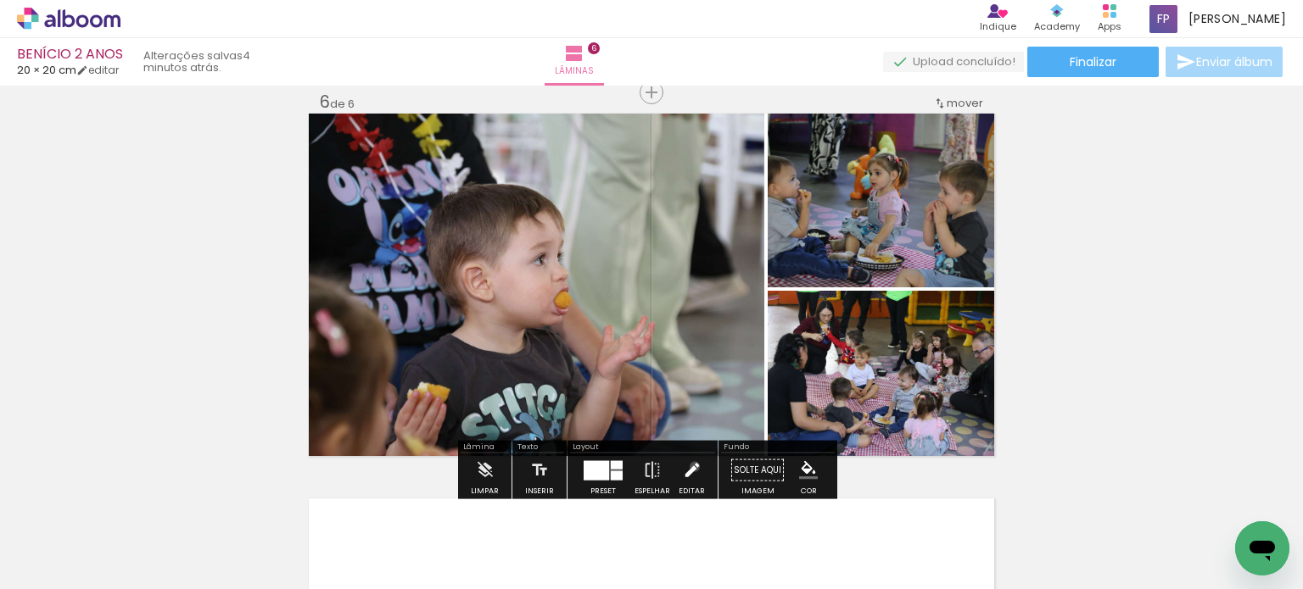
click at [690, 466] on iron-icon at bounding box center [692, 471] width 19 height 34
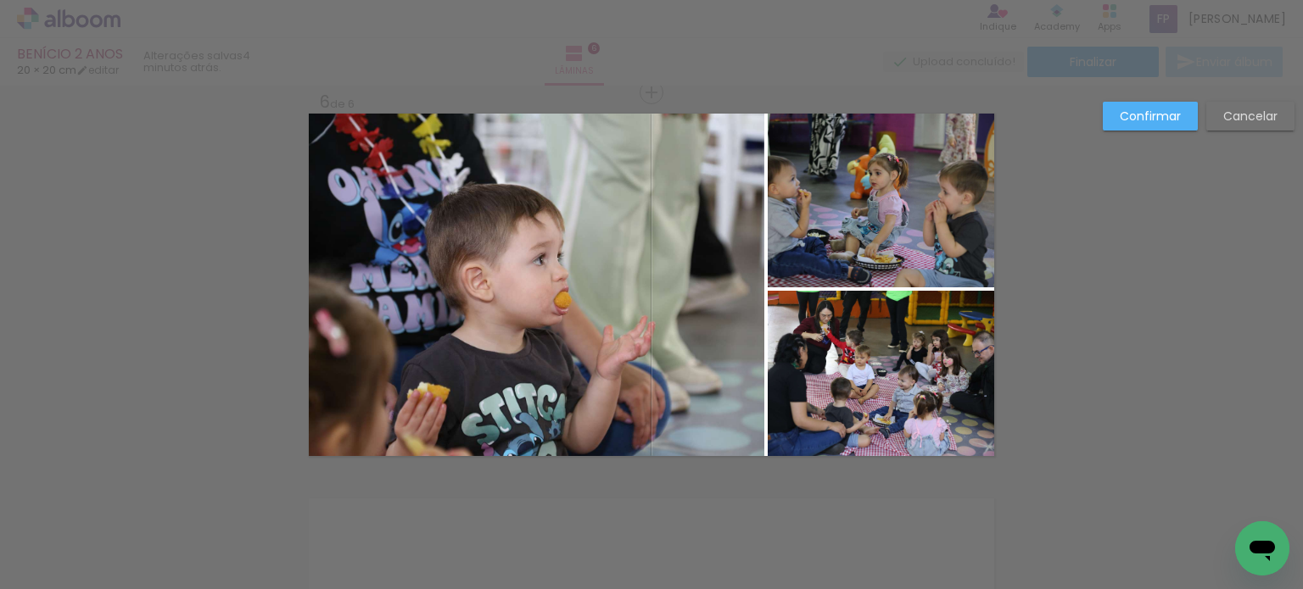
click at [906, 193] on quentale-photo at bounding box center [881, 201] width 226 height 174
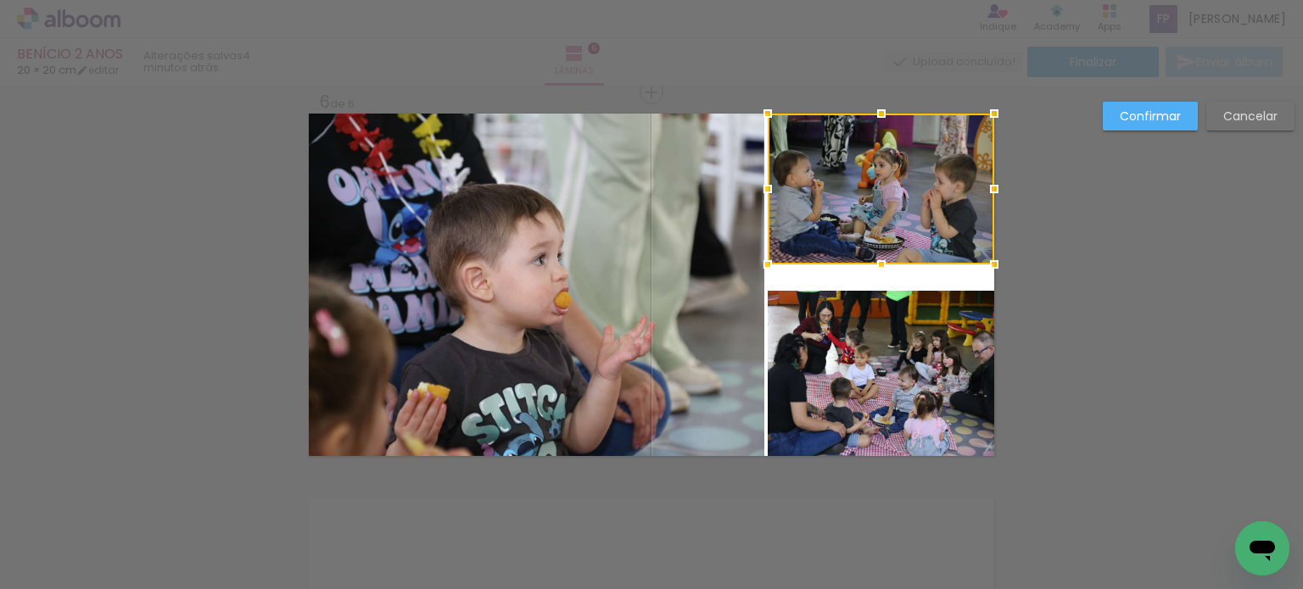
drag, startPoint x: 868, startPoint y: 293, endPoint x: 873, endPoint y: 271, distance: 23.5
click at [873, 271] on div at bounding box center [881, 265] width 34 height 34
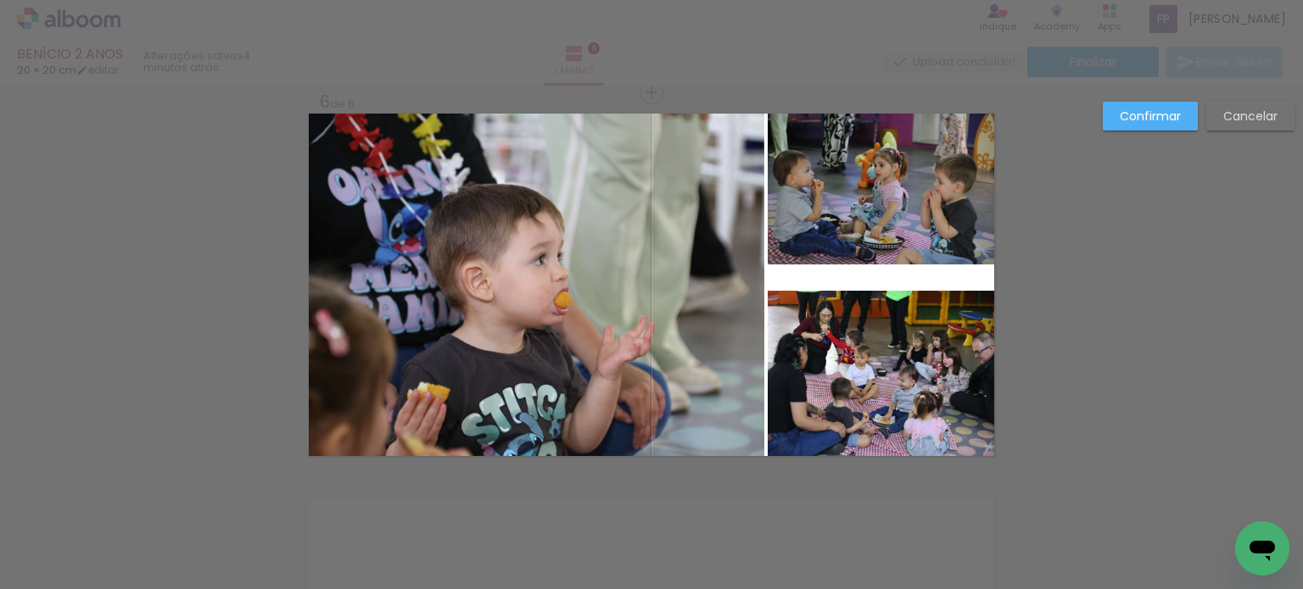
click at [889, 321] on quentale-photo at bounding box center [881, 373] width 226 height 165
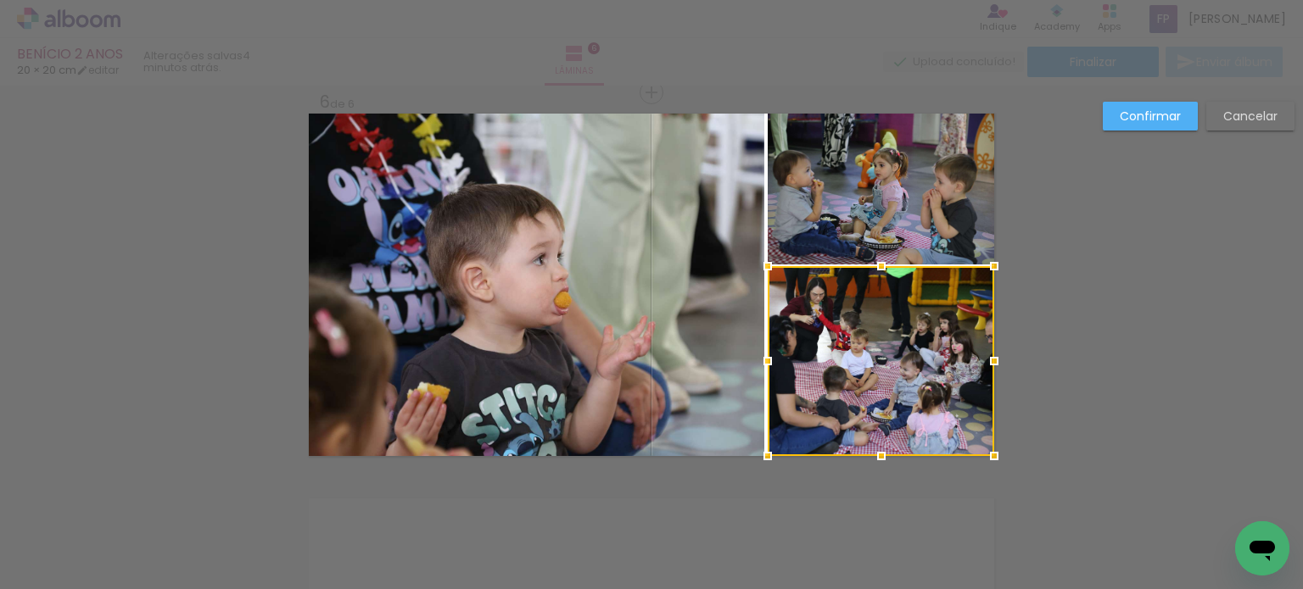
drag, startPoint x: 874, startPoint y: 292, endPoint x: 874, endPoint y: 267, distance: 24.6
click at [874, 267] on div at bounding box center [881, 266] width 34 height 34
click at [703, 284] on quentale-photo at bounding box center [536, 285] width 455 height 343
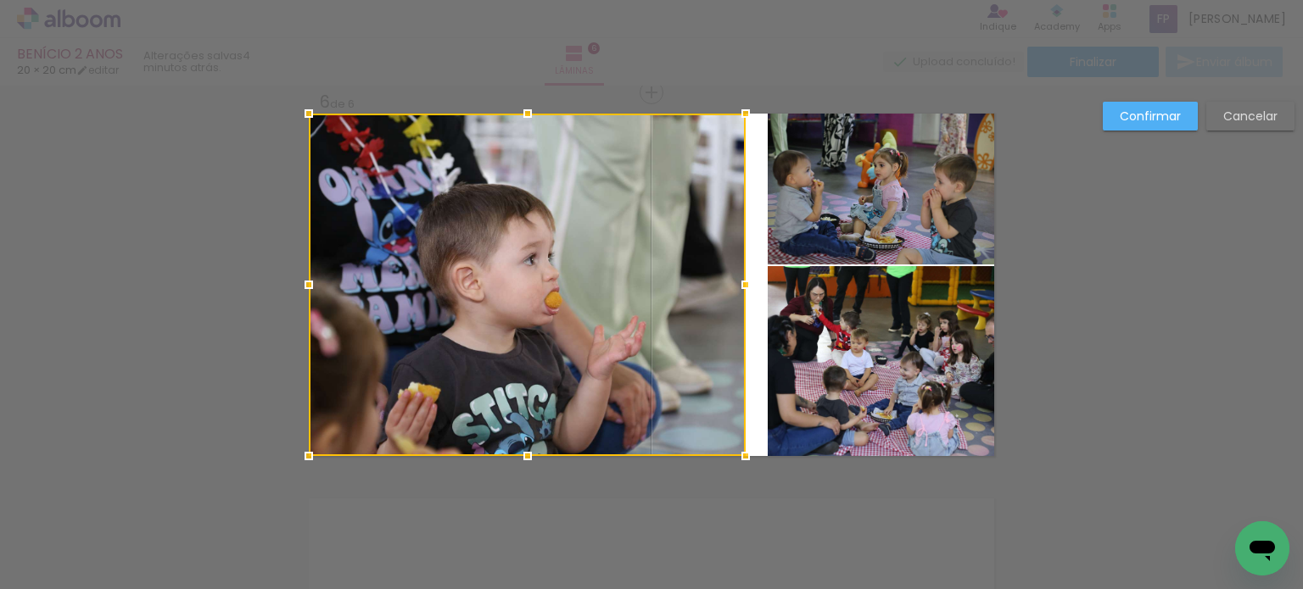
drag, startPoint x: 750, startPoint y: 284, endPoint x: 730, endPoint y: 279, distance: 20.2
click at [730, 279] on div at bounding box center [746, 285] width 34 height 34
click at [832, 234] on quentale-photo at bounding box center [881, 189] width 226 height 151
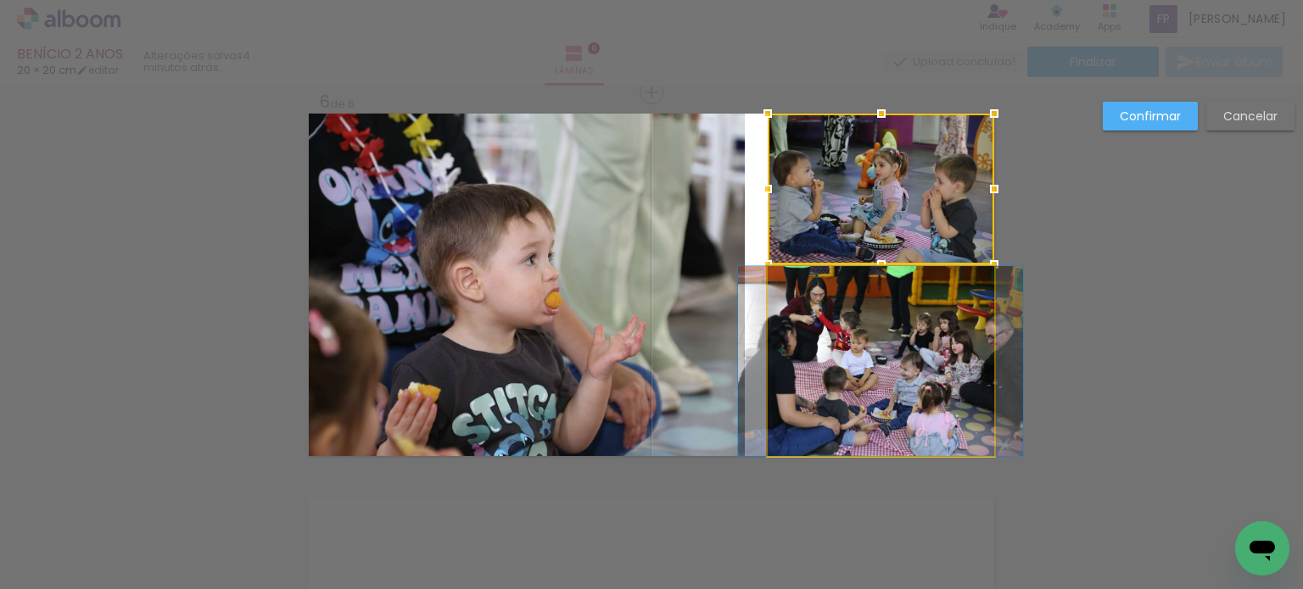
click at [804, 301] on quentale-photo at bounding box center [881, 361] width 226 height 190
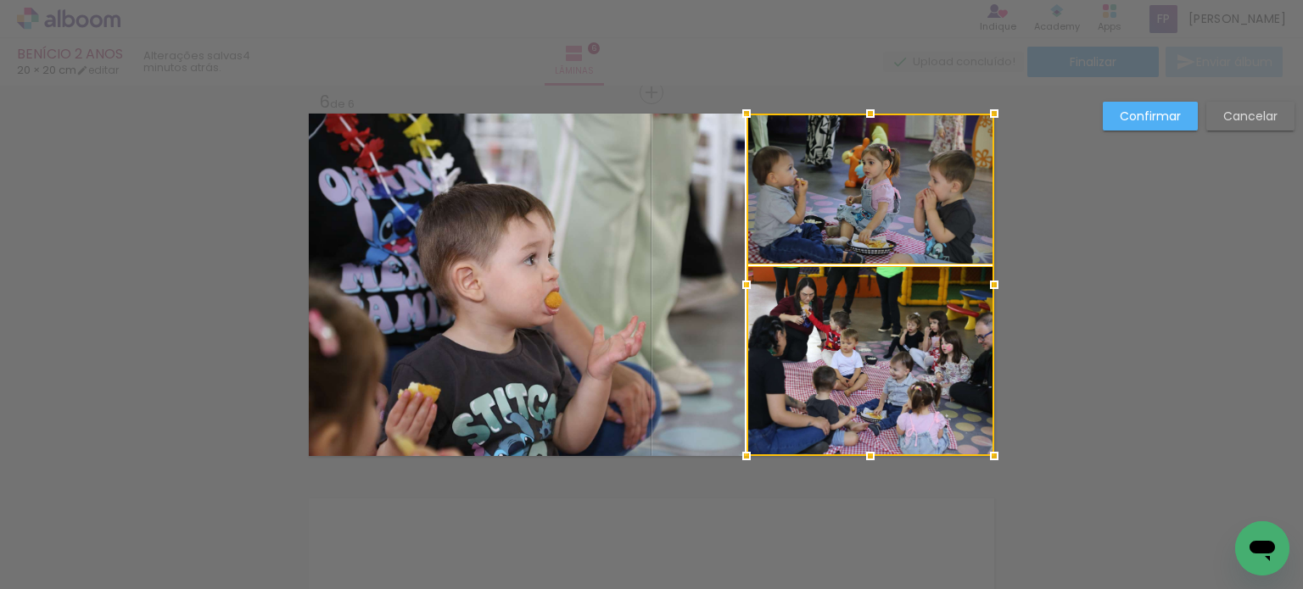
drag, startPoint x: 762, startPoint y: 284, endPoint x: 742, endPoint y: 284, distance: 19.5
click at [742, 284] on div at bounding box center [746, 285] width 34 height 34
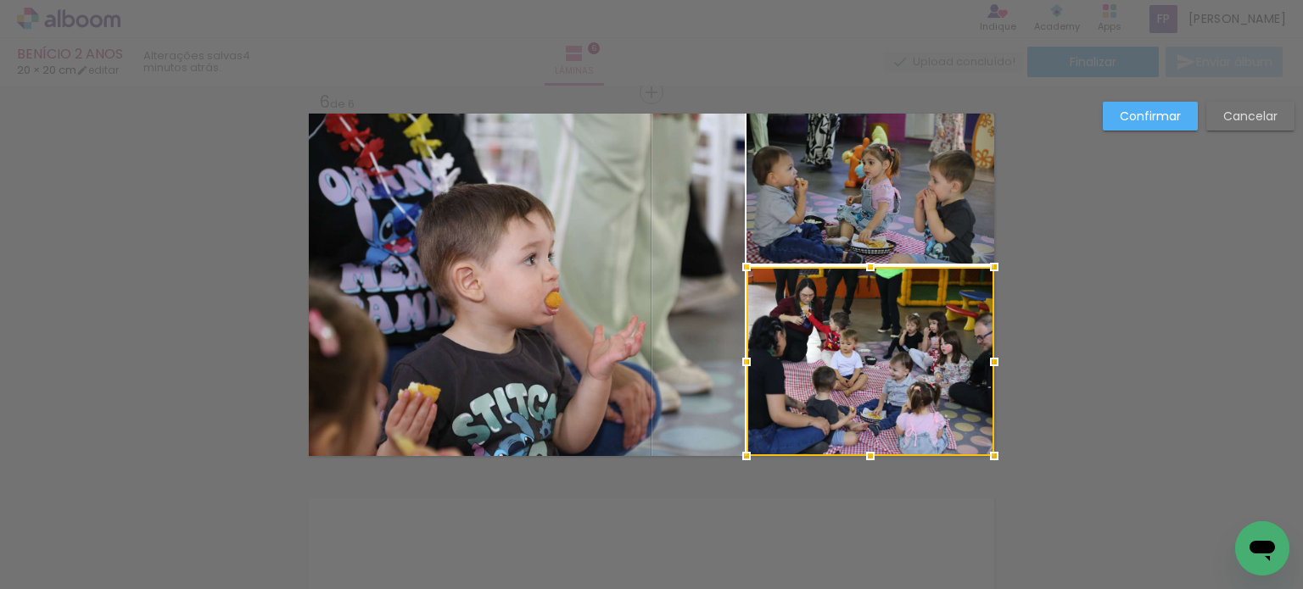
click at [0, 0] on slot "Confirmar" at bounding box center [0, 0] width 0 height 0
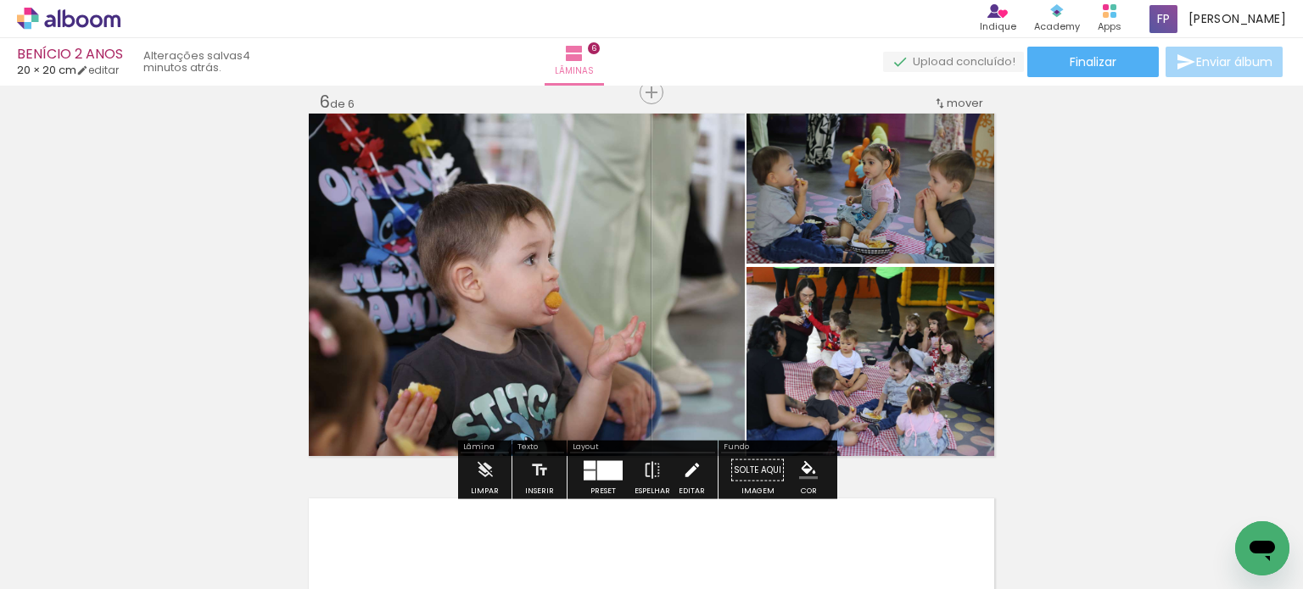
click at [695, 459] on iron-icon at bounding box center [692, 471] width 19 height 34
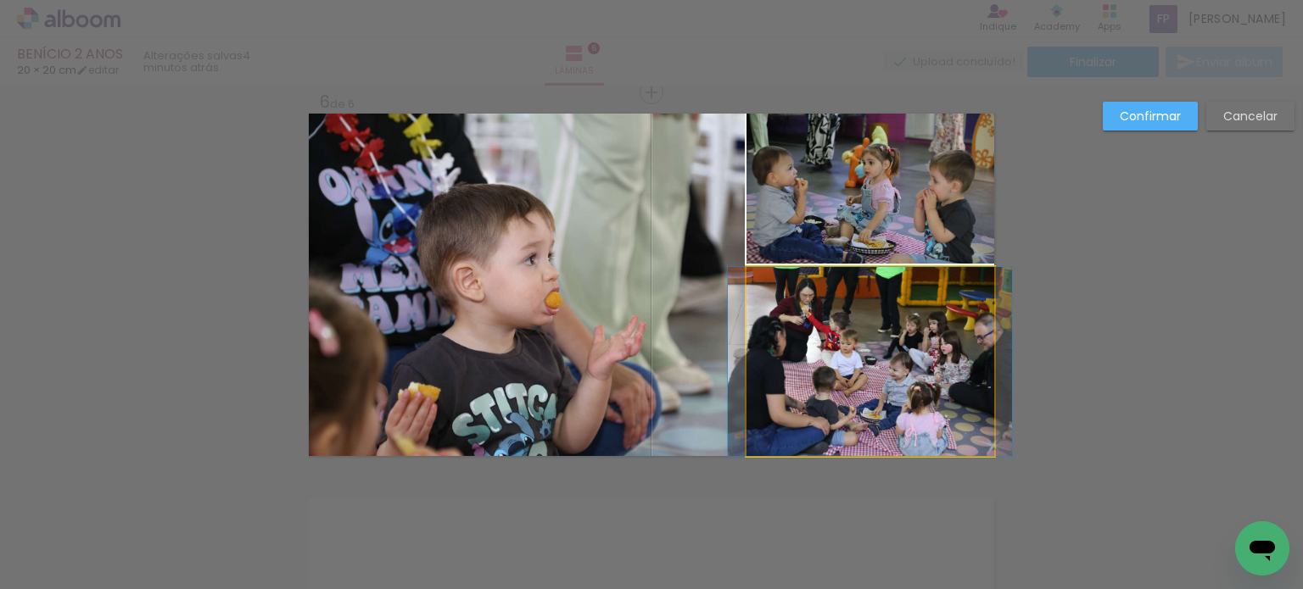
click at [746, 310] on quentale-photo at bounding box center [870, 361] width 248 height 189
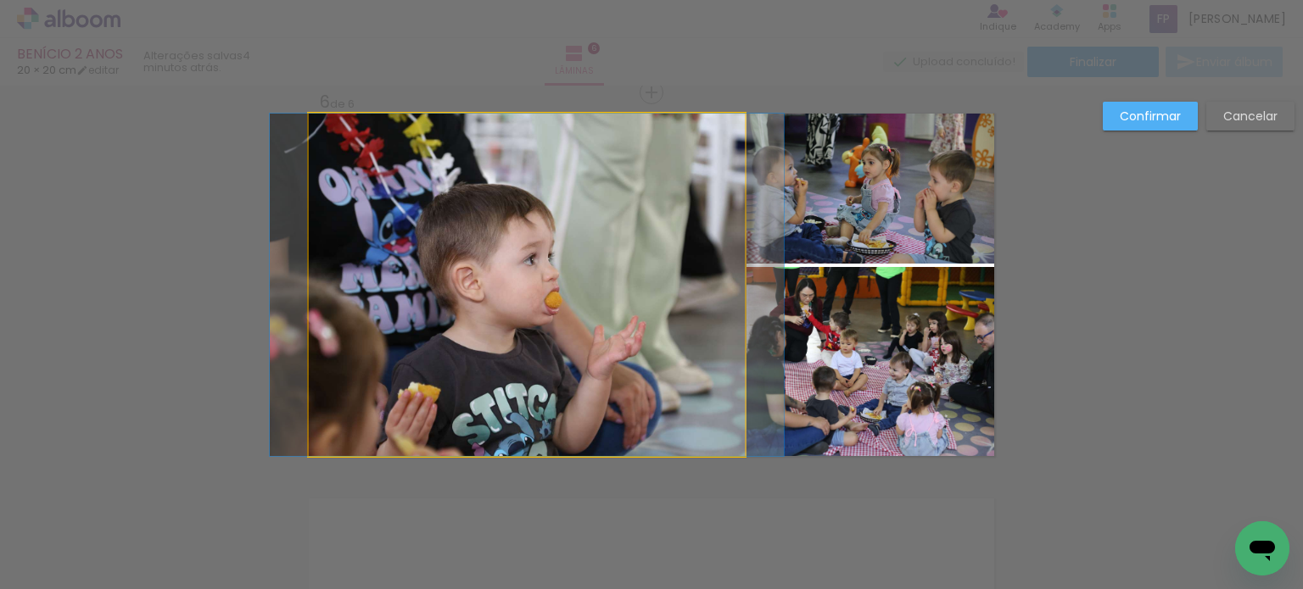
click at [732, 288] on quentale-photo at bounding box center [527, 285] width 436 height 343
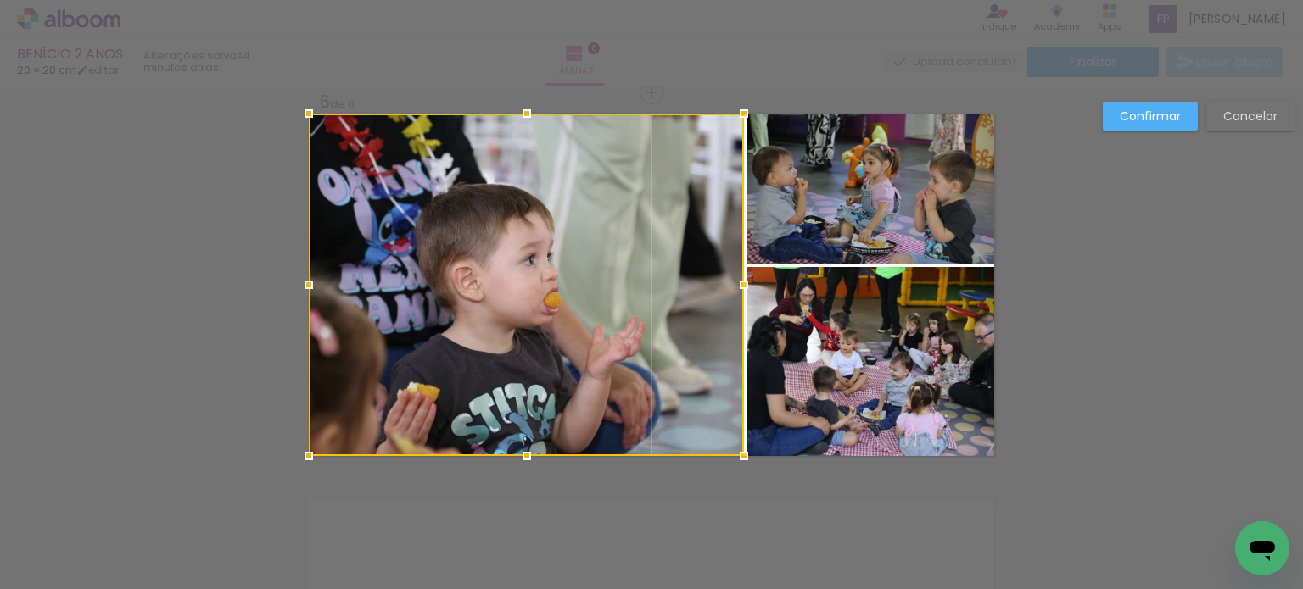
click at [734, 283] on div at bounding box center [744, 285] width 34 height 34
click at [1125, 126] on paper-button "Confirmar" at bounding box center [1150, 116] width 95 height 29
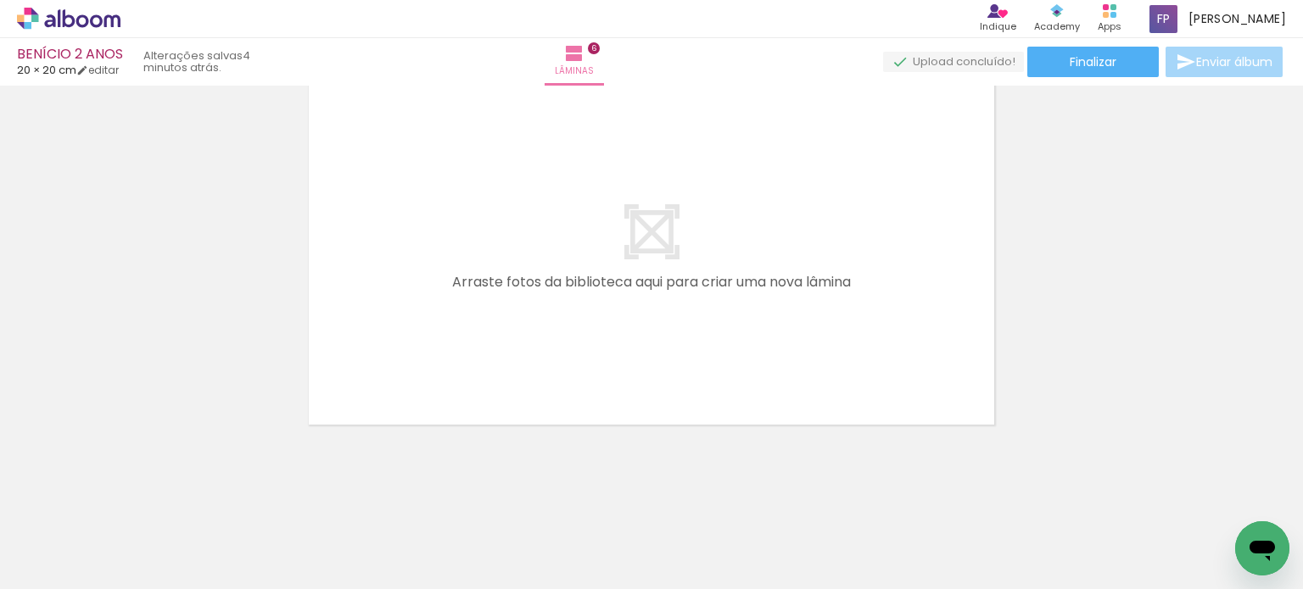
scroll to position [0, 1401]
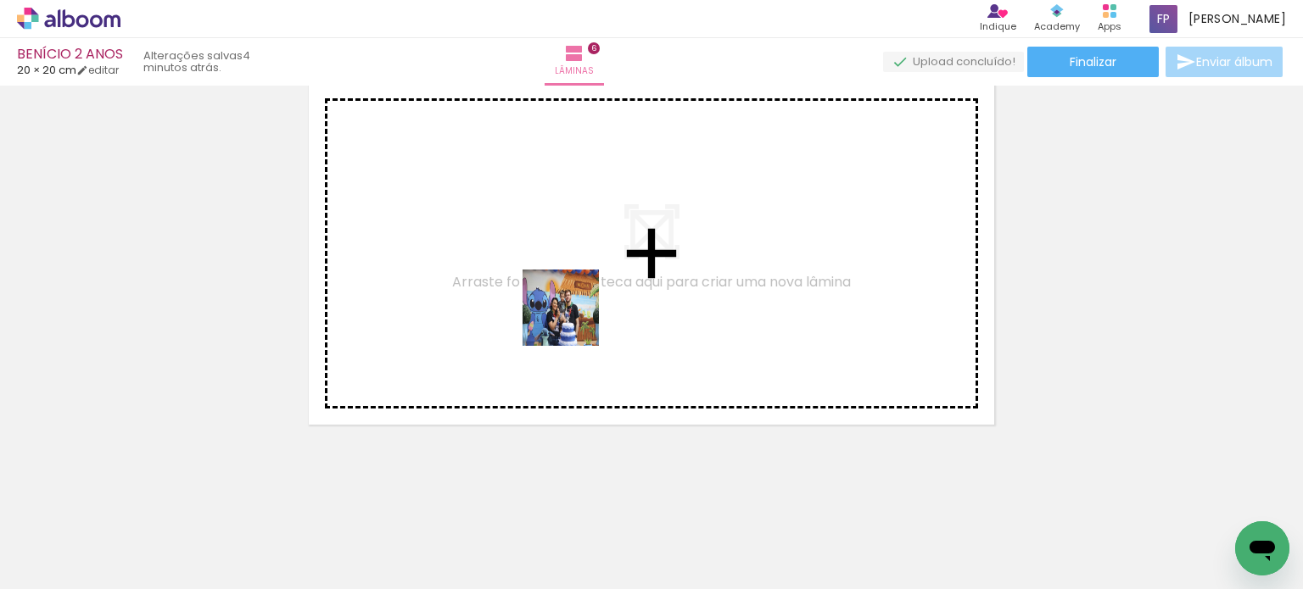
drag, startPoint x: 604, startPoint y: 549, endPoint x: 638, endPoint y: 500, distance: 59.8
click at [567, 306] on quentale-workspace at bounding box center [651, 294] width 1303 height 589
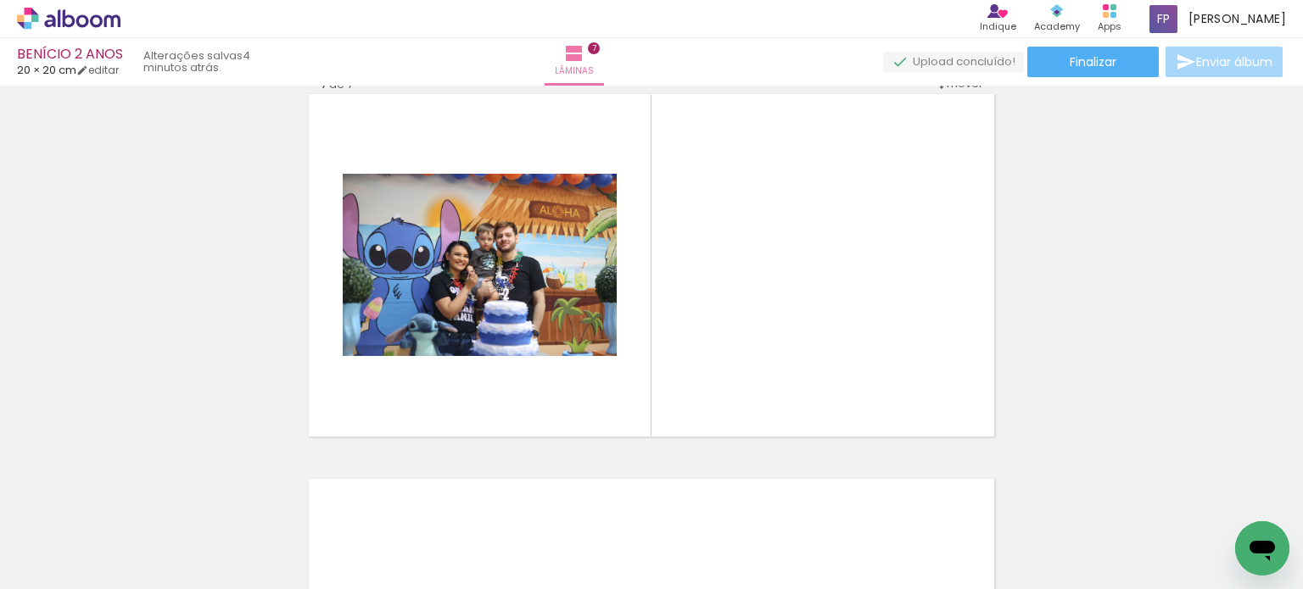
scroll to position [2332, 0]
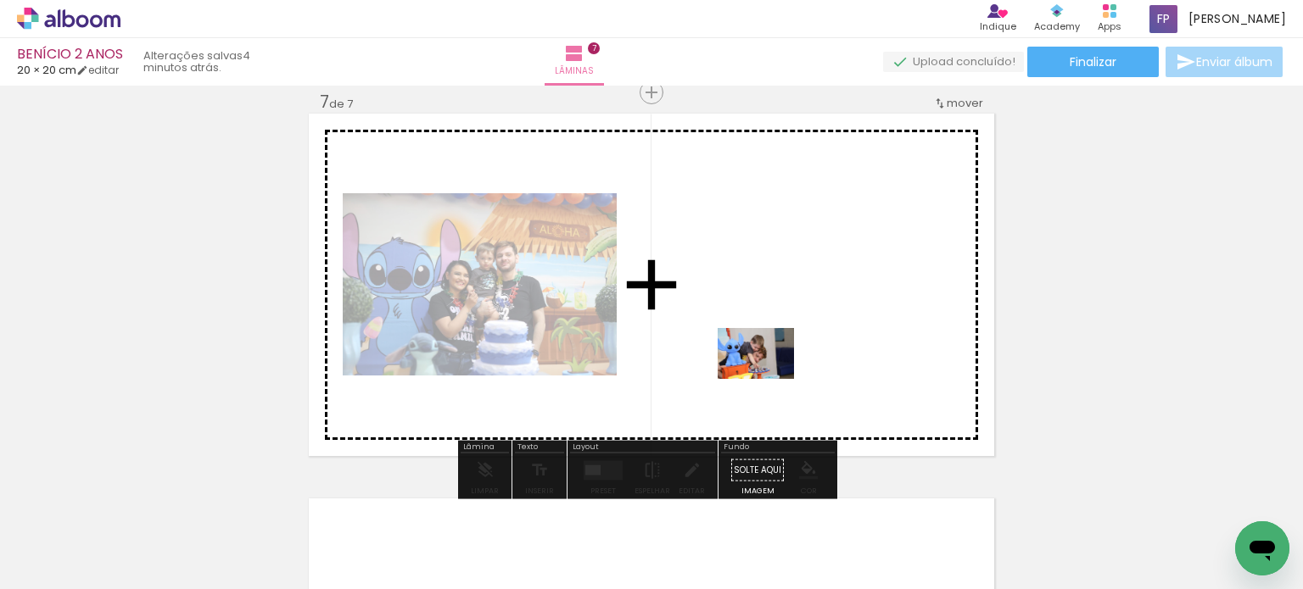
drag, startPoint x: 768, startPoint y: 521, endPoint x: 768, endPoint y: 437, distance: 84.0
click at [774, 362] on quentale-workspace at bounding box center [651, 294] width 1303 height 589
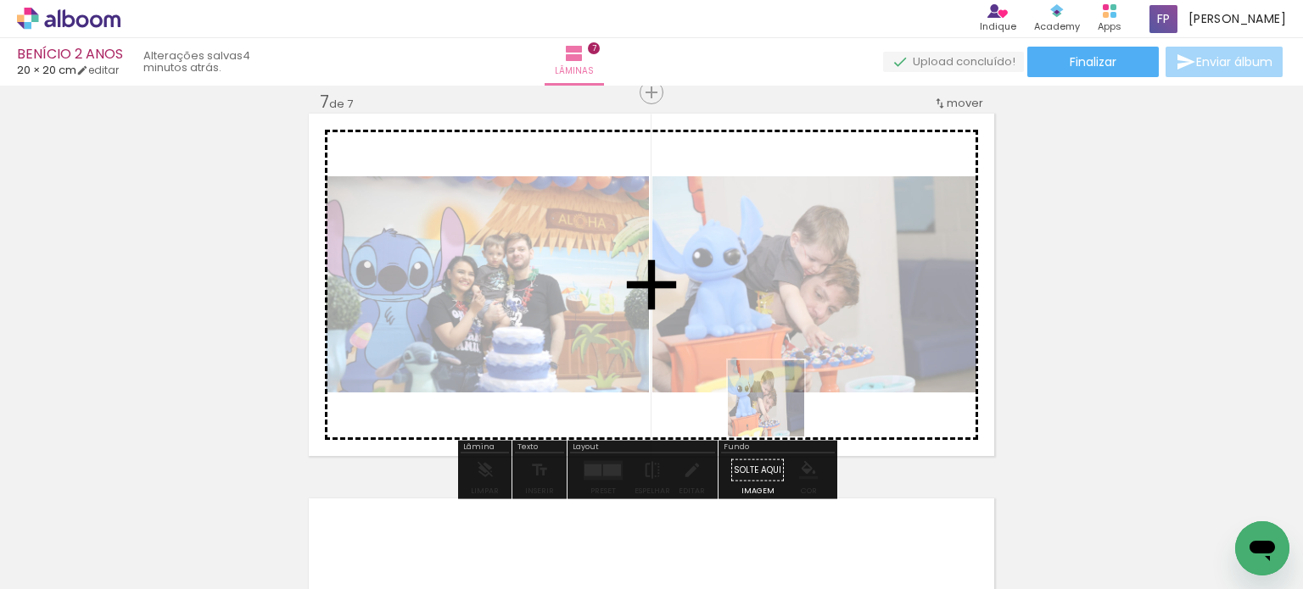
drag, startPoint x: 767, startPoint y: 545, endPoint x: 781, endPoint y: 404, distance: 142.4
click at [781, 404] on quentale-workspace at bounding box center [651, 294] width 1303 height 589
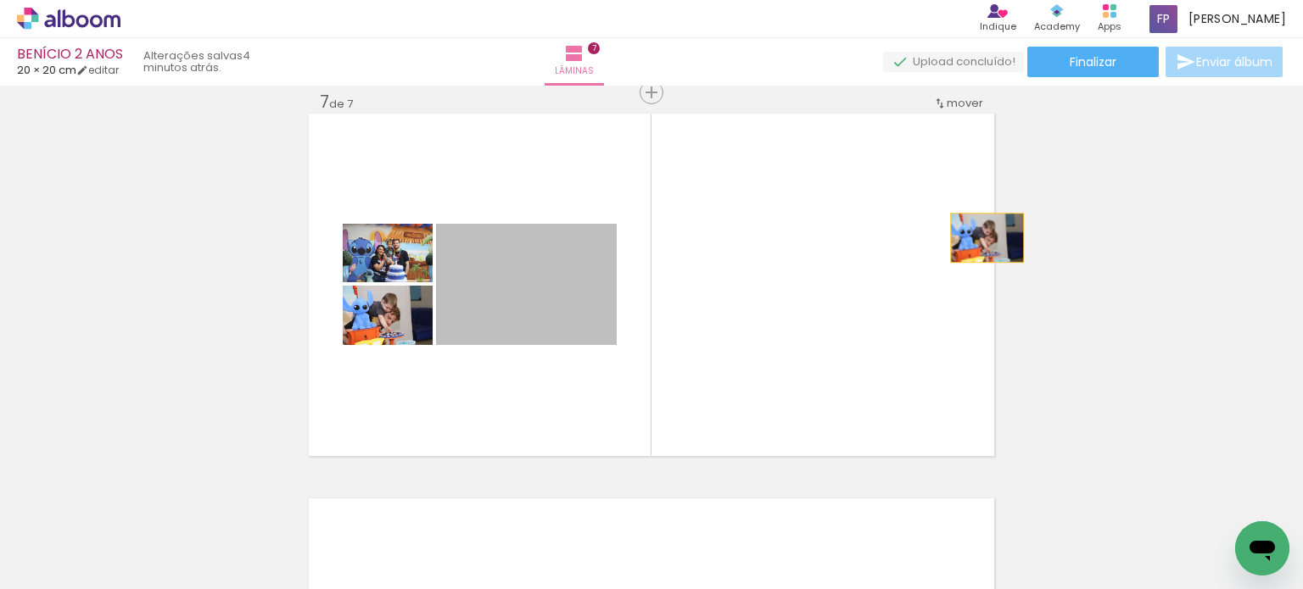
drag, startPoint x: 584, startPoint y: 318, endPoint x: 991, endPoint y: 327, distance: 407.2
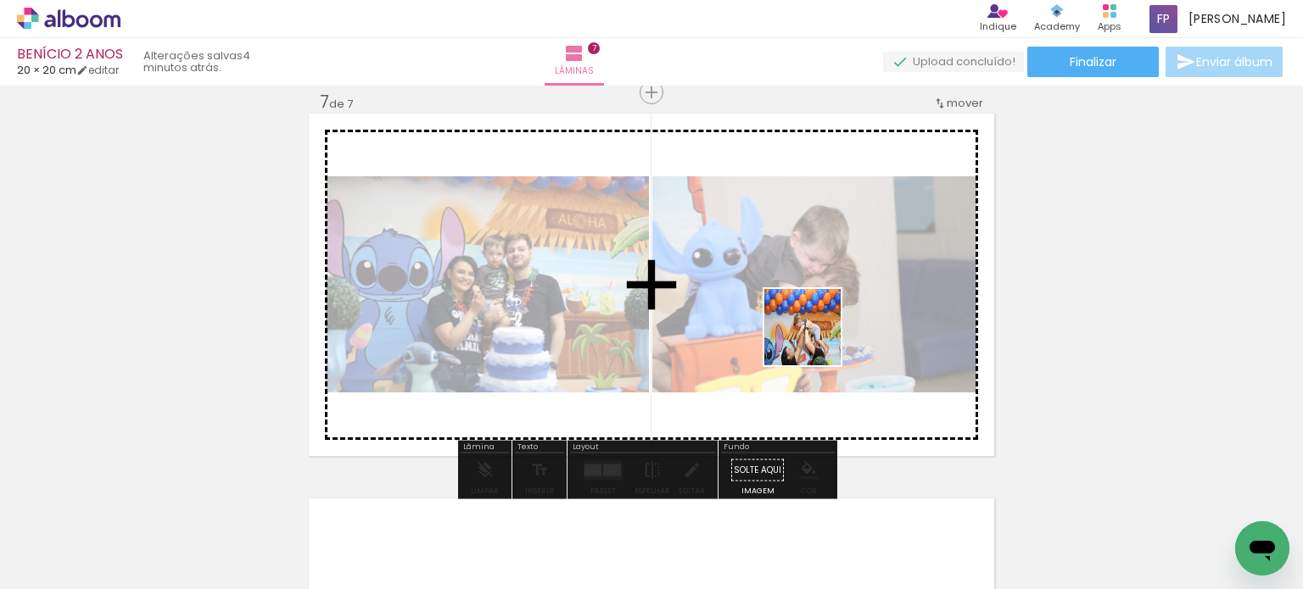
drag, startPoint x: 685, startPoint y: 539, endPoint x: 772, endPoint y: 374, distance: 185.9
click at [879, 254] on quentale-workspace at bounding box center [651, 294] width 1303 height 589
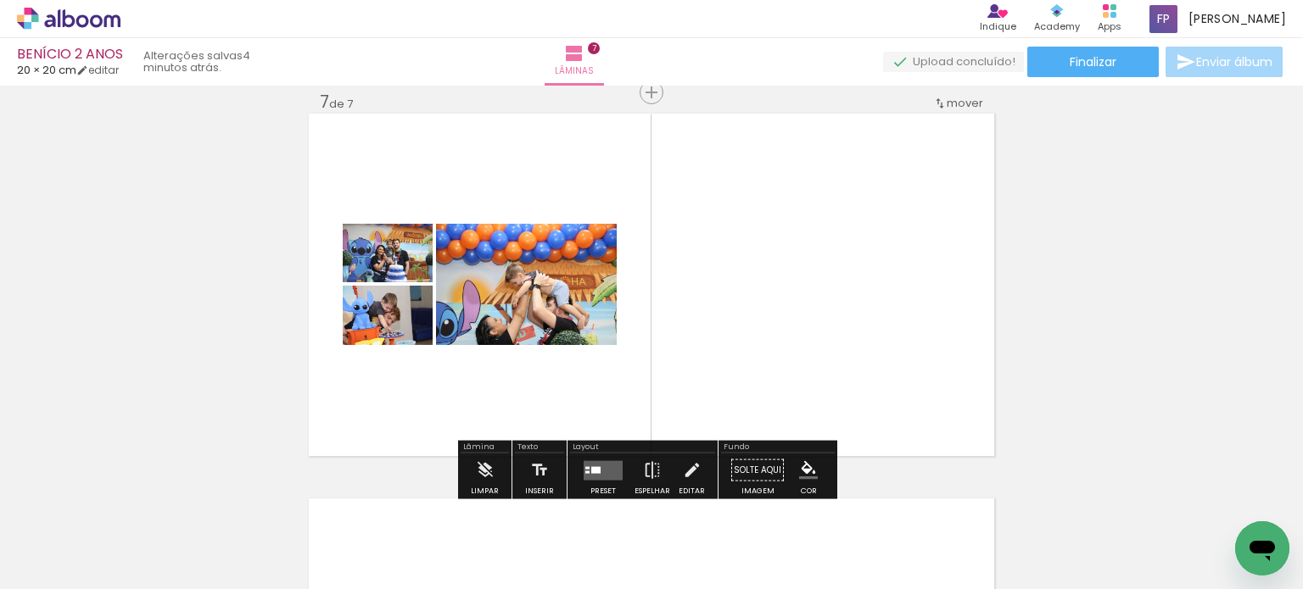
click at [601, 461] on quentale-layouter at bounding box center [603, 471] width 39 height 20
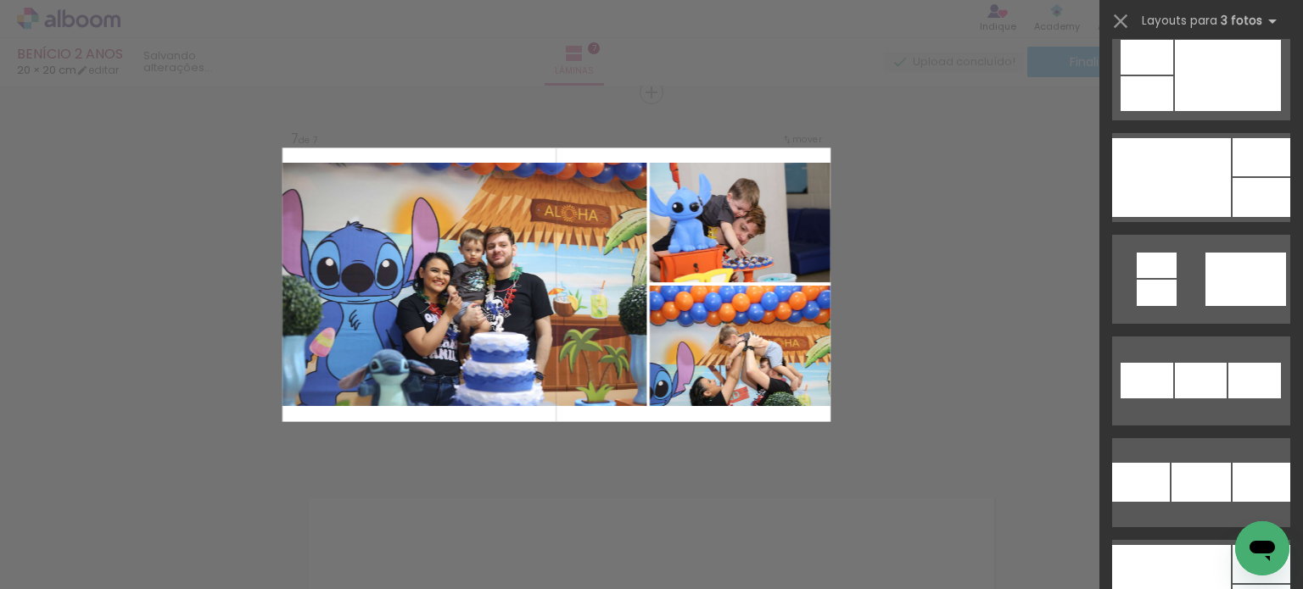
scroll to position [1951, 0]
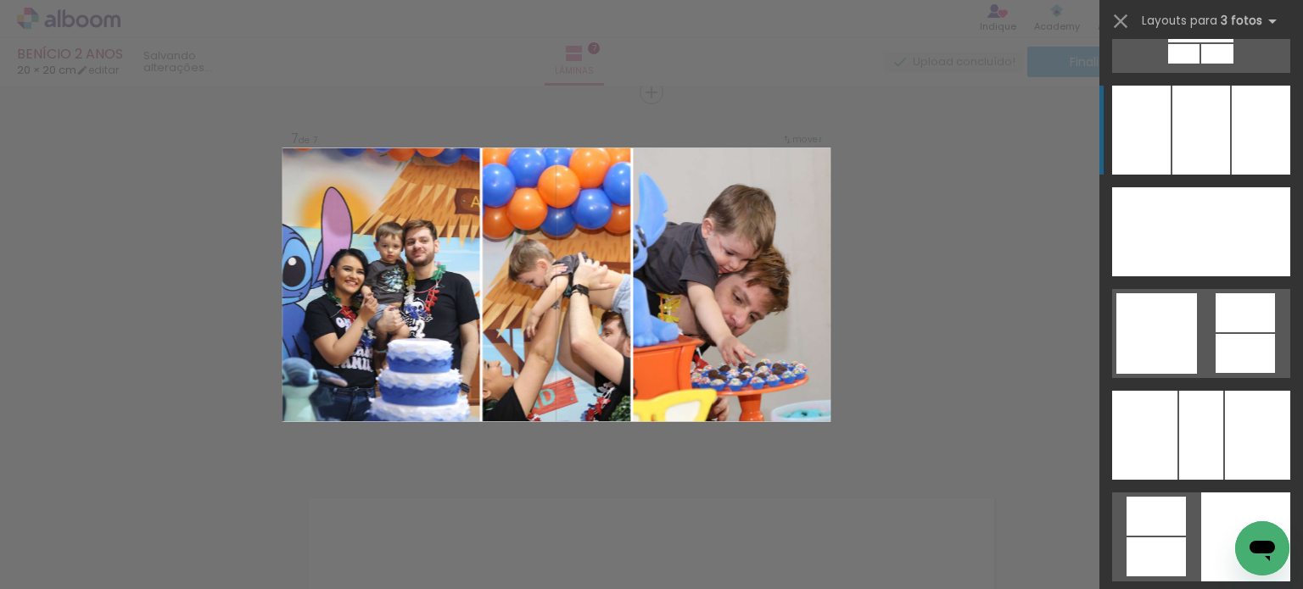
scroll to position [4580, 0]
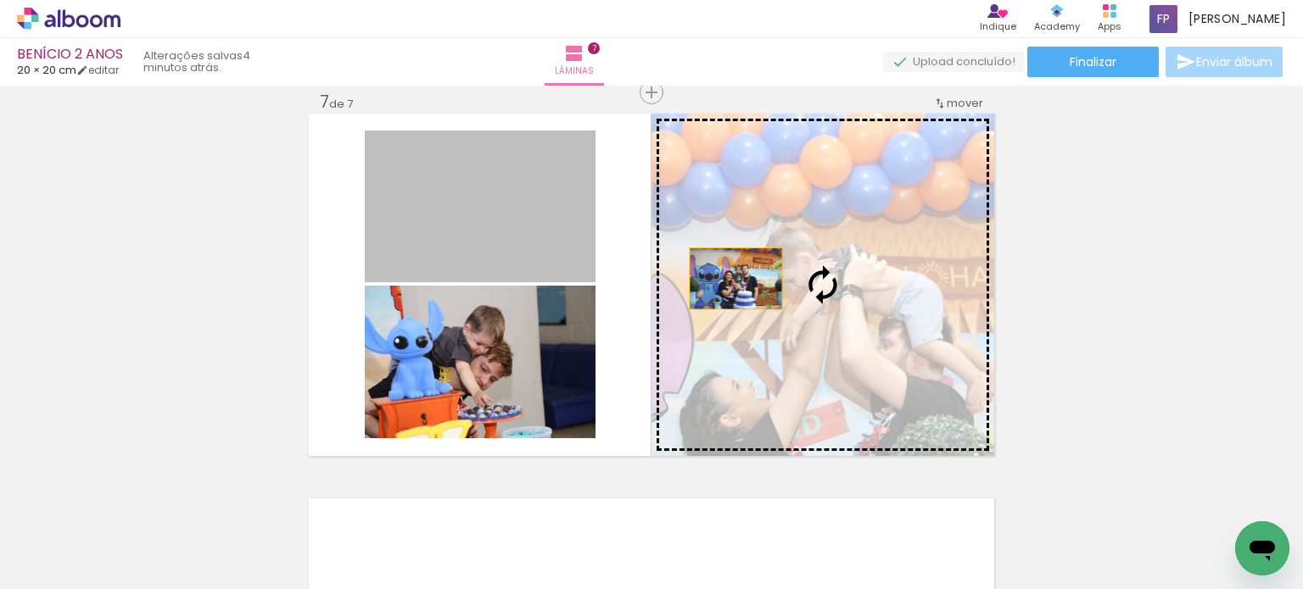
drag, startPoint x: 552, startPoint y: 250, endPoint x: 756, endPoint y: 284, distance: 206.4
click at [0, 0] on slot at bounding box center [0, 0] width 0 height 0
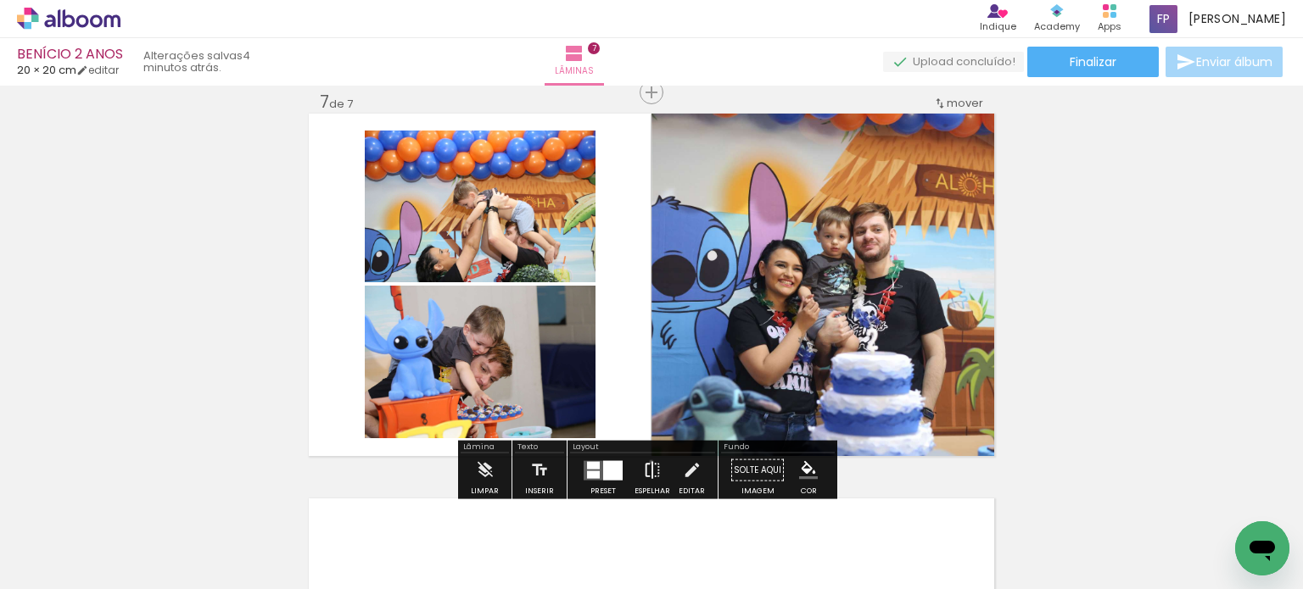
click at [647, 461] on iron-icon at bounding box center [652, 471] width 19 height 34
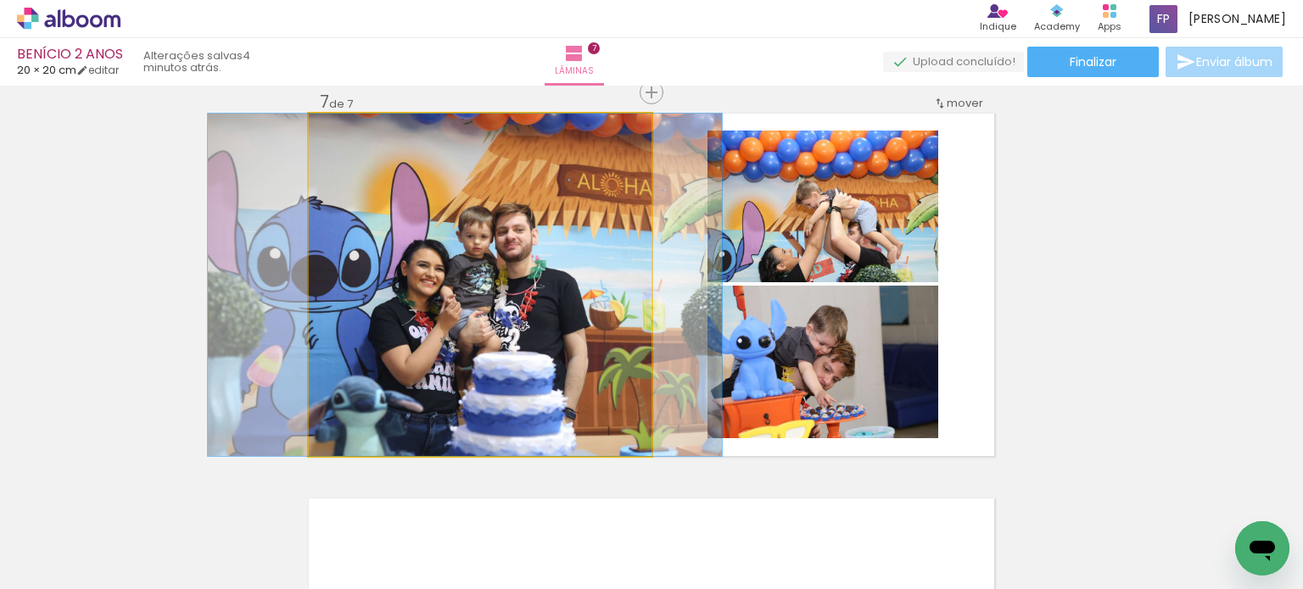
drag, startPoint x: 539, startPoint y: 361, endPoint x: 604, endPoint y: 333, distance: 71.1
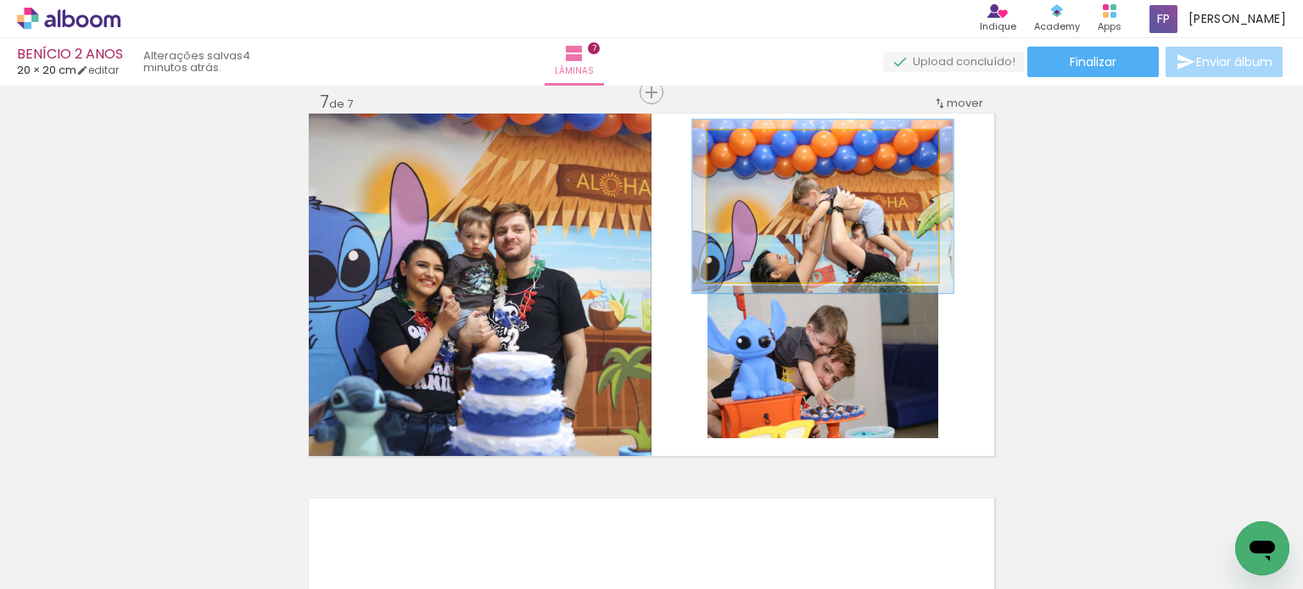
type paper-slider "113"
click at [756, 154] on div at bounding box center [754, 148] width 27 height 27
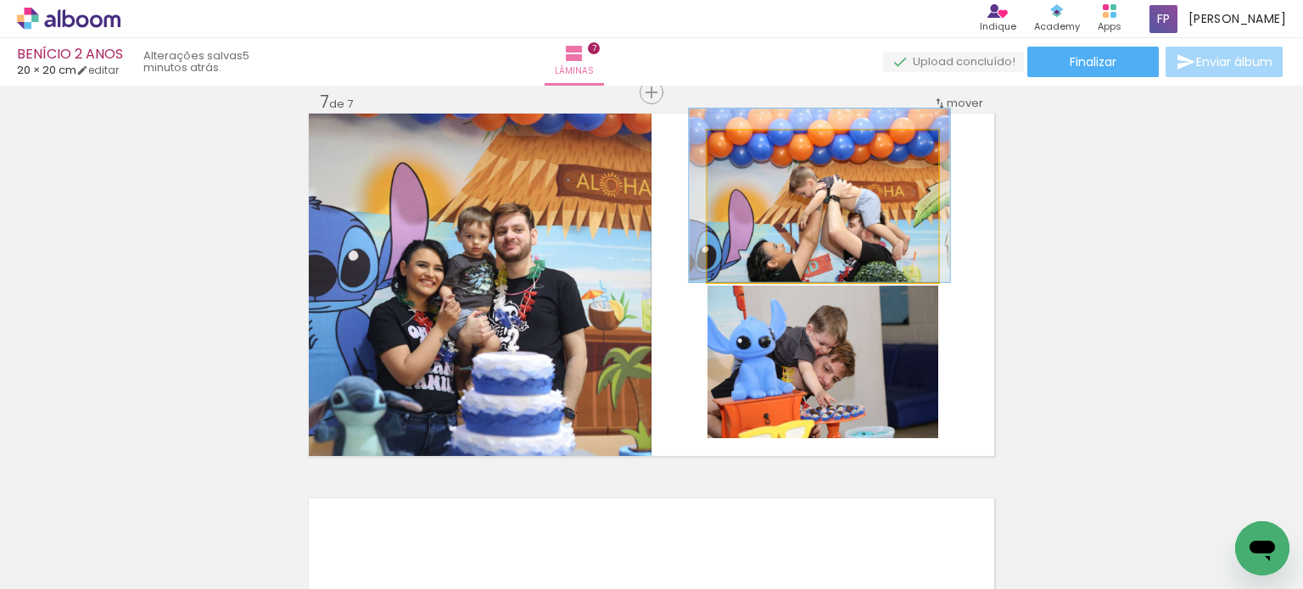
drag, startPoint x: 835, startPoint y: 220, endPoint x: 832, endPoint y: 193, distance: 27.4
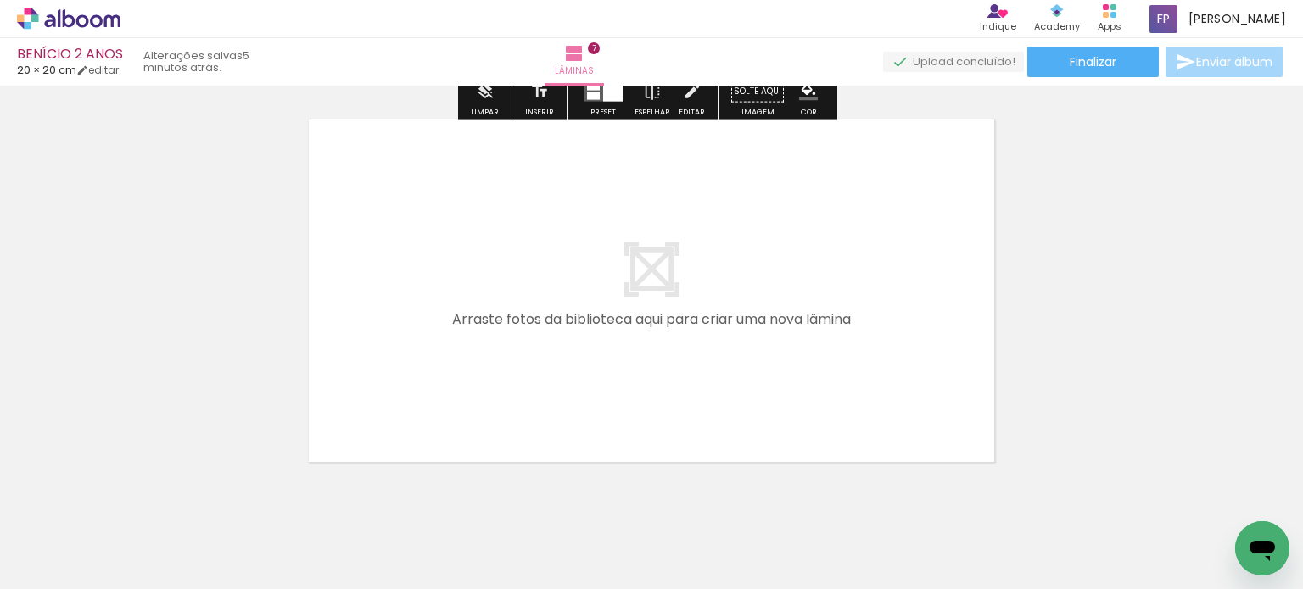
scroll to position [2748, 0]
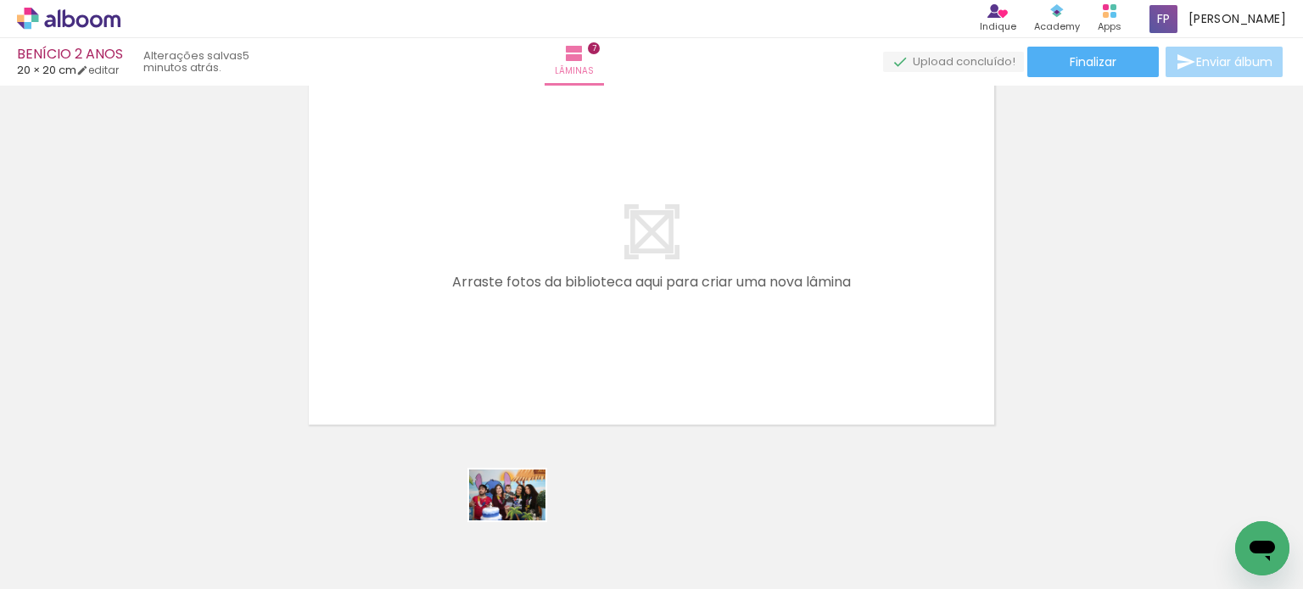
drag, startPoint x: 494, startPoint y: 547, endPoint x: 518, endPoint y: 523, distance: 33.6
click at [518, 523] on div at bounding box center [479, 533] width 84 height 56
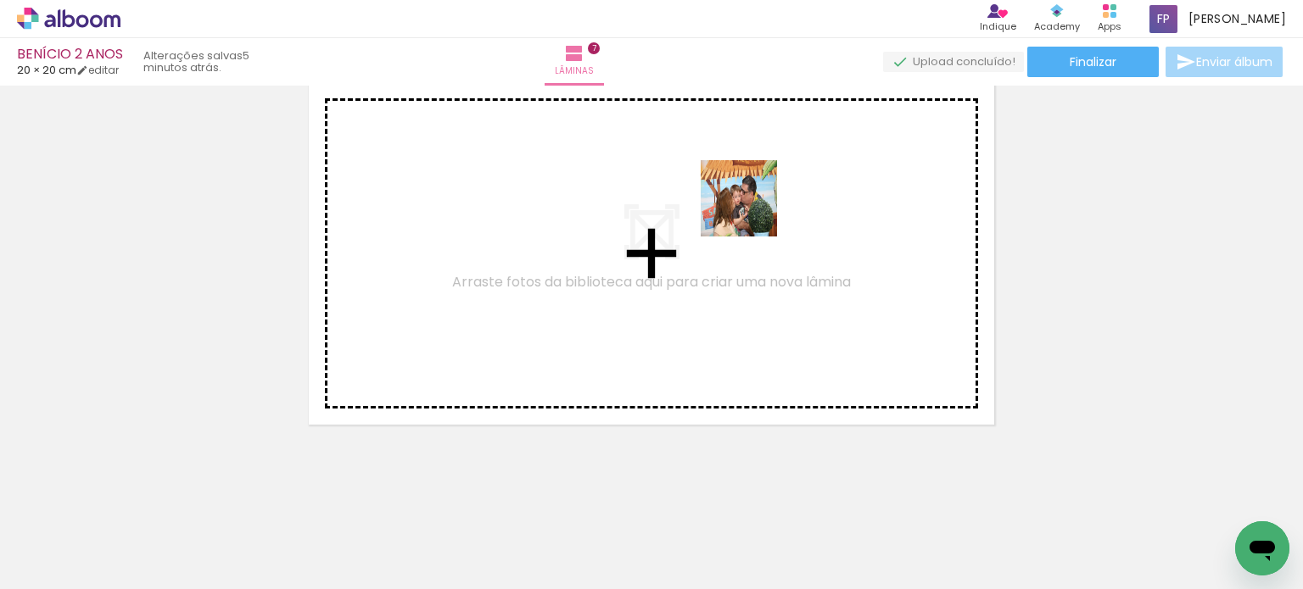
drag, startPoint x: 882, startPoint y: 537, endPoint x: 751, endPoint y: 211, distance: 350.9
click at [751, 211] on quentale-workspace at bounding box center [651, 294] width 1303 height 589
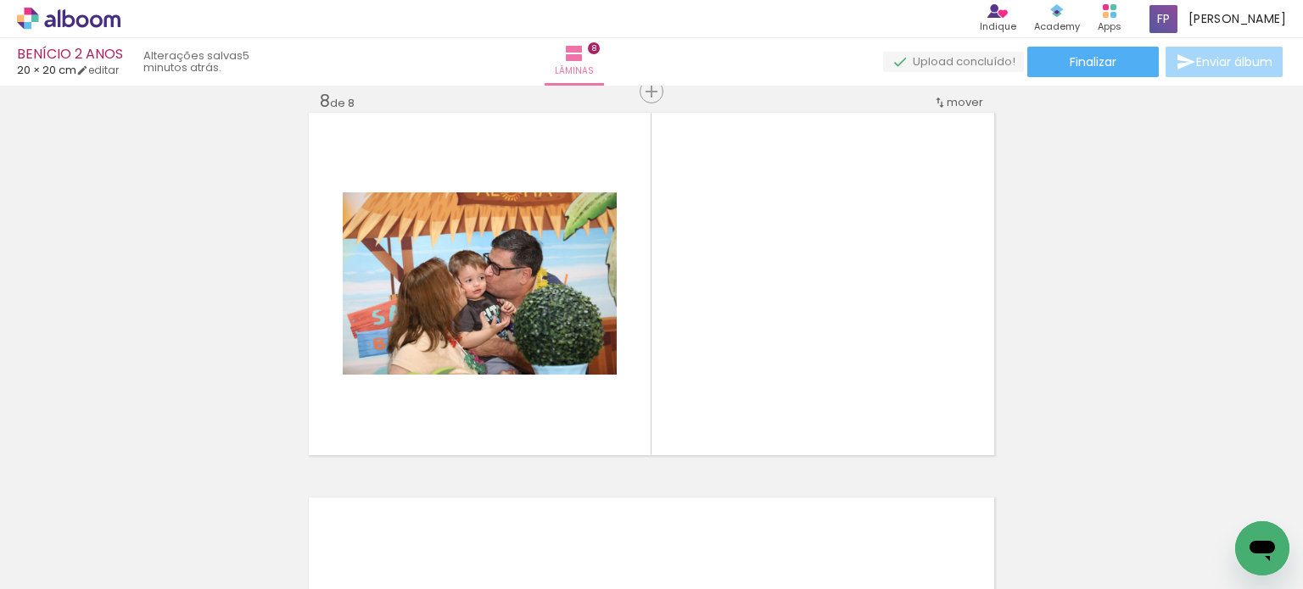
scroll to position [2717, 0]
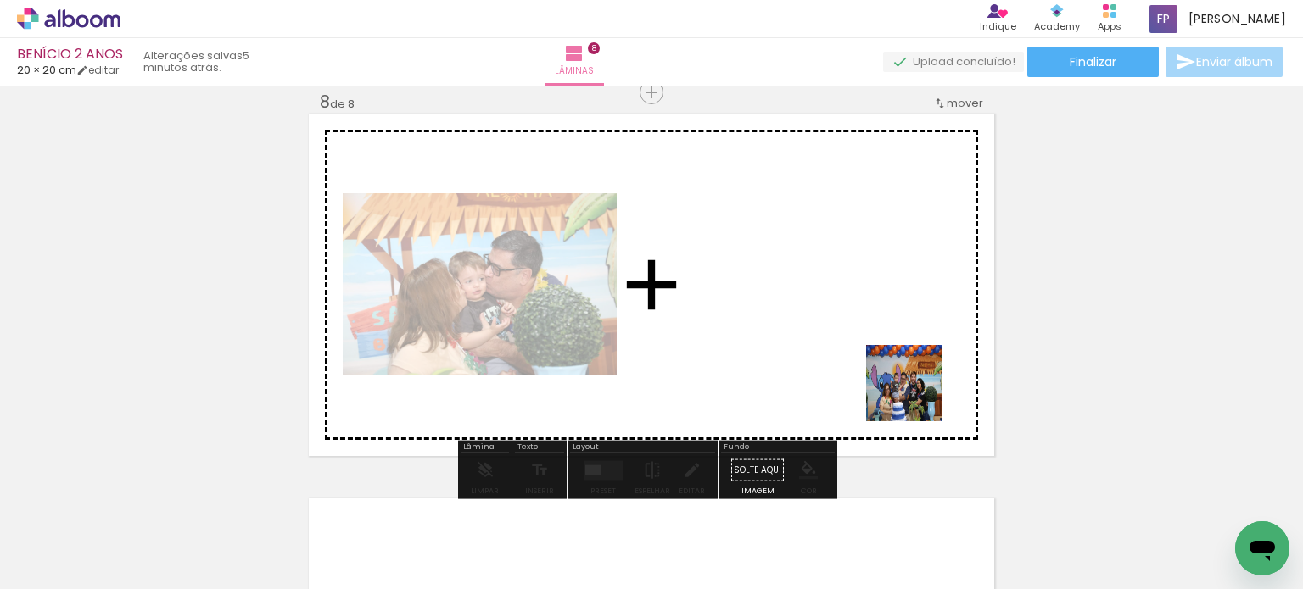
drag, startPoint x: 969, startPoint y: 538, endPoint x: 1035, endPoint y: 489, distance: 81.9
click at [893, 328] on quentale-workspace at bounding box center [651, 294] width 1303 height 589
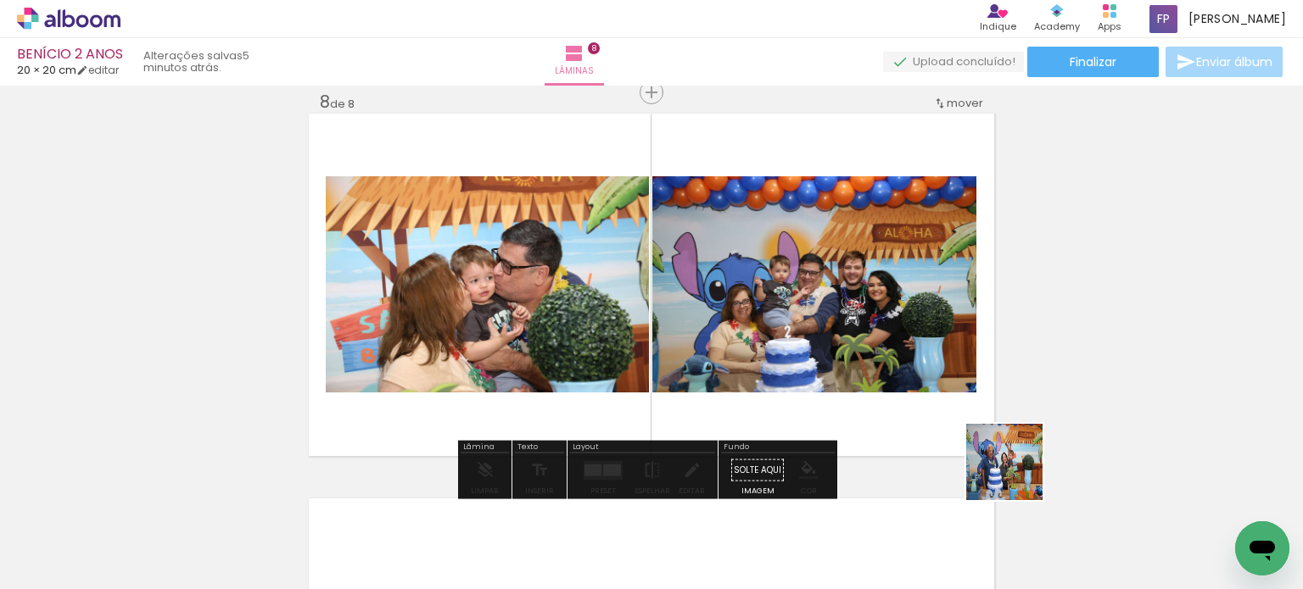
drag, startPoint x: 1065, startPoint y: 555, endPoint x: 1073, endPoint y: 486, distance: 69.1
click at [913, 349] on quentale-workspace at bounding box center [651, 294] width 1303 height 589
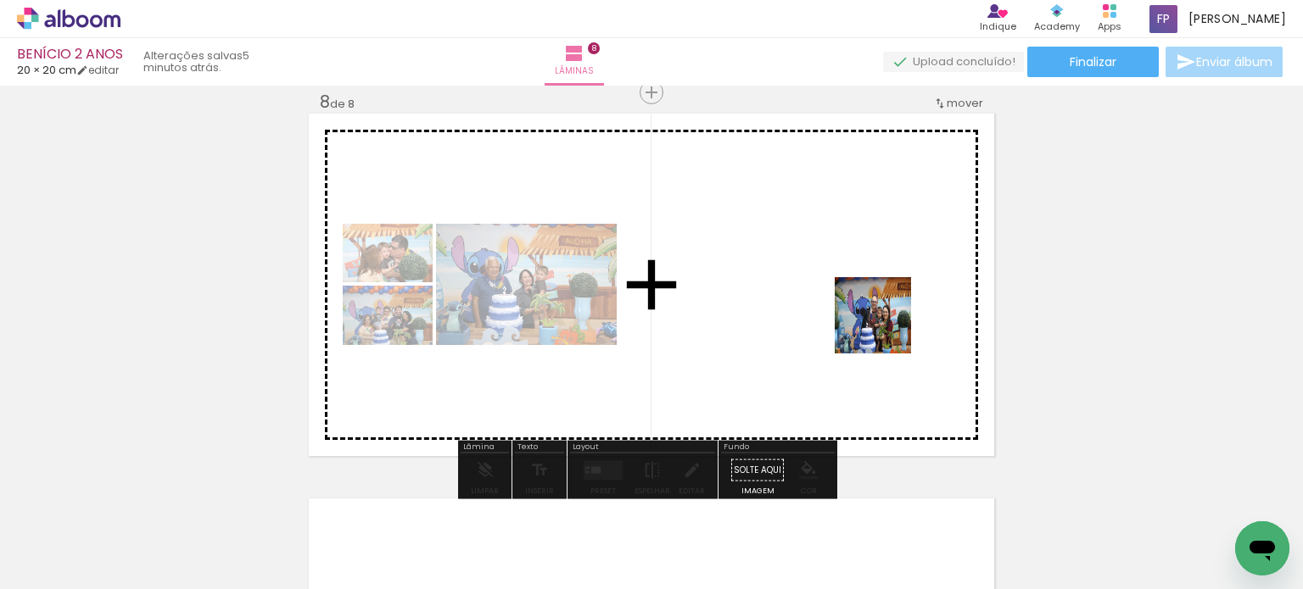
drag, startPoint x: 1153, startPoint y: 548, endPoint x: 522, endPoint y: 506, distance: 633.2
click at [884, 328] on quentale-workspace at bounding box center [651, 294] width 1303 height 589
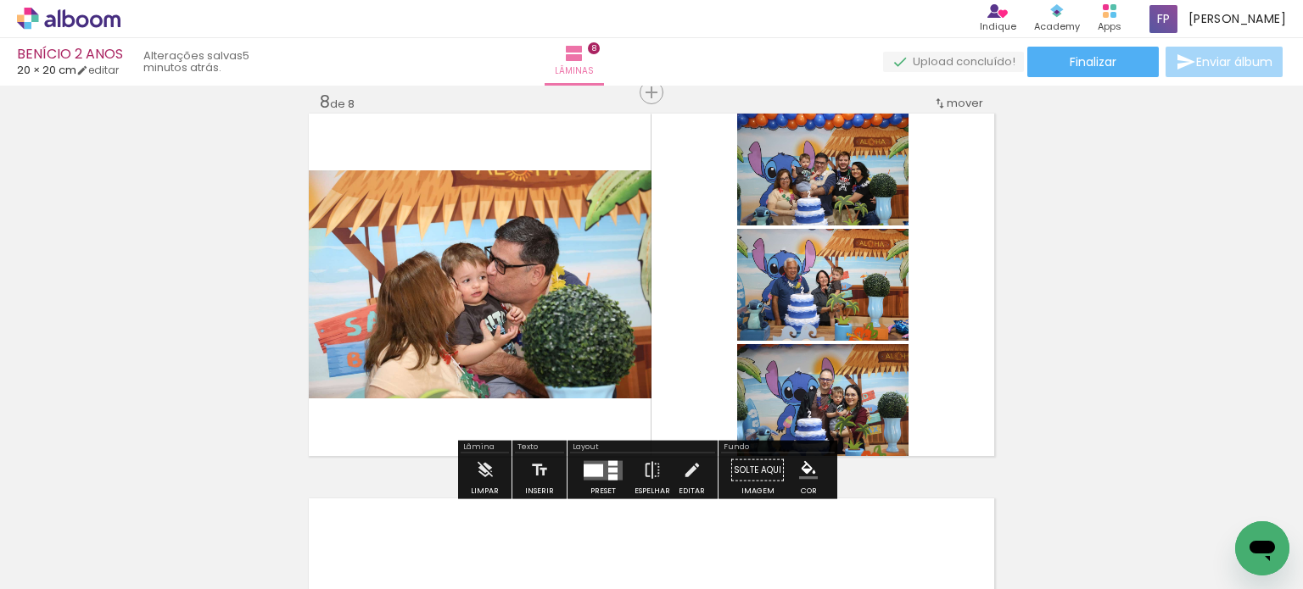
drag, startPoint x: 454, startPoint y: 556, endPoint x: 652, endPoint y: 541, distance: 199.0
click at [626, 315] on quentale-workspace at bounding box center [651, 294] width 1303 height 589
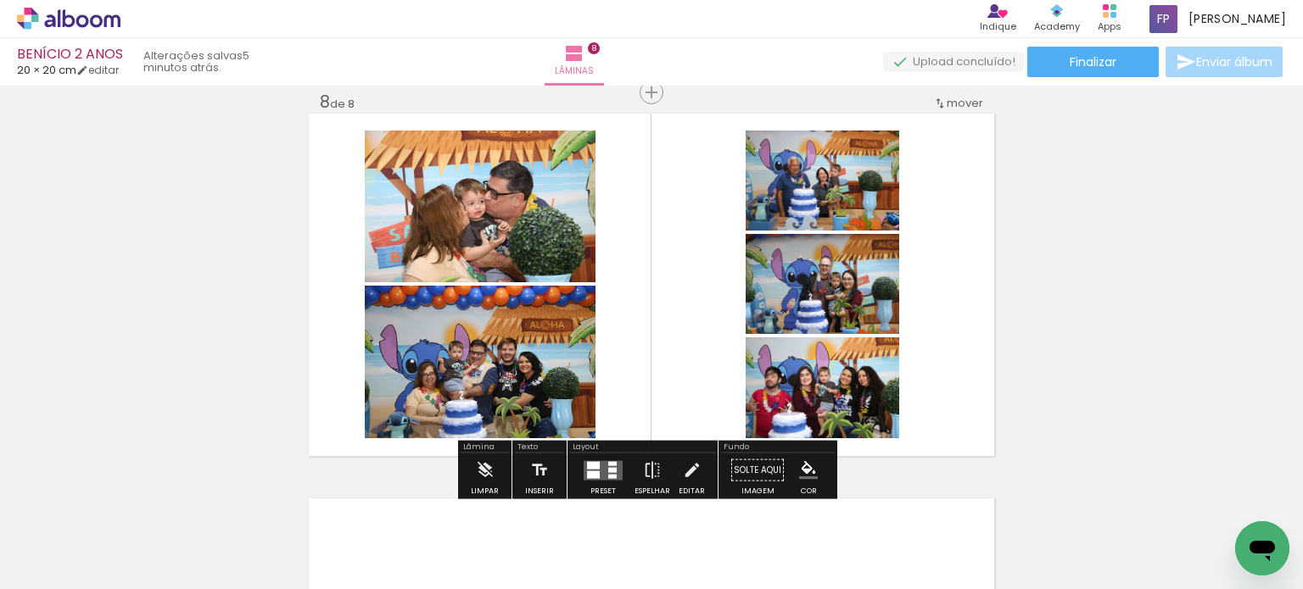
scroll to position [0, 2197]
click at [608, 471] on div at bounding box center [612, 469] width 8 height 5
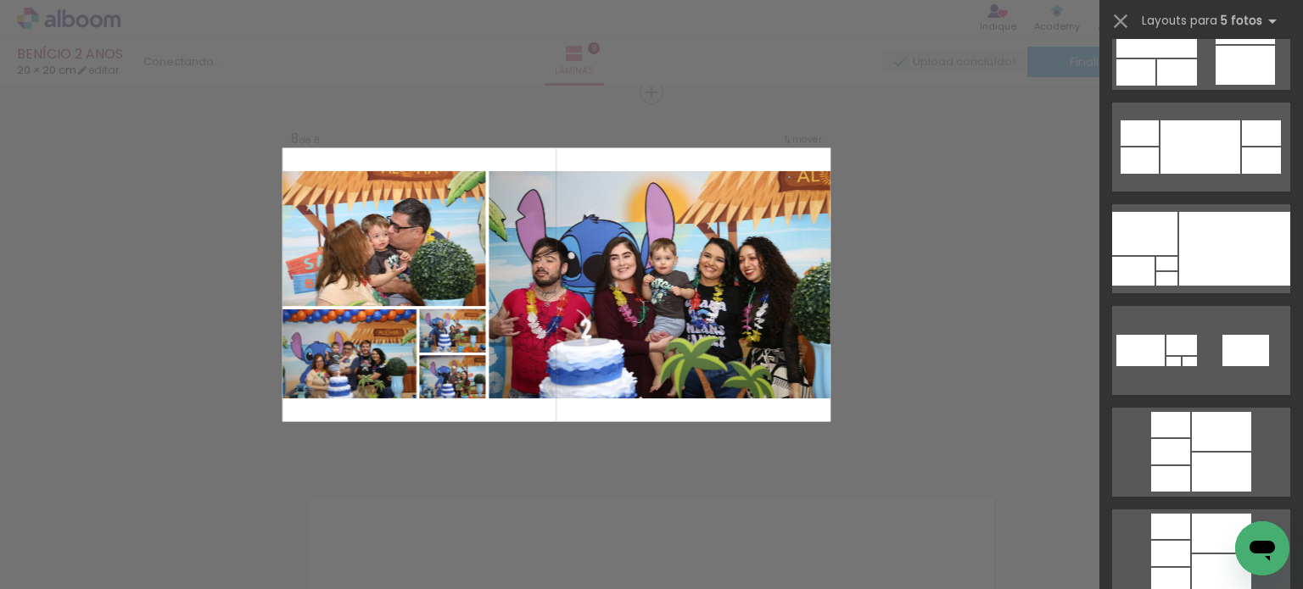
scroll to position [509, 0]
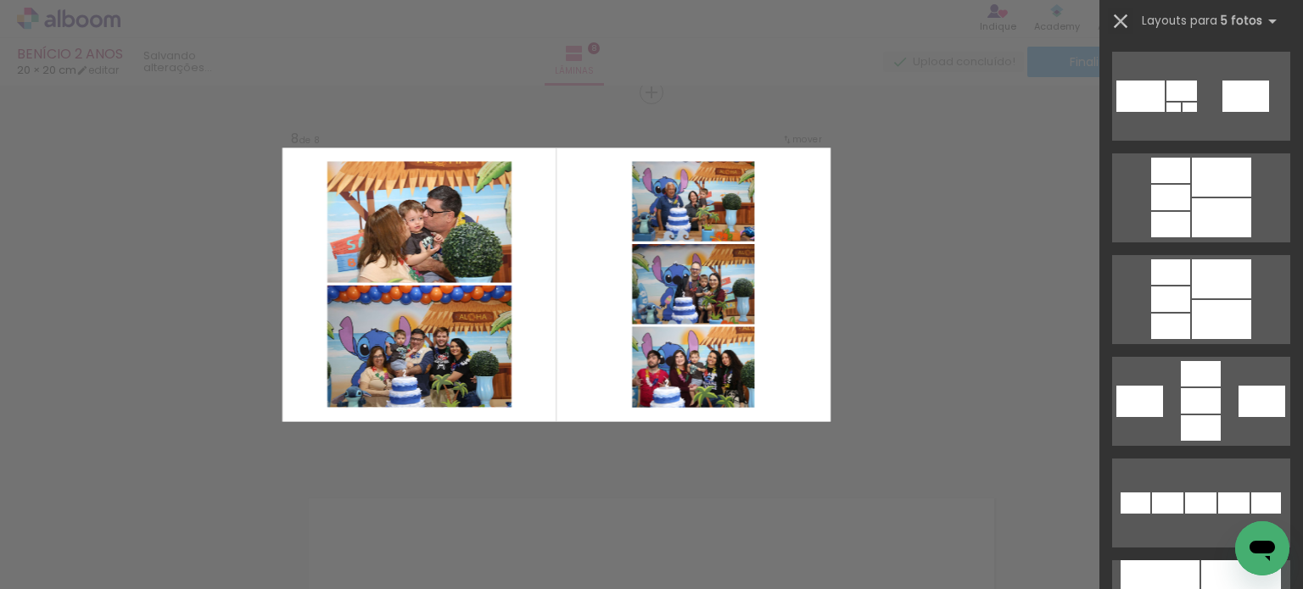
click at [1121, 18] on iron-icon at bounding box center [1121, 21] width 24 height 24
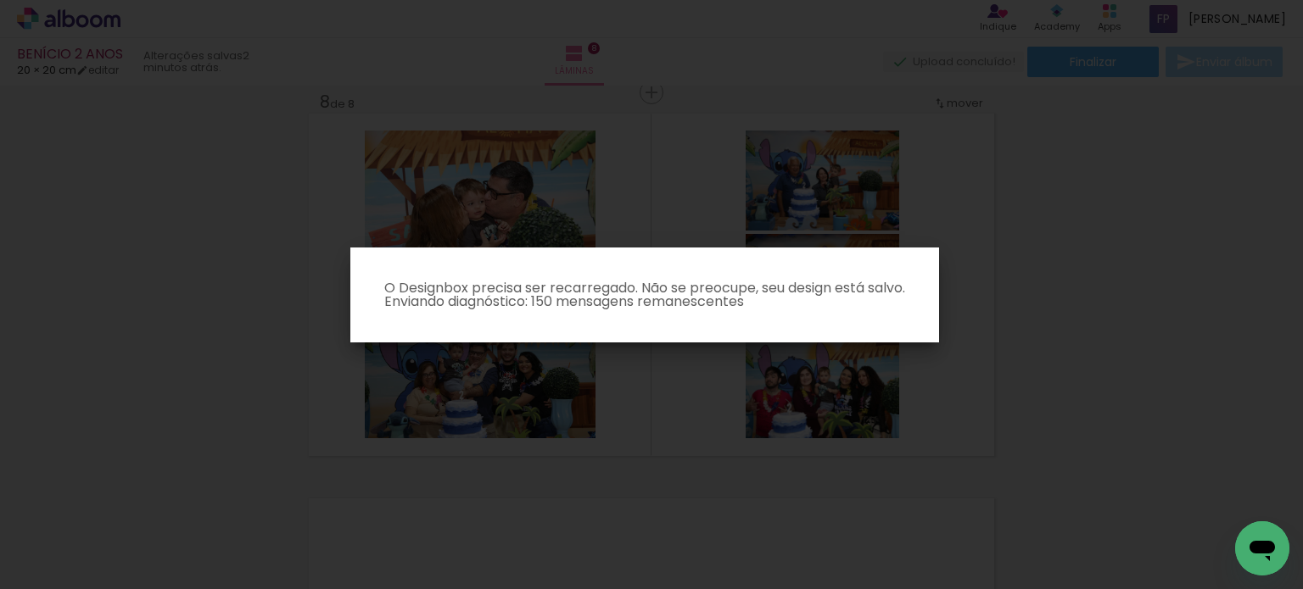
click at [963, 171] on iron-overlay-backdrop at bounding box center [651, 294] width 1303 height 589
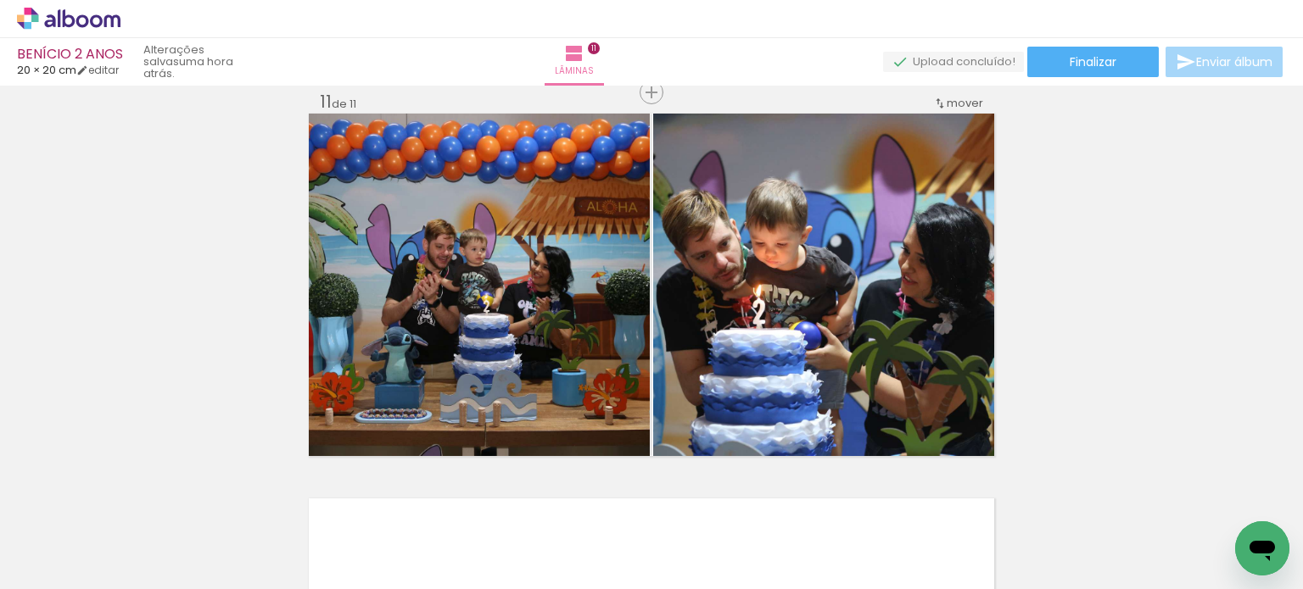
scroll to position [0, 2640]
